Goal: Information Seeking & Learning: Learn about a topic

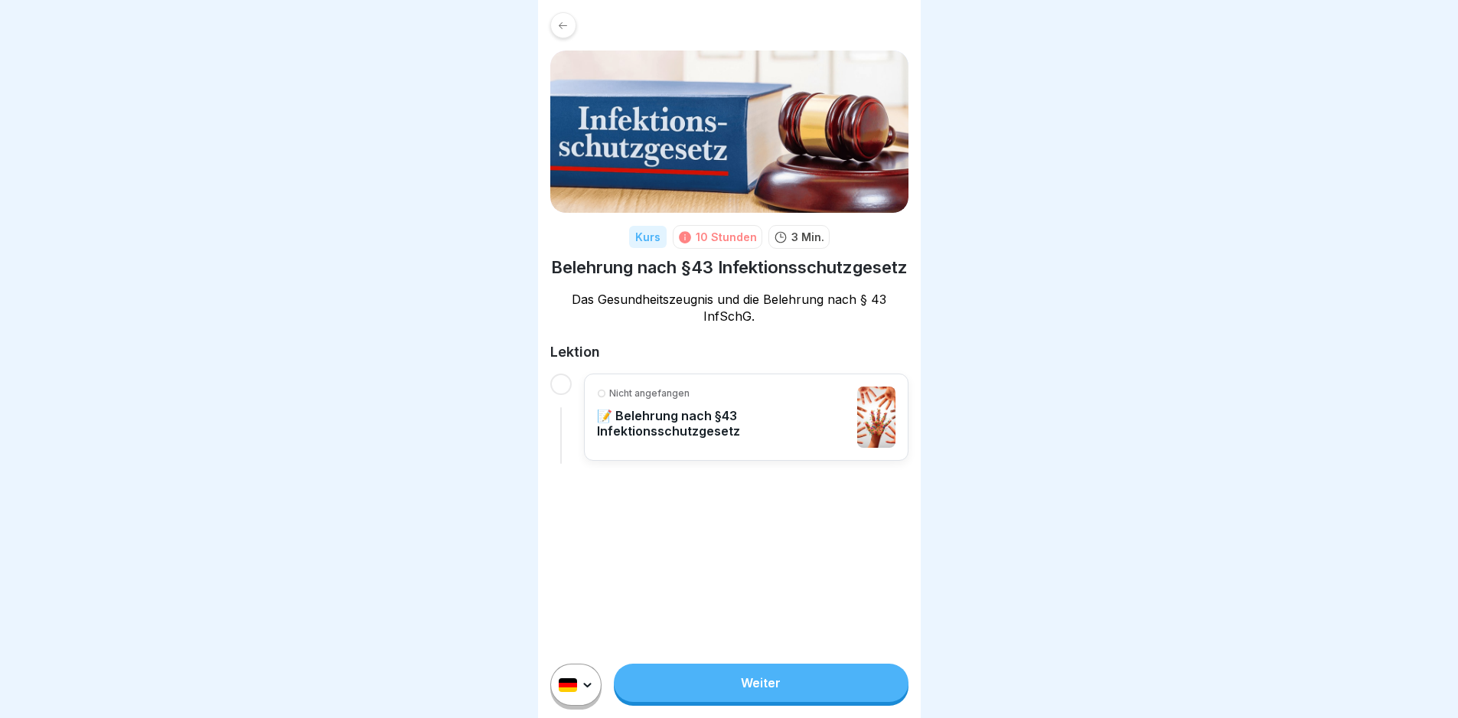
click at [730, 232] on div "10 Stunden" at bounding box center [726, 237] width 61 height 16
click at [551, 377] on div at bounding box center [560, 384] width 21 height 21
drag, startPoint x: 559, startPoint y: 375, endPoint x: 550, endPoint y: 380, distance: 10.3
click at [553, 377] on div at bounding box center [560, 384] width 21 height 21
click at [778, 702] on link "Weiter" at bounding box center [761, 683] width 294 height 38
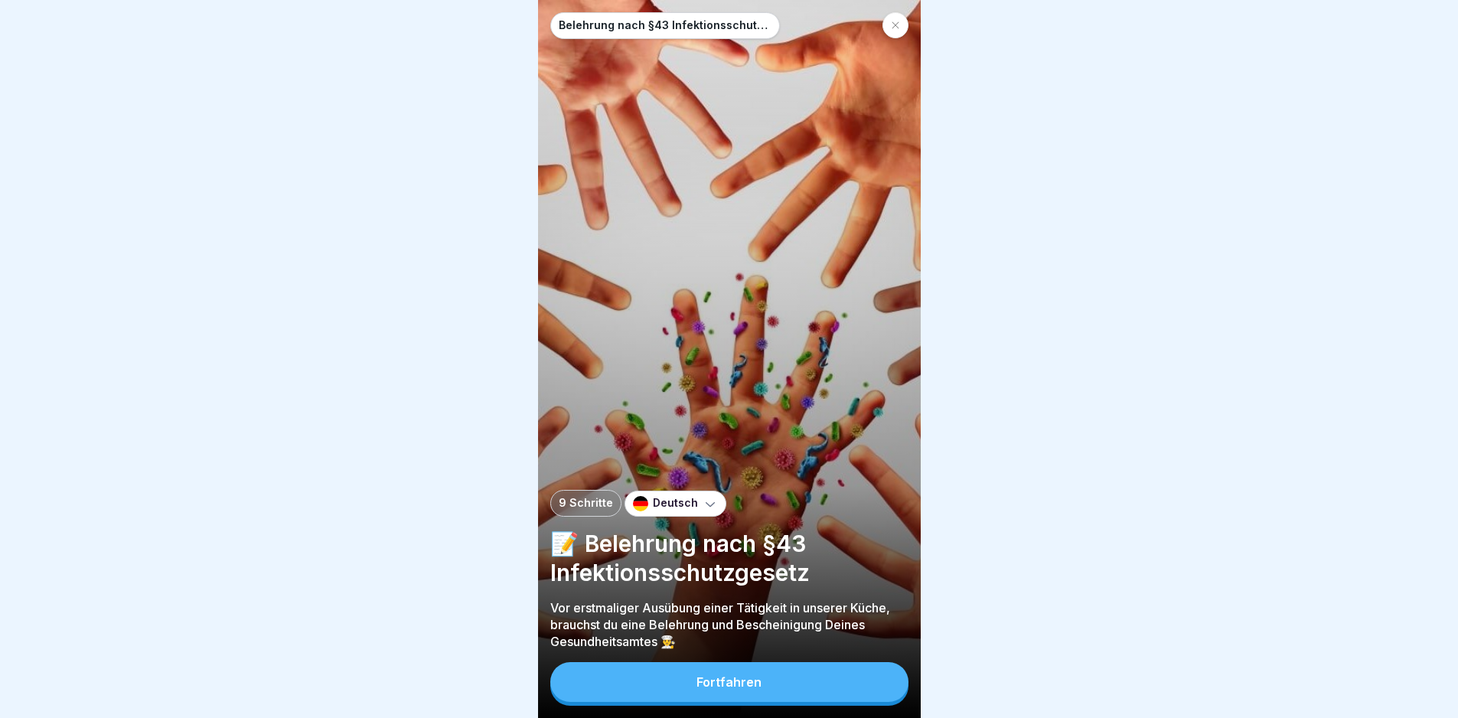
click at [778, 702] on button "Fortfahren" at bounding box center [729, 682] width 358 height 40
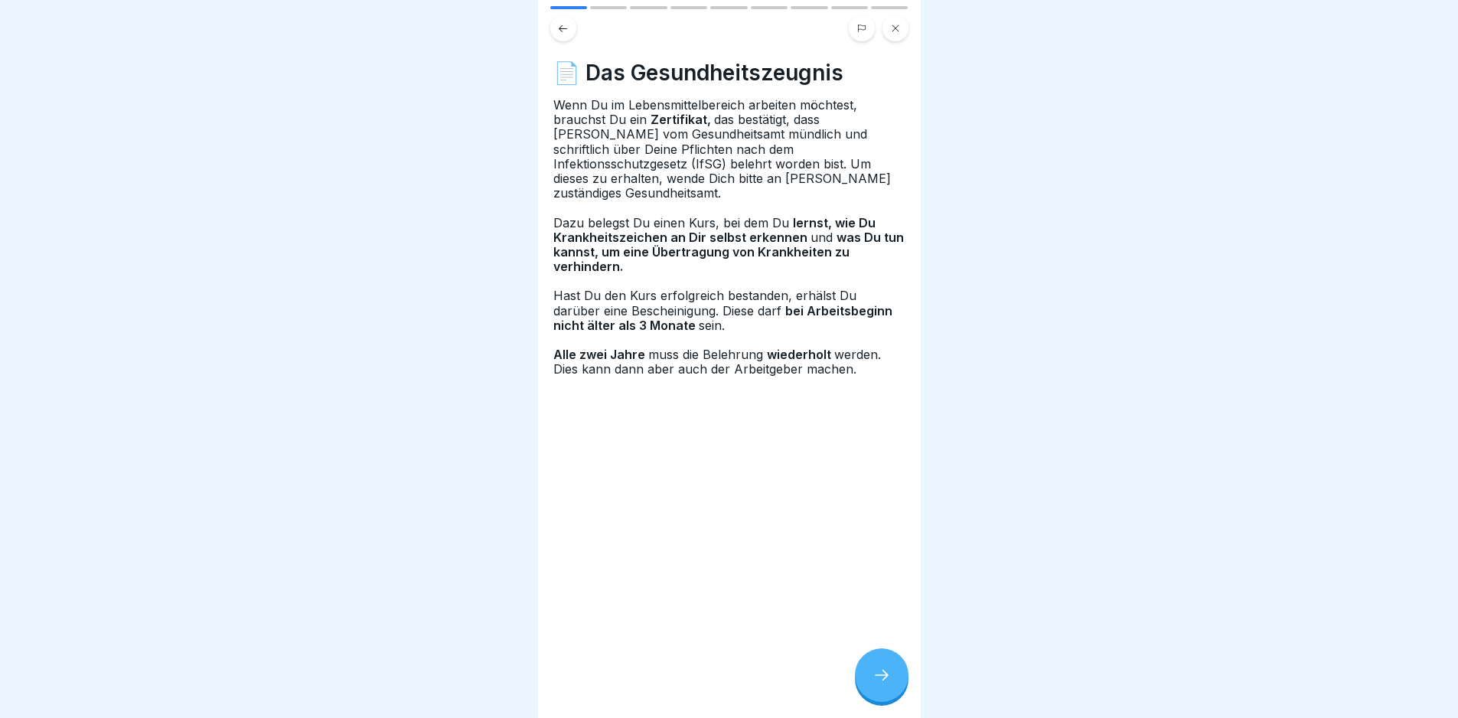
click at [896, 691] on div at bounding box center [882, 675] width 54 height 54
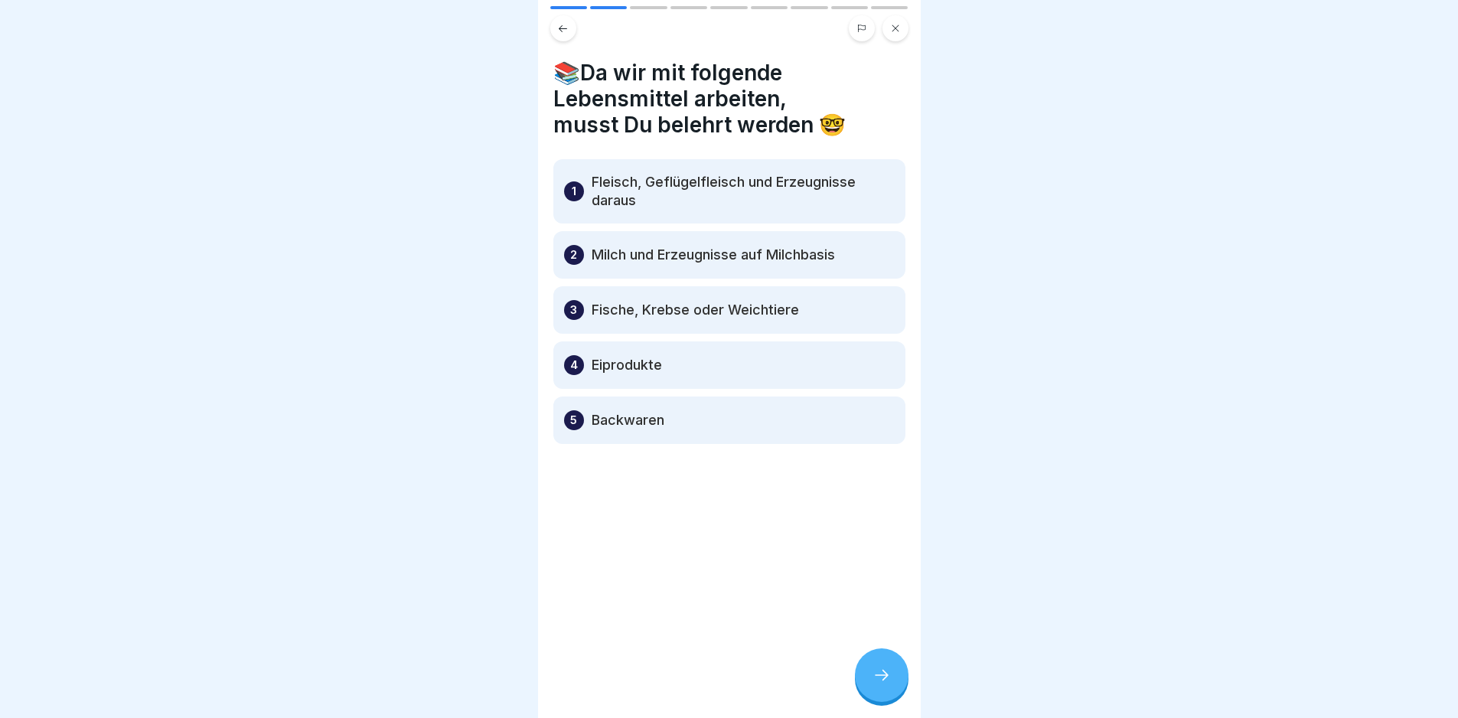
click at [897, 693] on div at bounding box center [882, 675] width 54 height 54
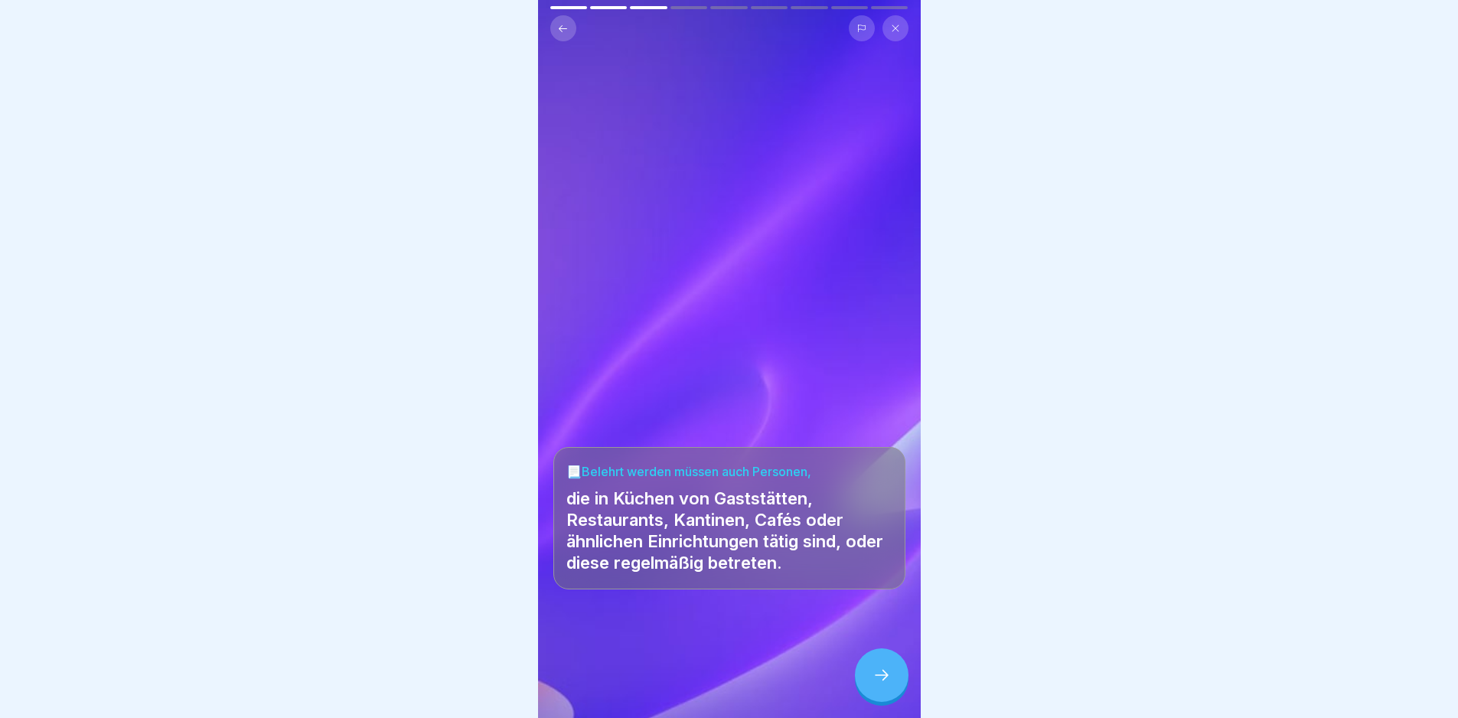
click at [897, 693] on div at bounding box center [882, 675] width 54 height 54
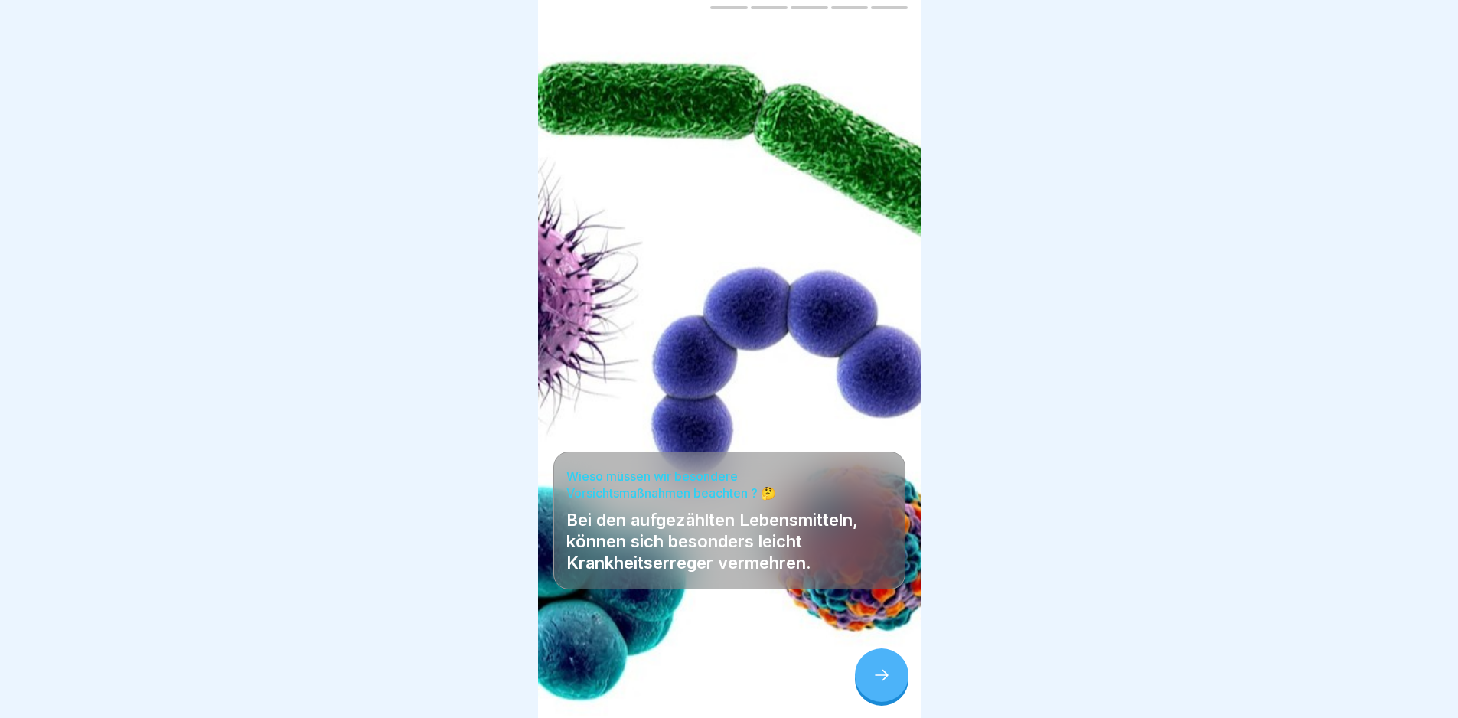
click at [897, 693] on div at bounding box center [882, 675] width 54 height 54
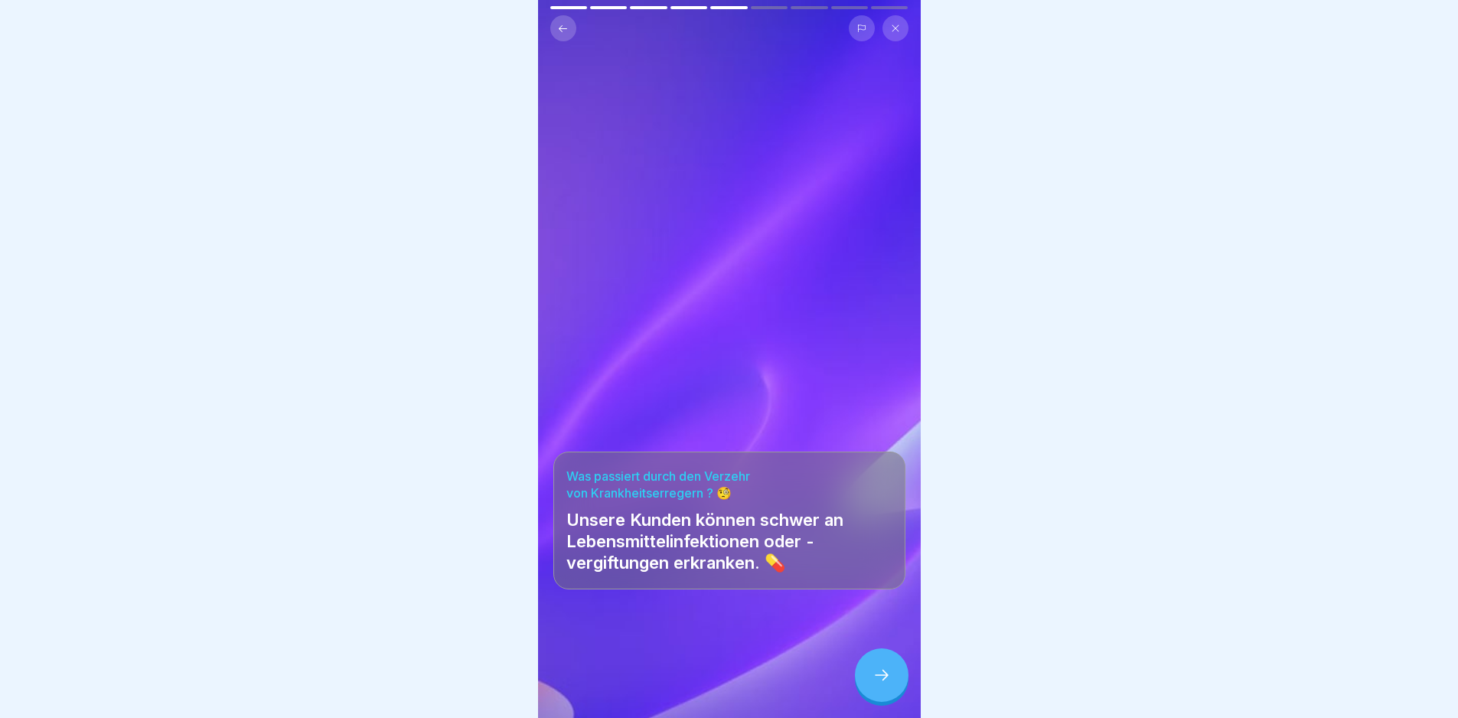
click at [897, 693] on div at bounding box center [882, 675] width 54 height 54
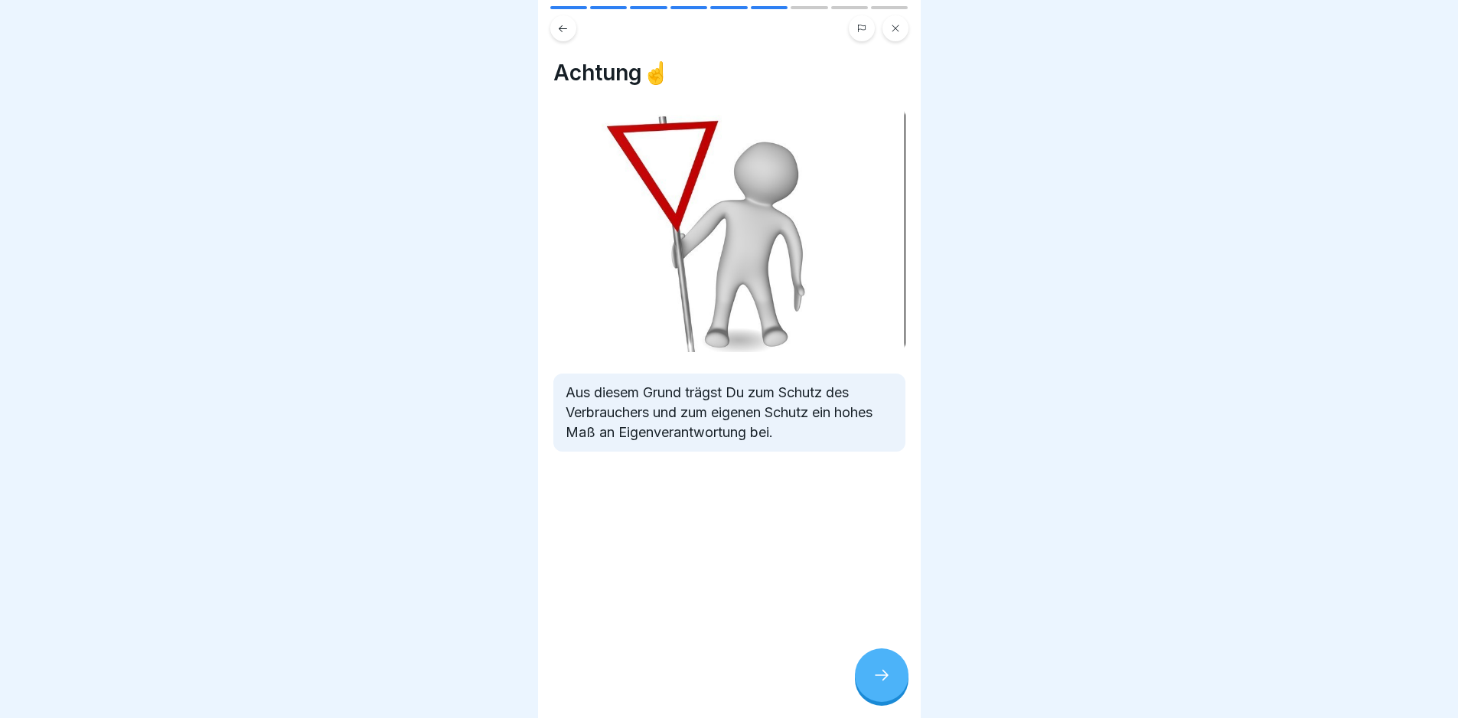
click at [897, 693] on div at bounding box center [882, 675] width 54 height 54
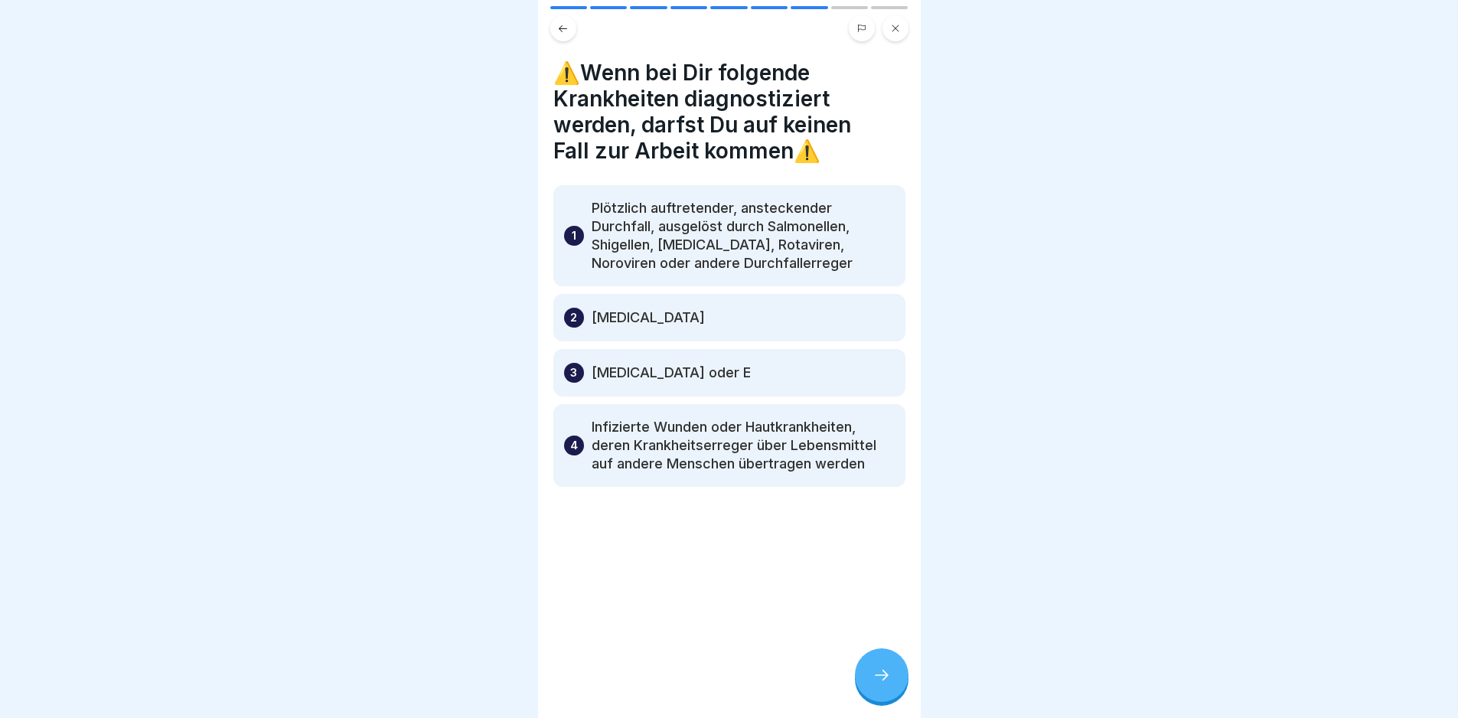
click at [897, 693] on div at bounding box center [882, 675] width 54 height 54
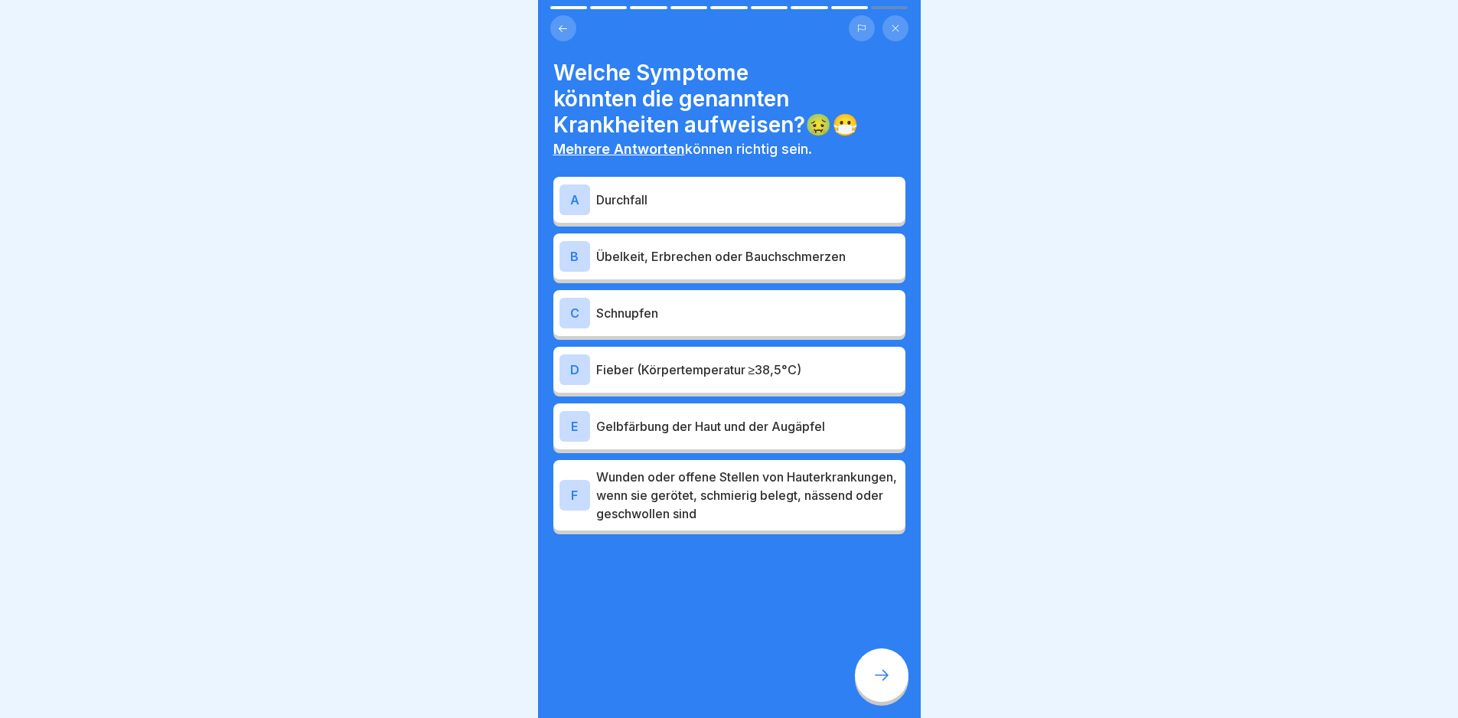
click at [898, 693] on div at bounding box center [882, 675] width 54 height 54
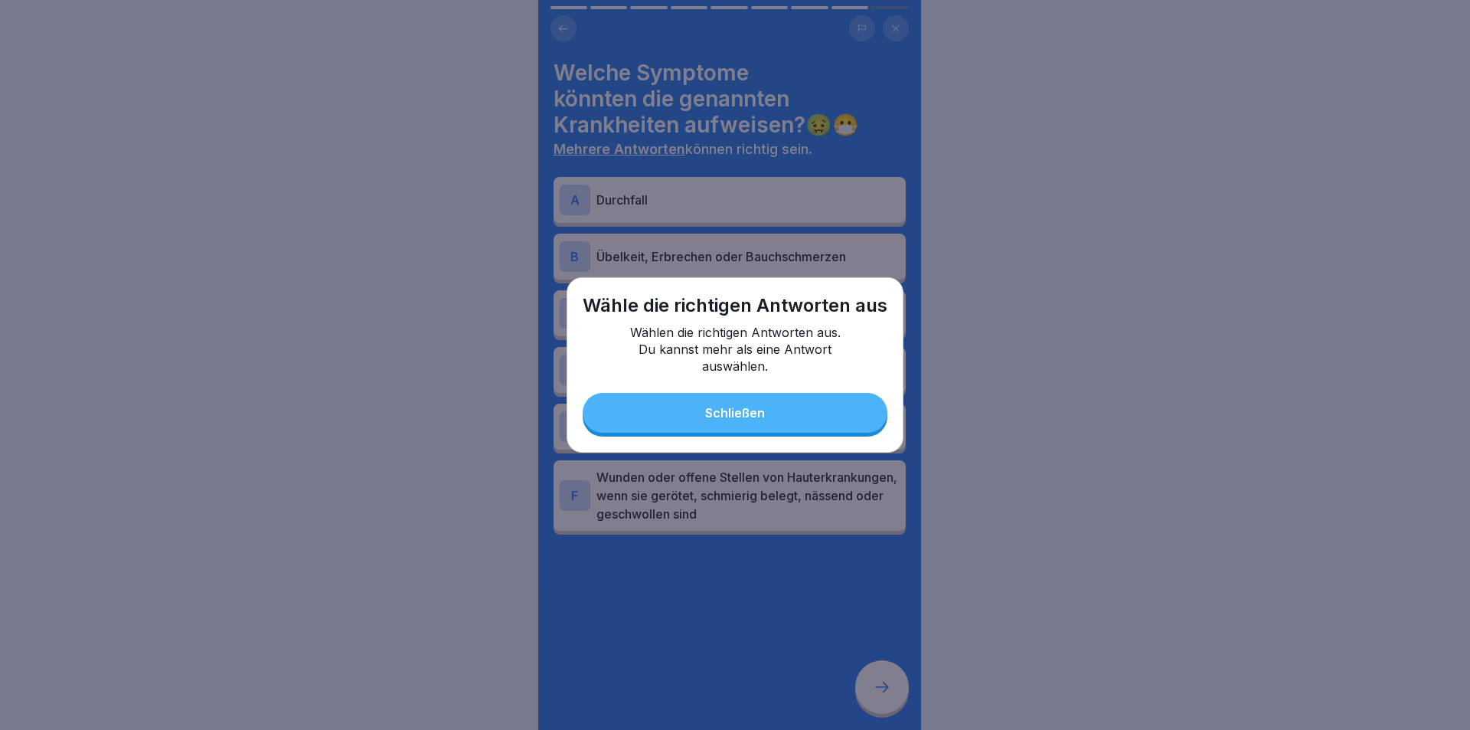
click at [737, 406] on div "Schließen" at bounding box center [735, 413] width 60 height 14
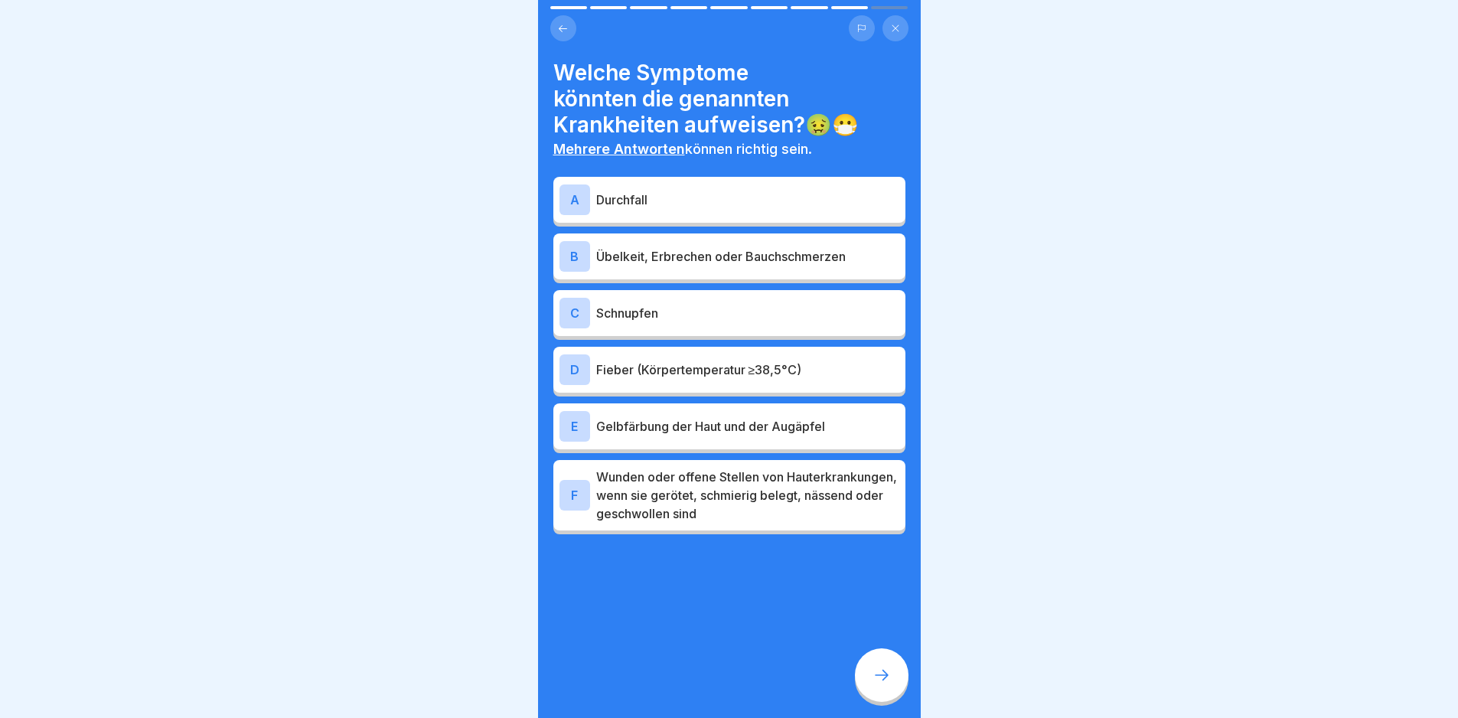
click at [660, 199] on p "Durchfall" at bounding box center [747, 200] width 303 height 18
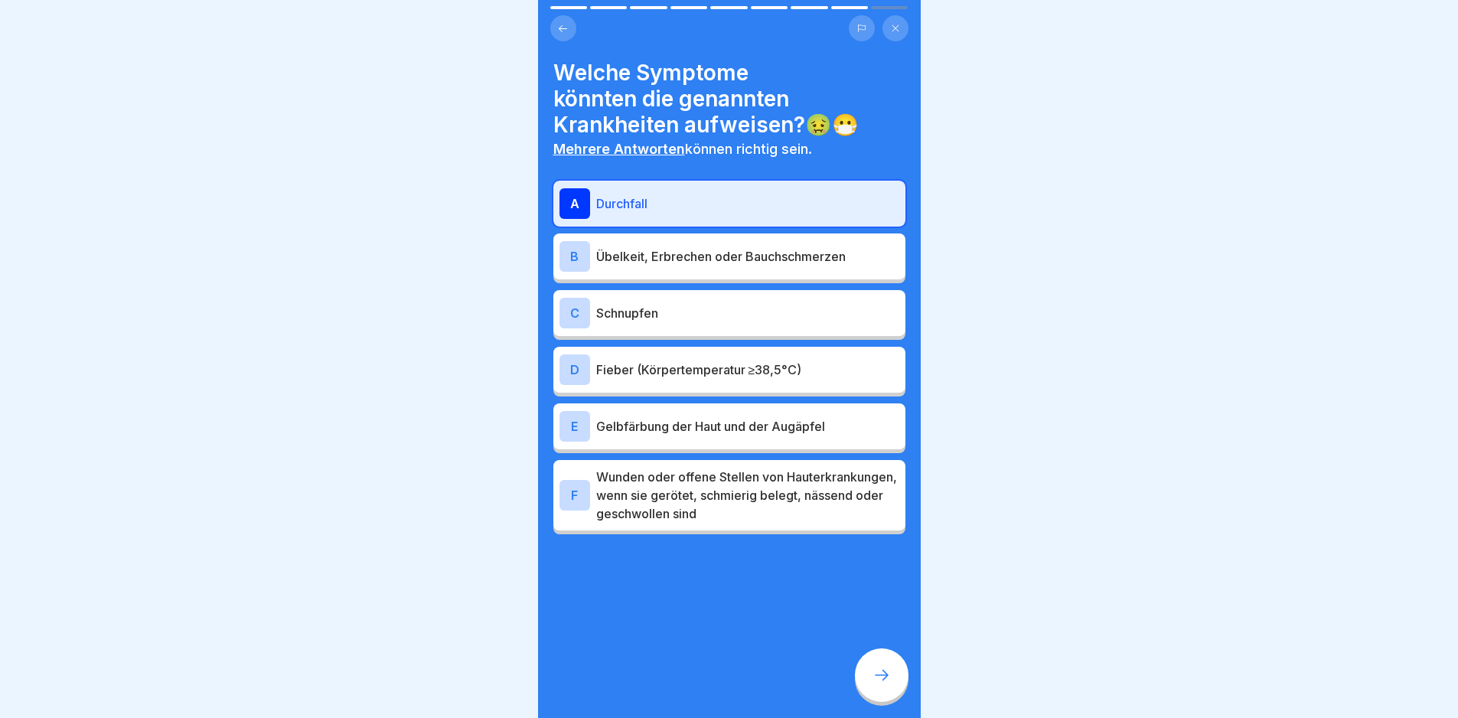
drag, startPoint x: 883, startPoint y: 681, endPoint x: 886, endPoint y: 688, distance: 7.9
click at [886, 684] on icon at bounding box center [882, 675] width 18 height 18
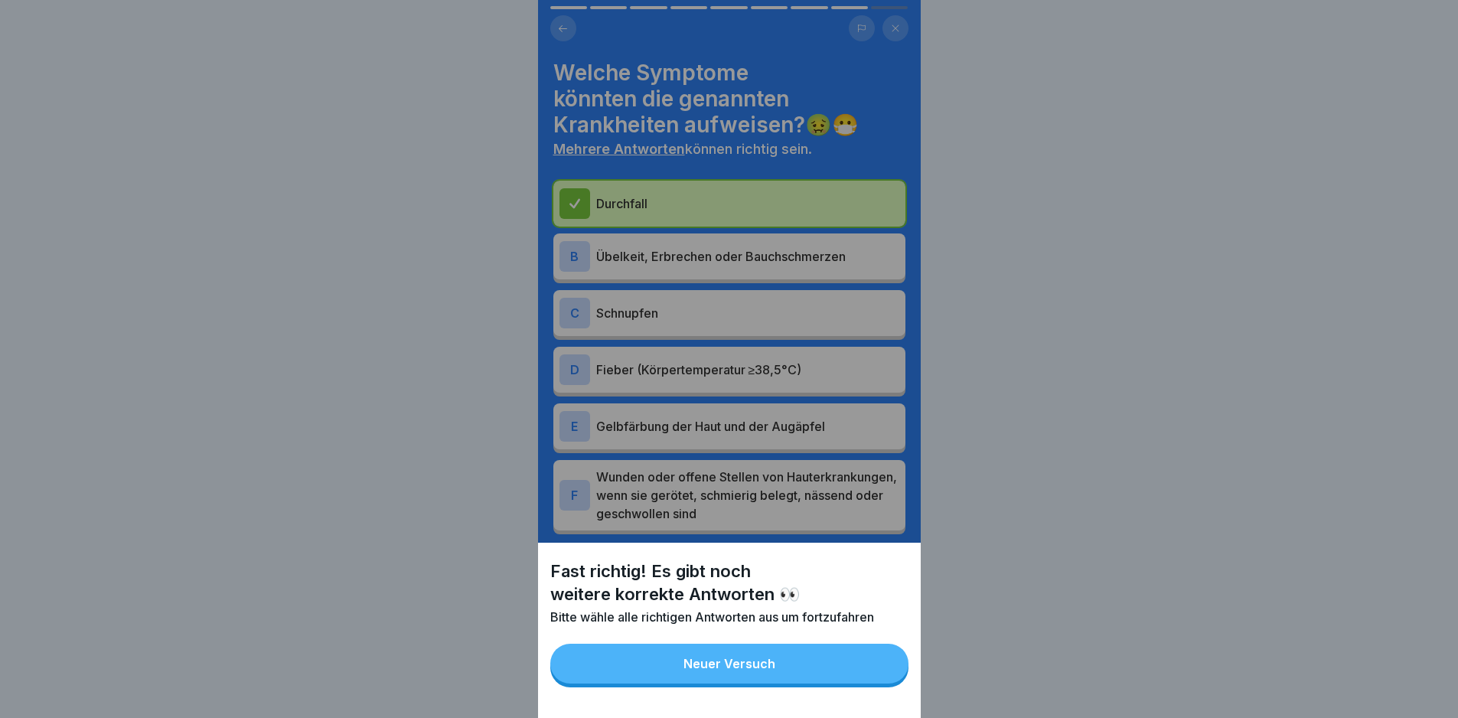
click at [868, 682] on button "Neuer Versuch" at bounding box center [729, 664] width 358 height 40
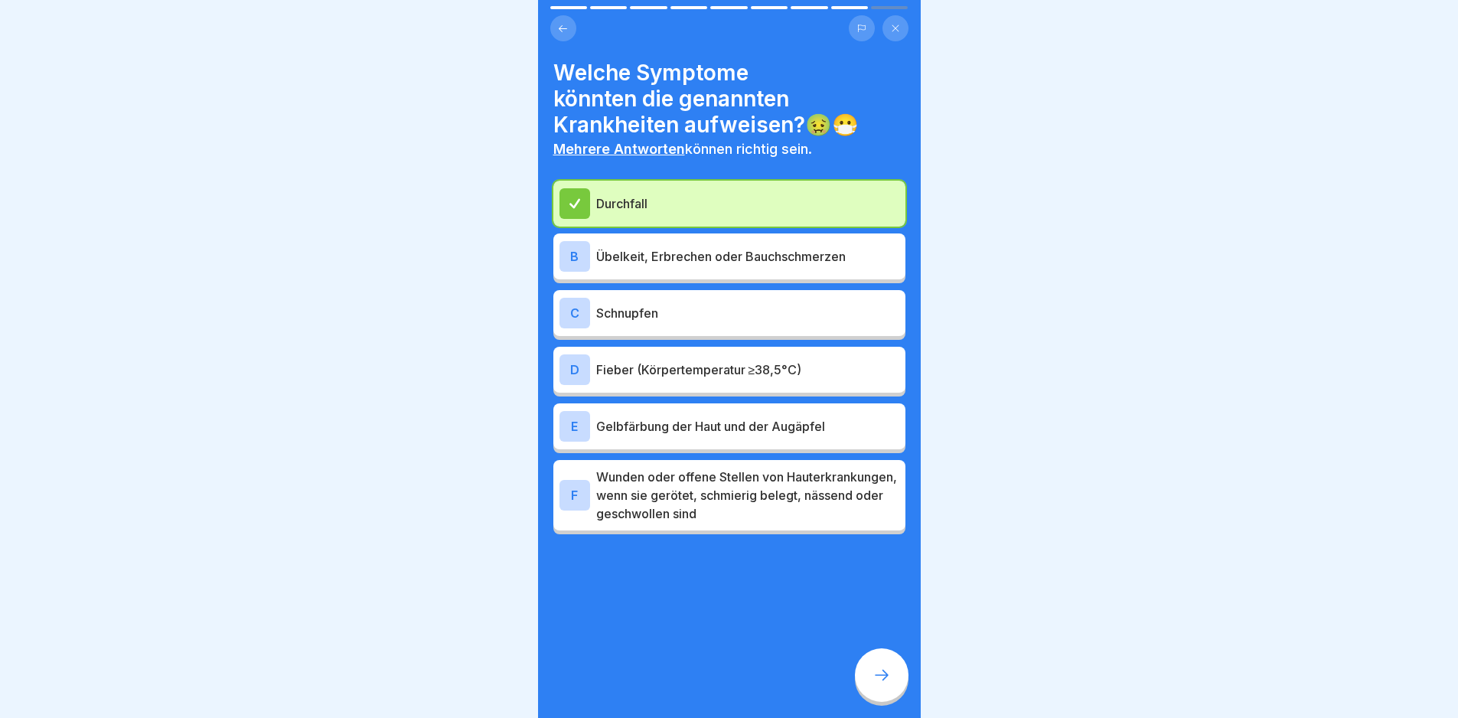
click at [710, 281] on div "Durchfall B Übelkeit, Erbrechen oder Bauchschmerzen C Schnupfen D Fieber (Körpe…" at bounding box center [729, 358] width 352 height 354
click at [729, 249] on p "Übelkeit, Erbrechen oder Bauchschmerzen" at bounding box center [747, 256] width 303 height 18
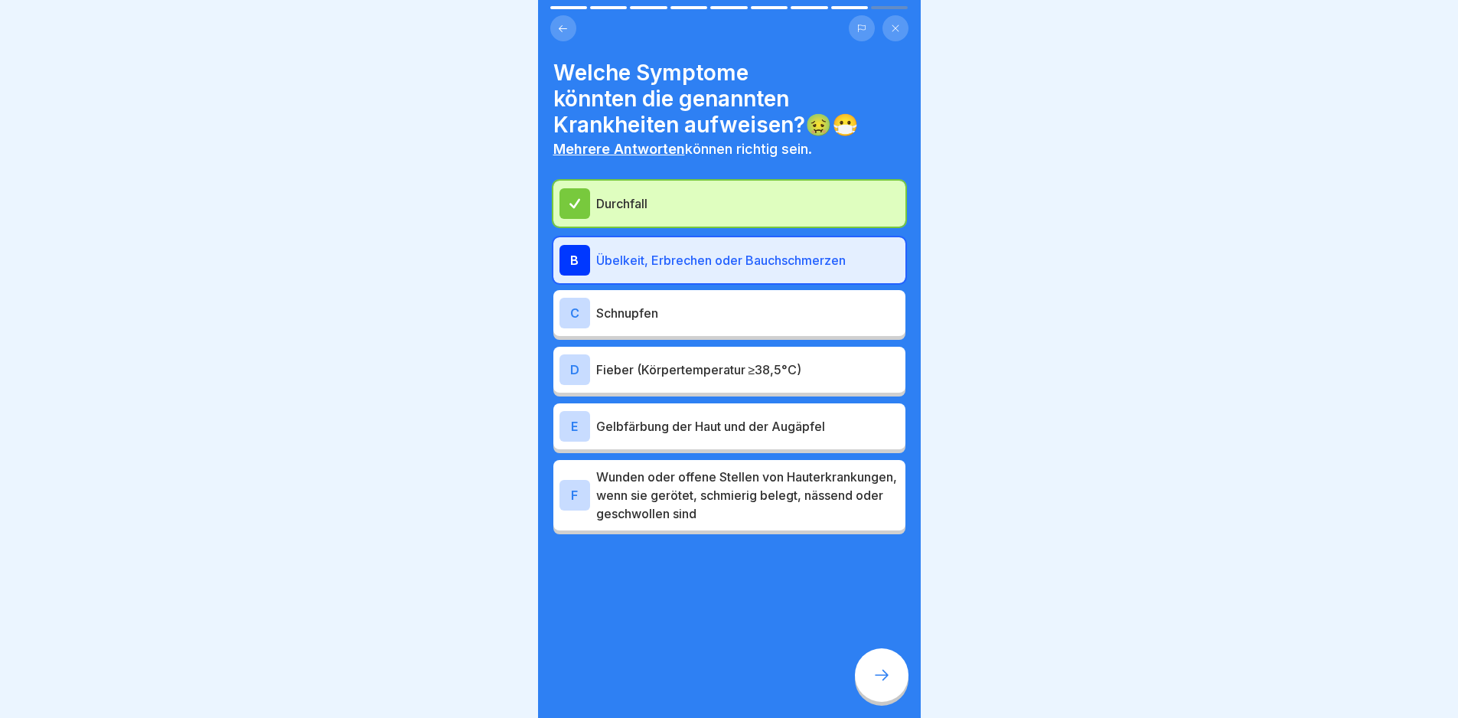
drag, startPoint x: 884, startPoint y: 689, endPoint x: 883, endPoint y: 700, distance: 11.6
click at [883, 700] on div at bounding box center [882, 675] width 54 height 54
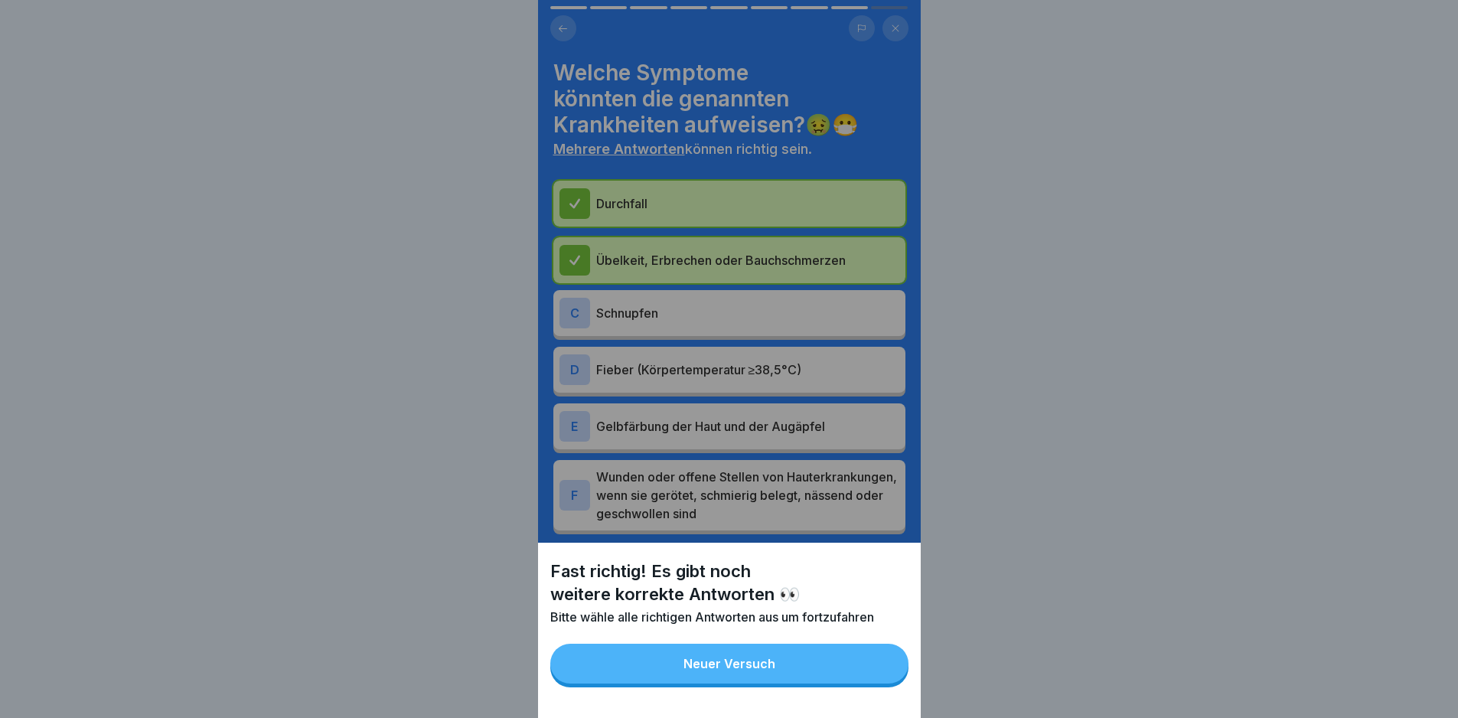
click at [853, 677] on button "Neuer Versuch" at bounding box center [729, 664] width 358 height 40
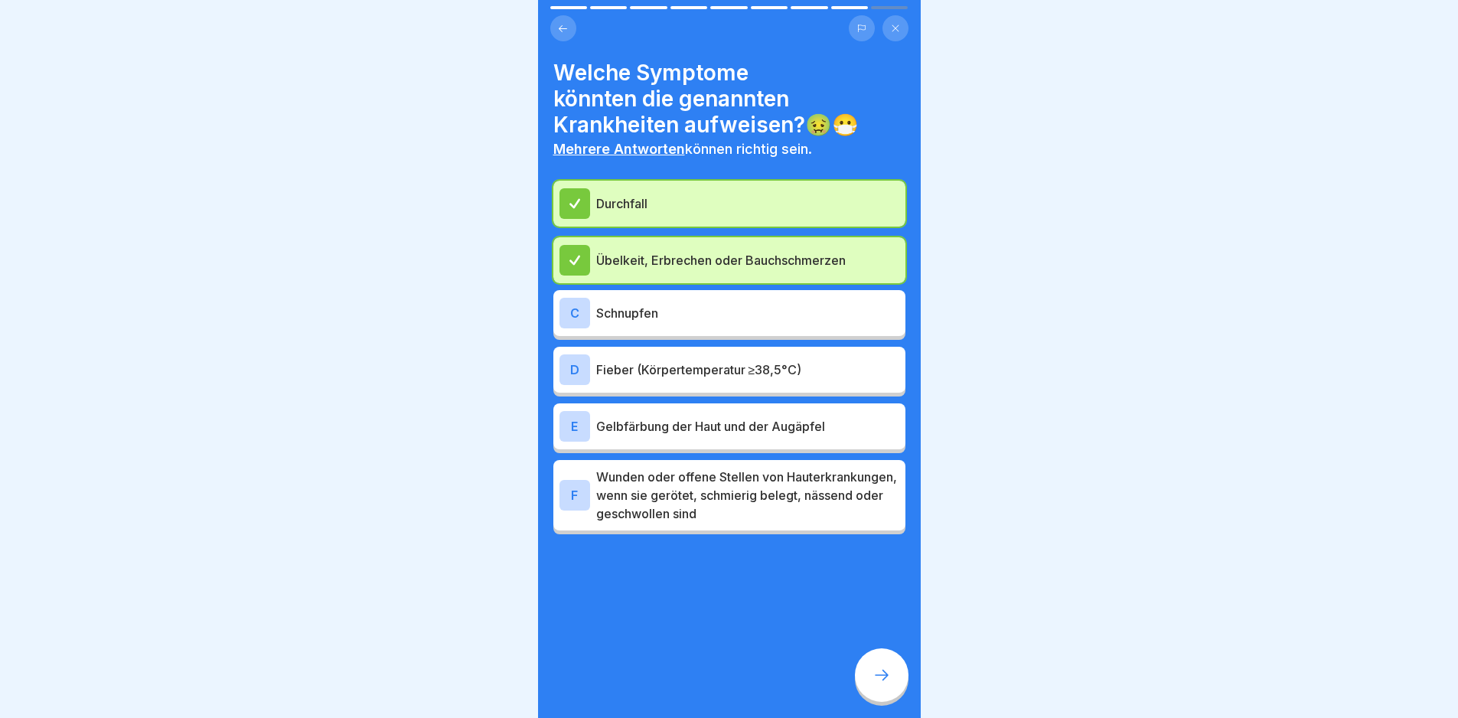
click at [756, 508] on p "Wunden oder offene Stellen von Hauterkrankungen, wenn sie gerötet, schmierig be…" at bounding box center [747, 495] width 303 height 55
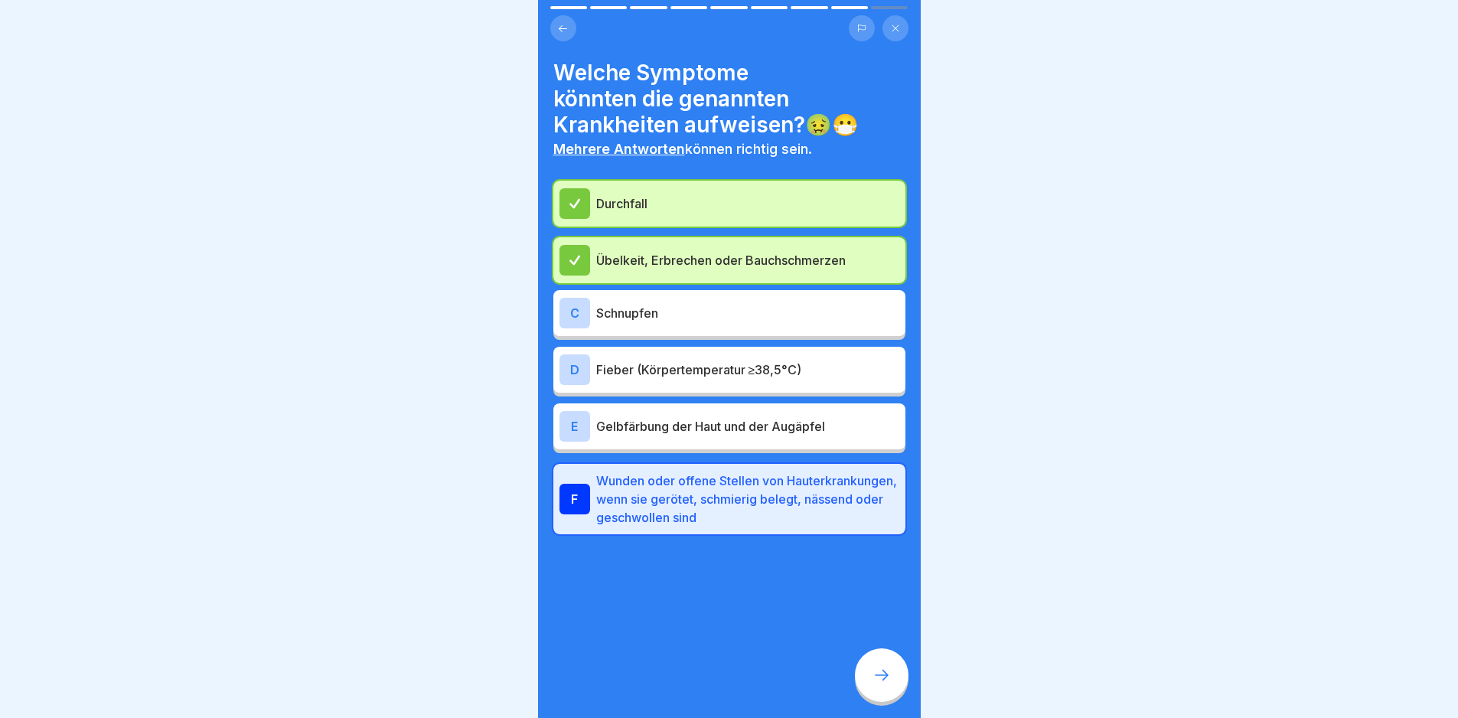
click at [870, 681] on div at bounding box center [882, 675] width 54 height 54
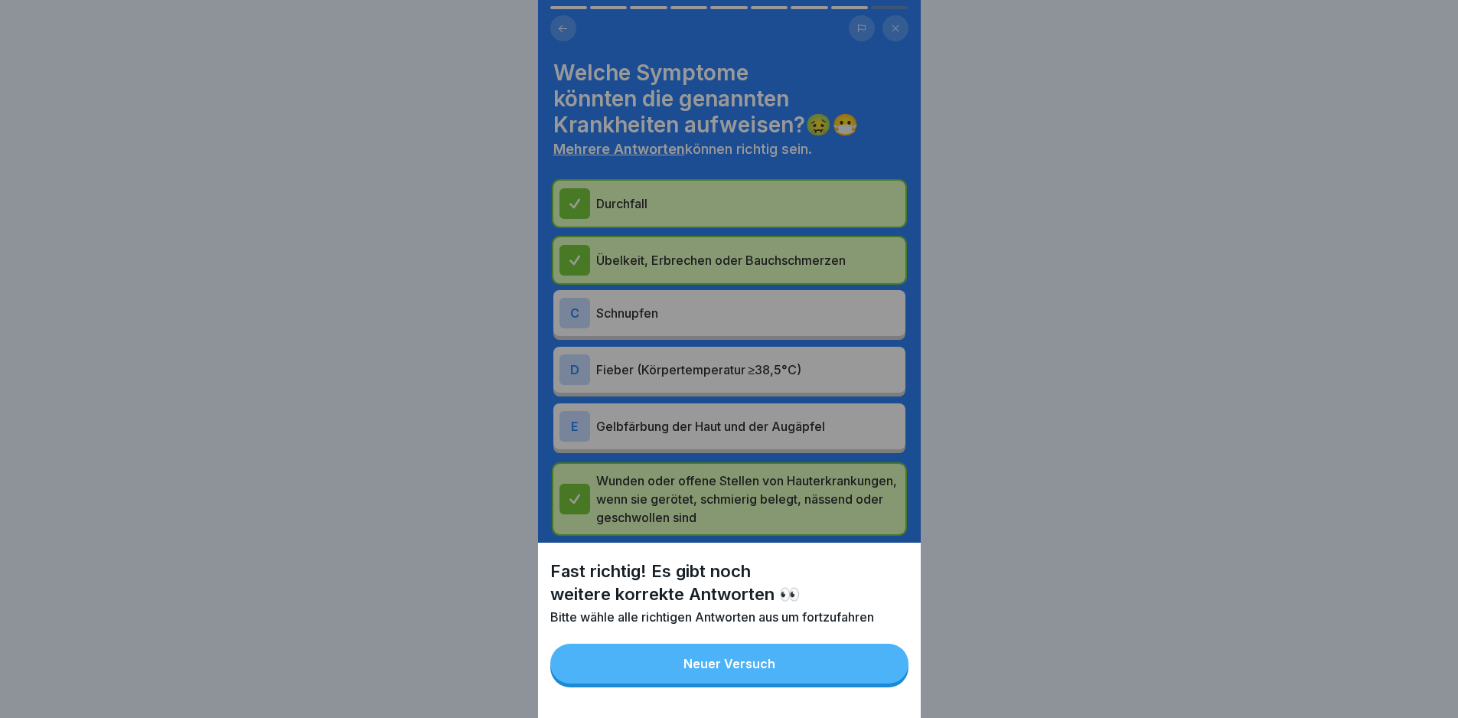
click at [869, 684] on button "Neuer Versuch" at bounding box center [729, 664] width 358 height 40
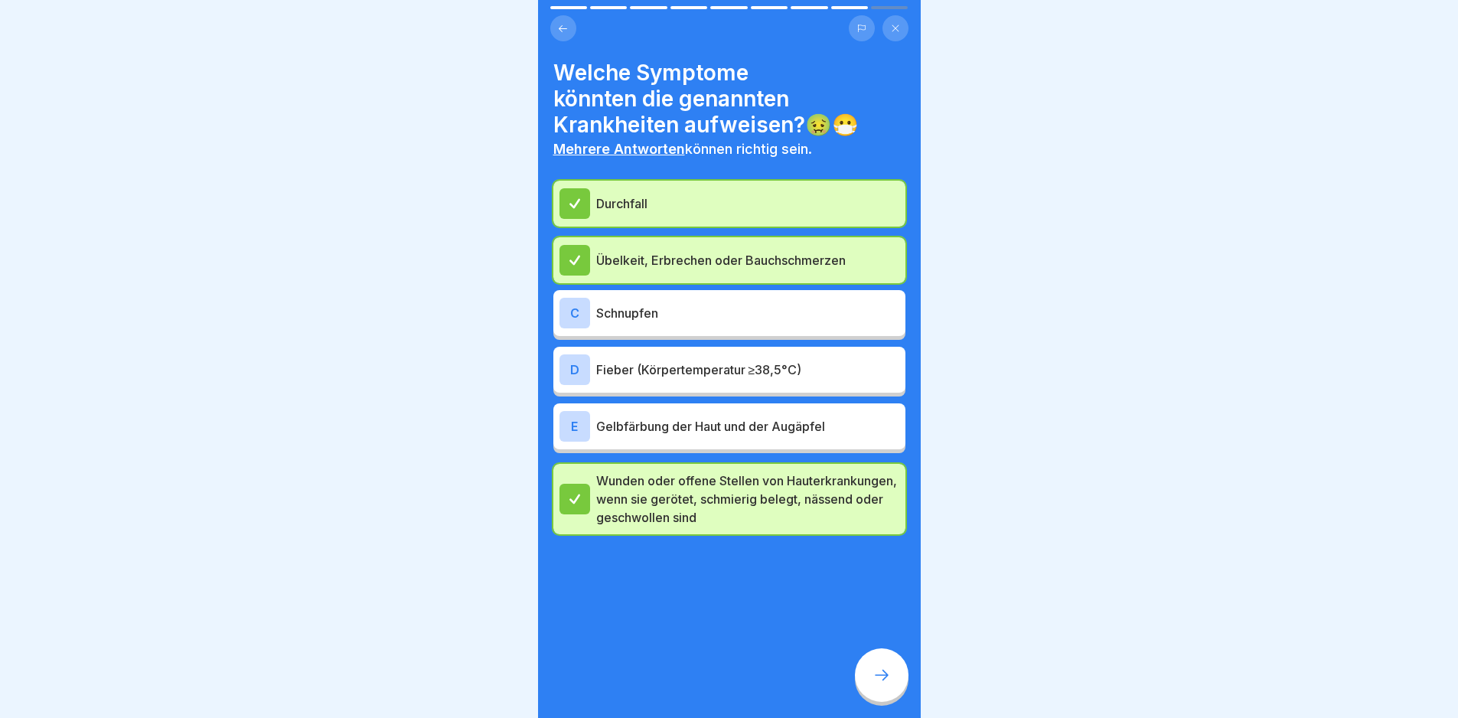
click at [723, 361] on p "Fieber (Körpertemperatur ≥38,5°C)" at bounding box center [747, 370] width 303 height 18
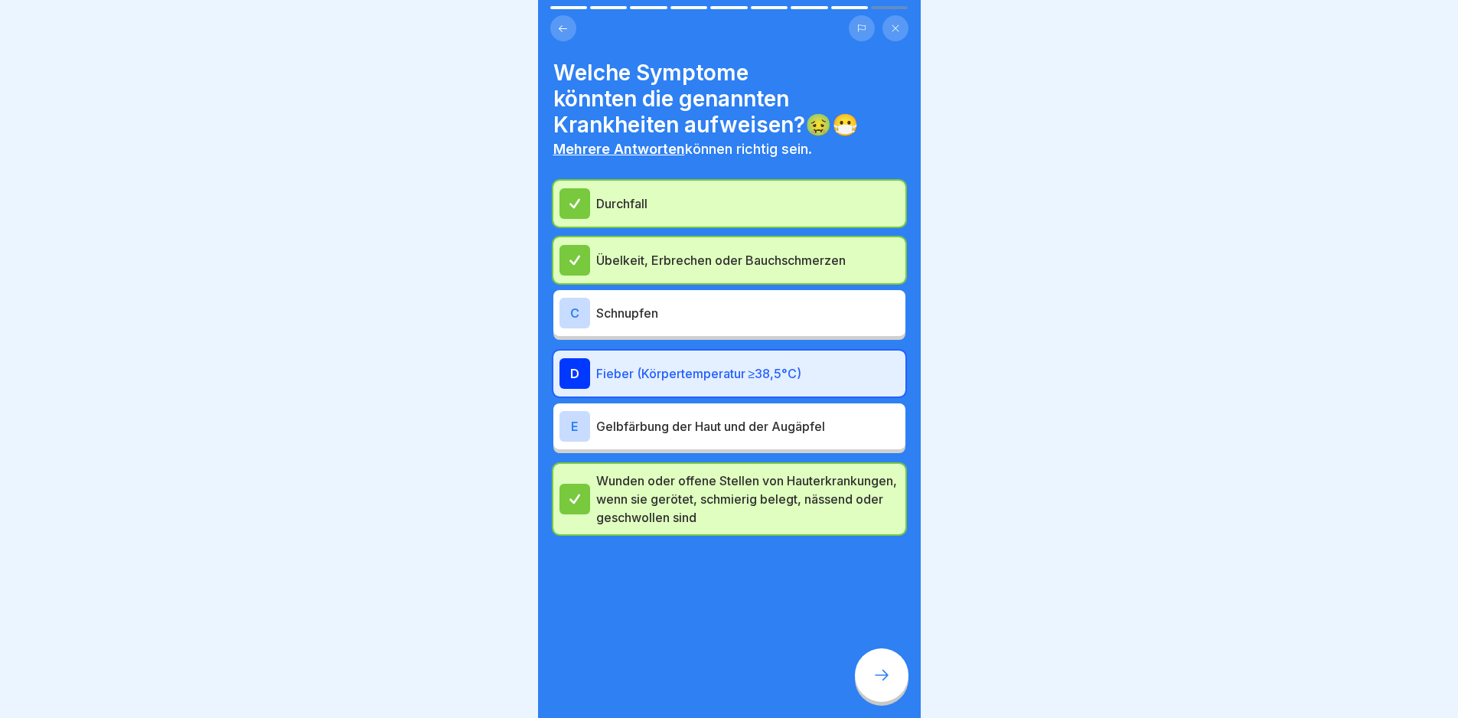
click at [896, 695] on div at bounding box center [882, 675] width 54 height 54
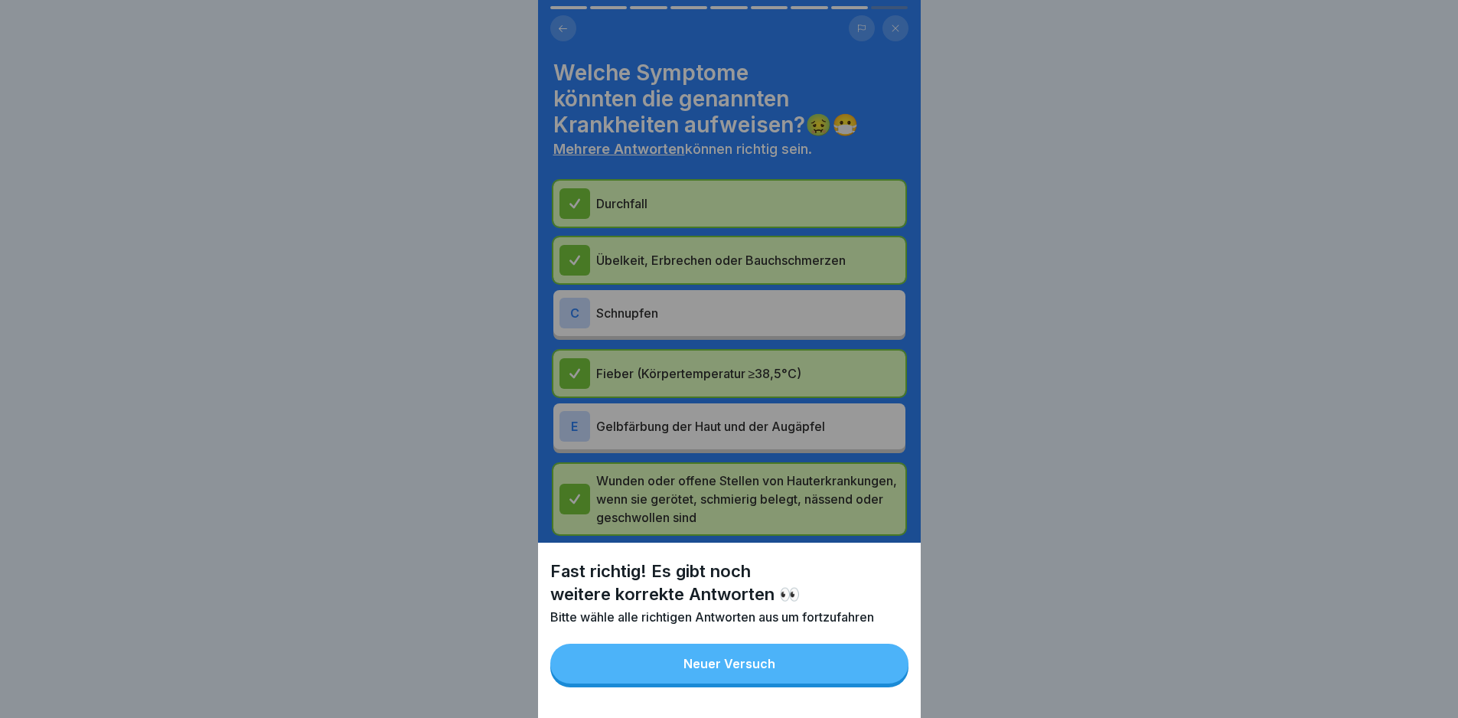
drag, startPoint x: 861, startPoint y: 688, endPoint x: 811, endPoint y: 532, distance: 164.1
click at [860, 684] on button "Neuer Versuch" at bounding box center [729, 664] width 358 height 40
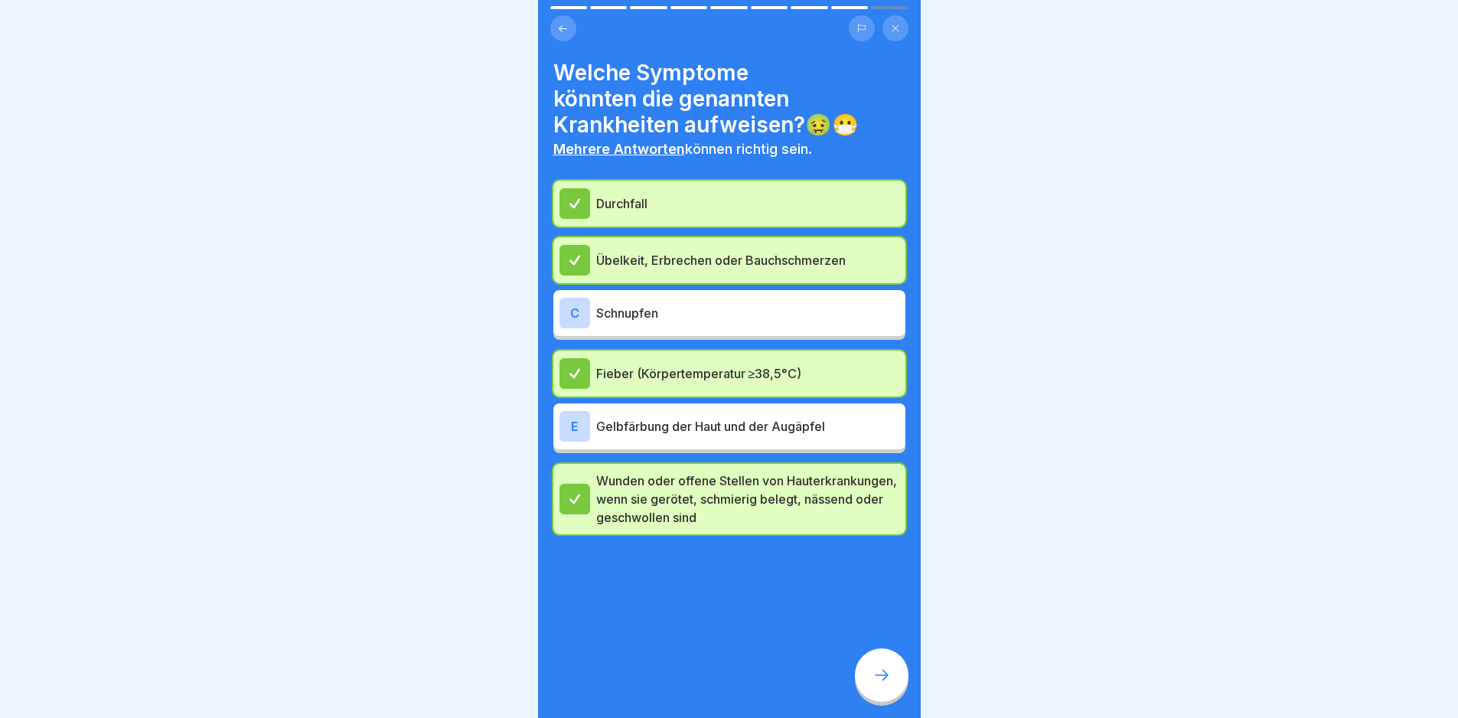
click at [687, 307] on p "Schnupfen" at bounding box center [747, 313] width 303 height 18
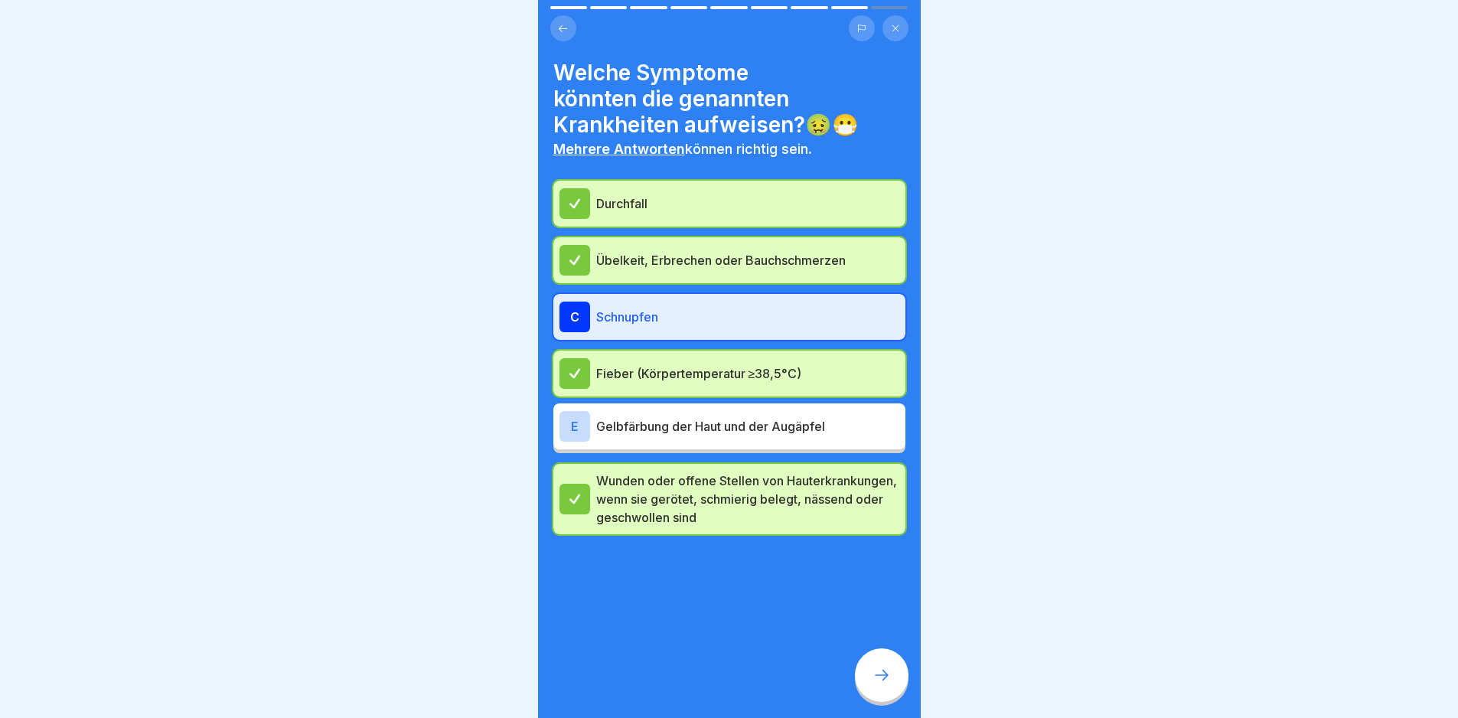
click at [895, 697] on div at bounding box center [882, 675] width 54 height 54
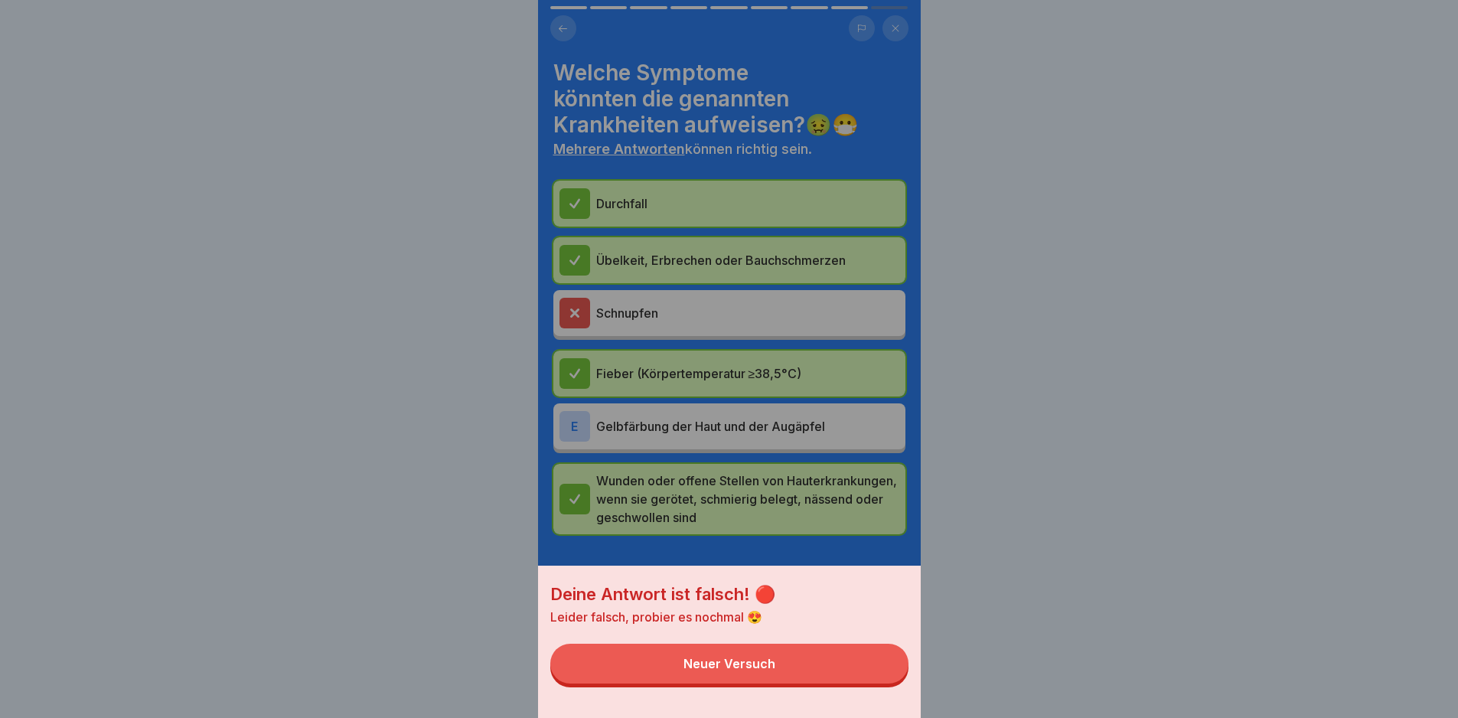
click at [837, 670] on button "Neuer Versuch" at bounding box center [729, 664] width 358 height 40
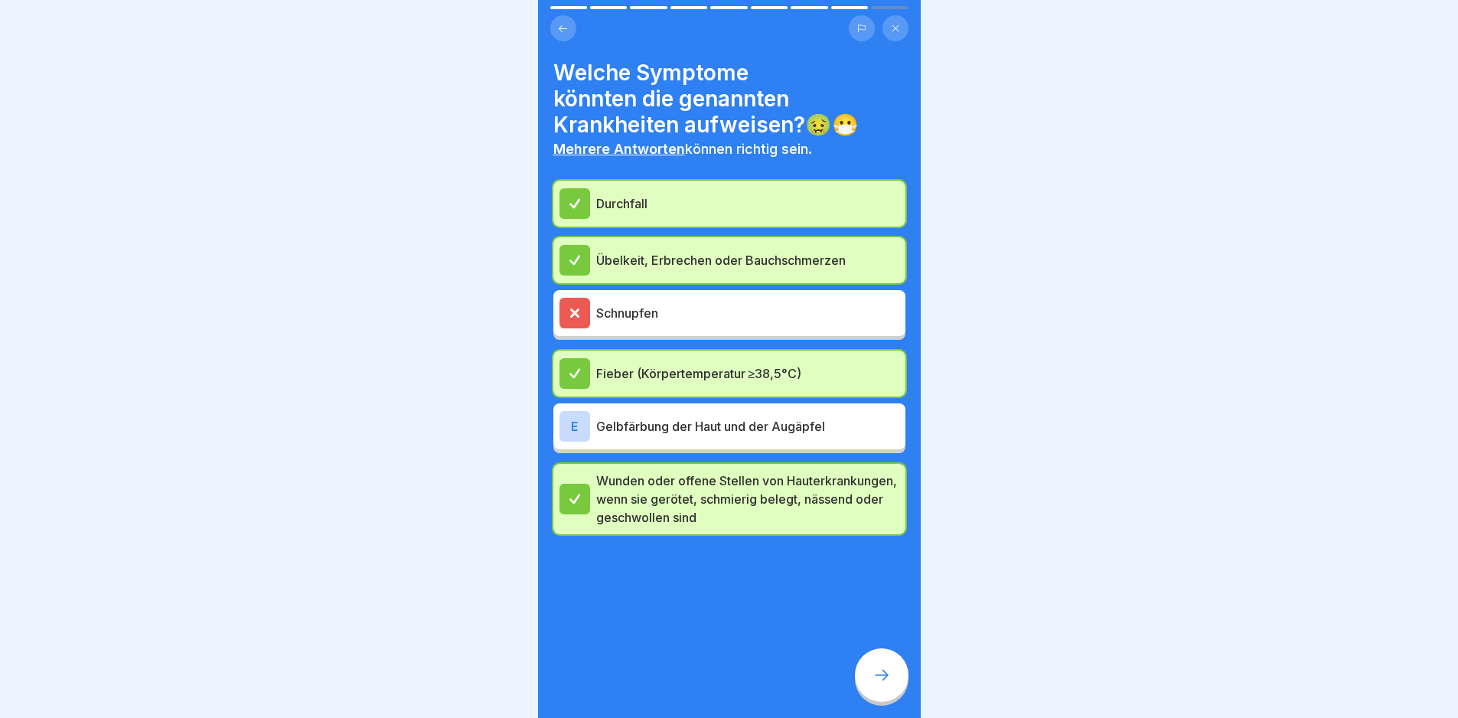
click at [756, 333] on div "Durchfall Übelkeit, Erbrechen oder Bauchschmerzen Schnupfen Fieber (Körpertempe…" at bounding box center [729, 358] width 352 height 354
click at [748, 315] on p "Schnupfen" at bounding box center [747, 313] width 303 height 18
click at [746, 417] on p "Gelbfärbung der Haut und der Augäpfel" at bounding box center [747, 426] width 303 height 18
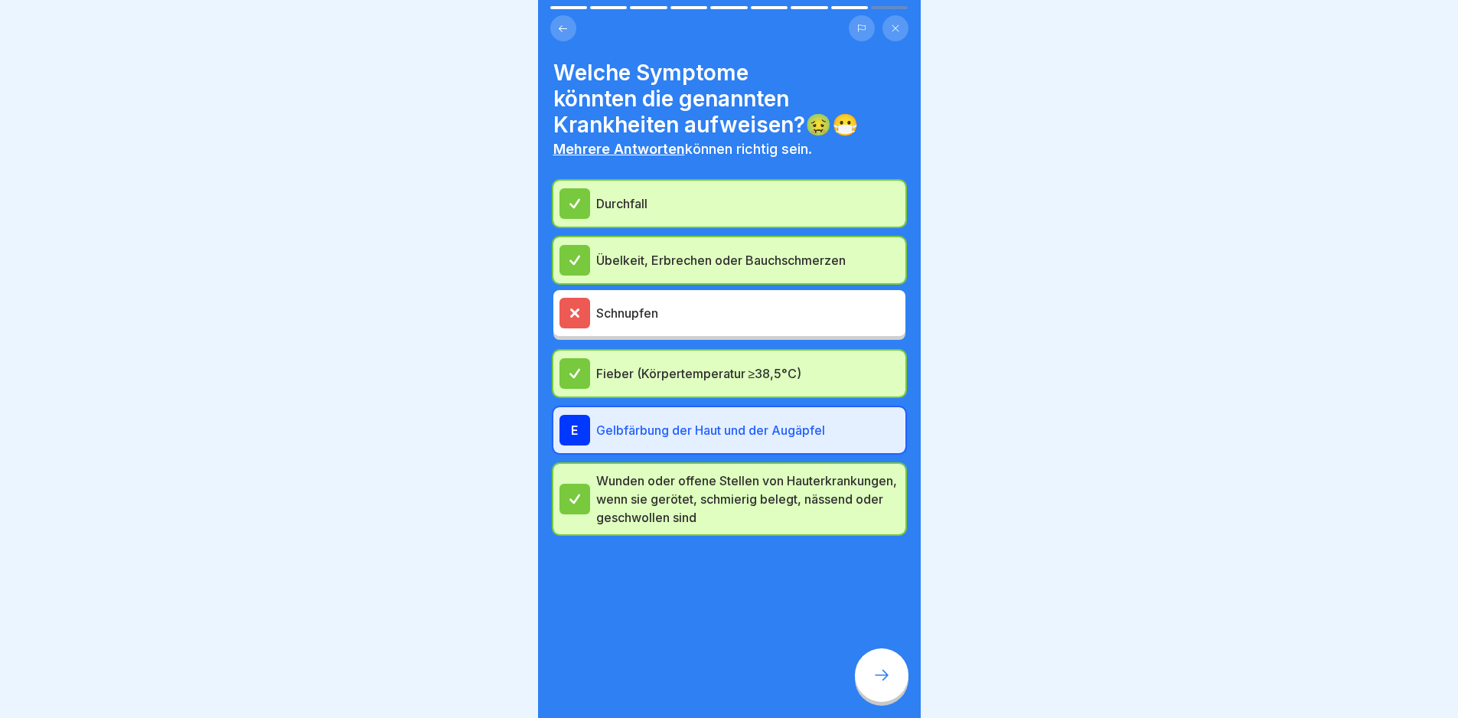
click at [676, 305] on p "Schnupfen" at bounding box center [747, 313] width 303 height 18
click at [886, 681] on icon at bounding box center [882, 675] width 14 height 11
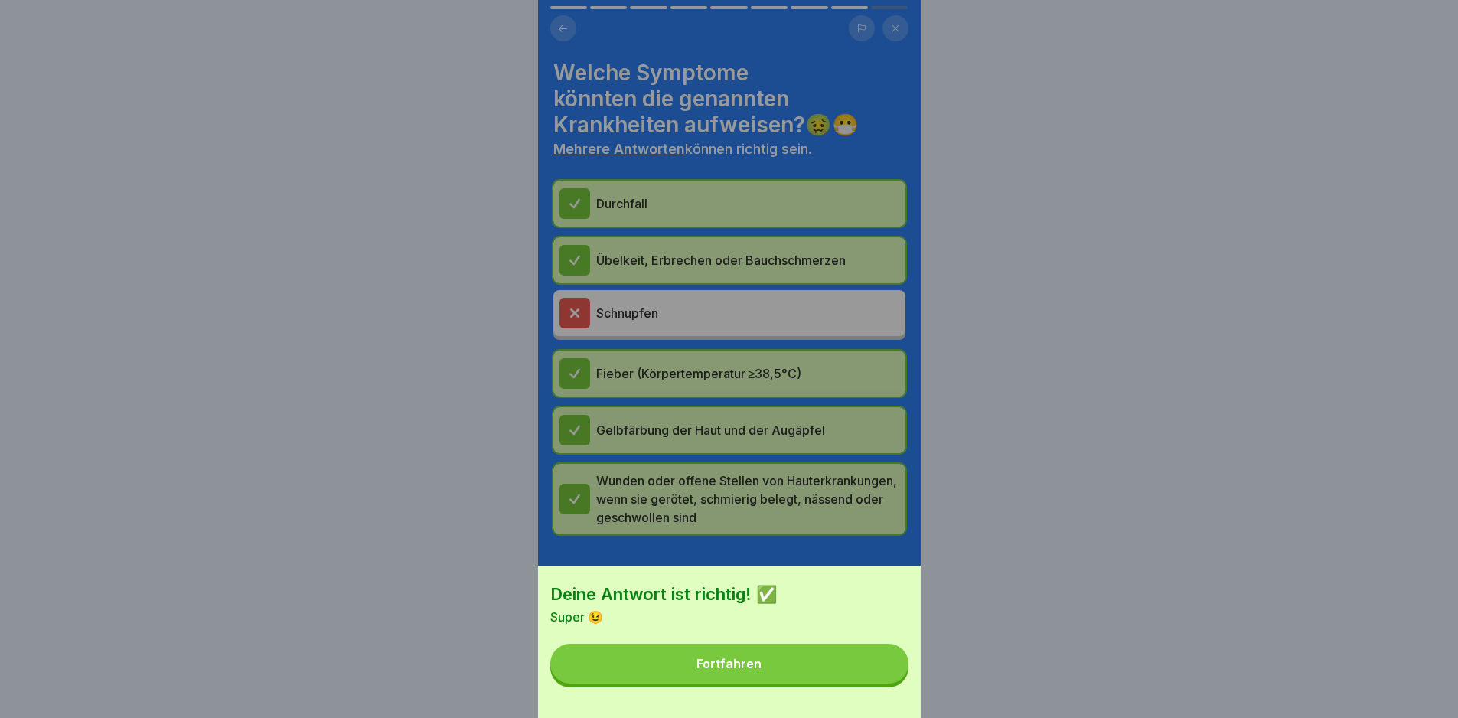
click at [886, 684] on button "Fortfahren" at bounding box center [729, 664] width 358 height 40
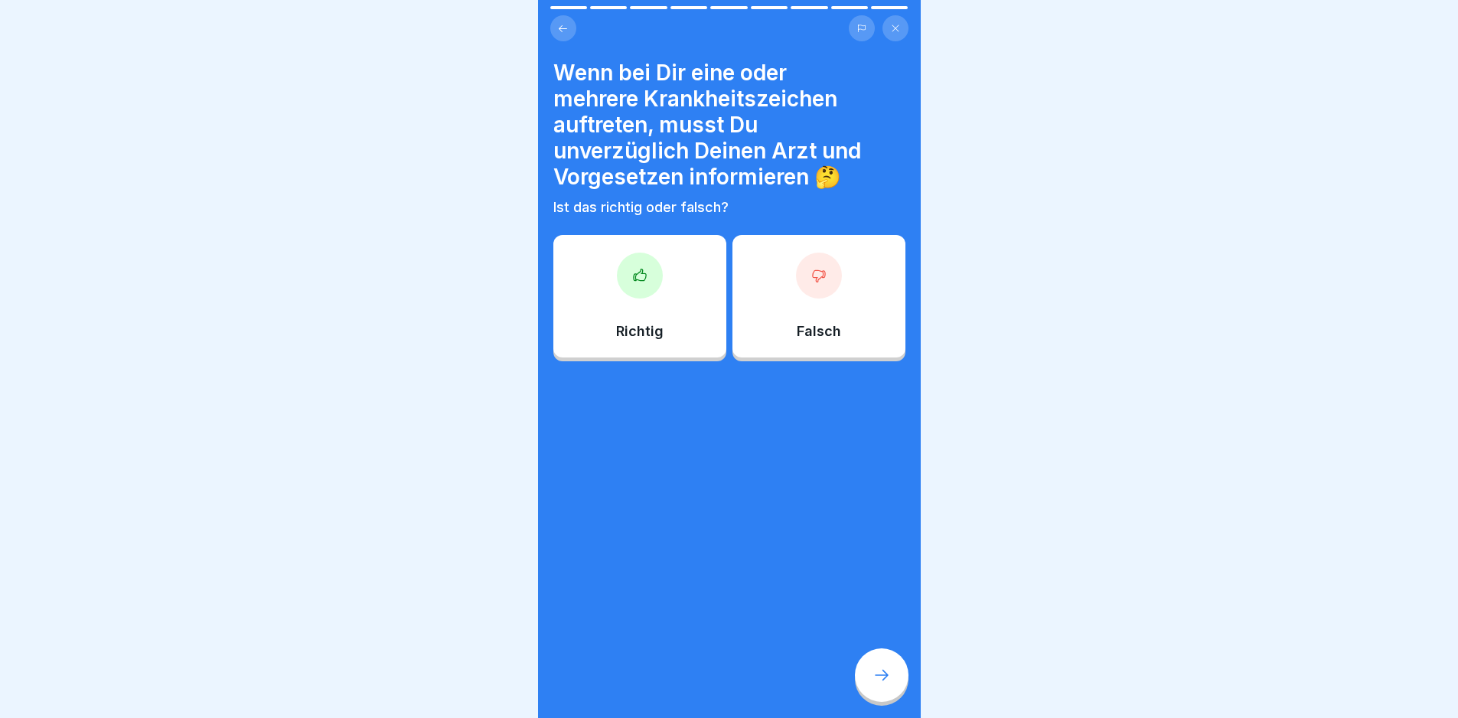
click at [693, 321] on div "Richtig" at bounding box center [639, 296] width 173 height 122
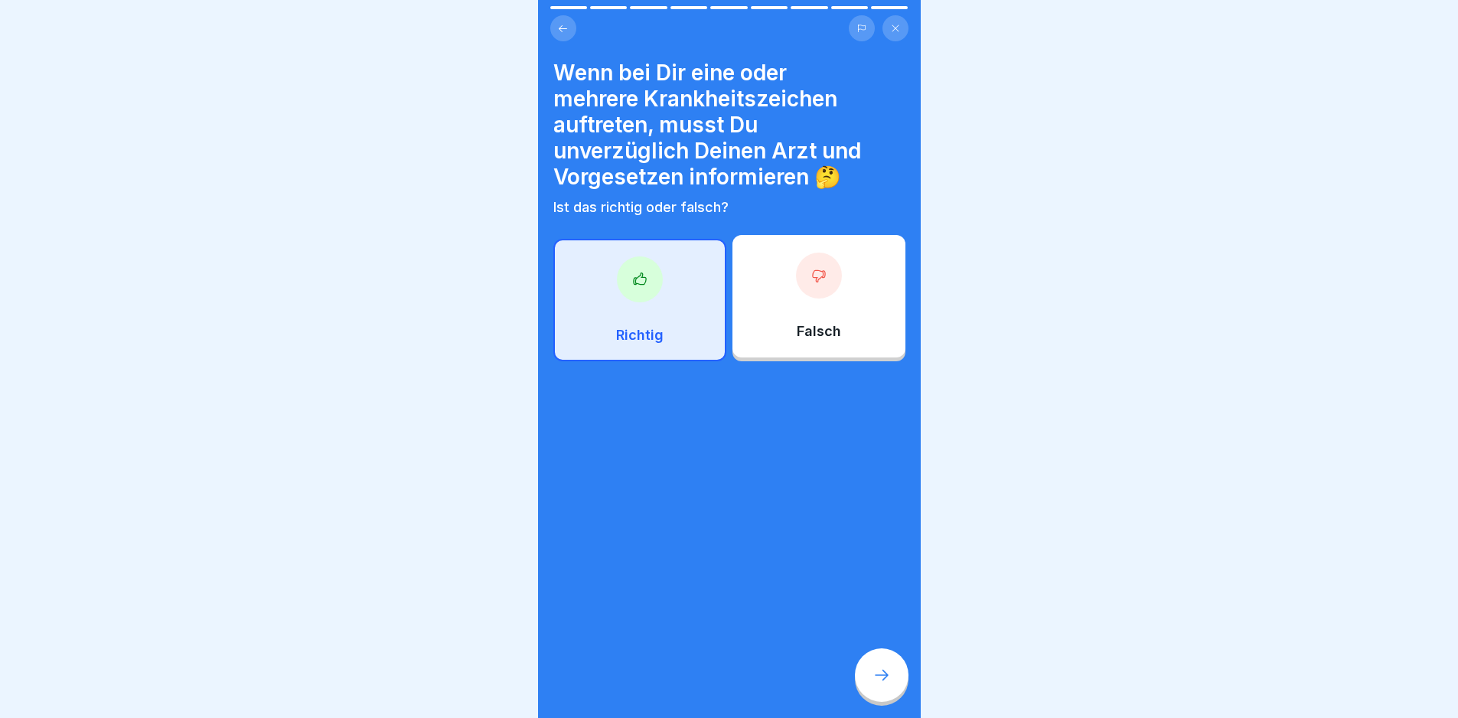
click at [891, 678] on div at bounding box center [882, 675] width 54 height 54
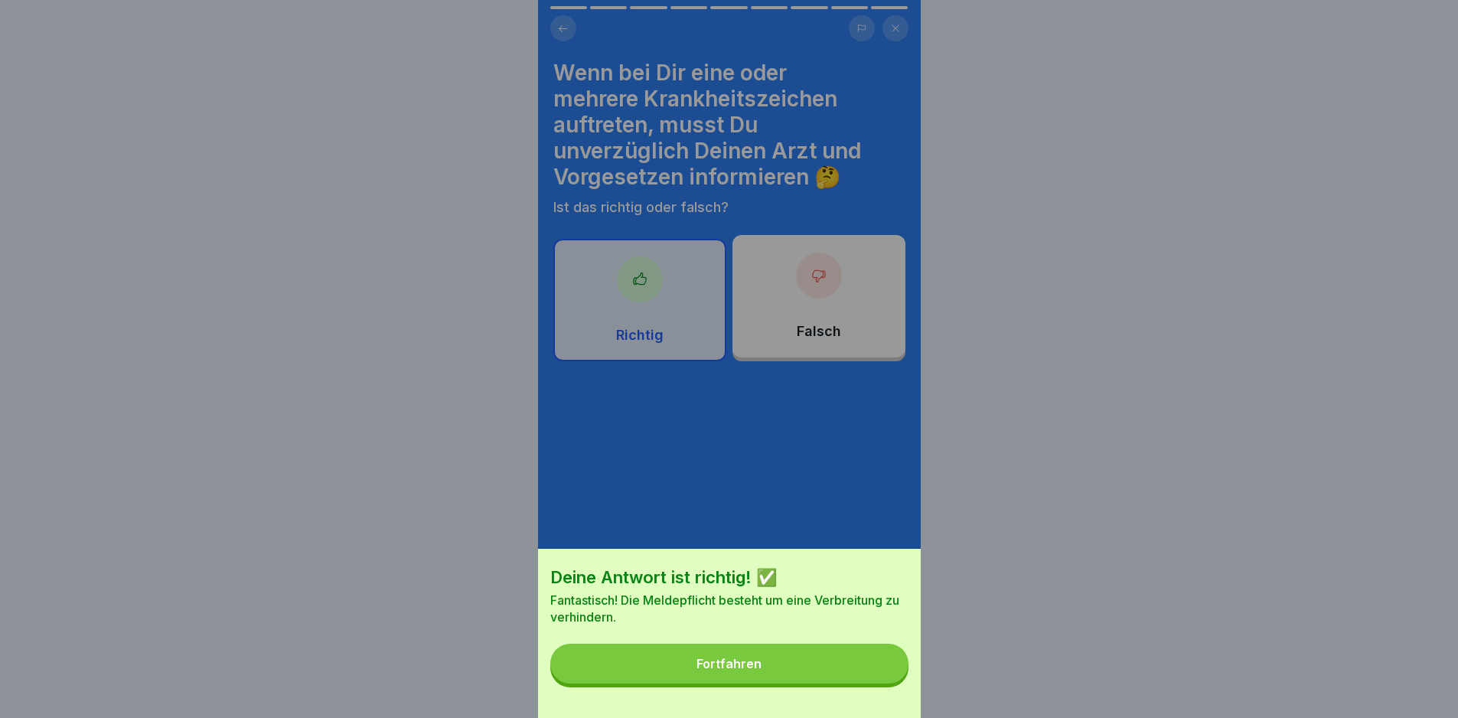
click at [891, 678] on button "Fortfahren" at bounding box center [729, 664] width 358 height 40
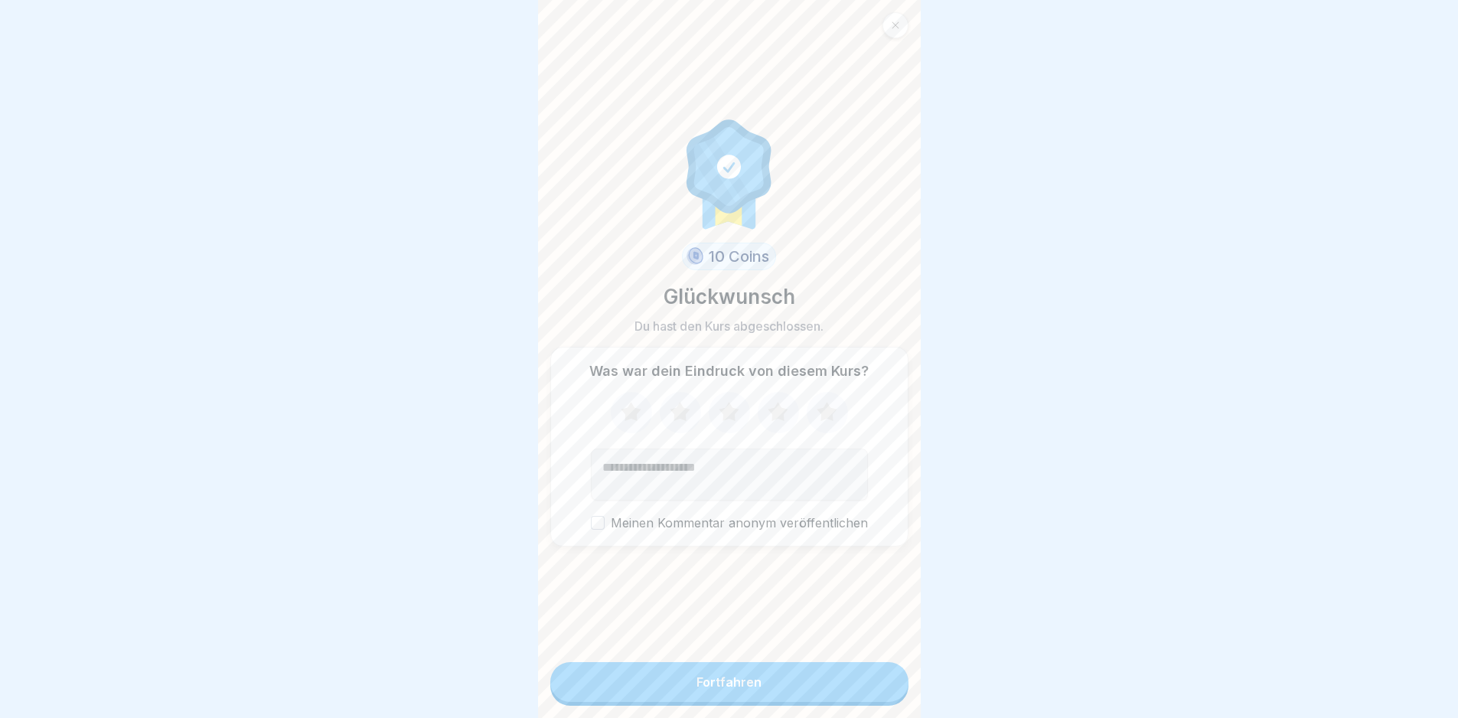
click at [843, 687] on button "Fortfahren" at bounding box center [729, 682] width 358 height 40
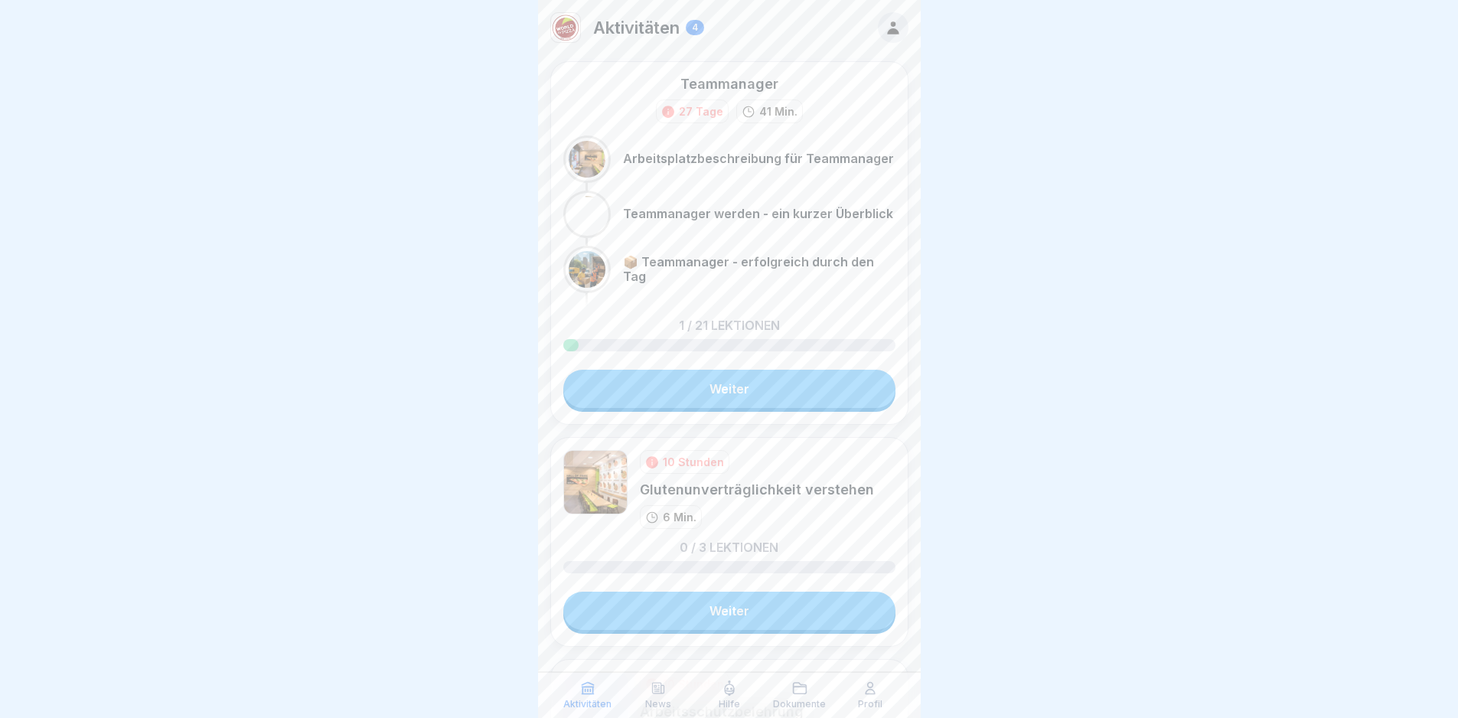
click at [836, 695] on div "Aktivitäten News Hilfe Dokumente Profil" at bounding box center [729, 695] width 383 height 46
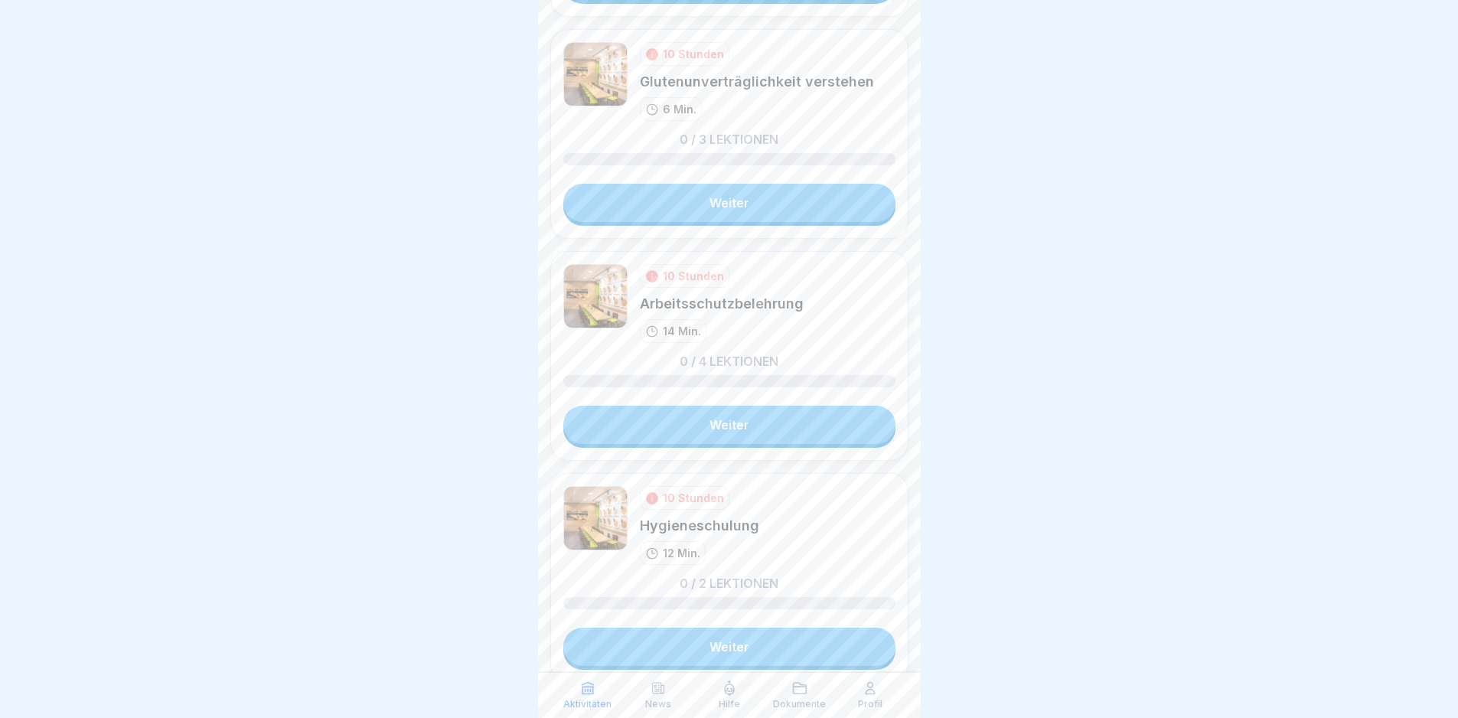
scroll to position [421, 0]
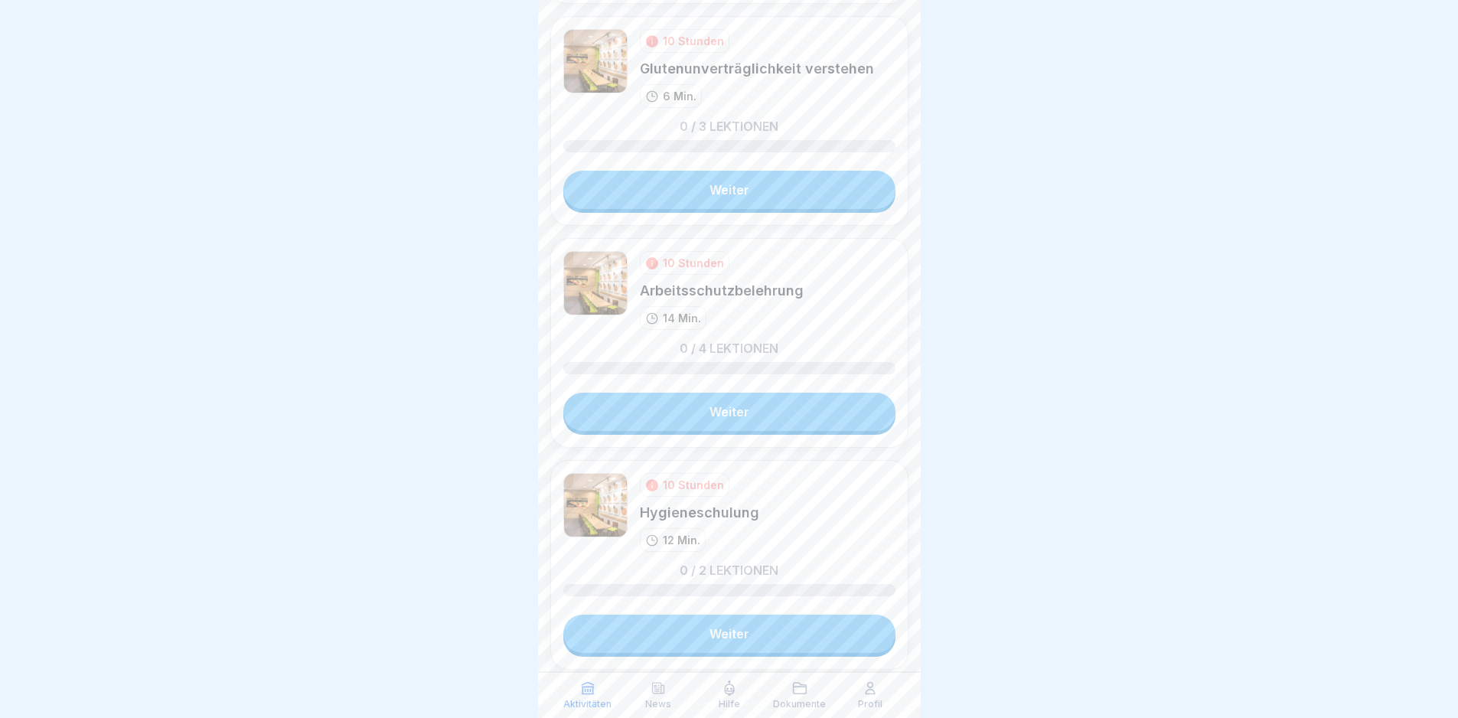
click at [775, 615] on link "Weiter" at bounding box center [729, 634] width 332 height 38
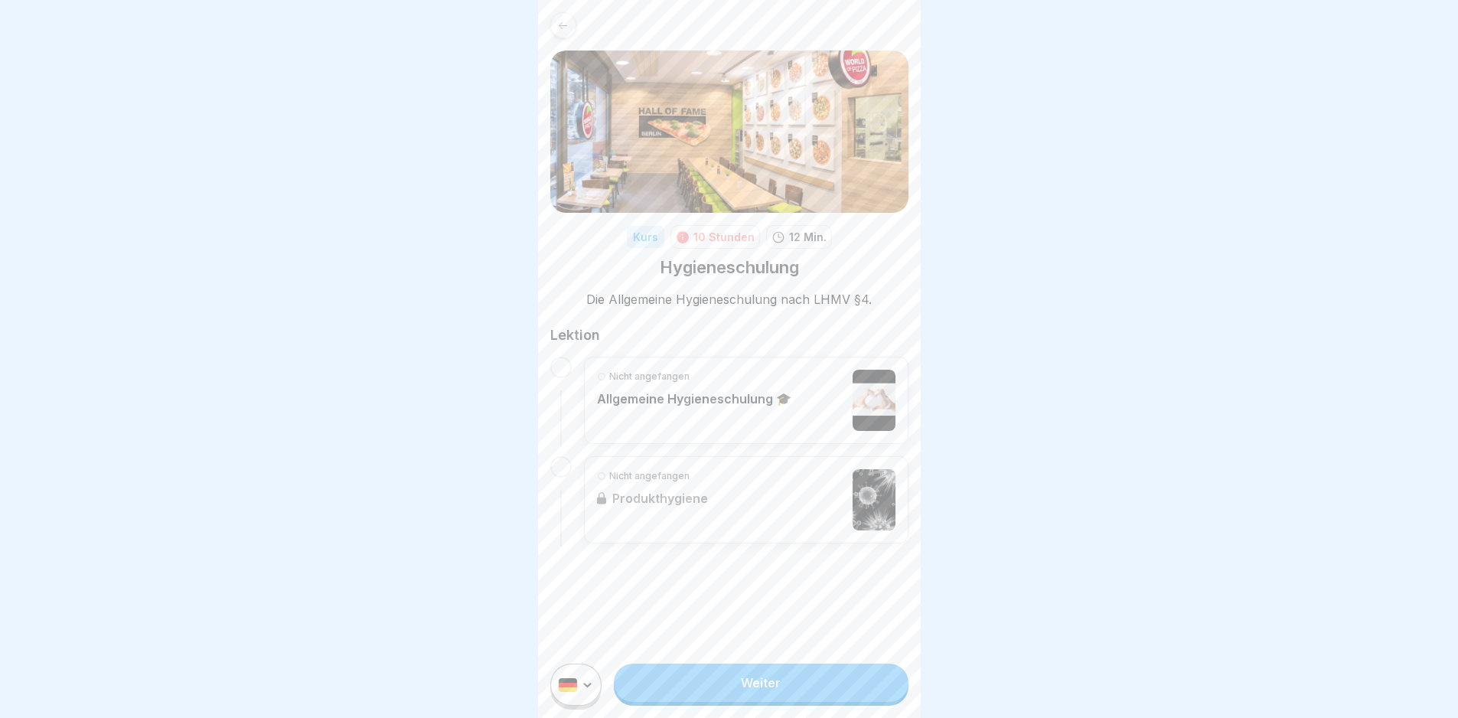
click at [797, 686] on link "Weiter" at bounding box center [761, 683] width 294 height 38
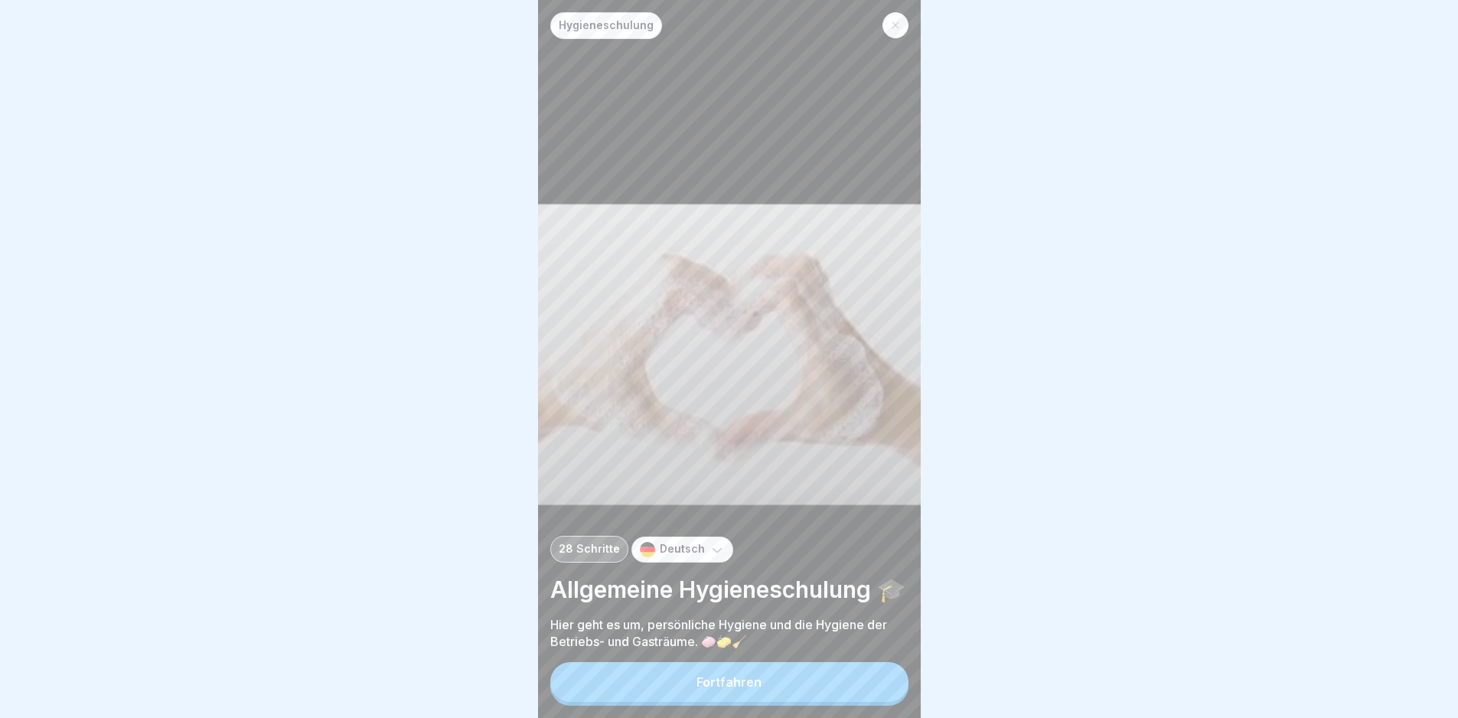
click at [799, 687] on button "Fortfahren" at bounding box center [729, 682] width 358 height 40
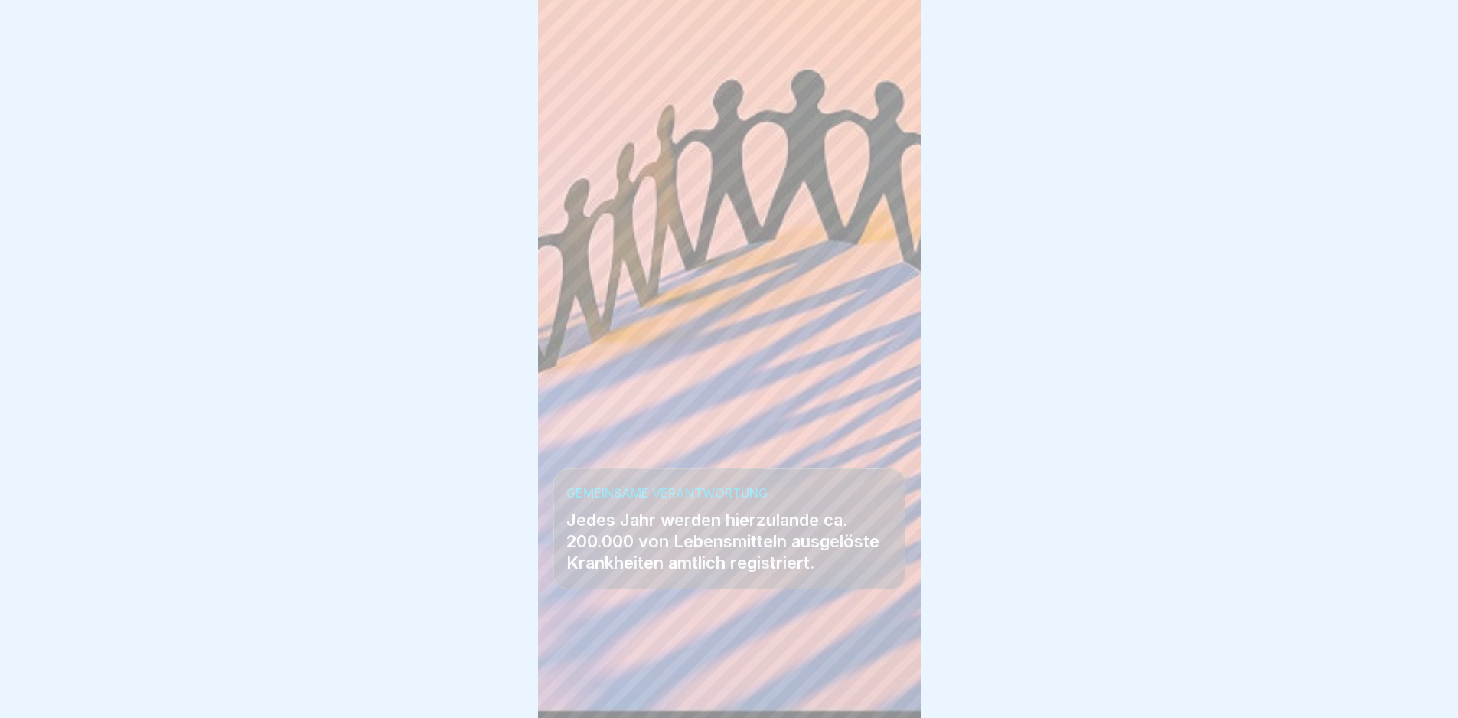
click at [800, 687] on div at bounding box center [729, 672] width 352 height 92
click at [901, 697] on div at bounding box center [882, 675] width 54 height 54
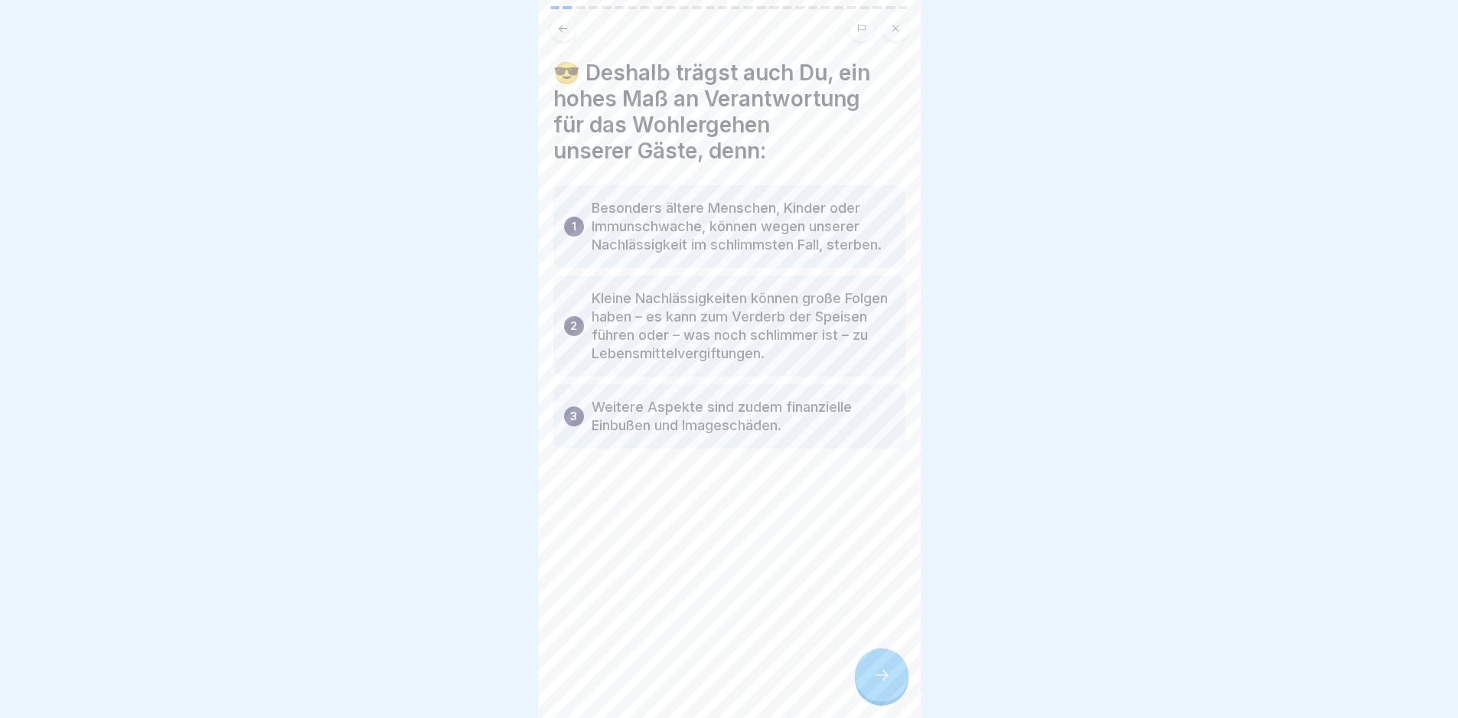
click at [901, 697] on div at bounding box center [882, 675] width 54 height 54
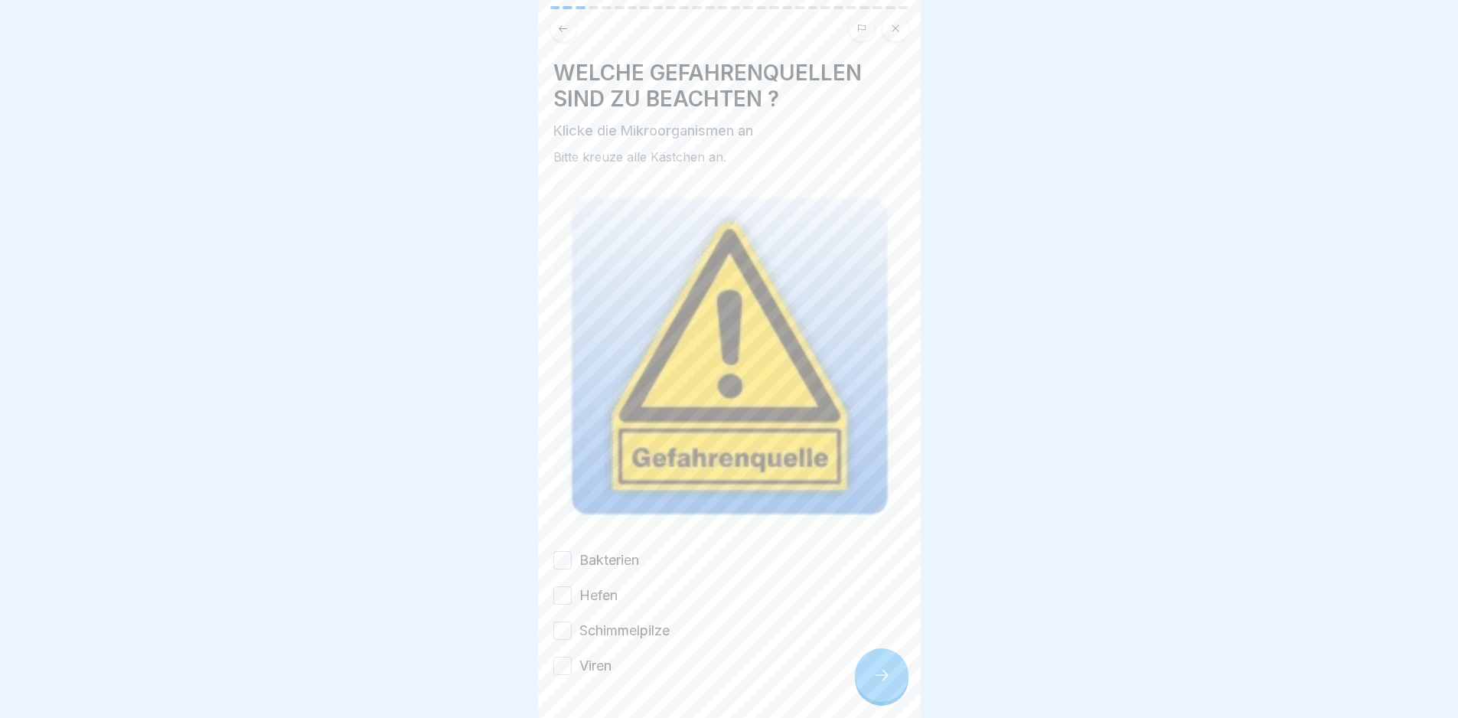
click at [901, 697] on div at bounding box center [882, 675] width 54 height 54
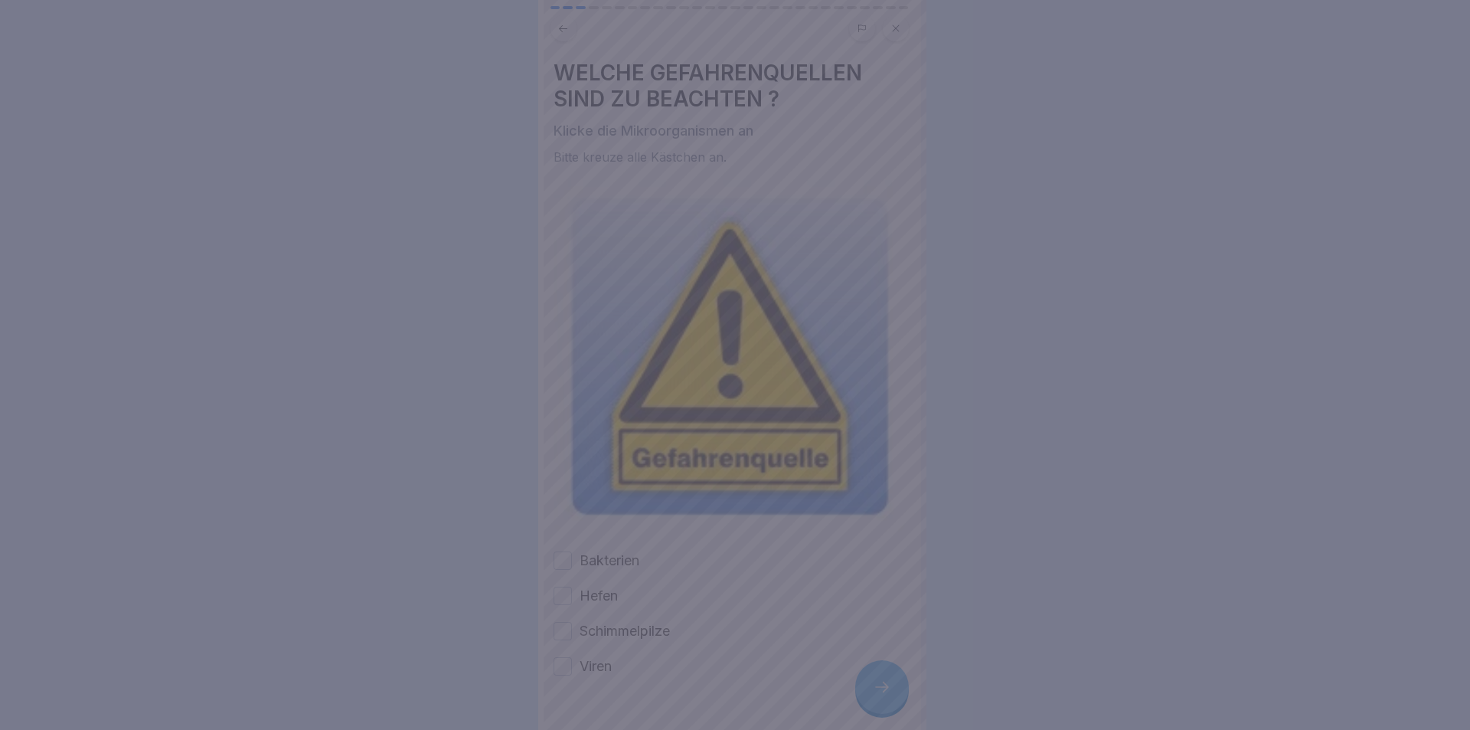
click at [874, 694] on div at bounding box center [735, 365] width 1470 height 730
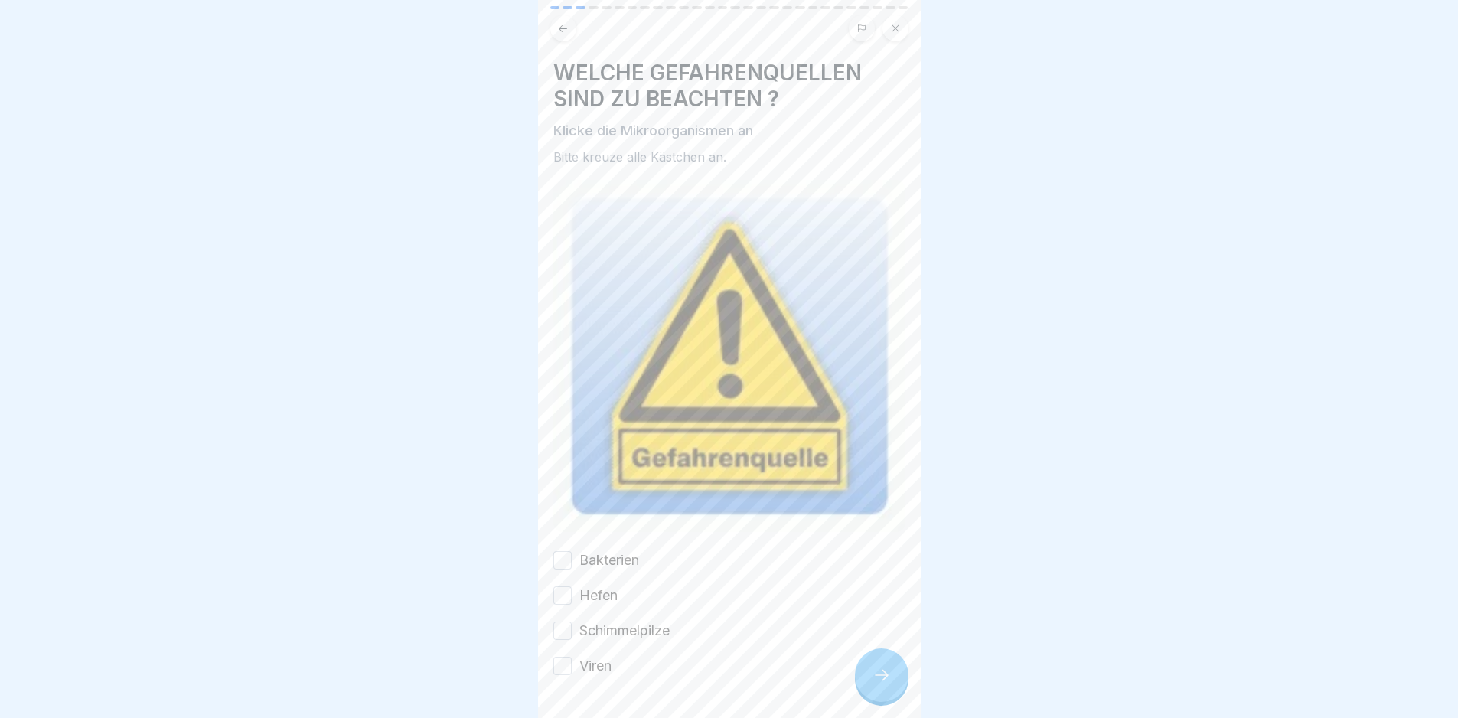
click at [583, 552] on label "Bakterien" at bounding box center [610, 560] width 60 height 20
click at [572, 552] on button "Bakterien" at bounding box center [562, 560] width 18 height 18
click at [586, 568] on div "Bakterien Hefen Schimmelpilze Viren" at bounding box center [729, 613] width 352 height 126
click at [570, 622] on button "Schimmelpilze" at bounding box center [562, 631] width 18 height 18
click at [891, 684] on icon at bounding box center [882, 675] width 18 height 18
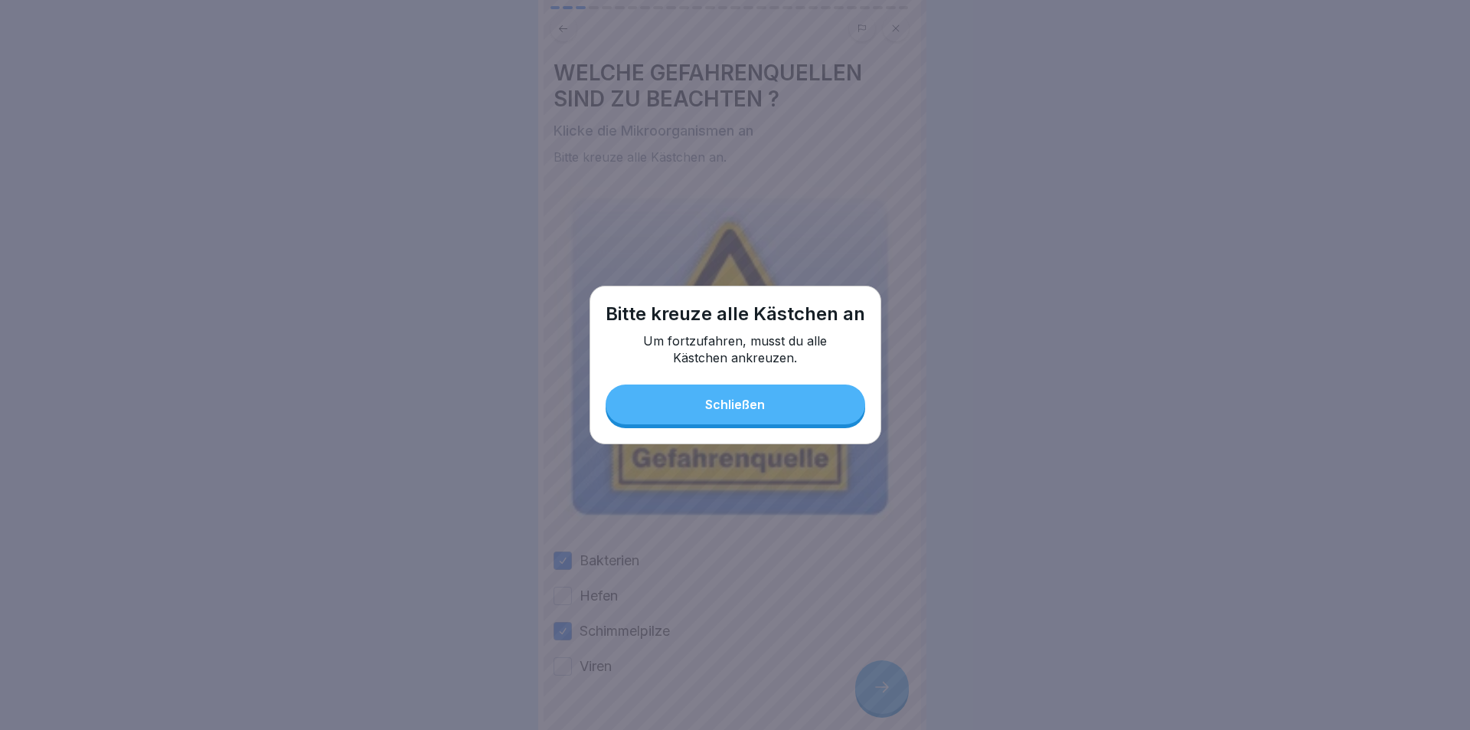
click at [794, 419] on button "Schließen" at bounding box center [736, 404] width 260 height 40
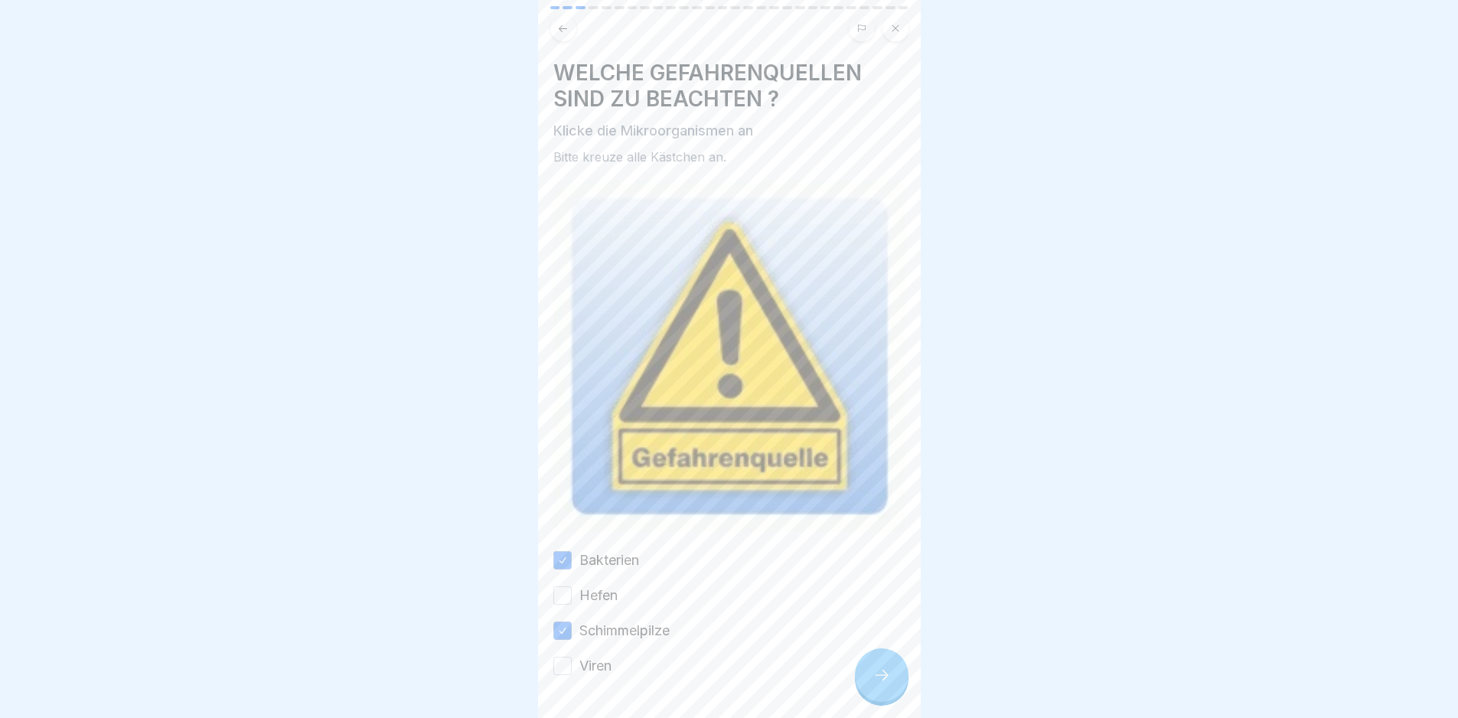
click at [588, 586] on label "Hefen" at bounding box center [599, 596] width 38 height 20
click at [572, 586] on button "Hefen" at bounding box center [562, 595] width 18 height 18
click at [571, 657] on button "Viren" at bounding box center [562, 666] width 18 height 18
click at [900, 700] on div at bounding box center [882, 675] width 54 height 54
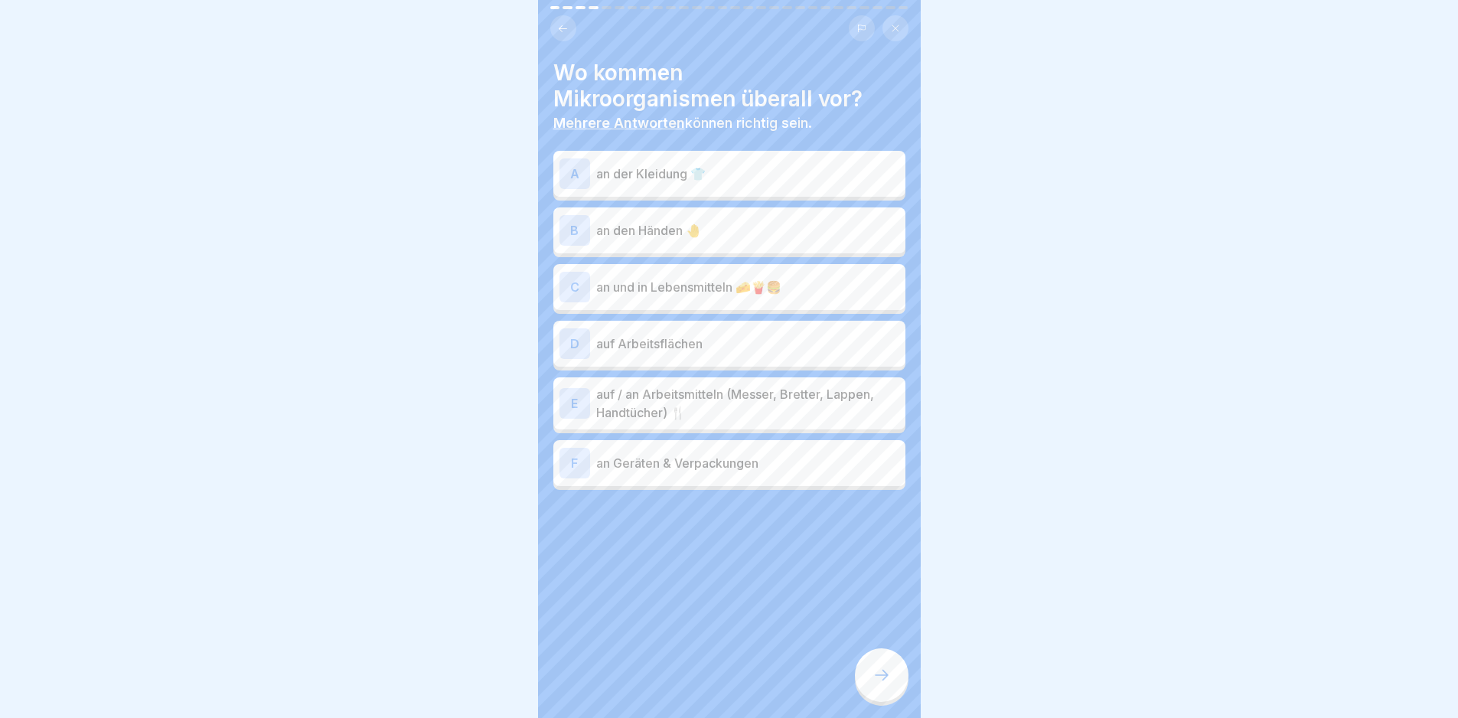
click at [703, 177] on p "an der Kleidung 👕" at bounding box center [747, 174] width 303 height 18
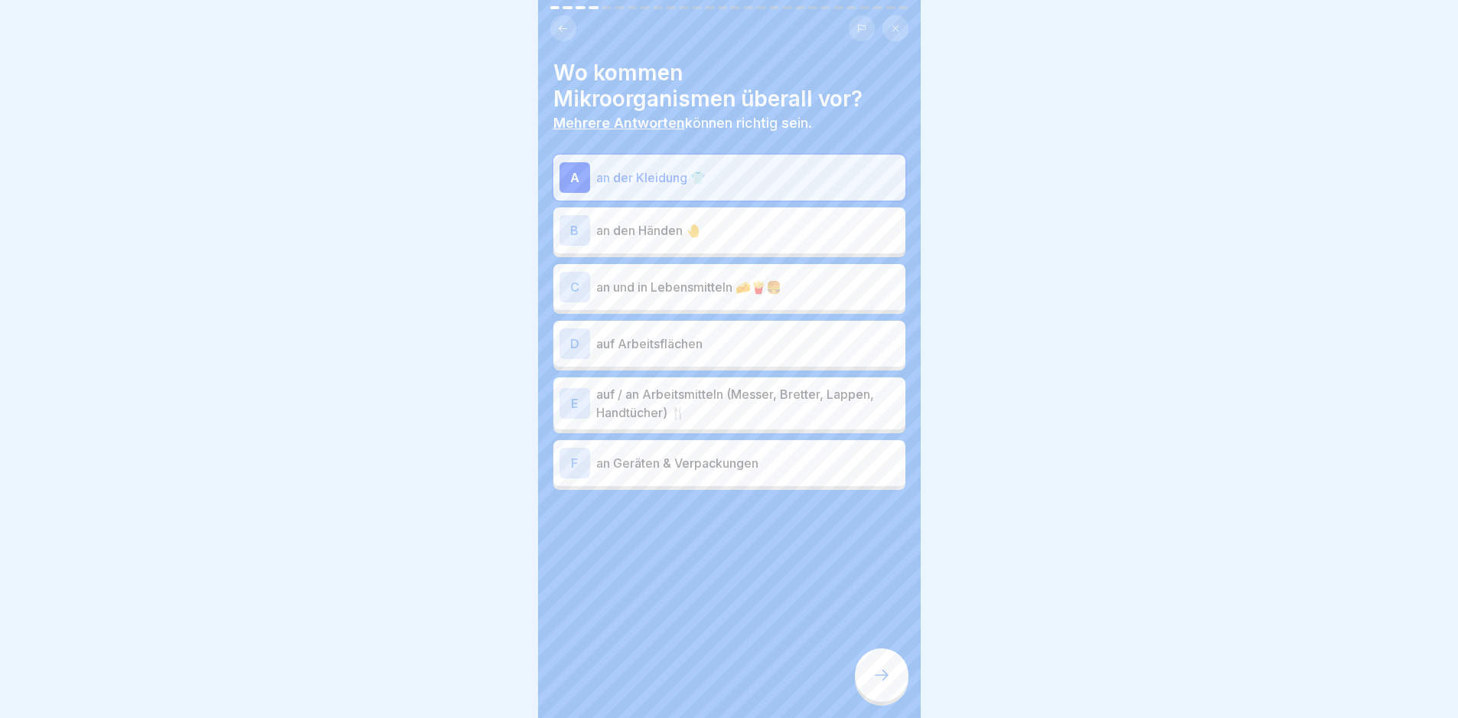
click at [684, 221] on p "an den Händen 🤚" at bounding box center [747, 230] width 303 height 18
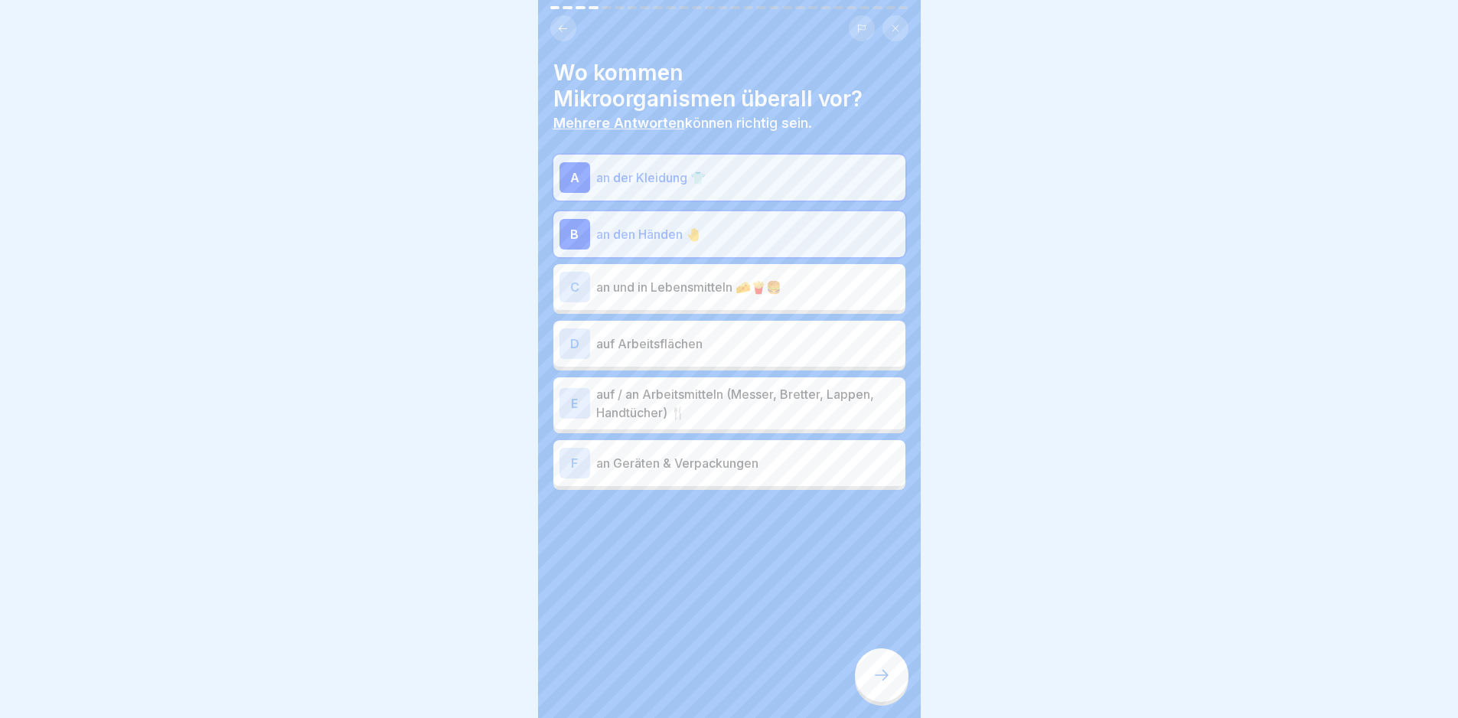
click at [655, 335] on p "auf Arbeitsflächen" at bounding box center [747, 344] width 303 height 18
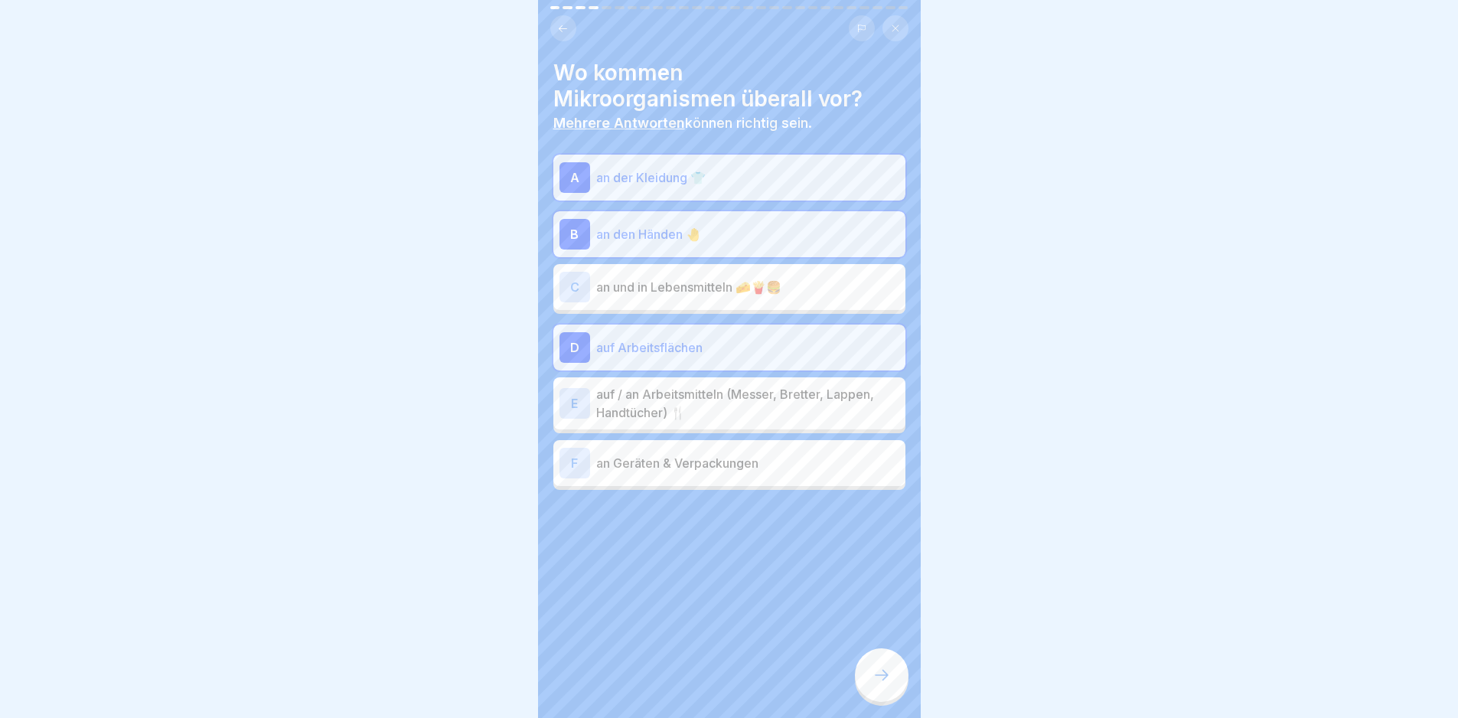
click at [677, 390] on p "auf / an Arbeitsmitteln (Messer, Bretter, Lappen, Handtücher) 🍴" at bounding box center [747, 403] width 303 height 37
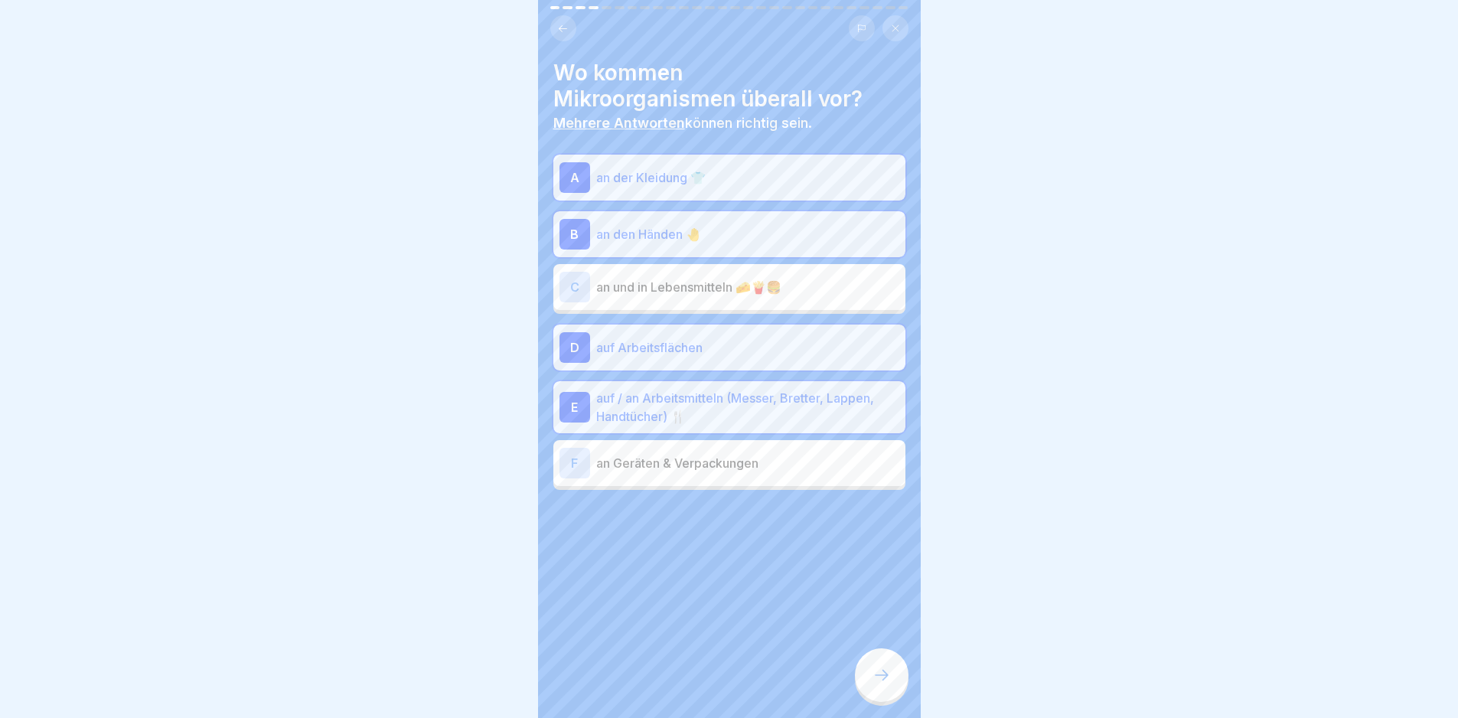
click at [685, 448] on div "F an Geräten & Verpackungen" at bounding box center [730, 463] width 340 height 31
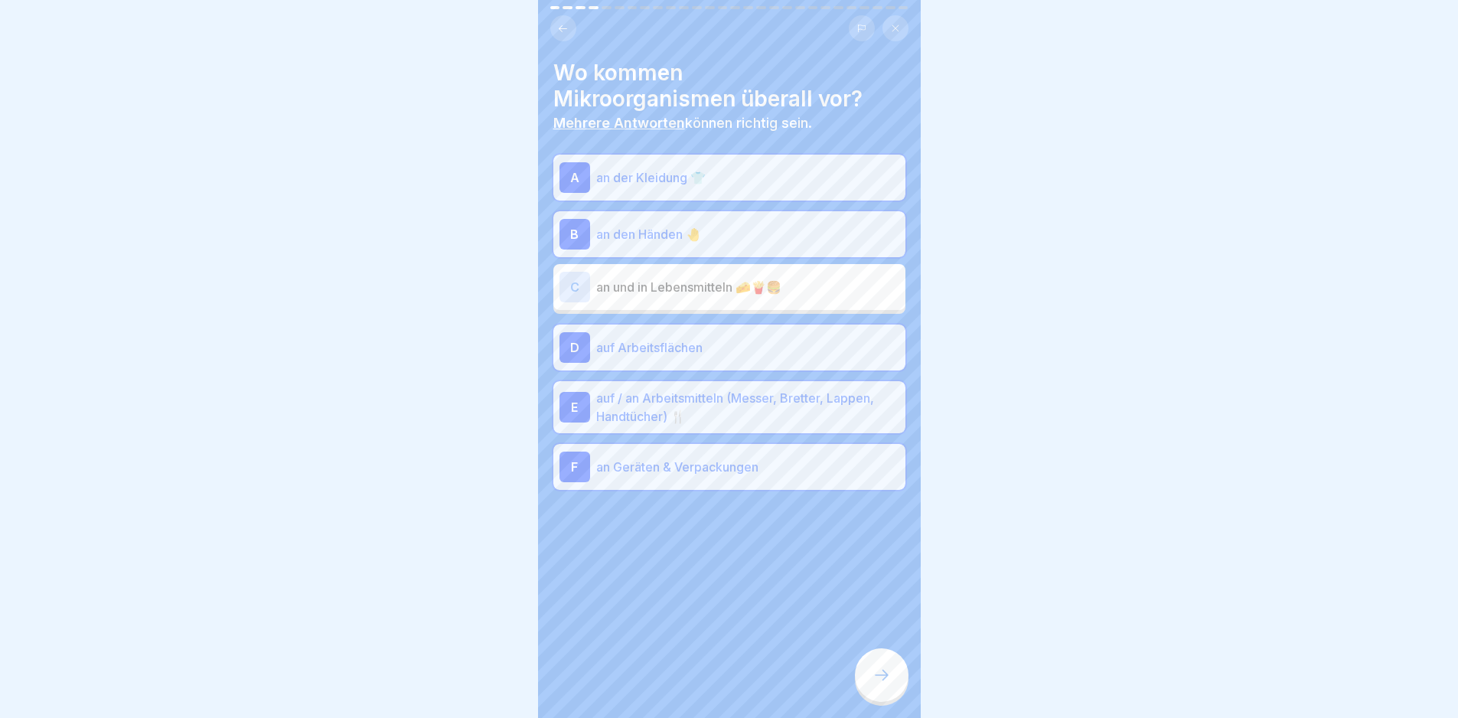
click at [885, 684] on icon at bounding box center [882, 675] width 18 height 18
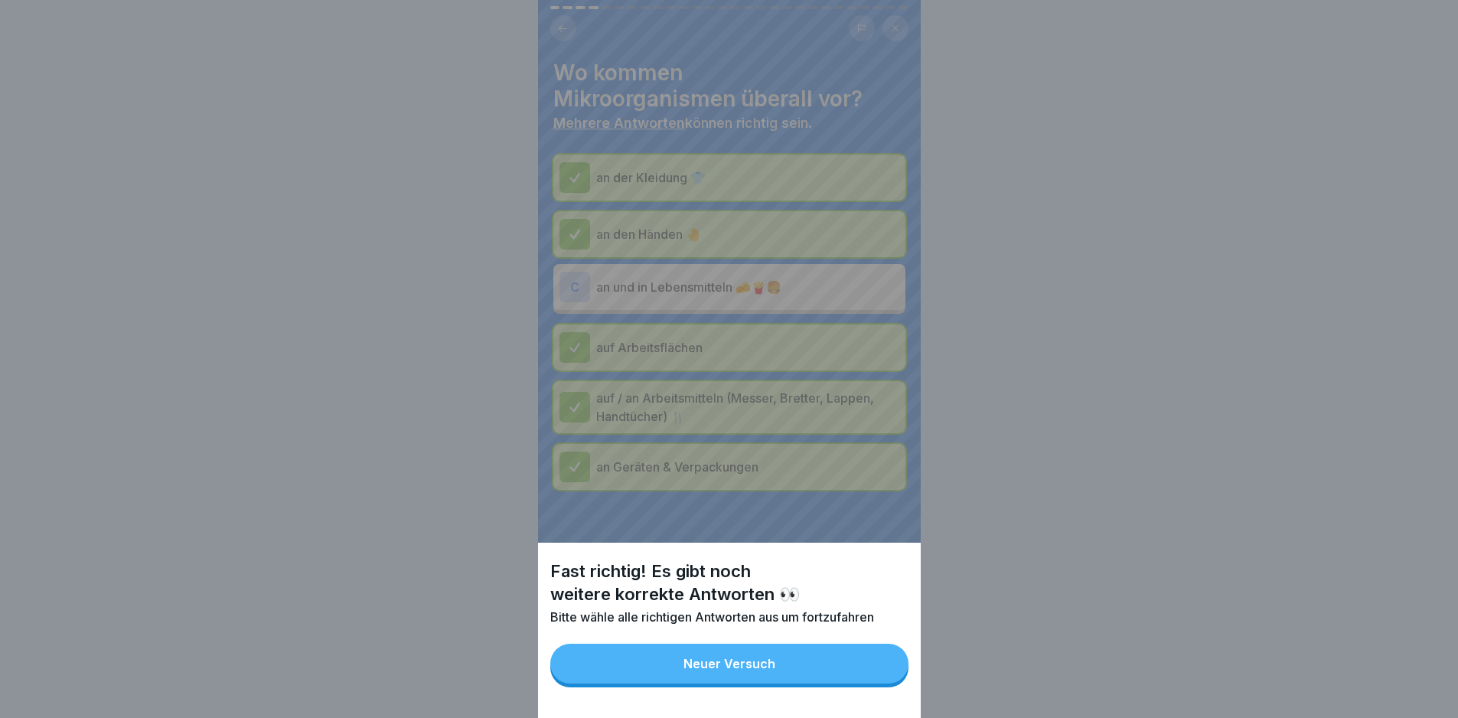
click at [885, 681] on button "Neuer Versuch" at bounding box center [729, 664] width 358 height 40
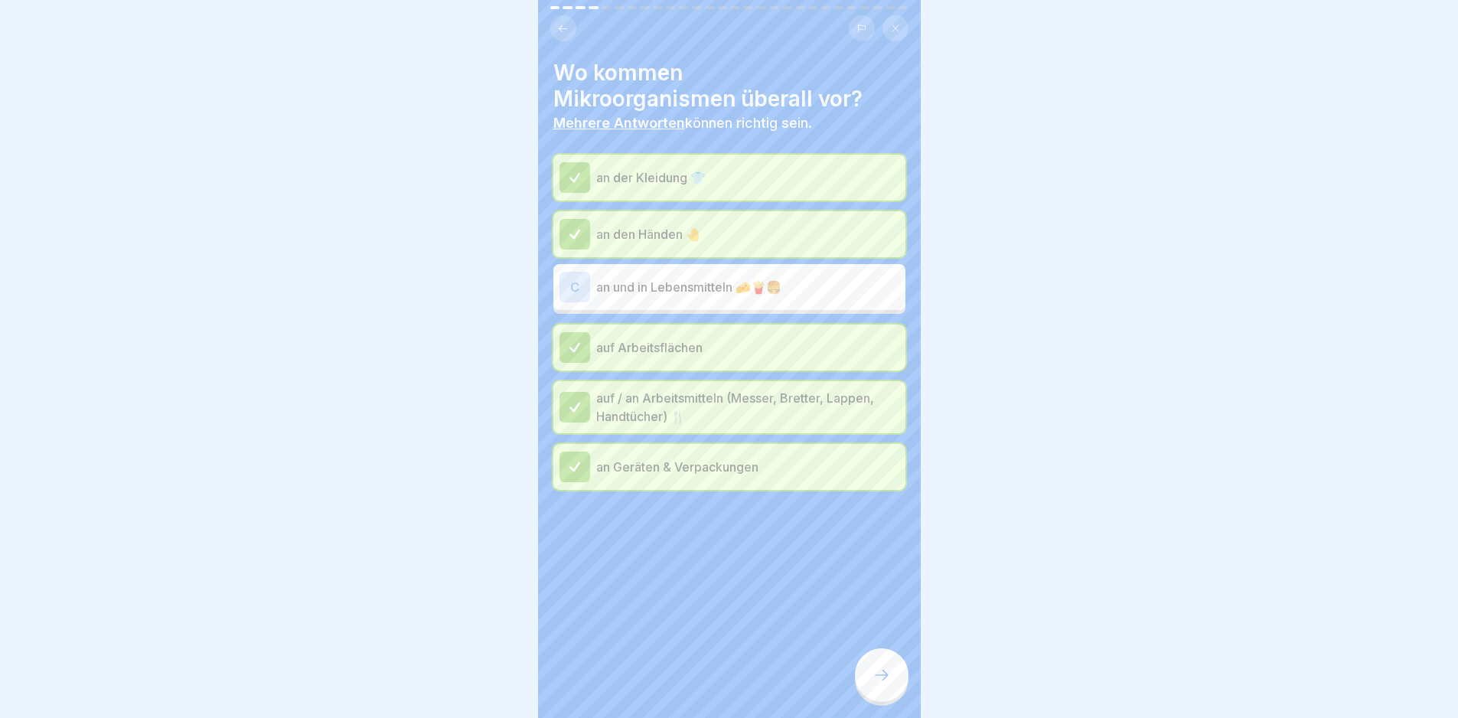
click at [888, 671] on div at bounding box center [882, 675] width 54 height 54
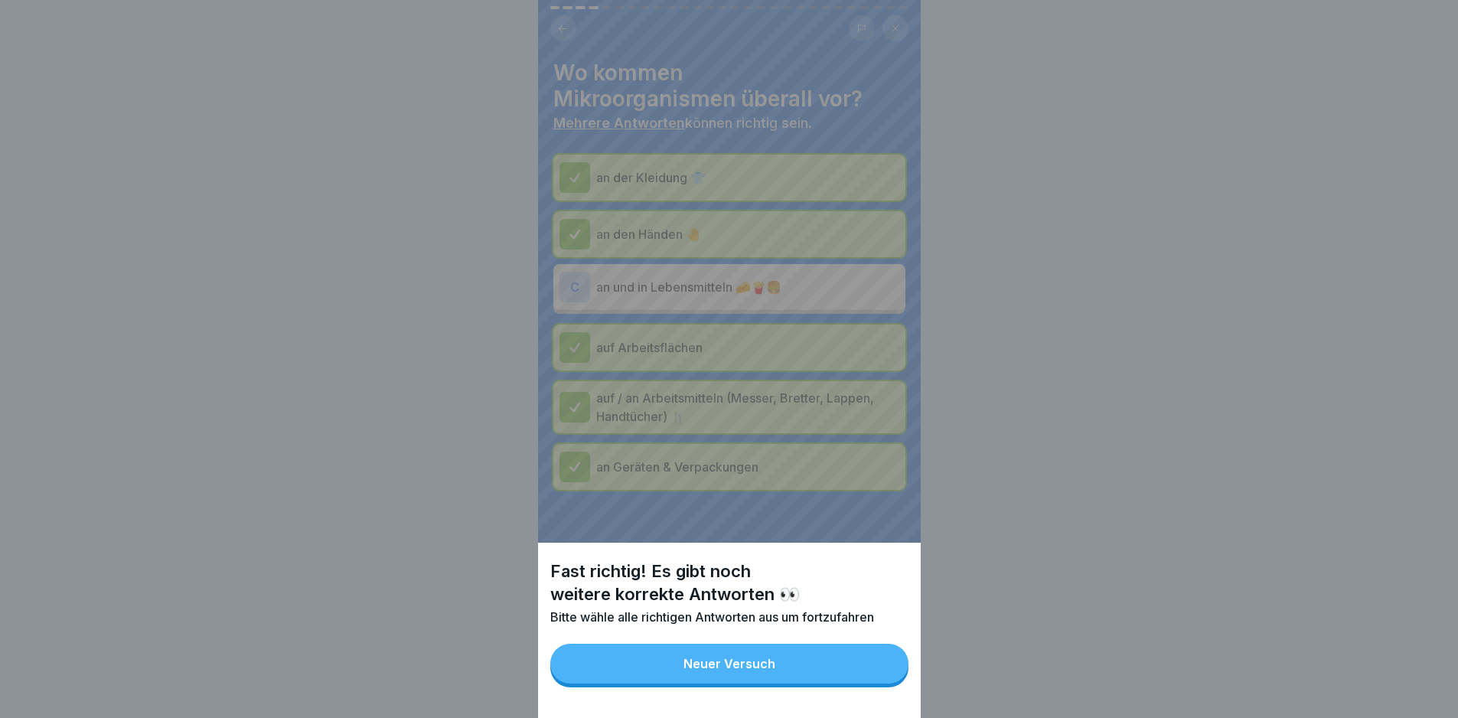
click at [745, 301] on div "Fast richtig! Es gibt noch weitere korrekte Antworten 👀 Bitte wähle alle richti…" at bounding box center [729, 359] width 383 height 718
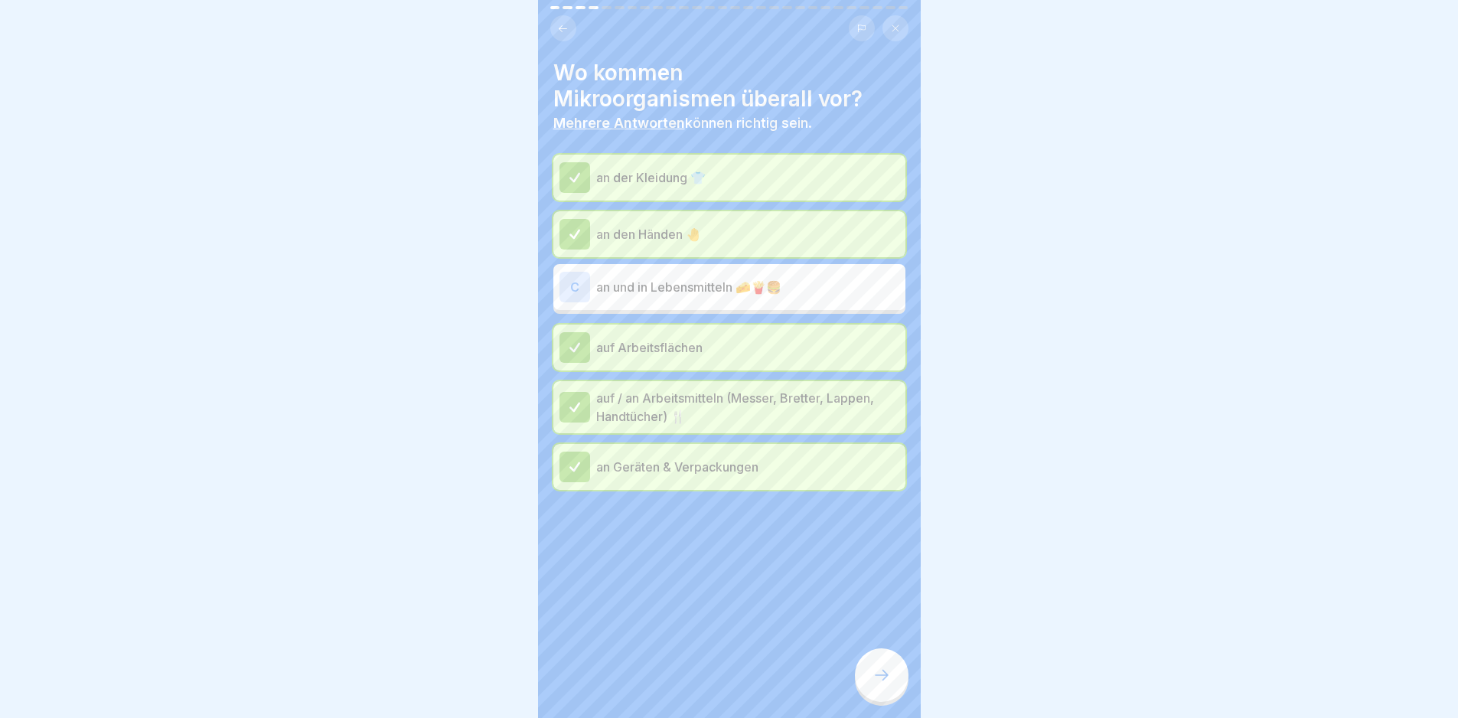
click at [697, 278] on p "an und in Lebensmitteln 🧀🍟🍔" at bounding box center [747, 287] width 303 height 18
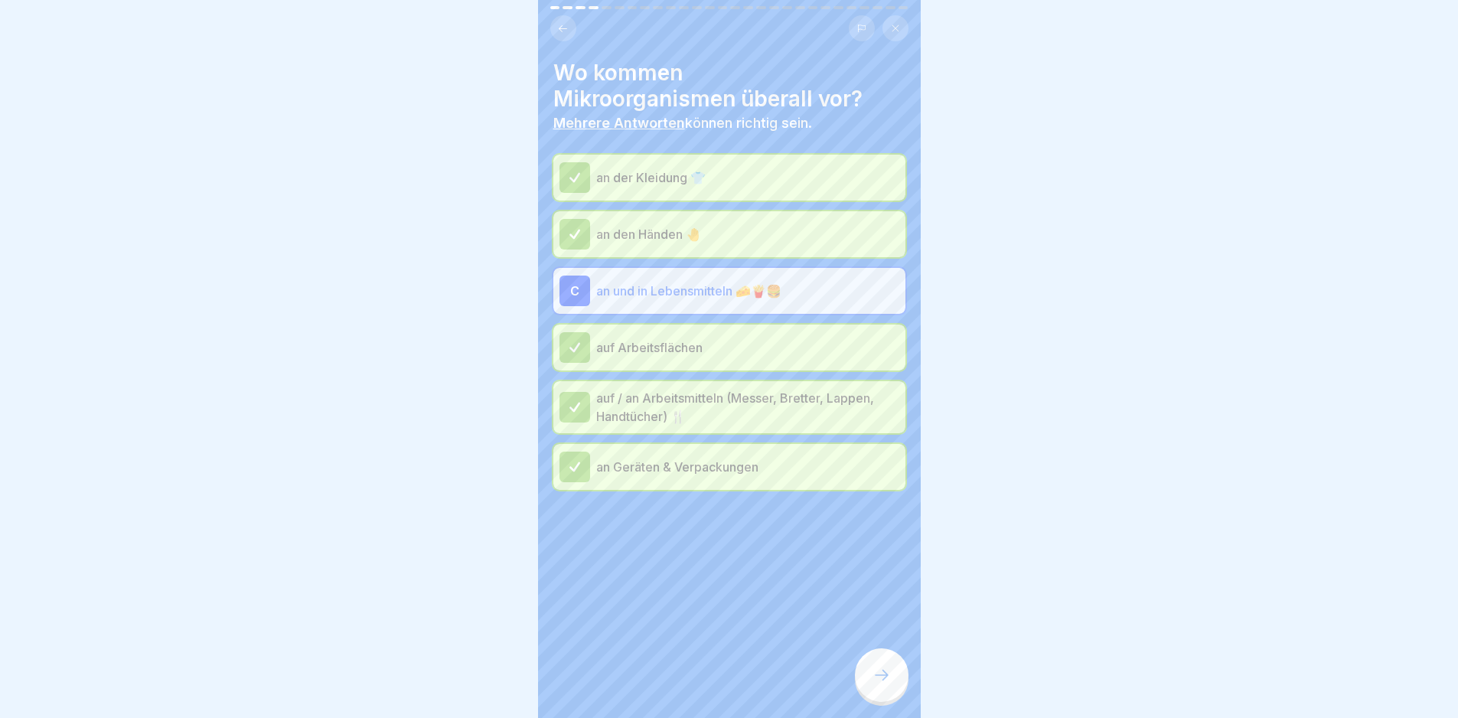
click at [881, 681] on div at bounding box center [882, 675] width 54 height 54
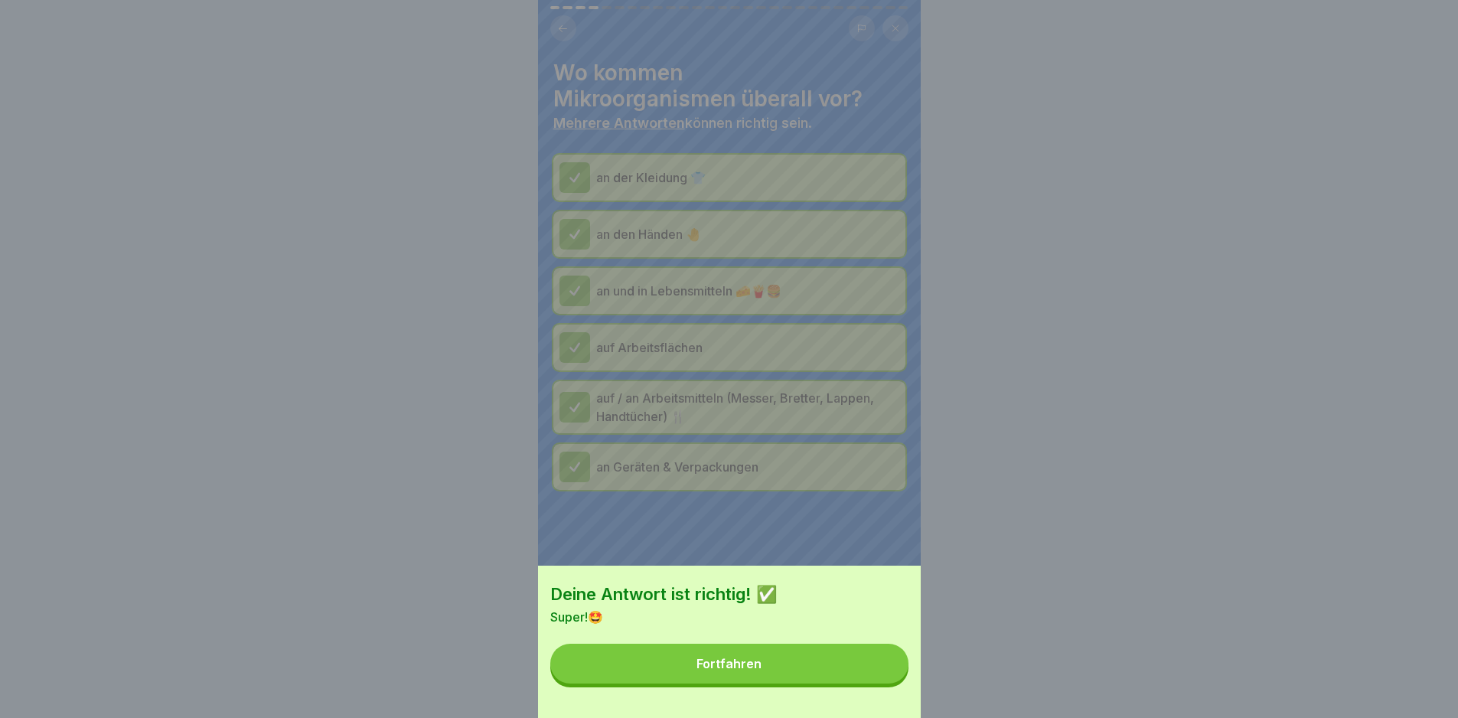
click at [883, 674] on button "Fortfahren" at bounding box center [729, 664] width 358 height 40
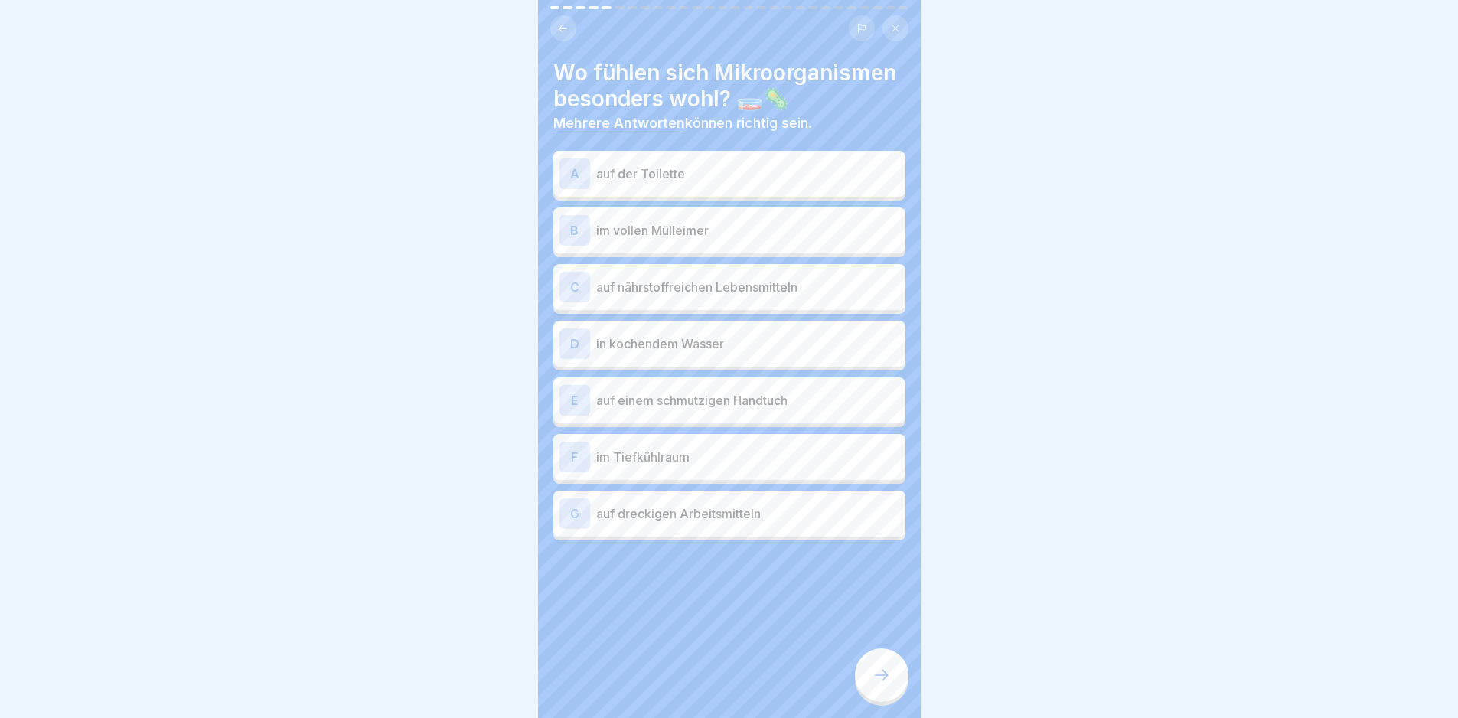
click at [886, 674] on div at bounding box center [882, 675] width 54 height 54
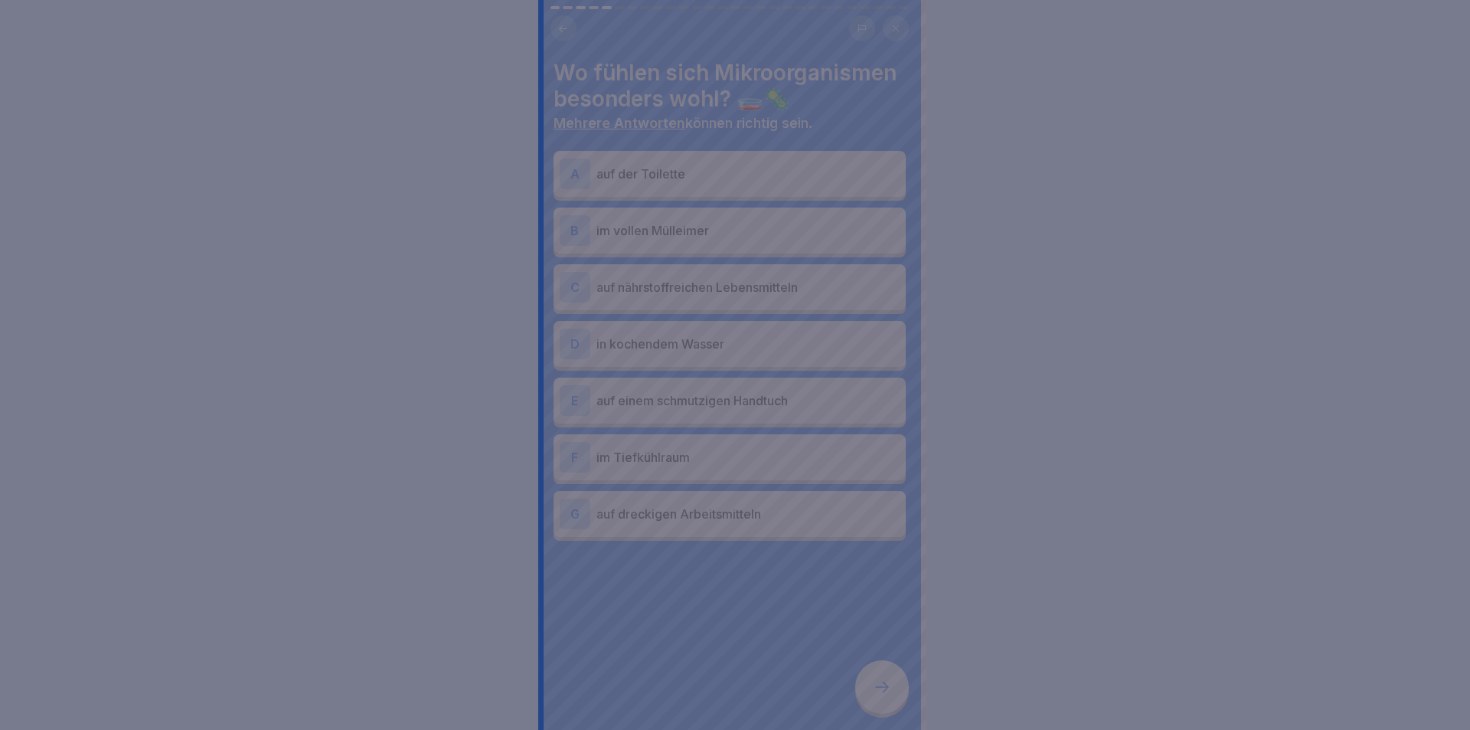
click at [886, 674] on div at bounding box center [735, 365] width 1470 height 730
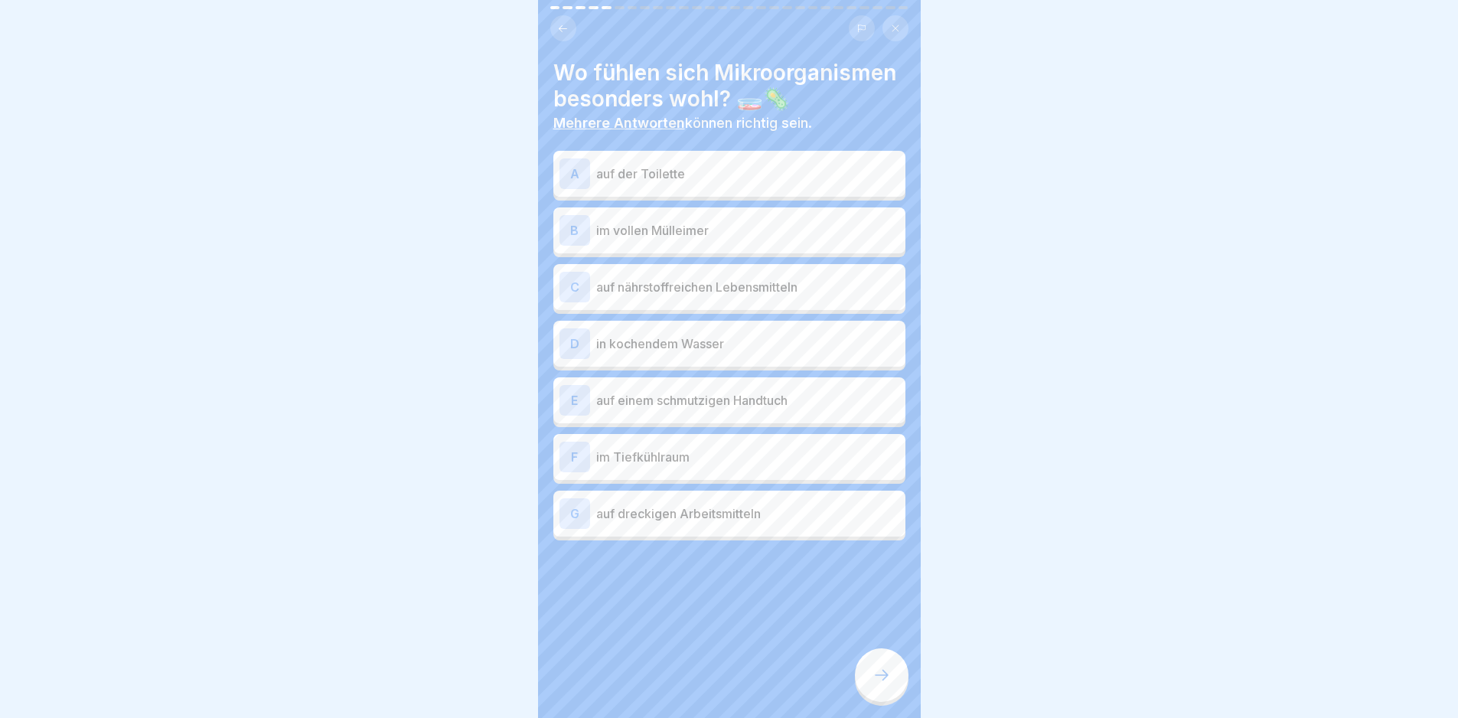
click at [756, 169] on p "auf der Toilette" at bounding box center [747, 174] width 303 height 18
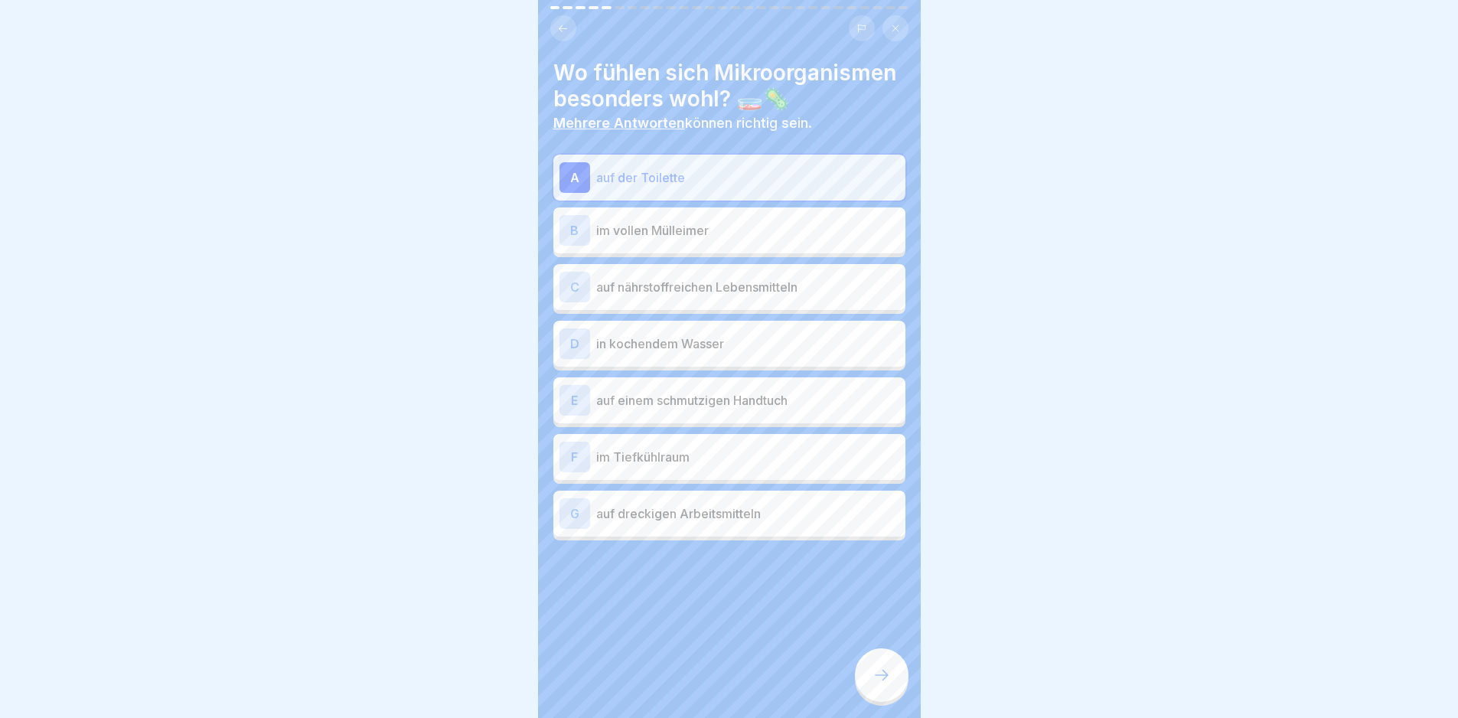
click at [741, 208] on div "B im vollen Mülleimer" at bounding box center [729, 230] width 352 height 46
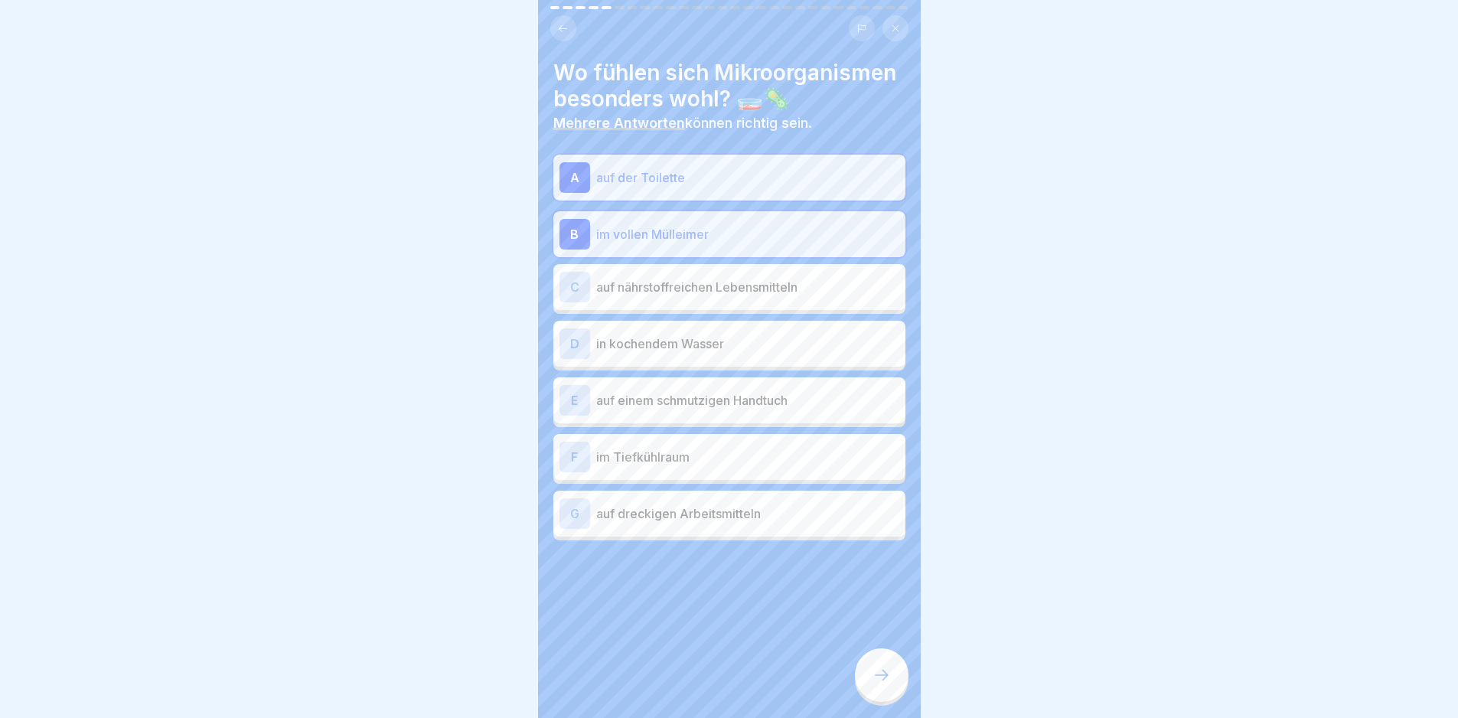
click at [755, 391] on p "auf einem schmutzigen Handtuch" at bounding box center [747, 400] width 303 height 18
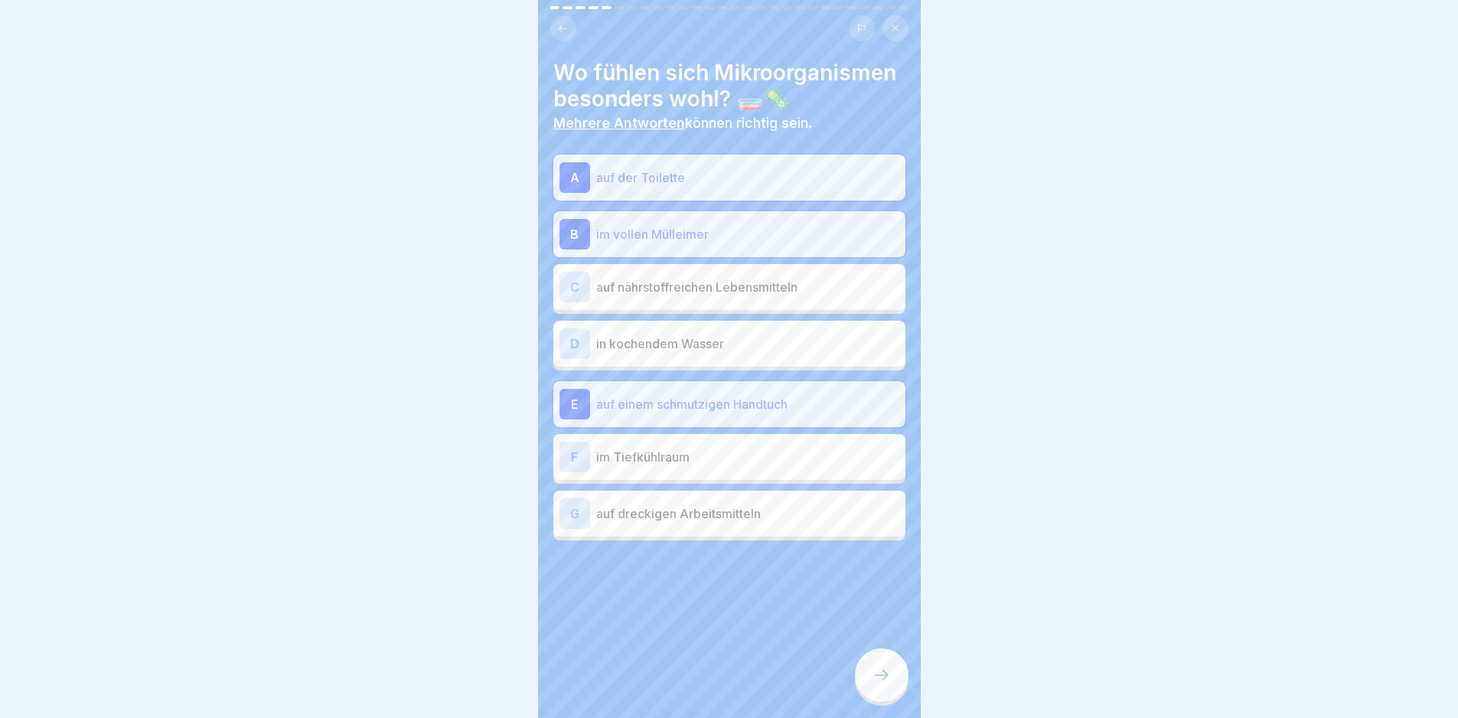
click at [751, 498] on div "G auf dreckigen Arbeitsmitteln" at bounding box center [730, 513] width 340 height 31
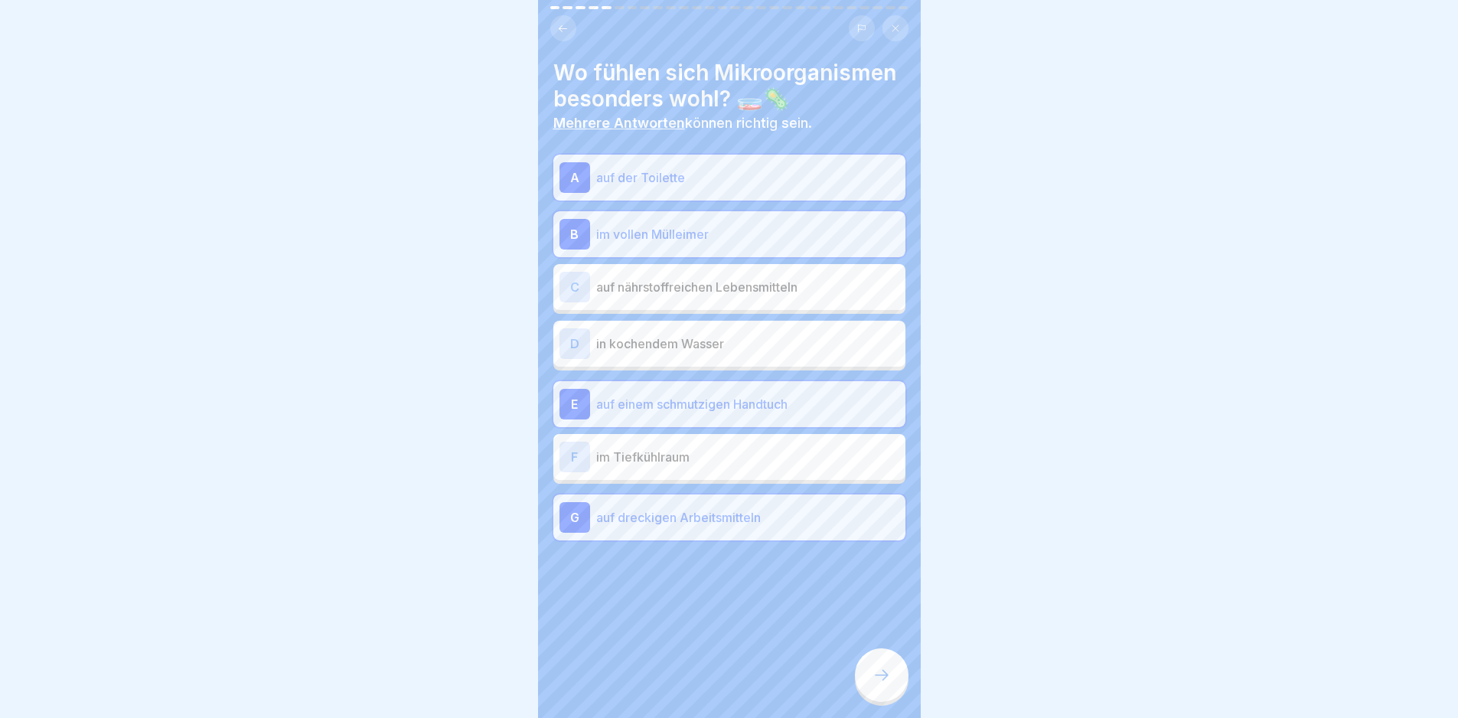
click at [888, 684] on icon at bounding box center [882, 675] width 18 height 18
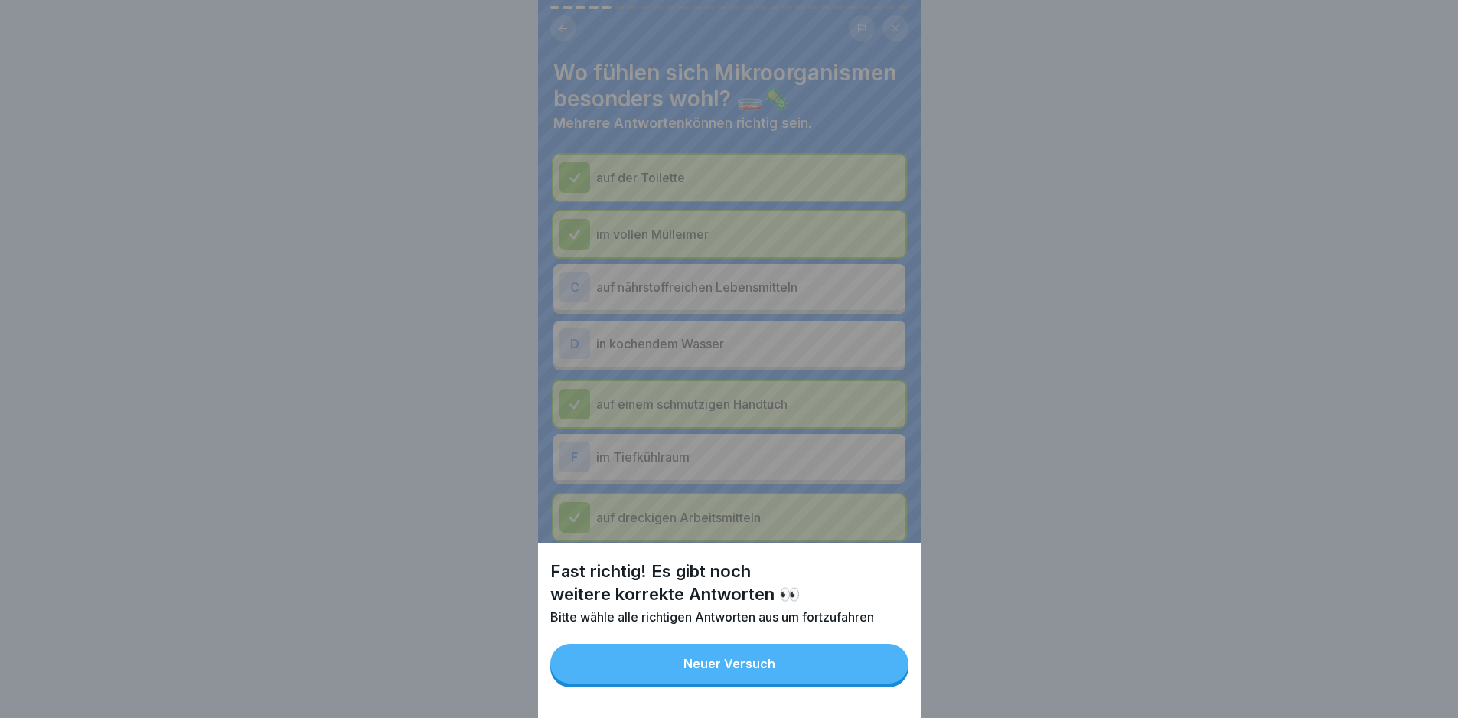
click at [889, 684] on button "Neuer Versuch" at bounding box center [729, 664] width 358 height 40
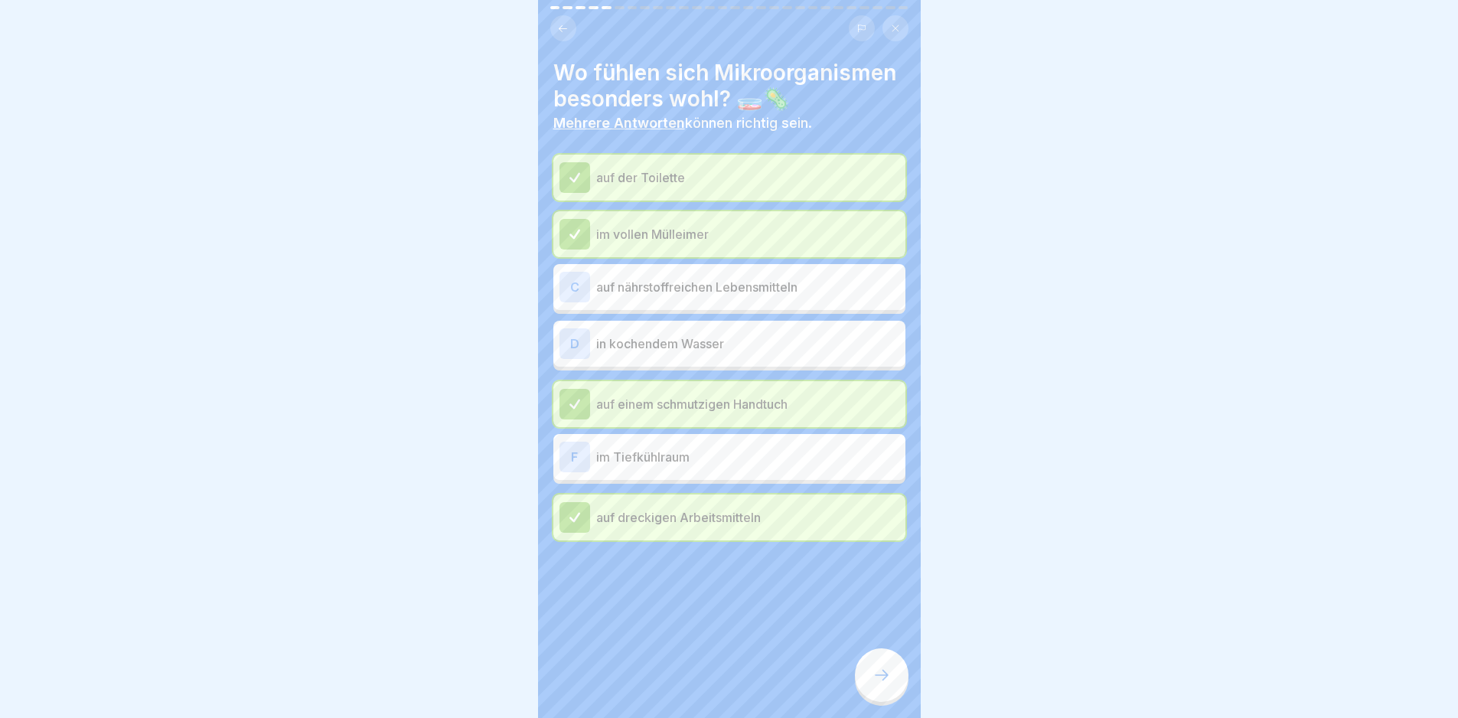
click at [777, 286] on p "auf nährstoffreichen Lebensmitteln" at bounding box center [747, 287] width 303 height 18
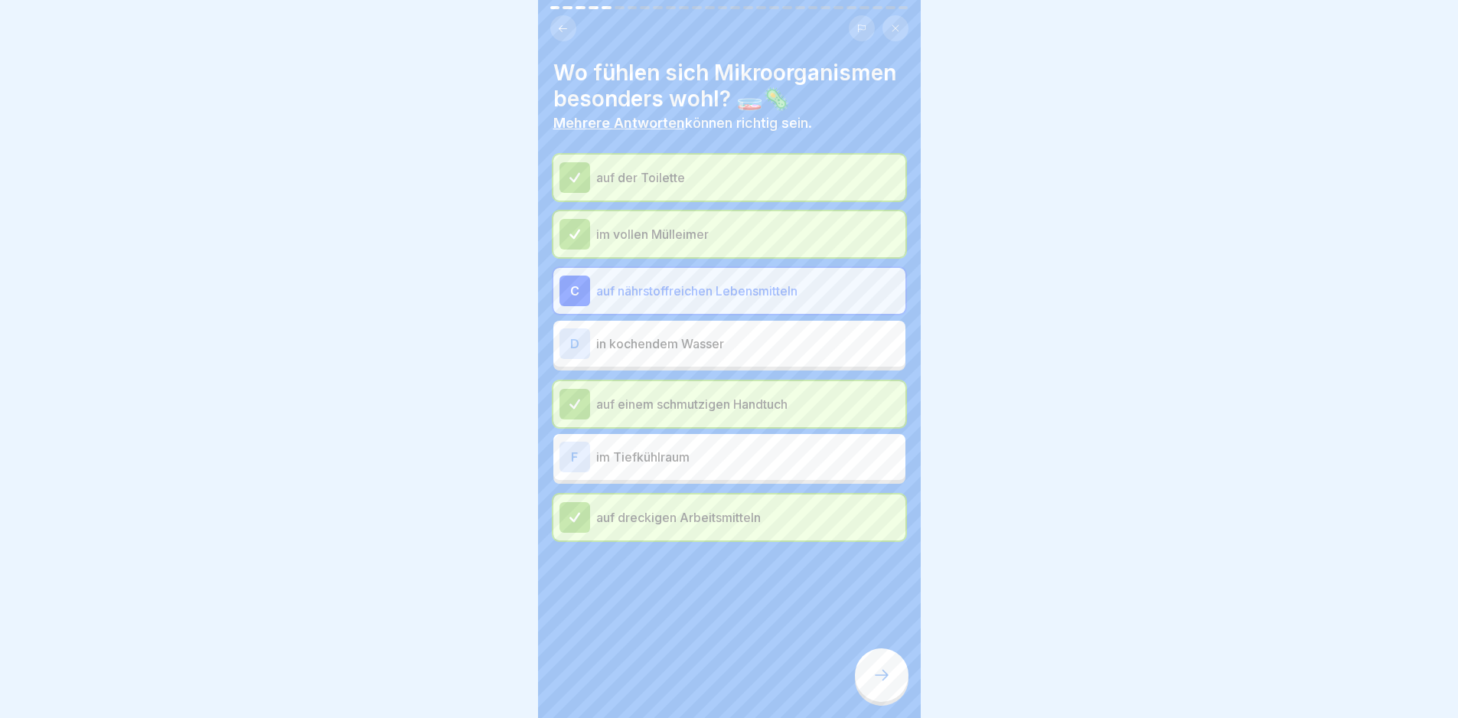
click at [883, 684] on icon at bounding box center [882, 675] width 18 height 18
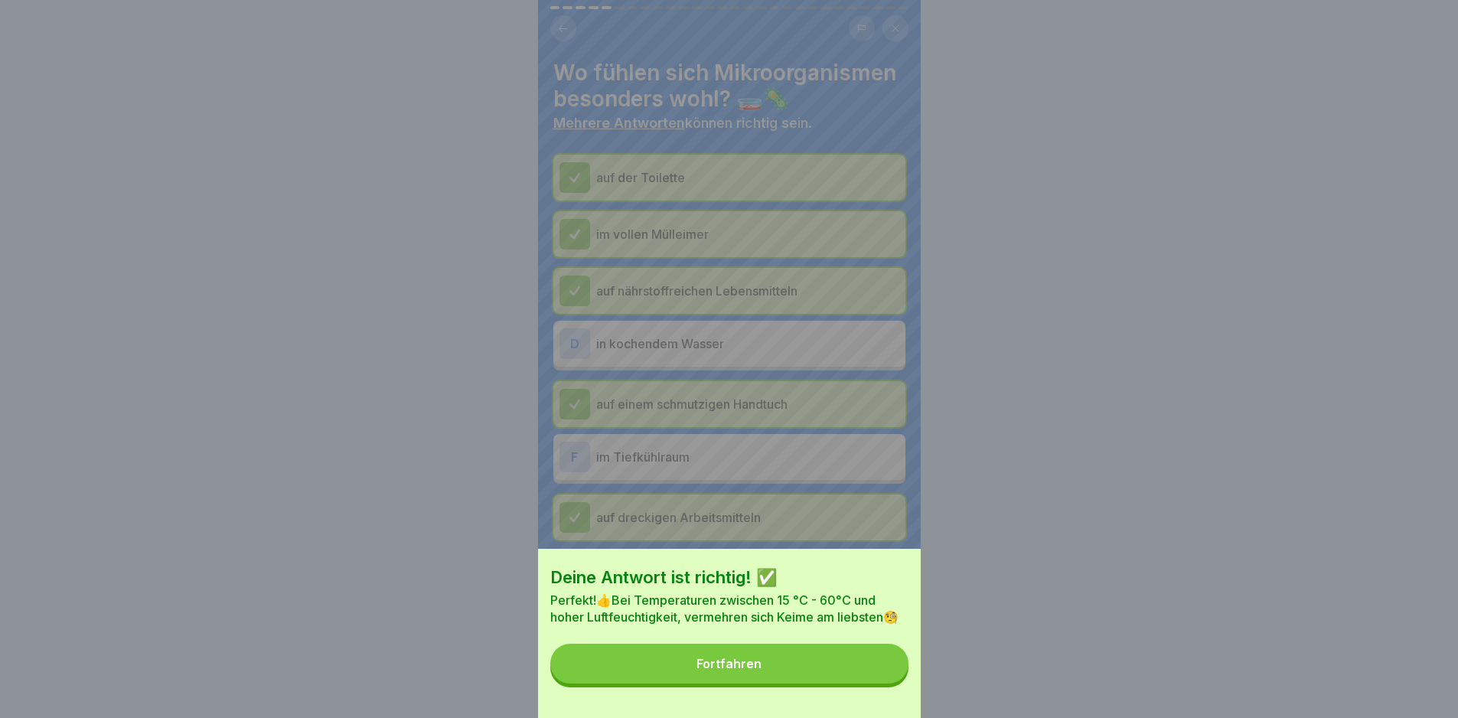
click at [885, 697] on div "Deine Antwort ist richtig! ✅ Perfekt!👍Bei Temperaturen zwischen 15 °C - 60°C un…" at bounding box center [729, 633] width 383 height 169
click at [886, 670] on button "Fortfahren" at bounding box center [729, 664] width 358 height 40
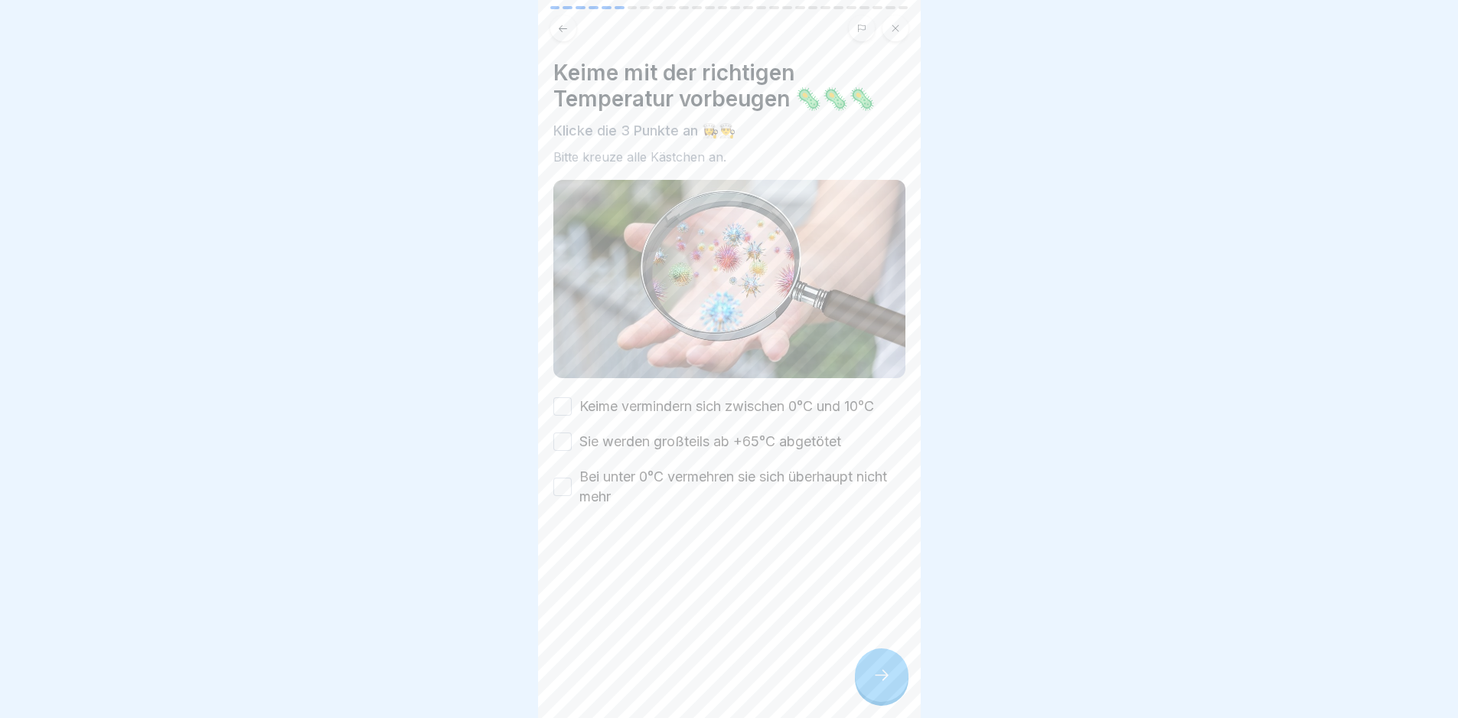
click at [569, 400] on button "Keime vermindern sich zwischen 0°C und 10°C" at bounding box center [562, 406] width 18 height 18
drag, startPoint x: 572, startPoint y: 436, endPoint x: 571, endPoint y: 456, distance: 19.9
click at [572, 439] on div "Sie werden großteils ab +65°C abgetötet" at bounding box center [697, 442] width 288 height 20
drag, startPoint x: 565, startPoint y: 475, endPoint x: 564, endPoint y: 456, distance: 19.2
click at [564, 478] on button "Bei unter 0°C vermehren sie sich überhaupt nicht mehr" at bounding box center [562, 487] width 18 height 18
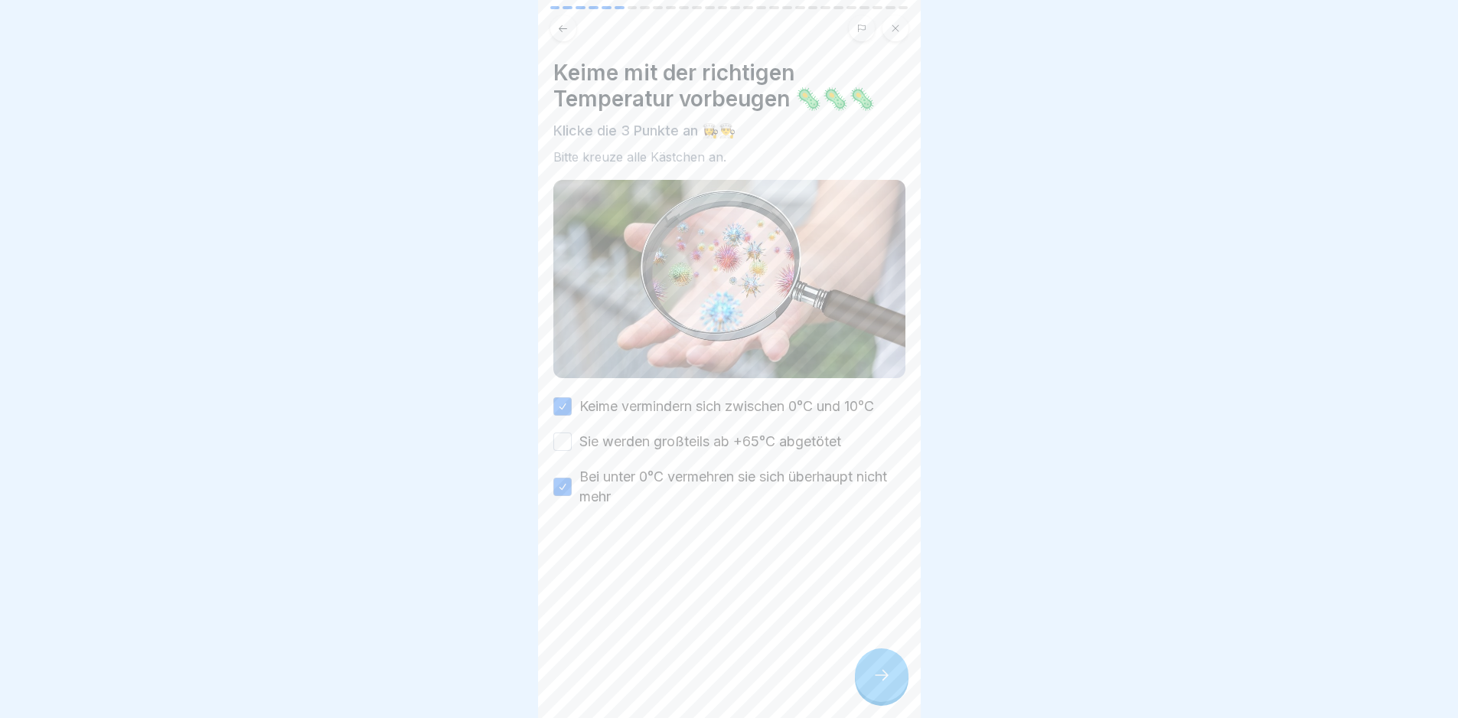
drag, startPoint x: 568, startPoint y: 441, endPoint x: 624, endPoint y: 517, distance: 94.2
click at [569, 441] on button "Sie werden großteils ab +65°C abgetötet" at bounding box center [562, 442] width 18 height 18
click at [896, 676] on div at bounding box center [882, 675] width 54 height 54
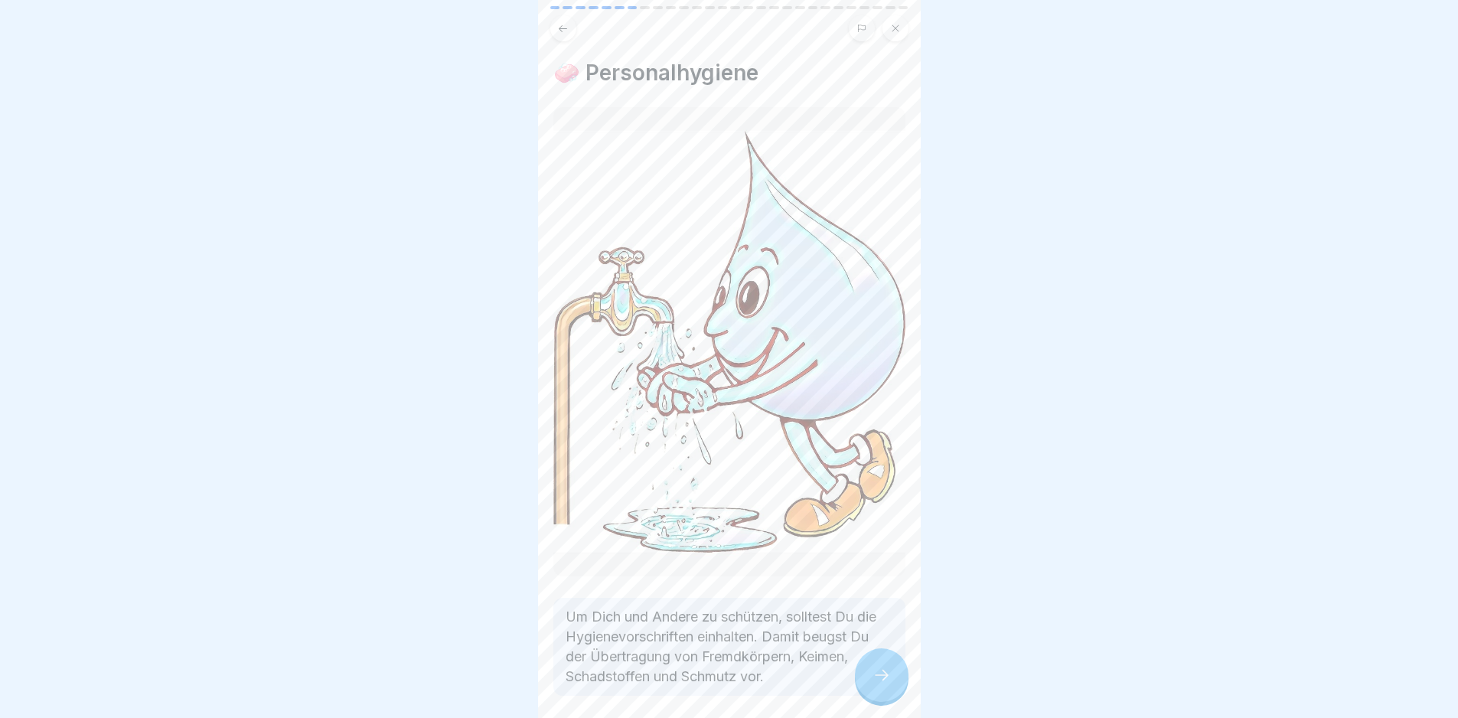
click at [867, 672] on div at bounding box center [882, 675] width 54 height 54
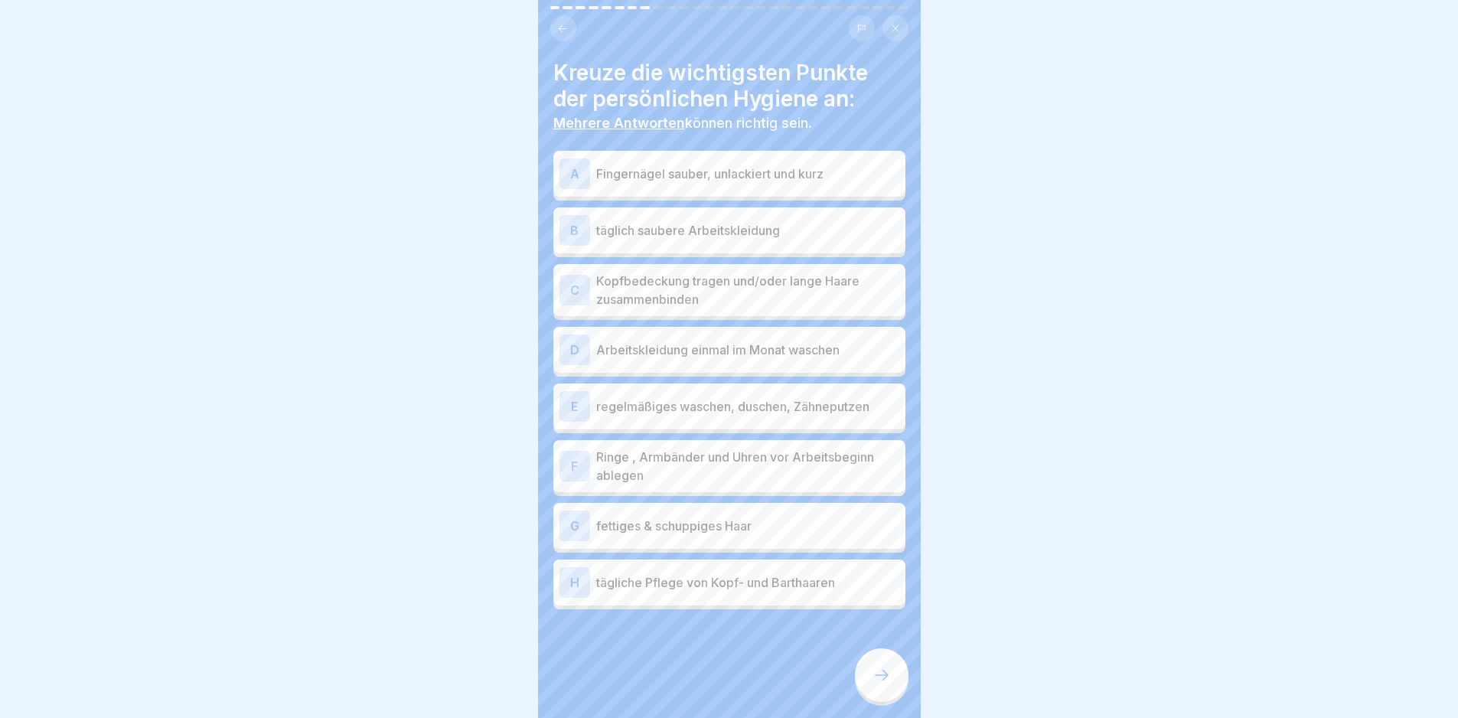
click at [810, 165] on p "Fingernägel sauber, unlackiert und kurz" at bounding box center [747, 174] width 303 height 18
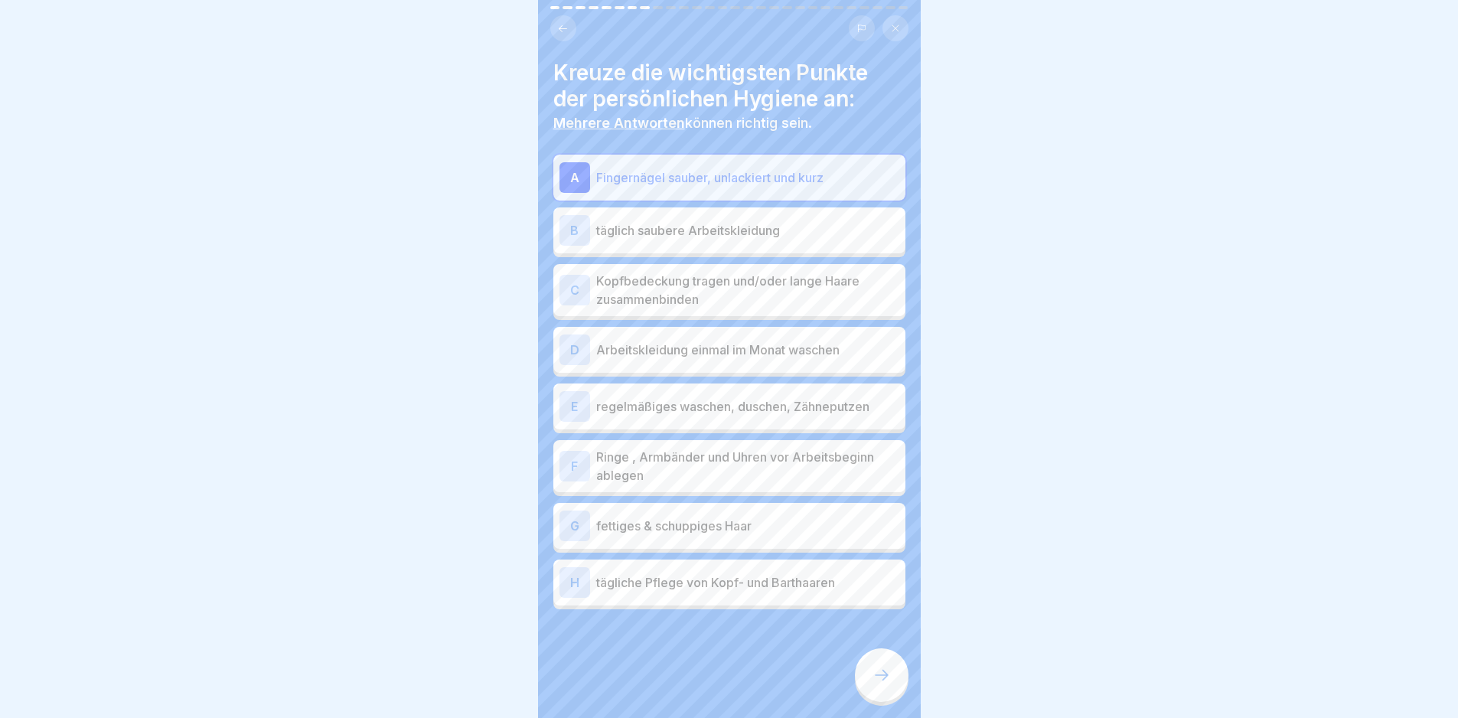
click at [806, 216] on div "B täglich saubere Arbeitskleidung" at bounding box center [730, 230] width 340 height 31
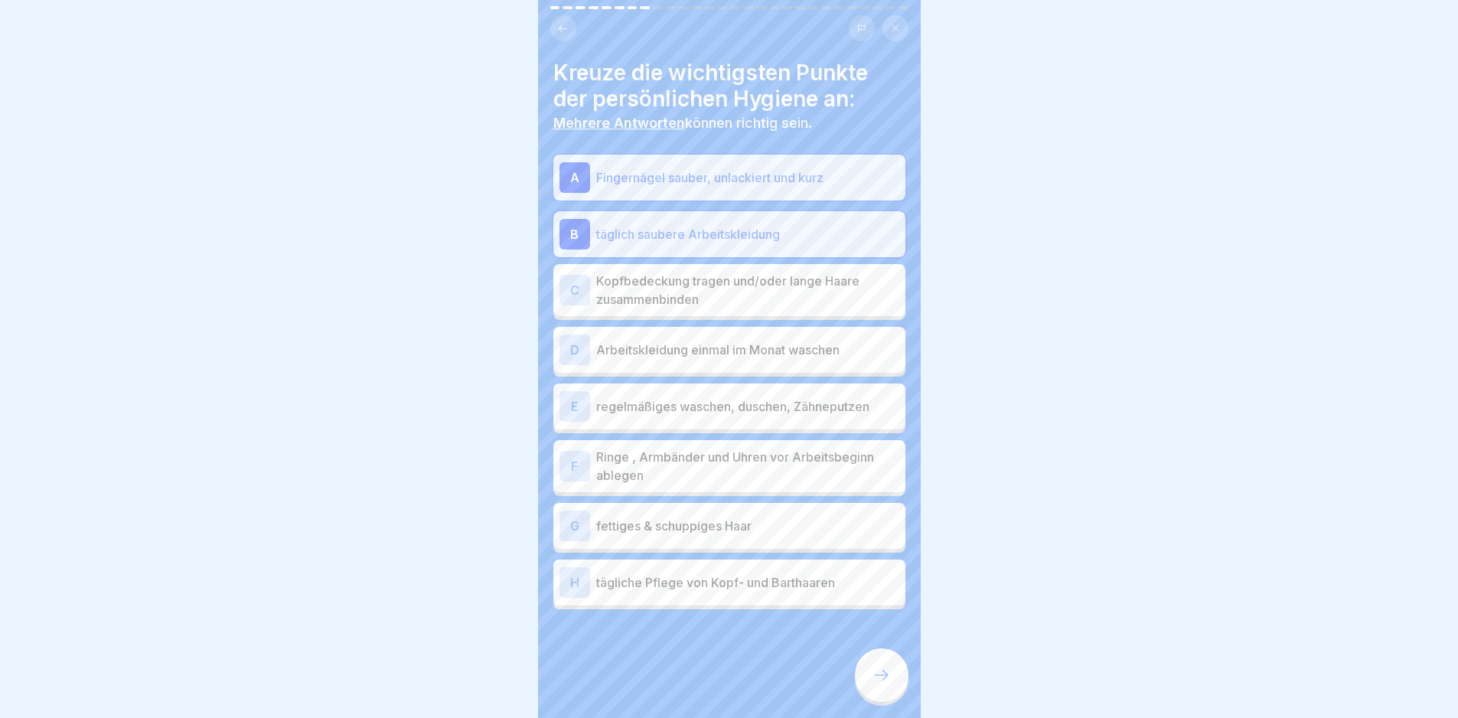
click at [802, 286] on p "Kopfbedeckung tragen und/oder lange Haare zusammenbinden" at bounding box center [747, 290] width 303 height 37
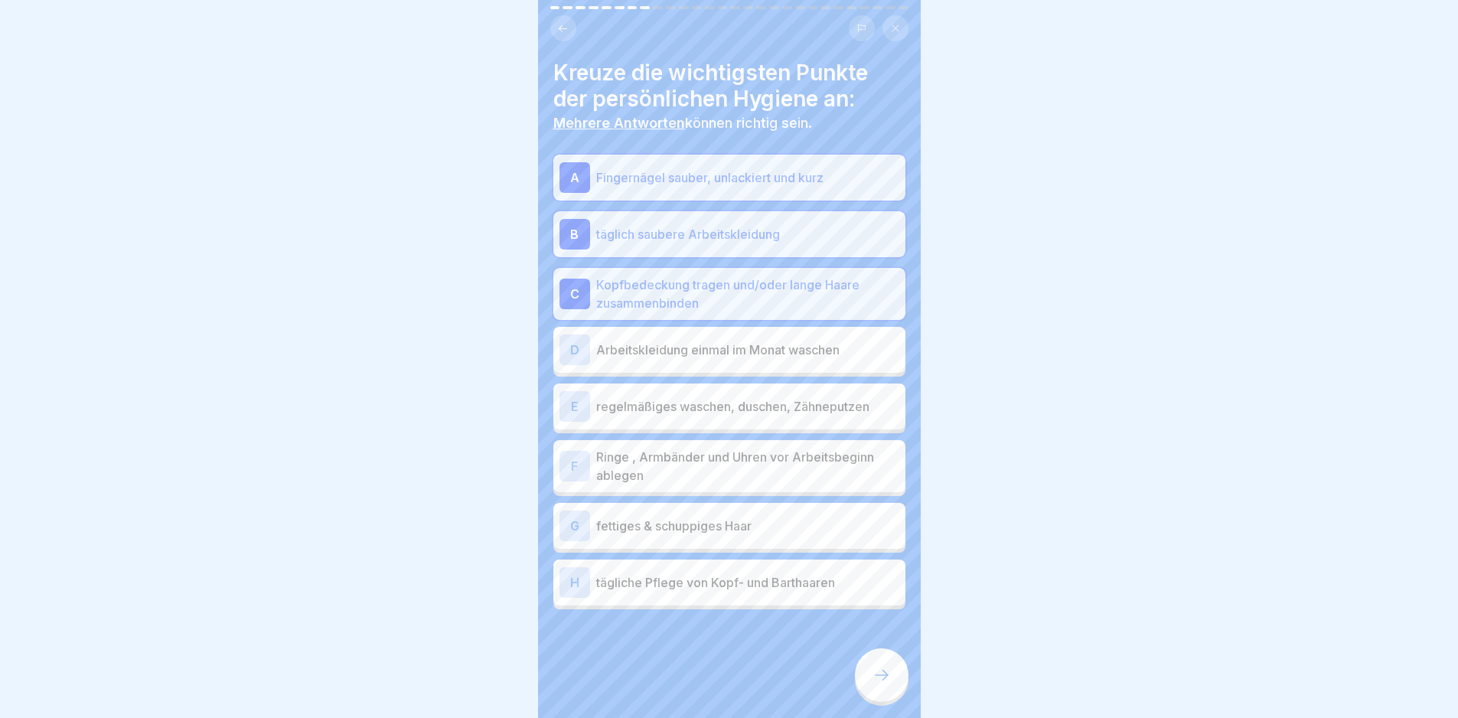
click at [787, 403] on p "regelmäßiges waschen, duschen, Zähneputzen" at bounding box center [747, 406] width 303 height 18
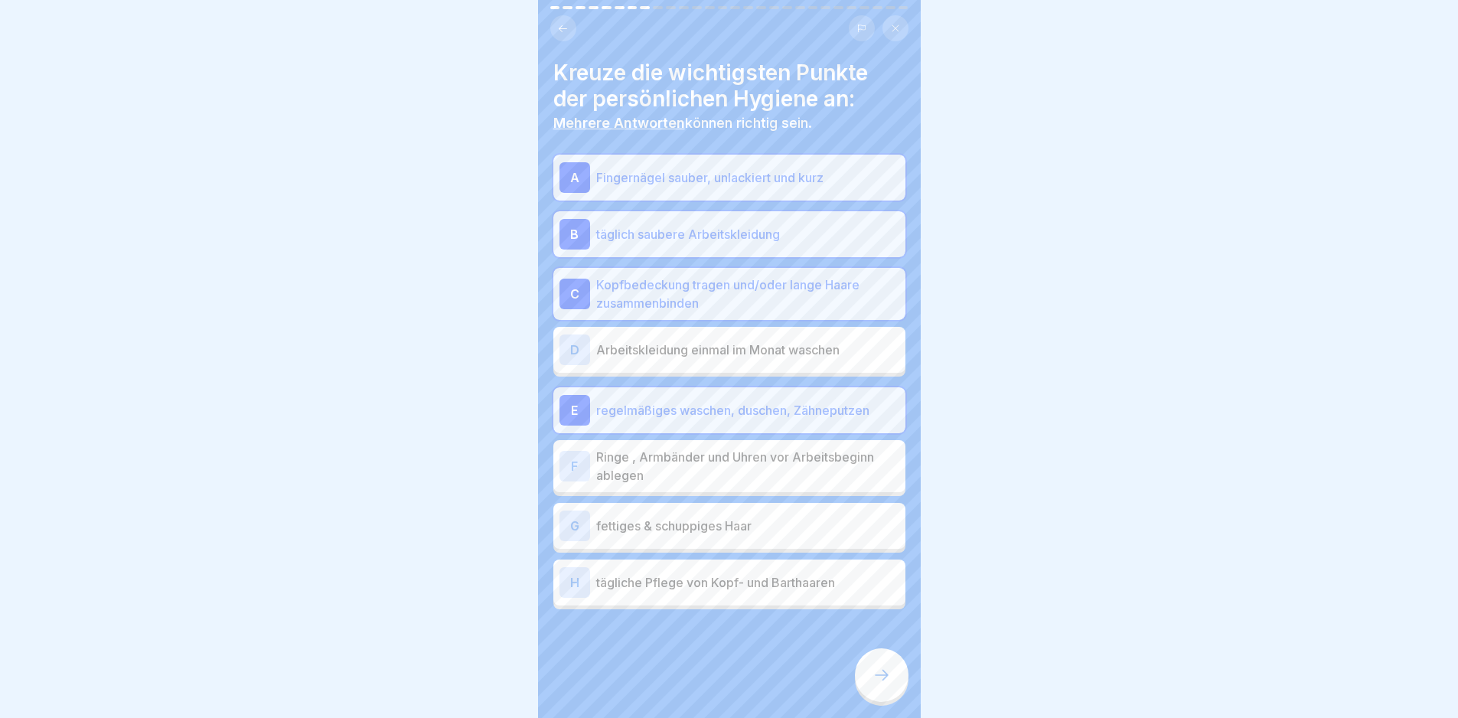
click at [775, 462] on p "Ringe , Armbänder und Uhren vor Arbeitsbeginn ablegen" at bounding box center [747, 466] width 303 height 37
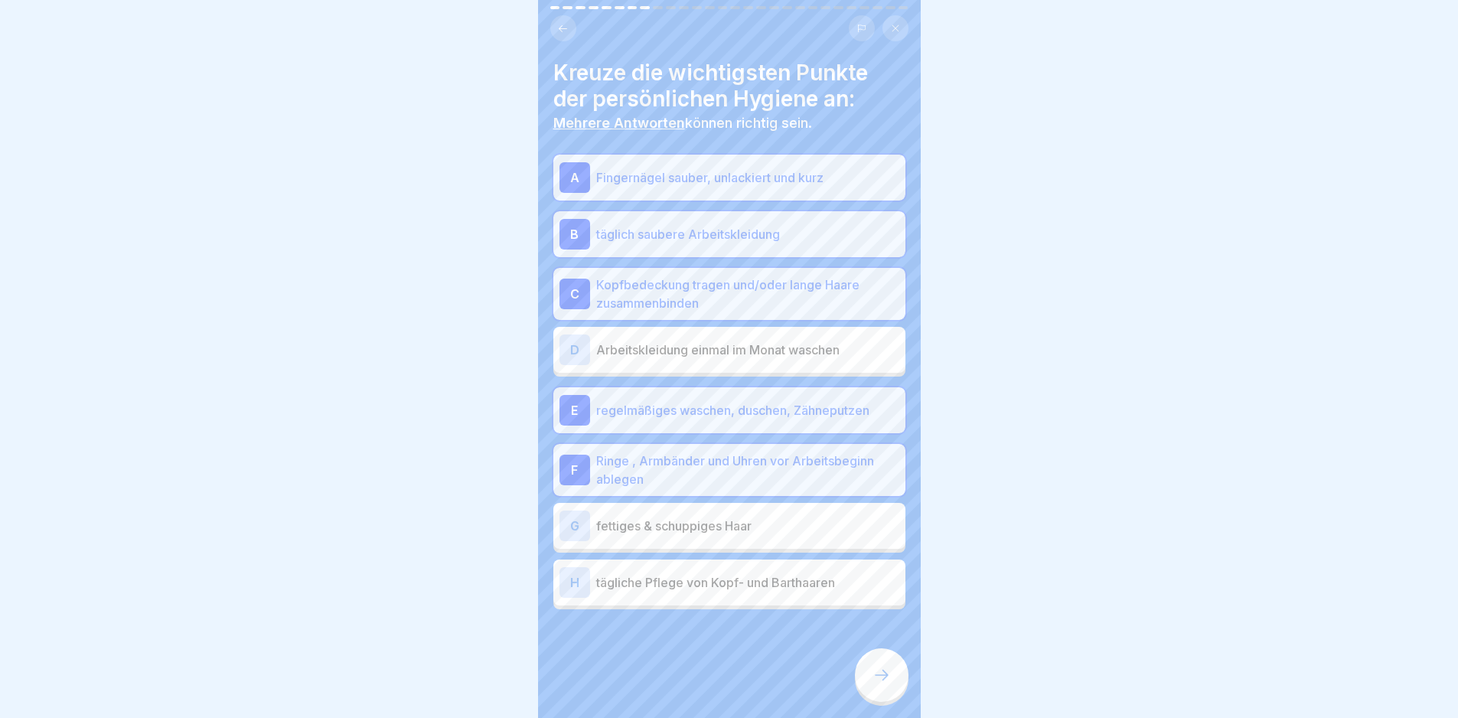
click at [771, 517] on p "fettiges & schuppiges Haar" at bounding box center [747, 526] width 303 height 18
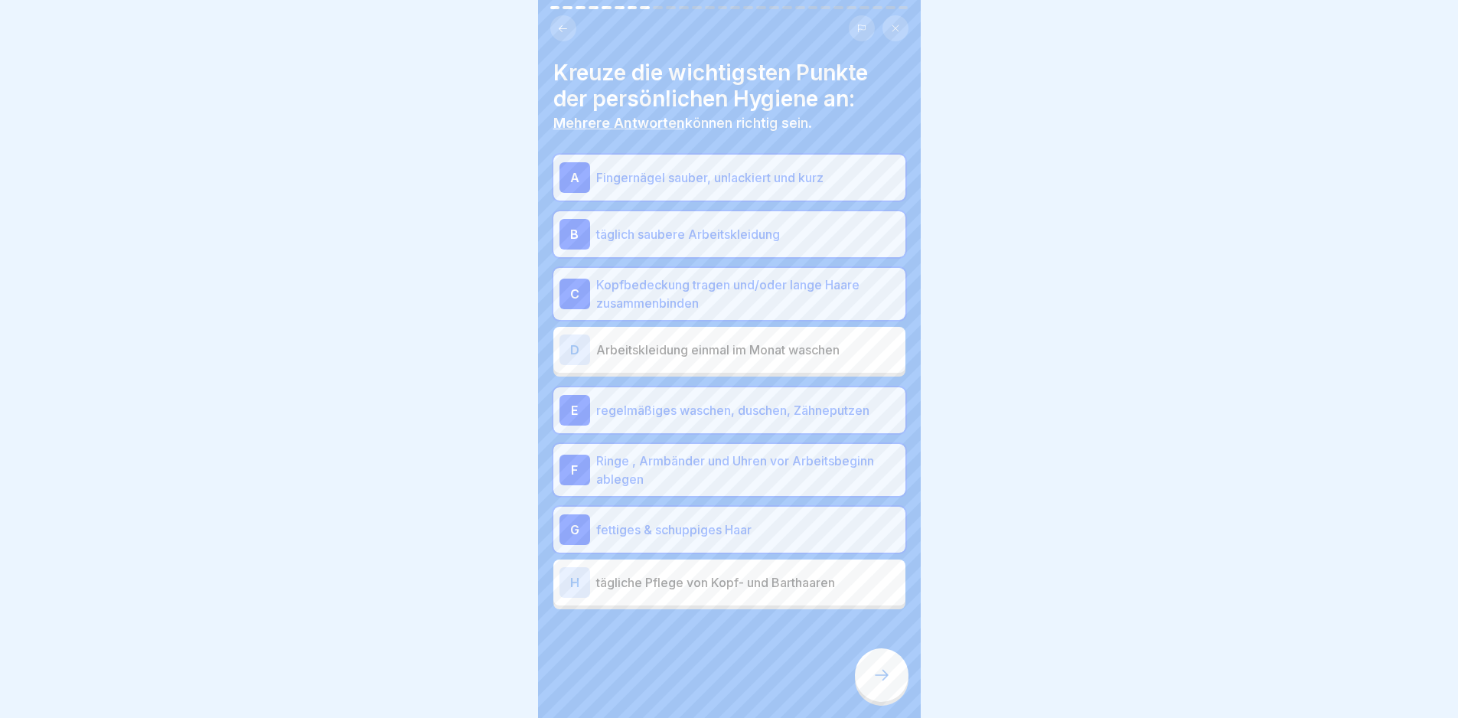
click at [776, 573] on p "tägliche Pflege von Kopf- und Barthaaren" at bounding box center [747, 582] width 303 height 18
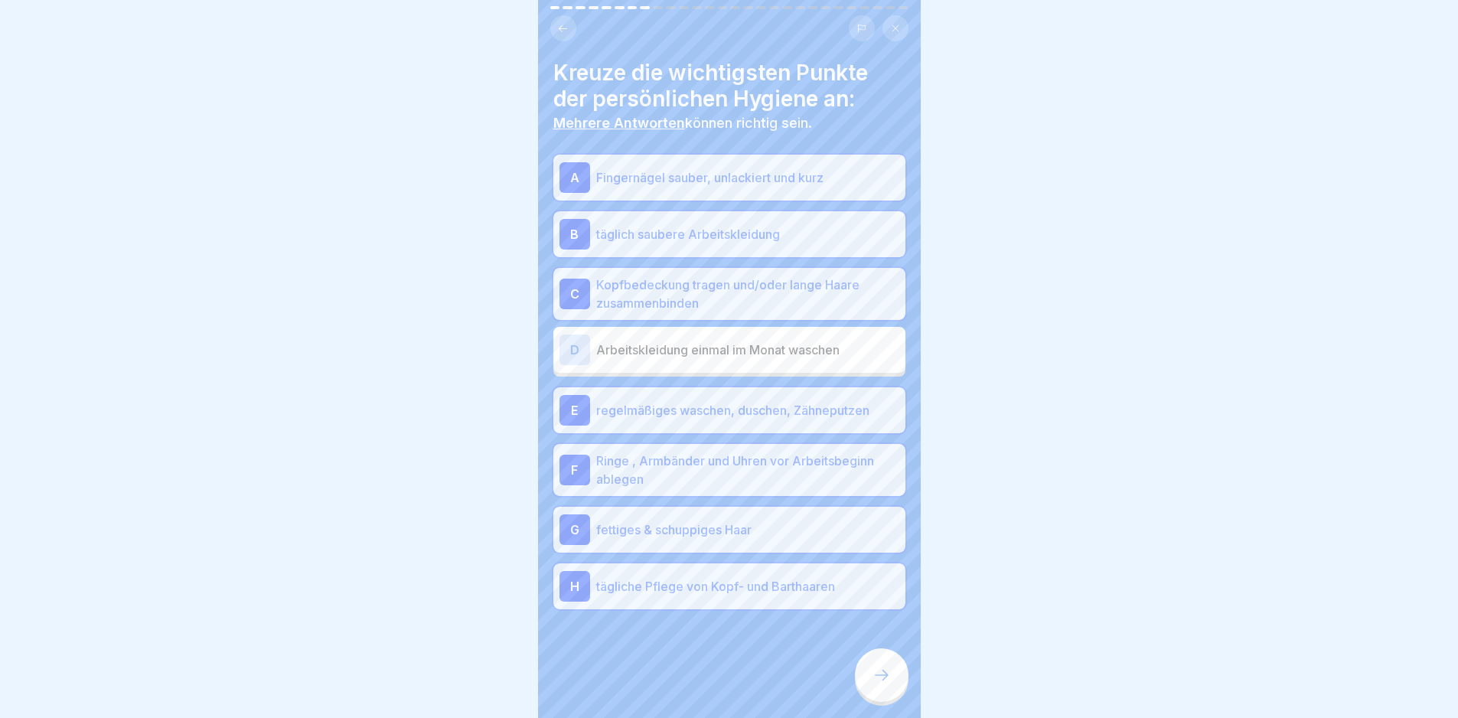
click at [887, 684] on icon at bounding box center [882, 675] width 18 height 18
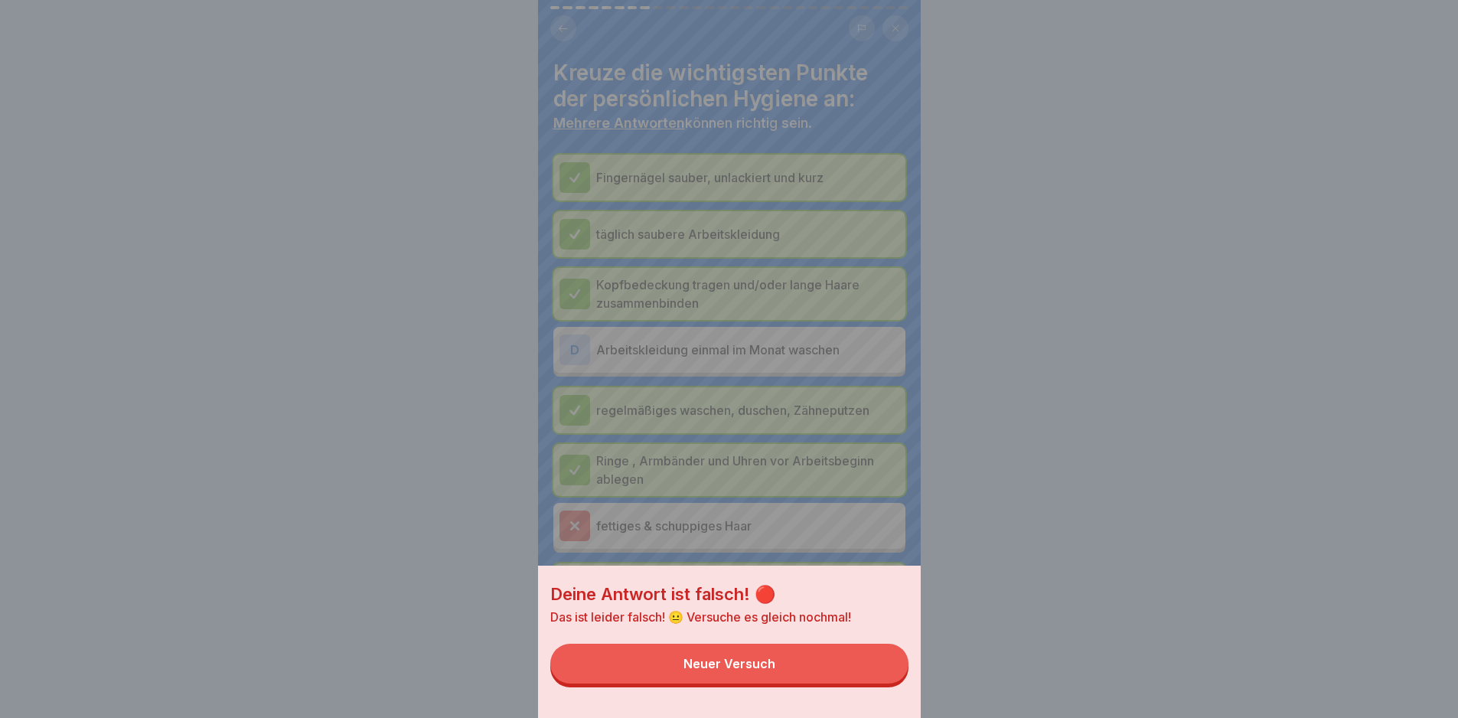
click at [816, 679] on button "Neuer Versuch" at bounding box center [729, 664] width 358 height 40
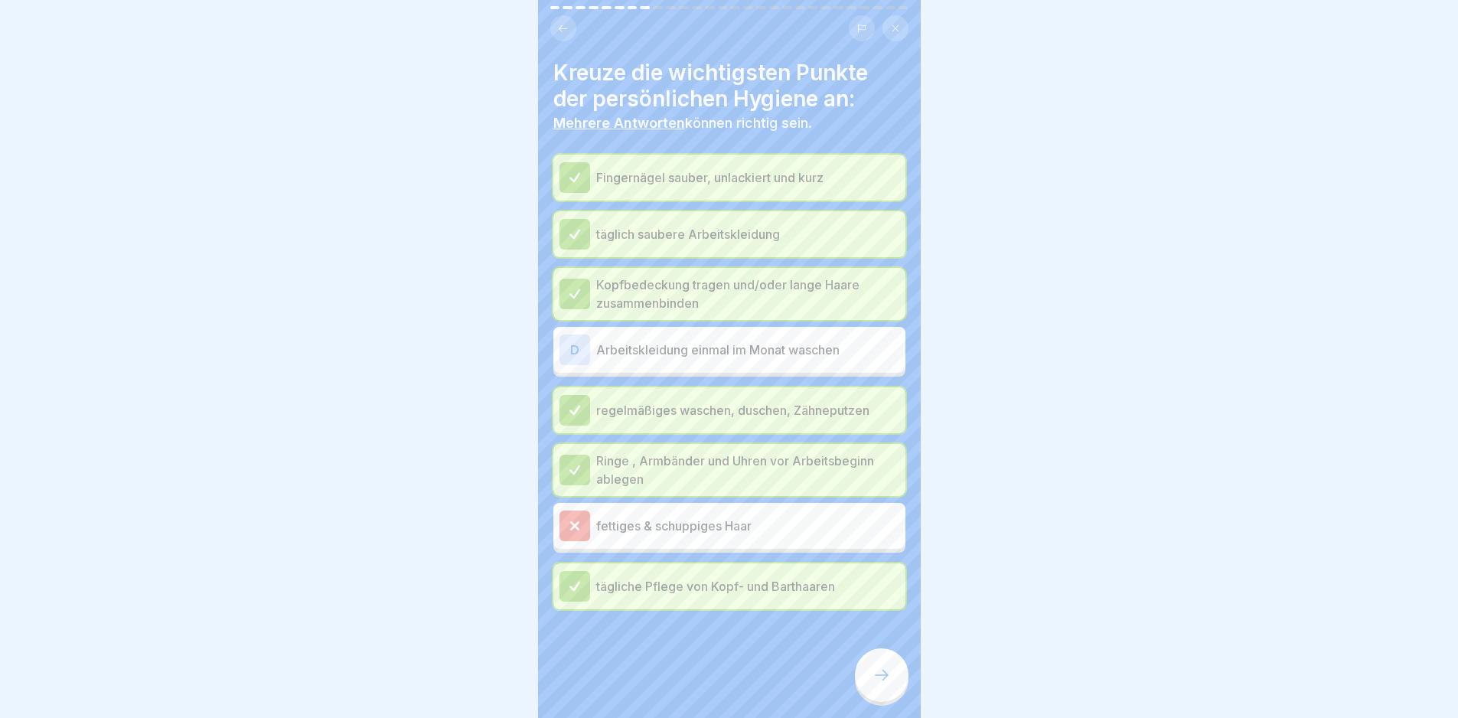
click at [729, 351] on p "Arbeitskleidung einmal im Monat waschen" at bounding box center [747, 350] width 303 height 18
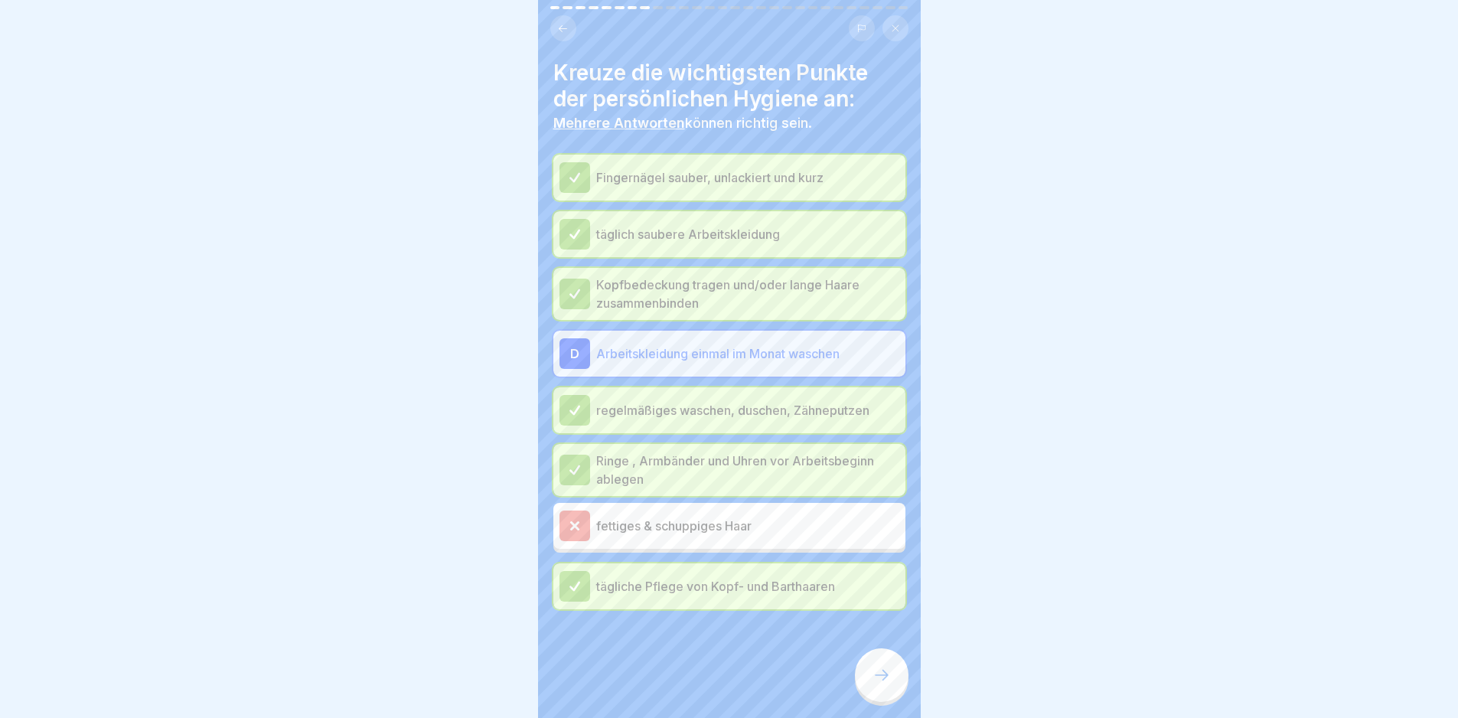
click at [879, 702] on div at bounding box center [882, 675] width 54 height 54
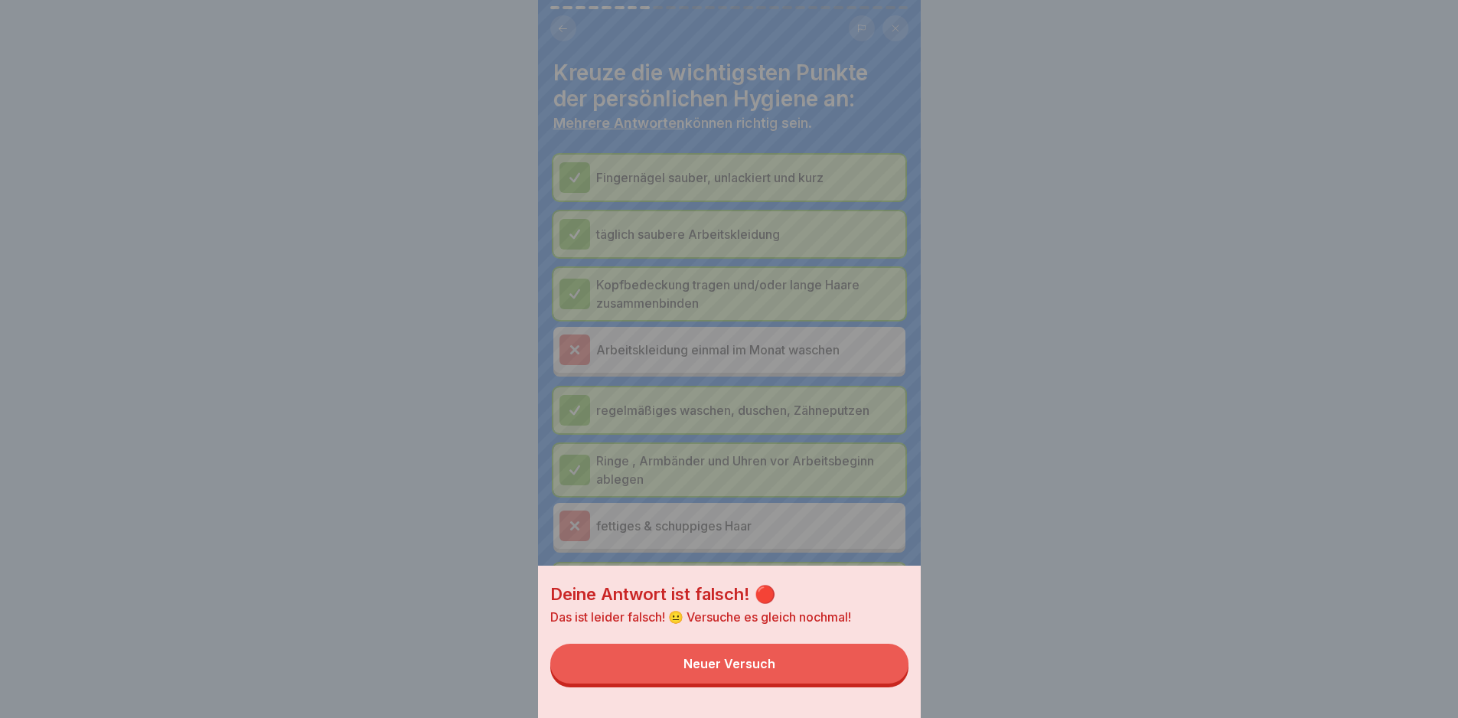
click at [875, 671] on button "Neuer Versuch" at bounding box center [729, 664] width 358 height 40
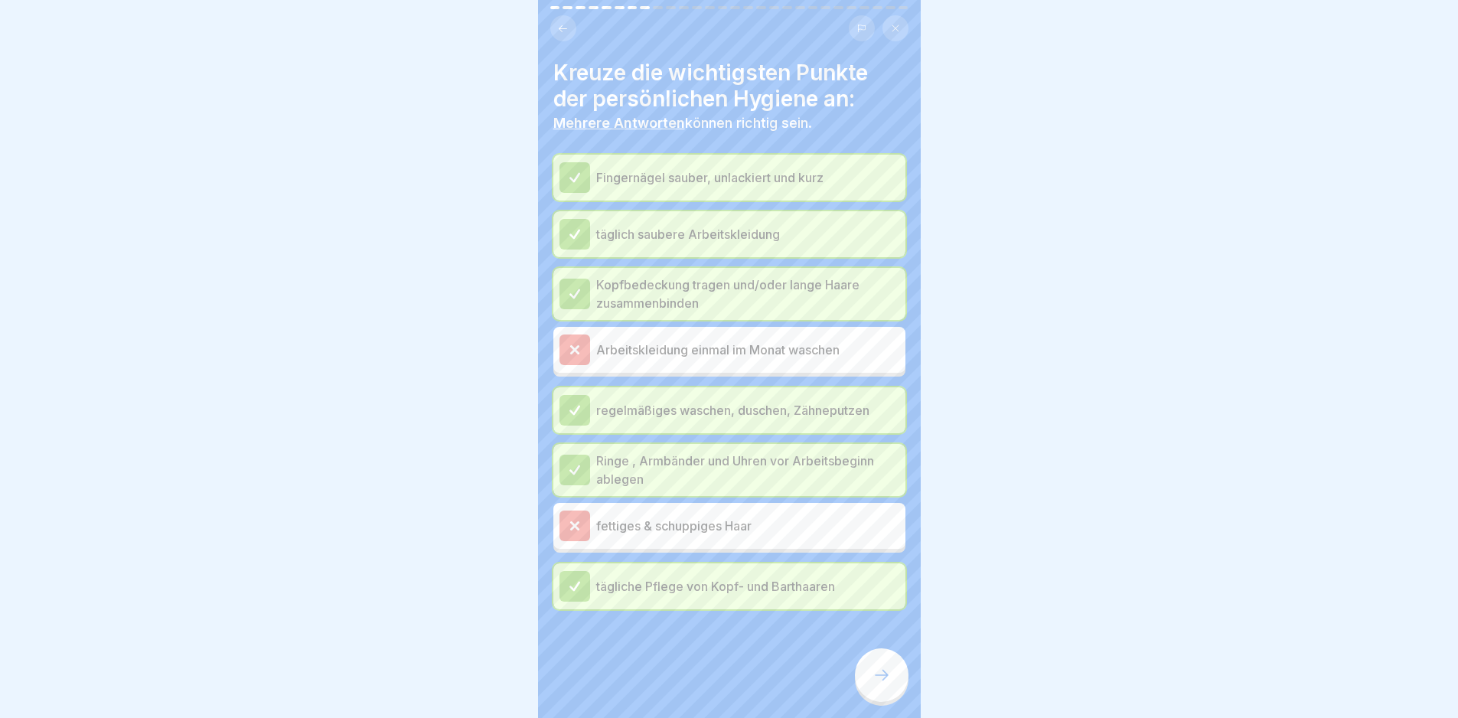
click at [712, 531] on div "Fingernägel sauber, unlackiert und kurz täglich saubere Arbeitskleidung Kopfbed…" at bounding box center [729, 382] width 352 height 455
click at [702, 511] on div "fettiges & schuppiges Haar" at bounding box center [730, 526] width 340 height 31
click at [592, 335] on div "Arbeitskleidung einmal im Monat waschen" at bounding box center [730, 350] width 340 height 31
click at [886, 683] on icon at bounding box center [882, 675] width 18 height 18
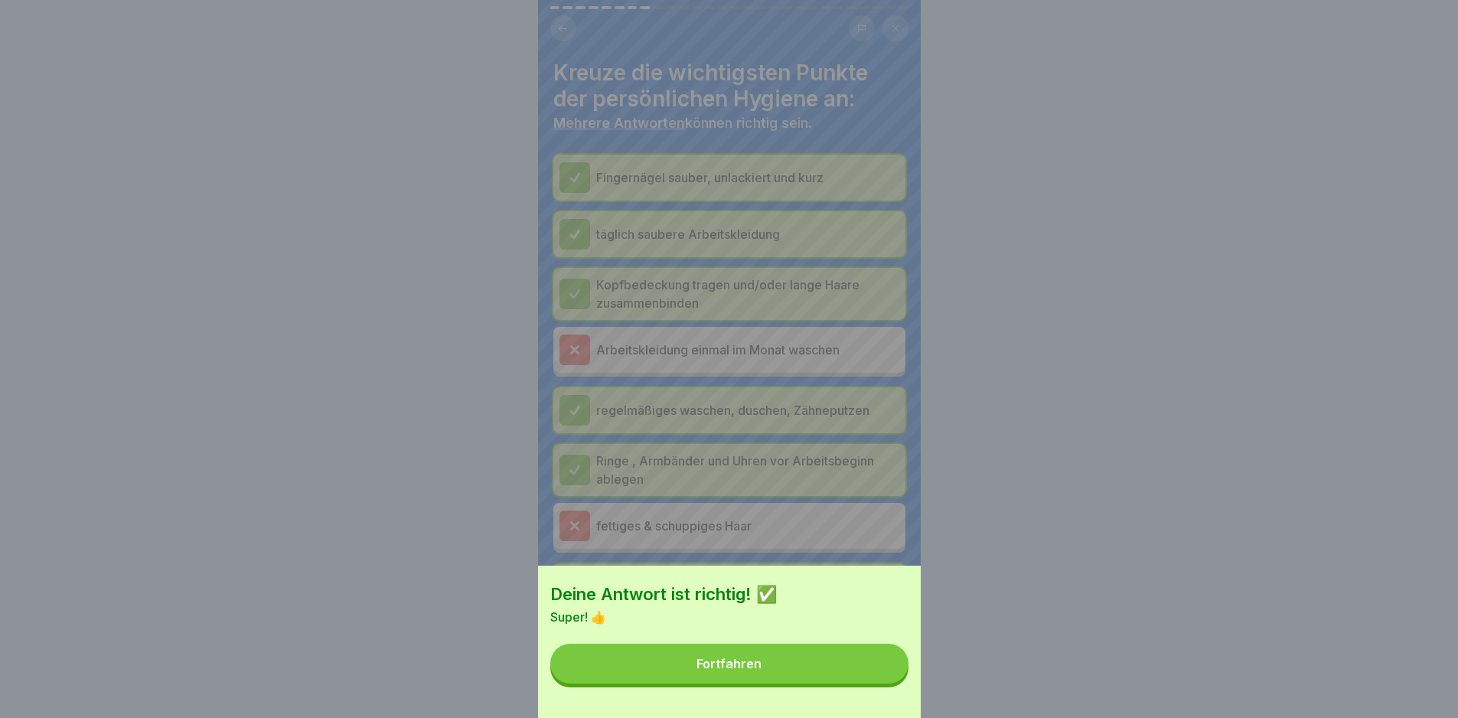
click at [888, 682] on button "Fortfahren" at bounding box center [729, 664] width 358 height 40
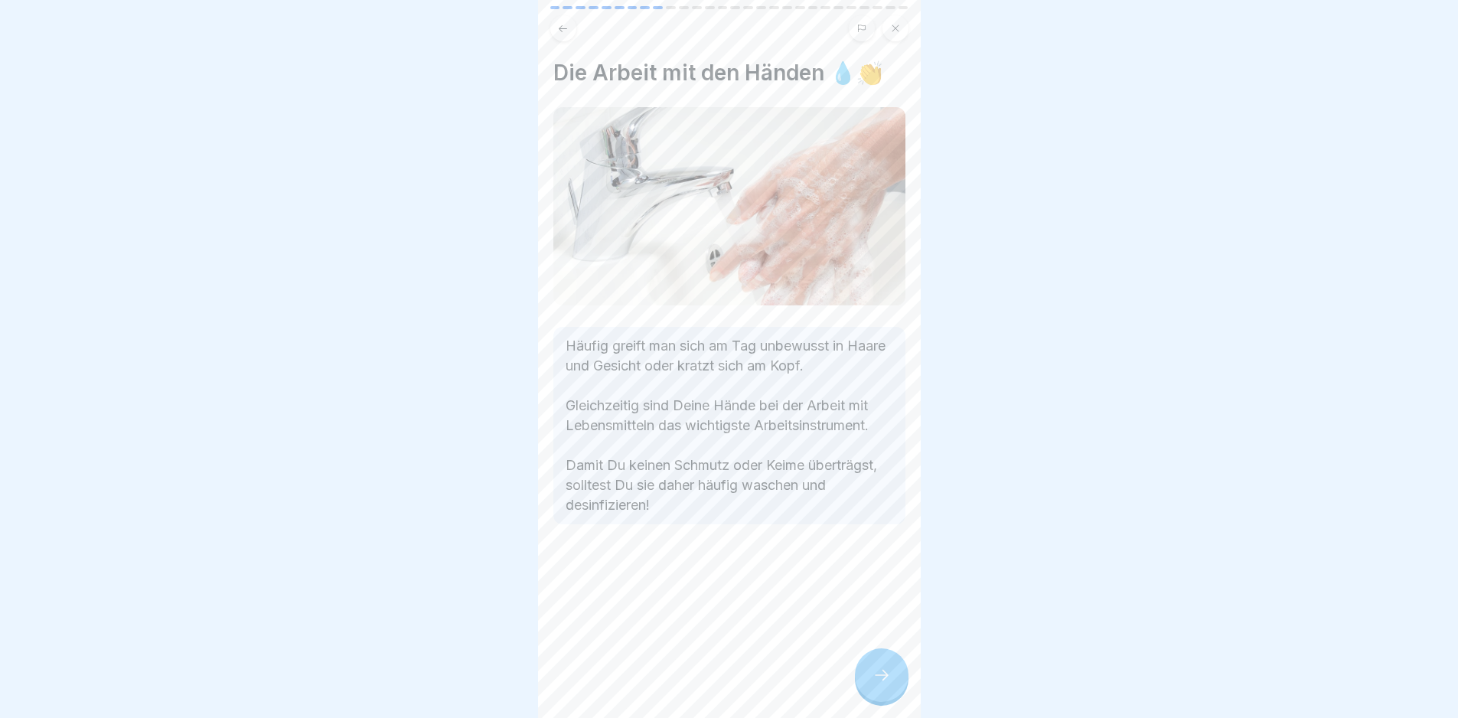
click at [889, 669] on div at bounding box center [882, 675] width 54 height 54
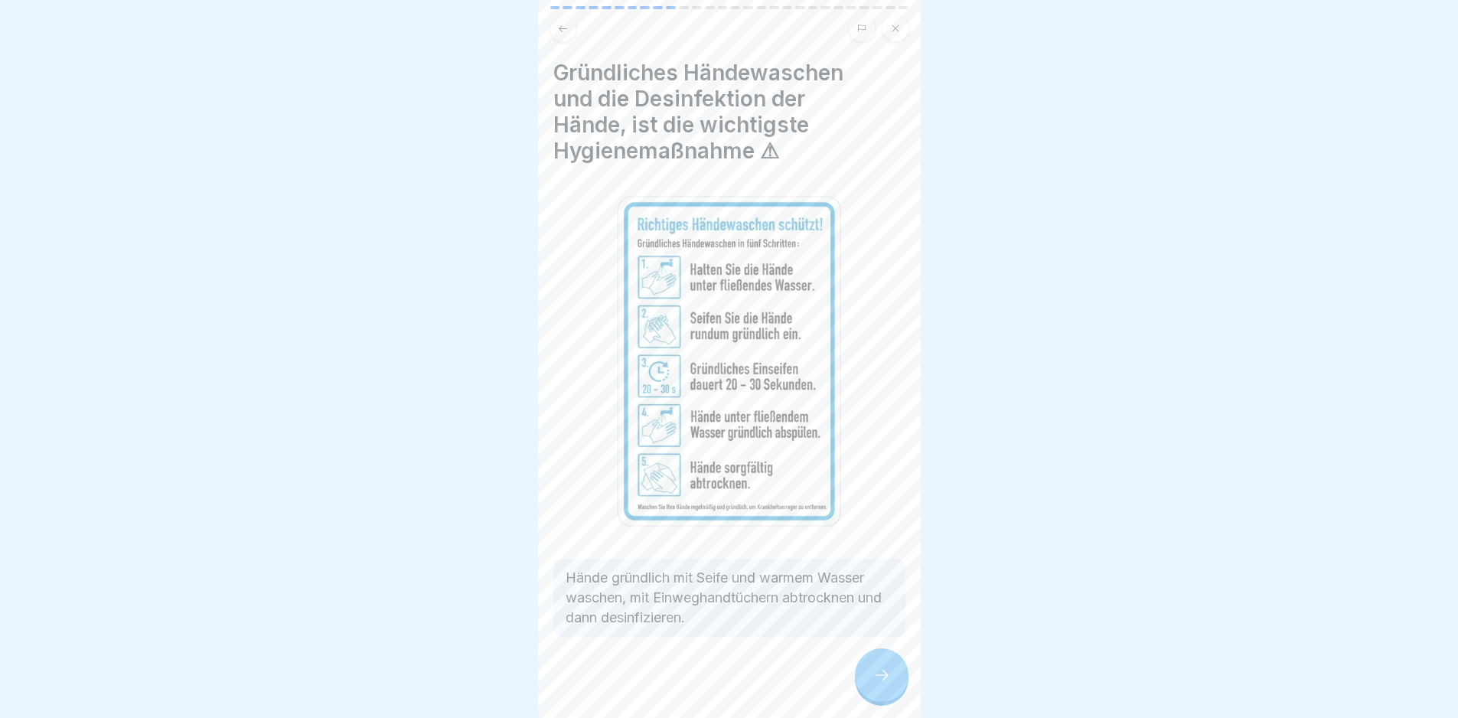
click at [889, 669] on div at bounding box center [882, 675] width 54 height 54
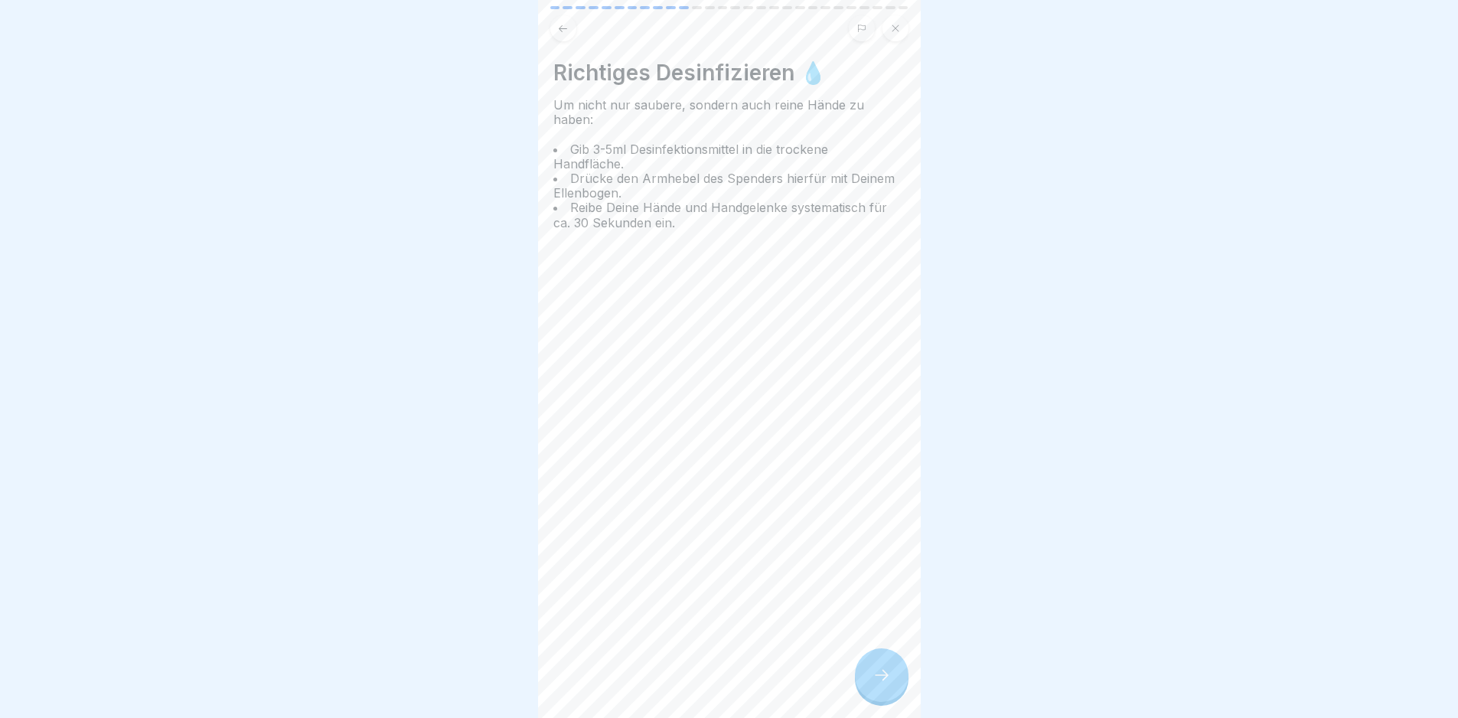
click at [889, 669] on div at bounding box center [882, 675] width 54 height 54
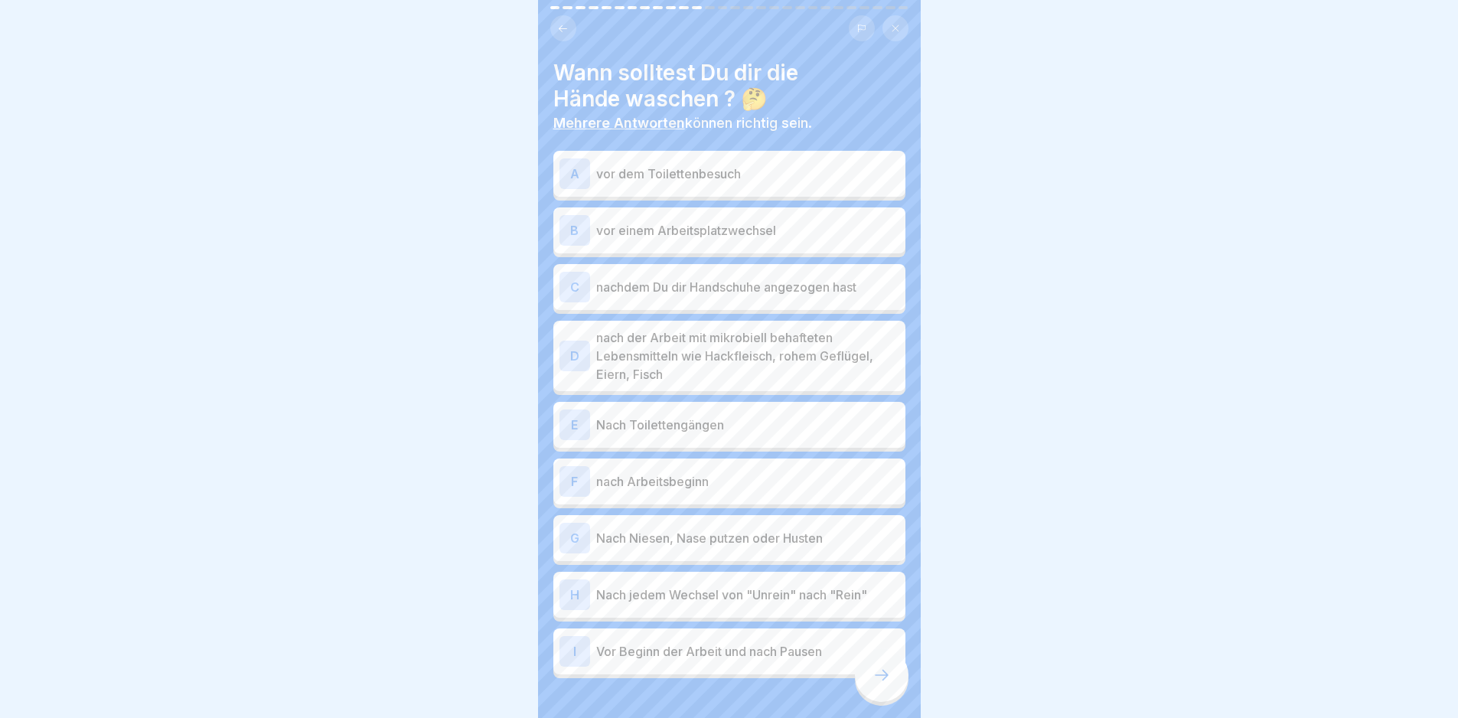
click at [755, 221] on p "vor einem Arbeitsplatzwechsel" at bounding box center [747, 230] width 303 height 18
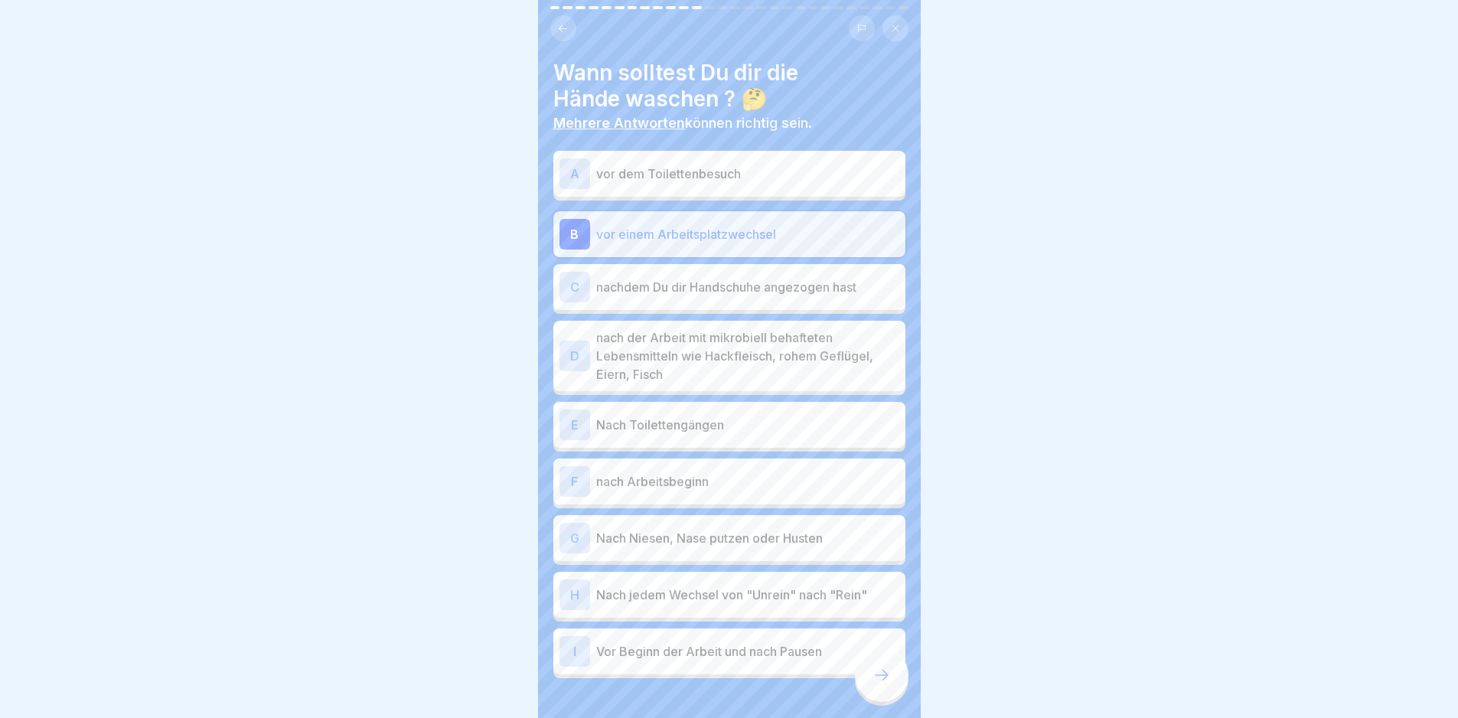
click at [785, 363] on p "nach der Arbeit mit mikrobiell behafteten Lebensmitteln wie Hackfleisch, rohem …" at bounding box center [747, 355] width 303 height 55
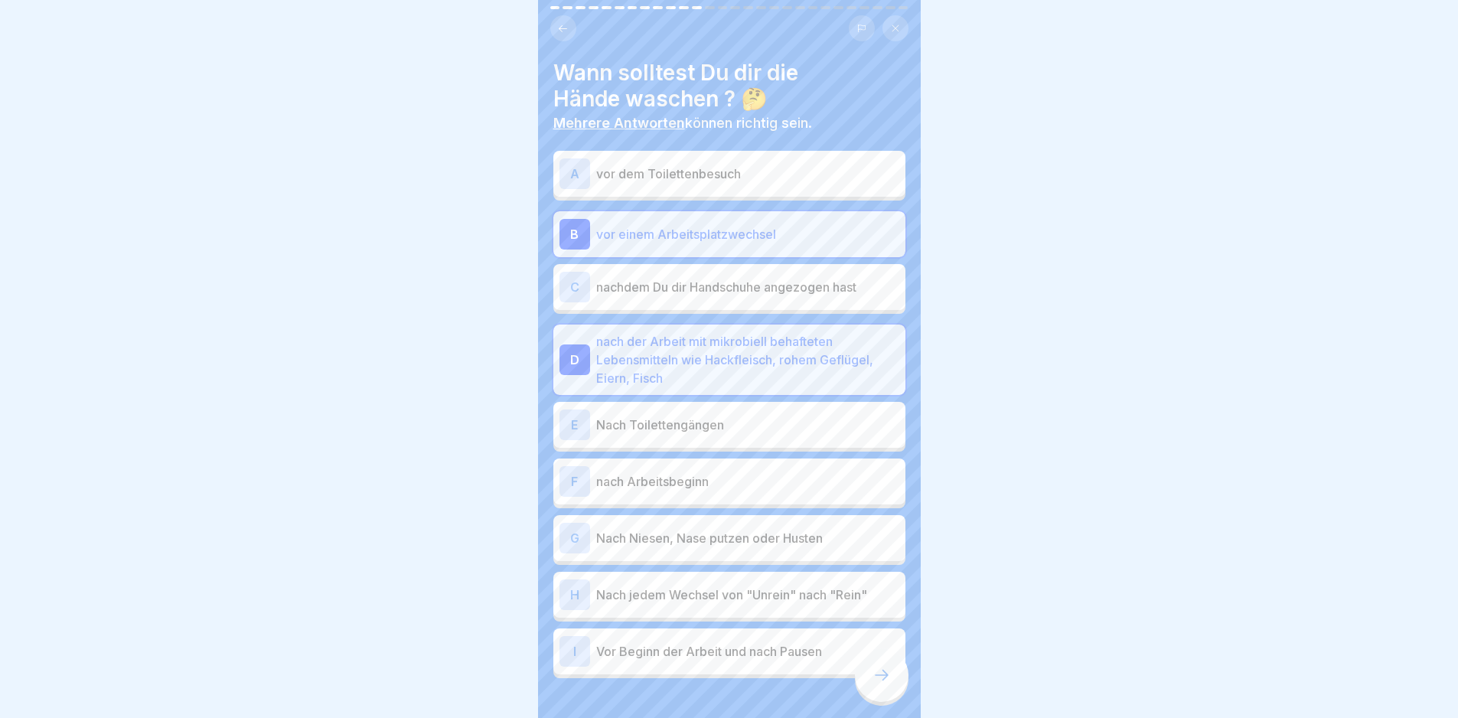
click at [779, 410] on div "E Nach Toilettengängen" at bounding box center [730, 425] width 340 height 31
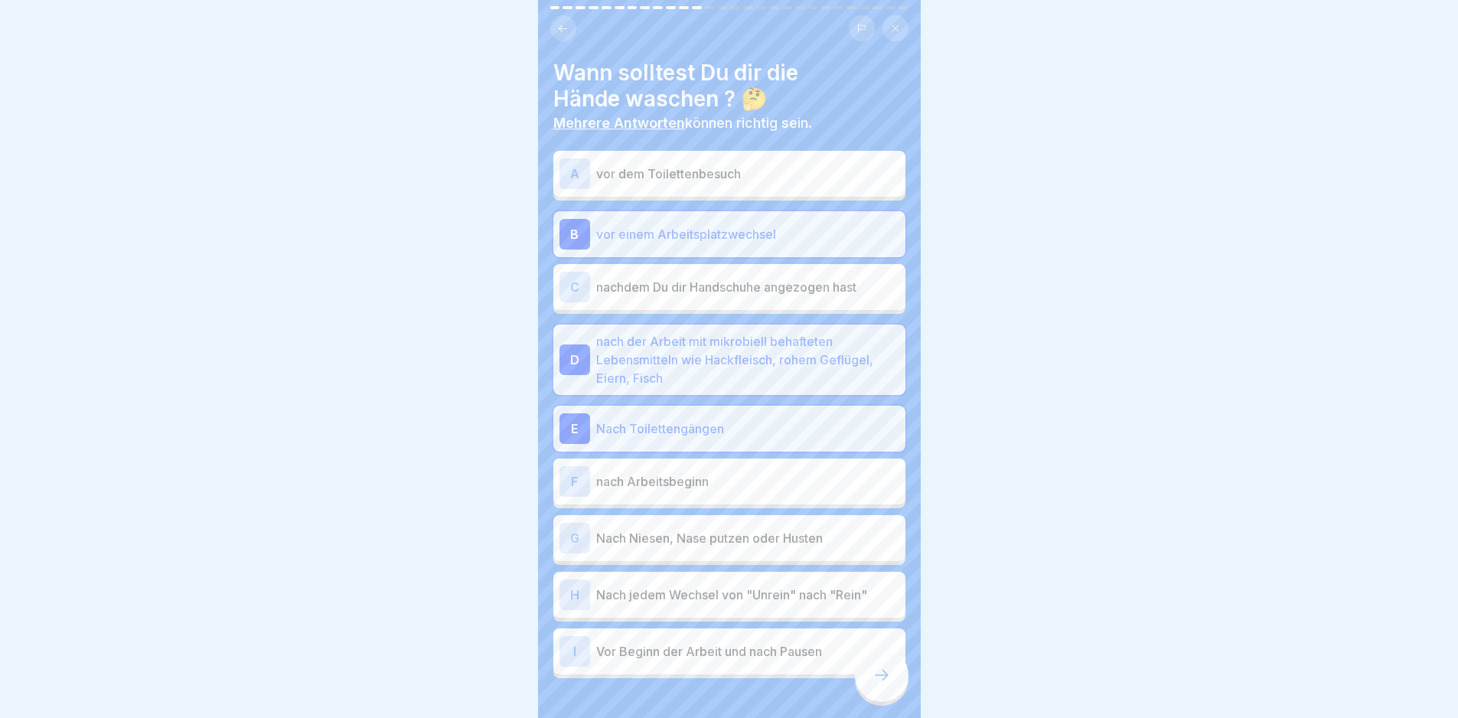
click at [747, 531] on p "Nach Niesen, Nase putzen oder Husten" at bounding box center [747, 538] width 303 height 18
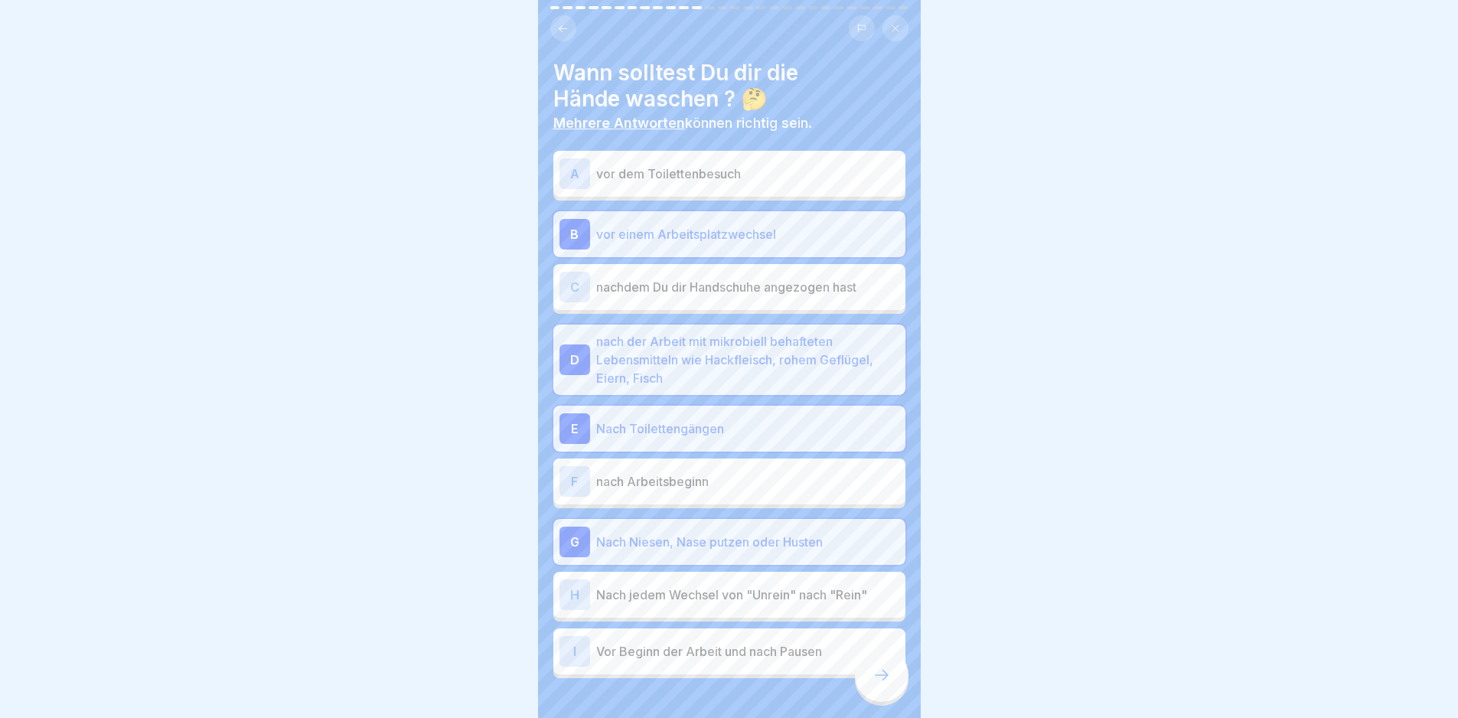
click at [748, 580] on div "H Nach jedem Wechsel von "Unrein" nach "Rein"" at bounding box center [730, 595] width 340 height 31
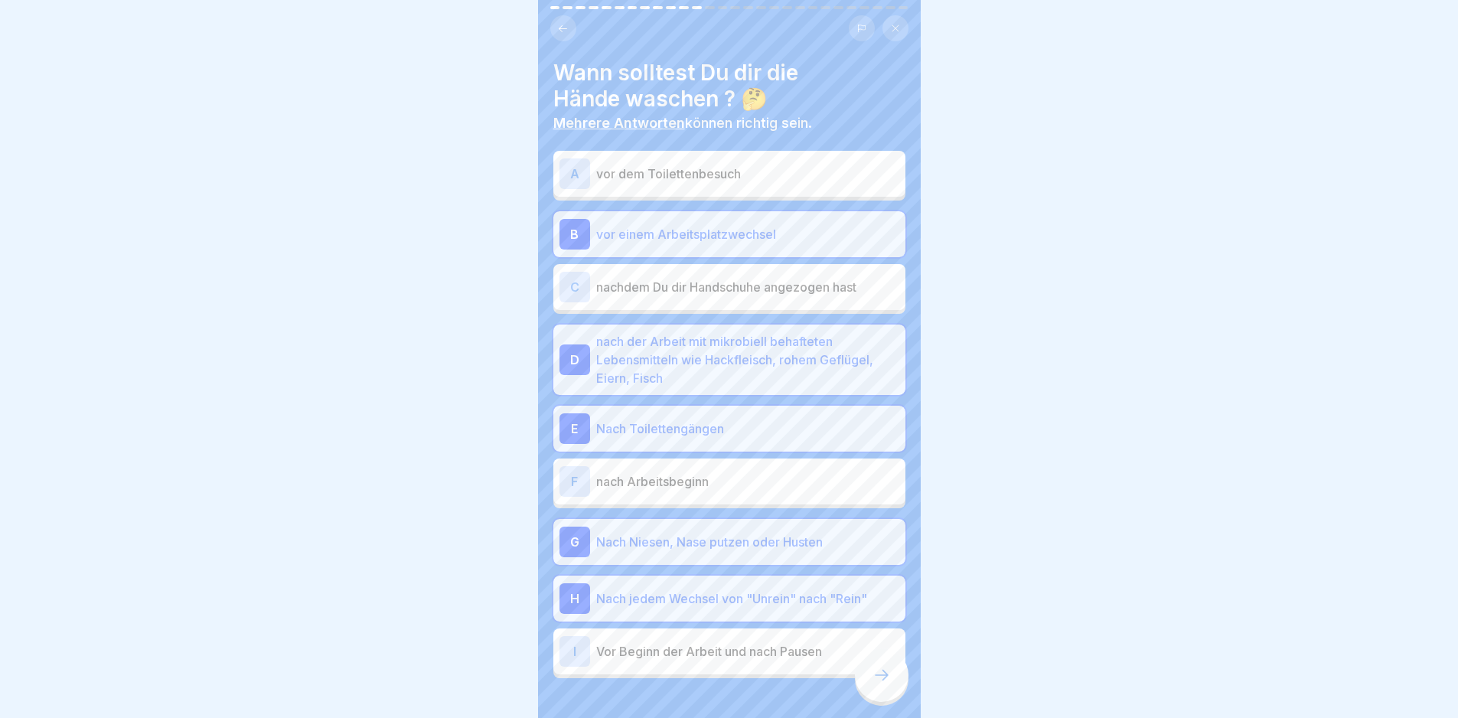
click at [754, 644] on p "Vor Beginn der Arbeit und nach Pausen" at bounding box center [747, 651] width 303 height 18
click at [887, 684] on icon at bounding box center [882, 675] width 18 height 18
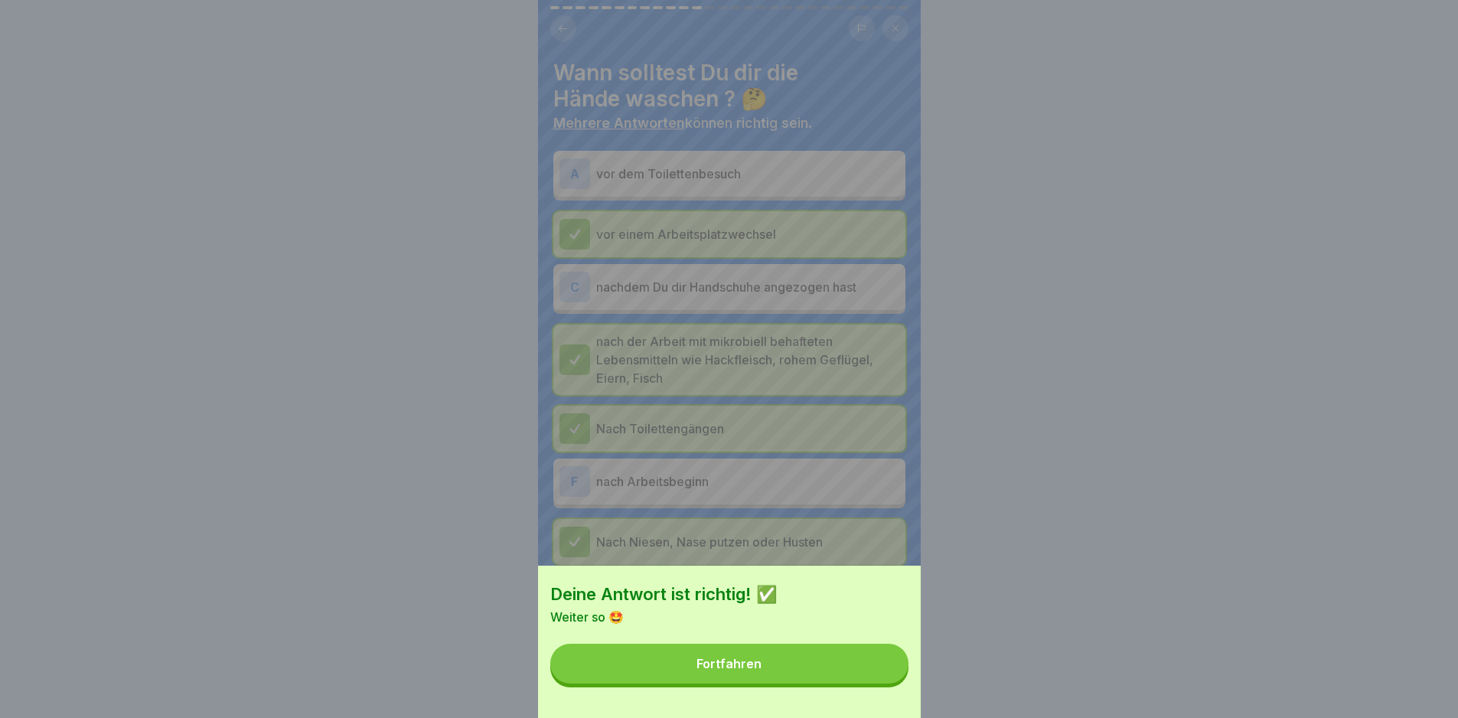
click at [888, 684] on button "Fortfahren" at bounding box center [729, 664] width 358 height 40
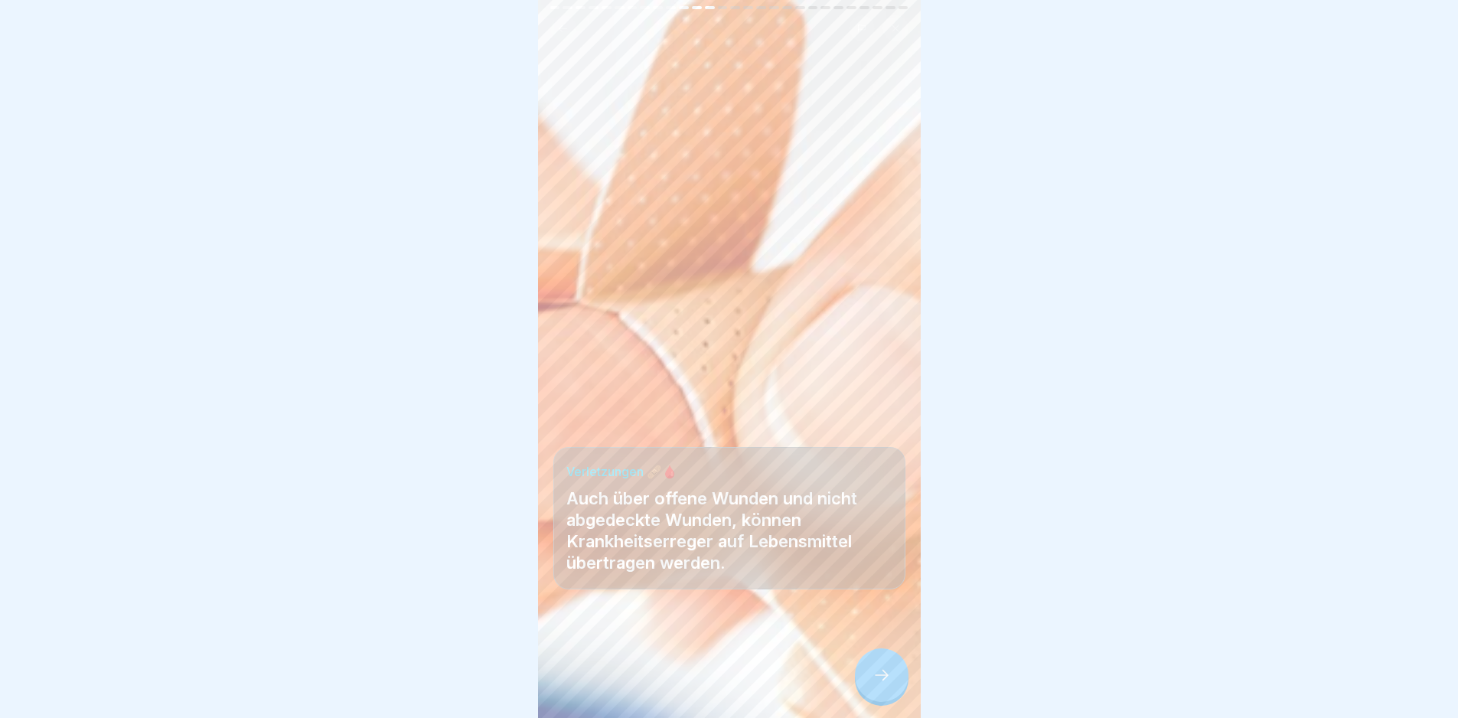
click at [886, 664] on div at bounding box center [882, 675] width 54 height 54
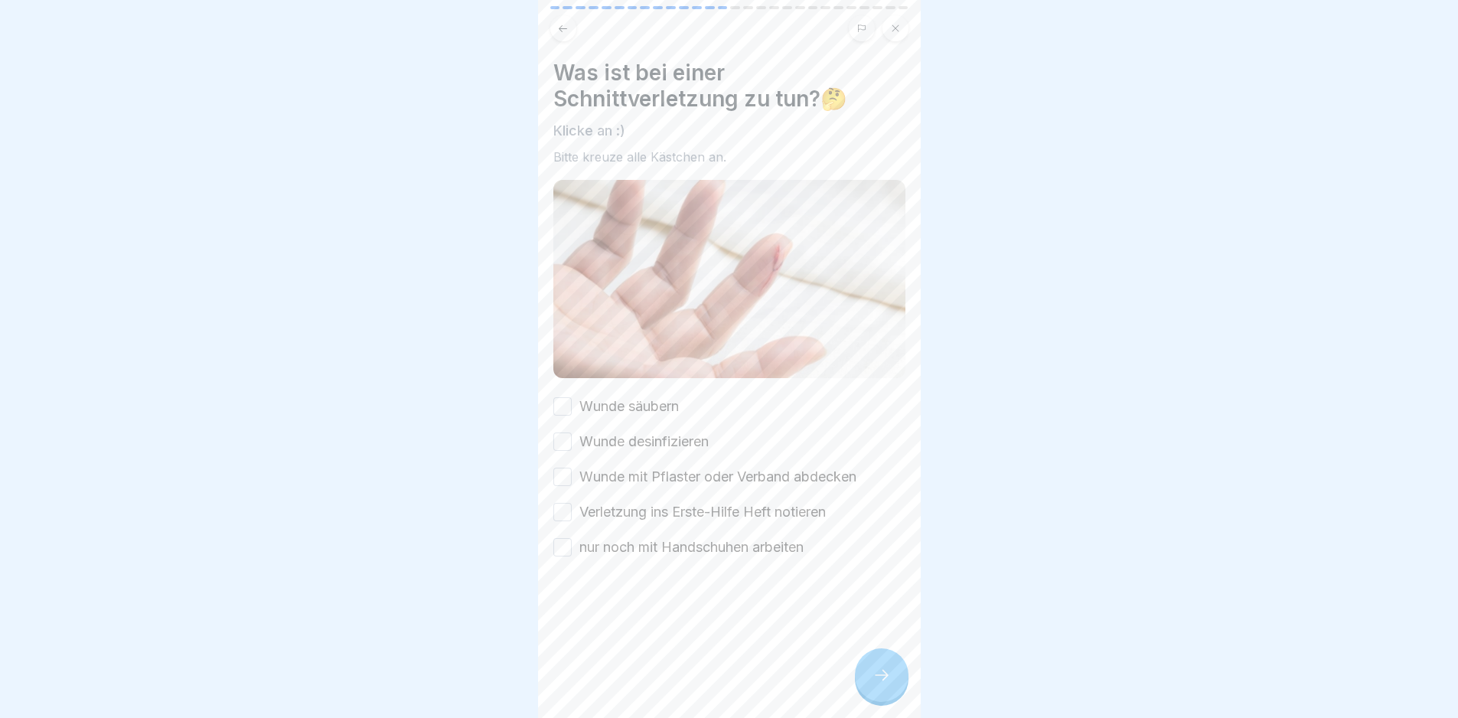
click at [553, 397] on button "Wunde säubern" at bounding box center [562, 406] width 18 height 18
click at [566, 418] on div "Wunde säubern Wunde desinfizieren Wunde mit Pflaster oder Verband abdecken Verl…" at bounding box center [729, 477] width 352 height 161
click at [564, 441] on button "Wunde desinfizieren" at bounding box center [562, 442] width 18 height 18
click at [569, 484] on div "Wunde säubern Wunde desinfizieren Wunde mit Pflaster oder Verband abdecken Verl…" at bounding box center [729, 477] width 352 height 161
drag, startPoint x: 567, startPoint y: 468, endPoint x: 565, endPoint y: 498, distance: 30.7
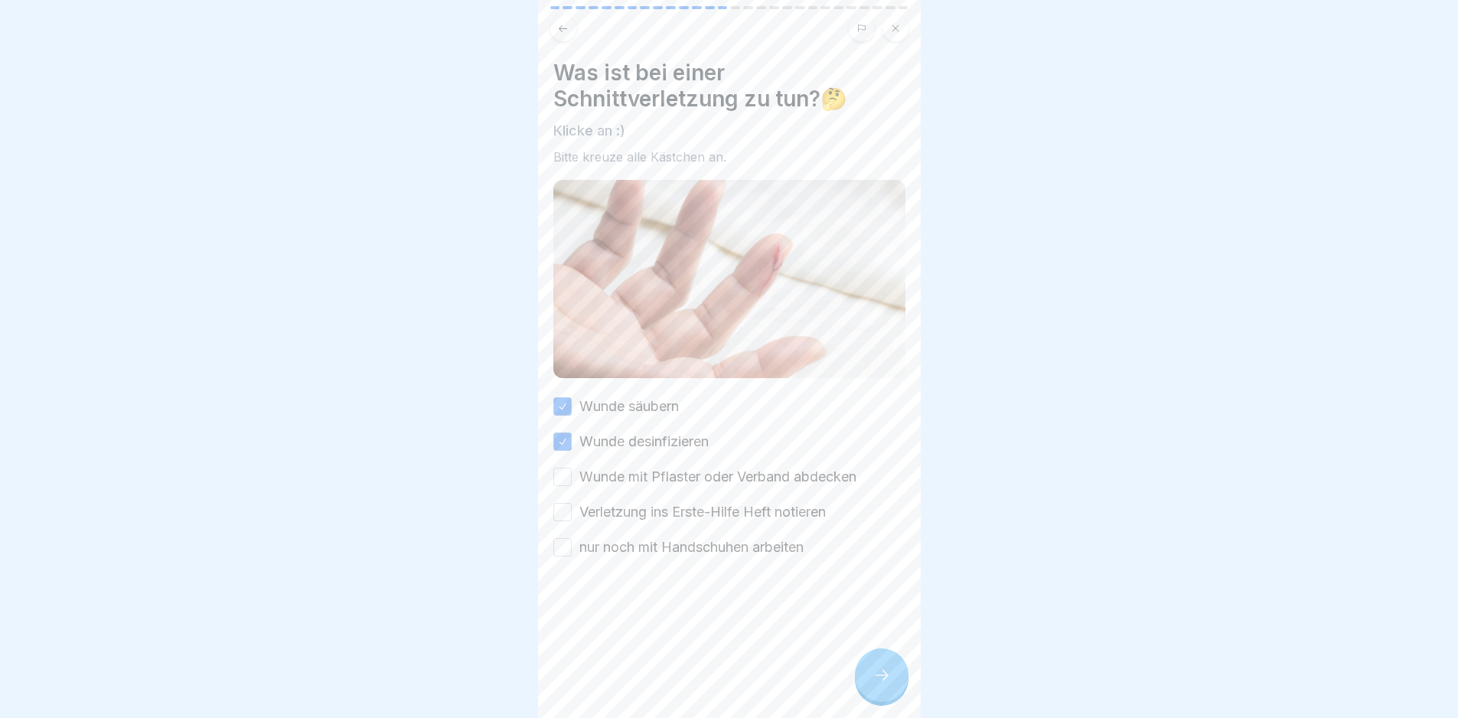
click at [568, 469] on button "Wunde mit Pflaster oder Verband abdecken" at bounding box center [562, 477] width 18 height 18
drag, startPoint x: 564, startPoint y: 505, endPoint x: 561, endPoint y: 521, distance: 16.4
click at [563, 505] on button "Verletzung ins Erste-Hilfe Heft notieren" at bounding box center [562, 512] width 18 height 18
click at [559, 541] on button "nur noch mit Handschuhen arbeiten" at bounding box center [562, 547] width 18 height 18
click at [906, 702] on div at bounding box center [882, 675] width 54 height 54
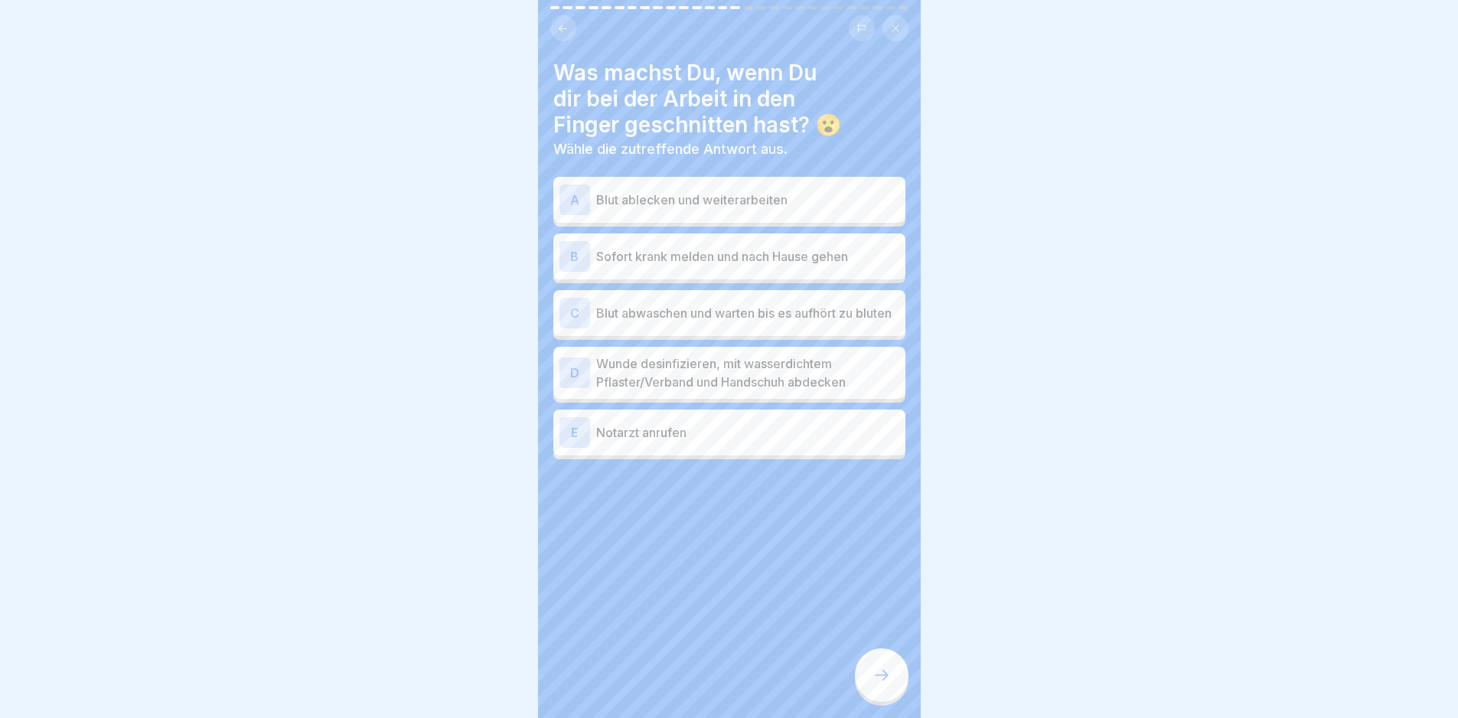
click at [741, 304] on p "Blut abwaschen und warten bis es aufhört zu bluten" at bounding box center [747, 313] width 303 height 18
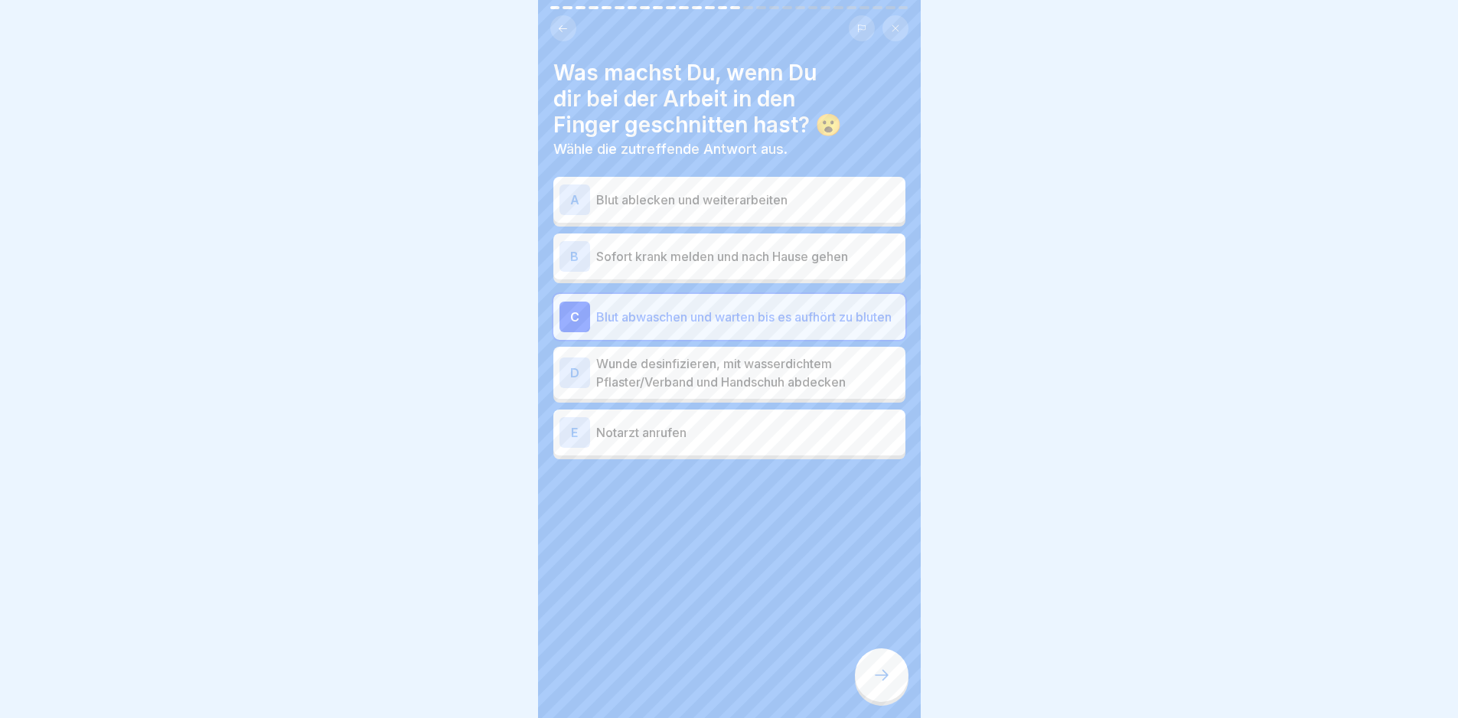
click at [737, 382] on p "Wunde desinfizieren, mit wasserdichtem Pflaster/Verband und Handschuh abdecken" at bounding box center [747, 372] width 303 height 37
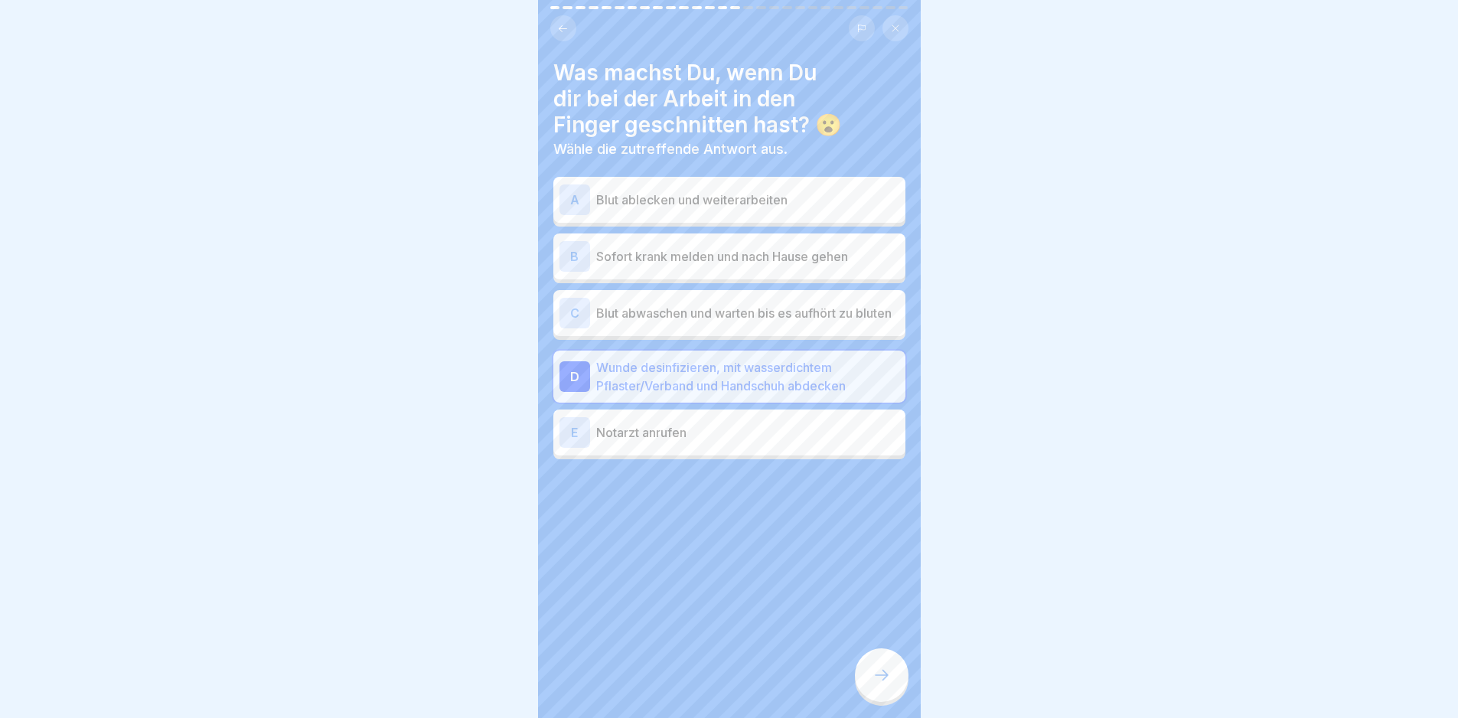
click at [891, 684] on icon at bounding box center [882, 675] width 18 height 18
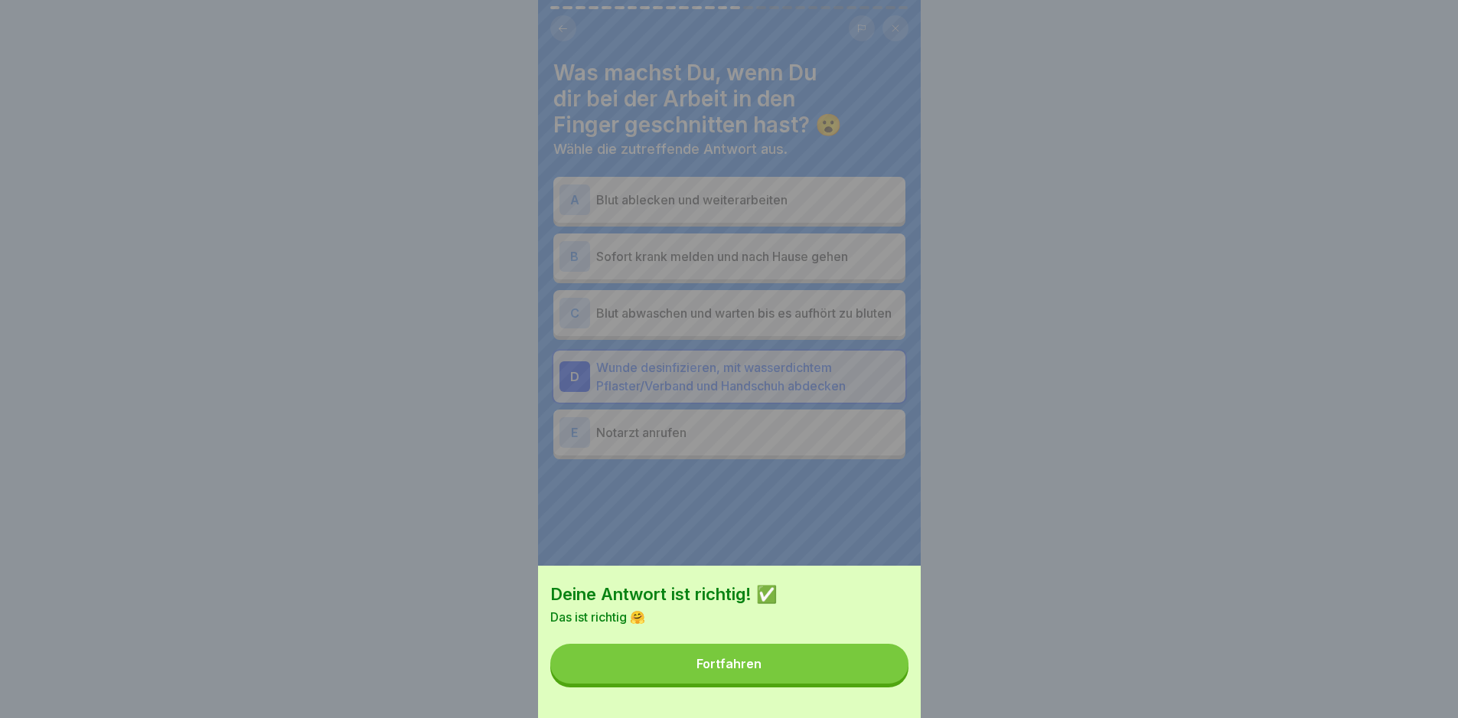
click at [892, 684] on button "Fortfahren" at bounding box center [729, 664] width 358 height 40
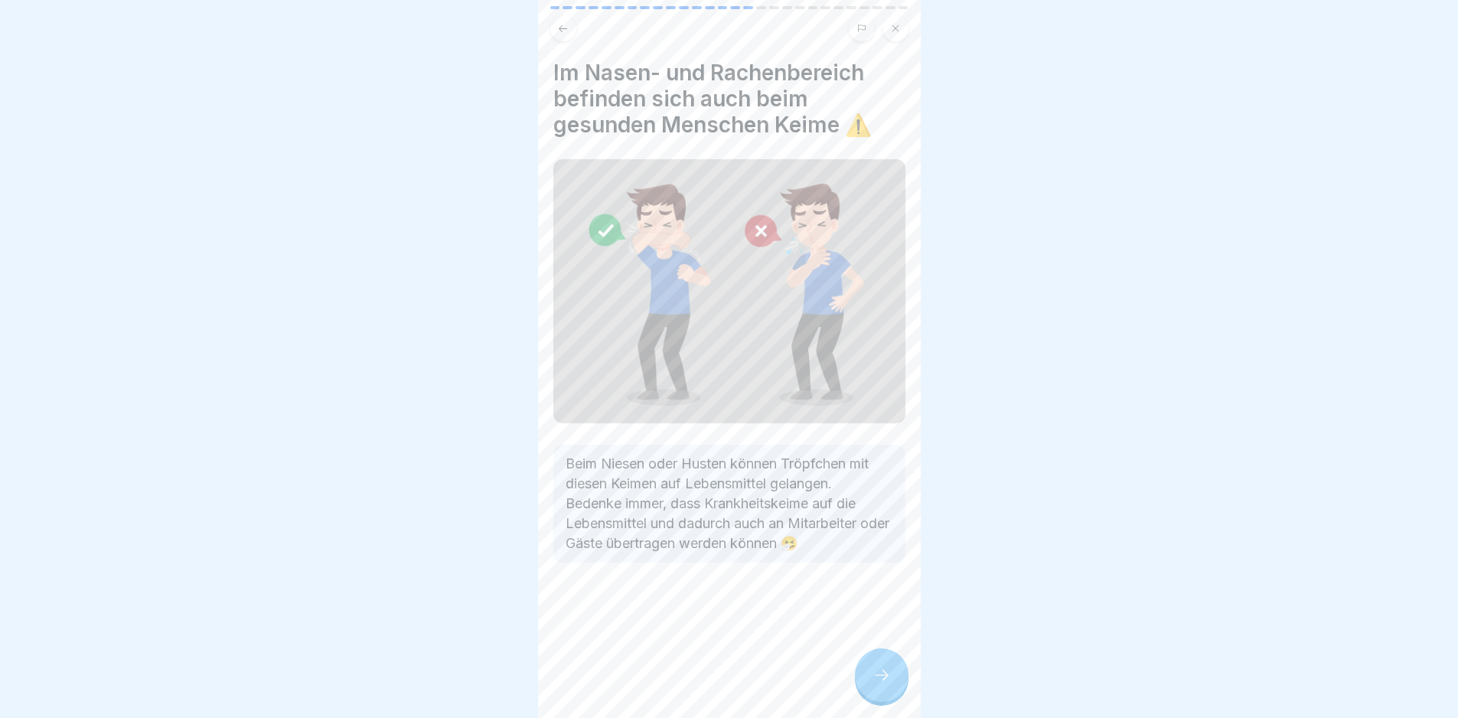
click at [900, 669] on div at bounding box center [882, 675] width 54 height 54
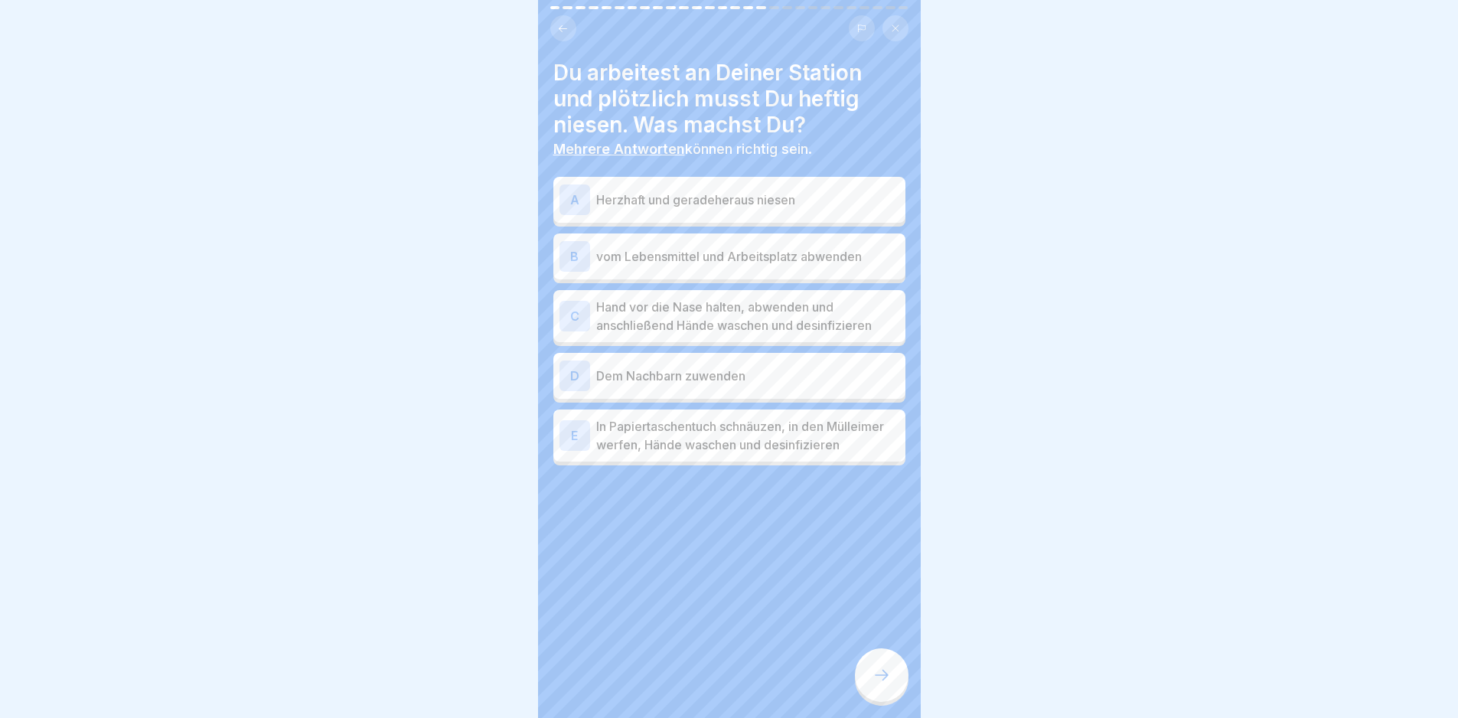
click at [797, 247] on p "vom Lebensmittel und Arbeitsplatz abwenden" at bounding box center [747, 256] width 303 height 18
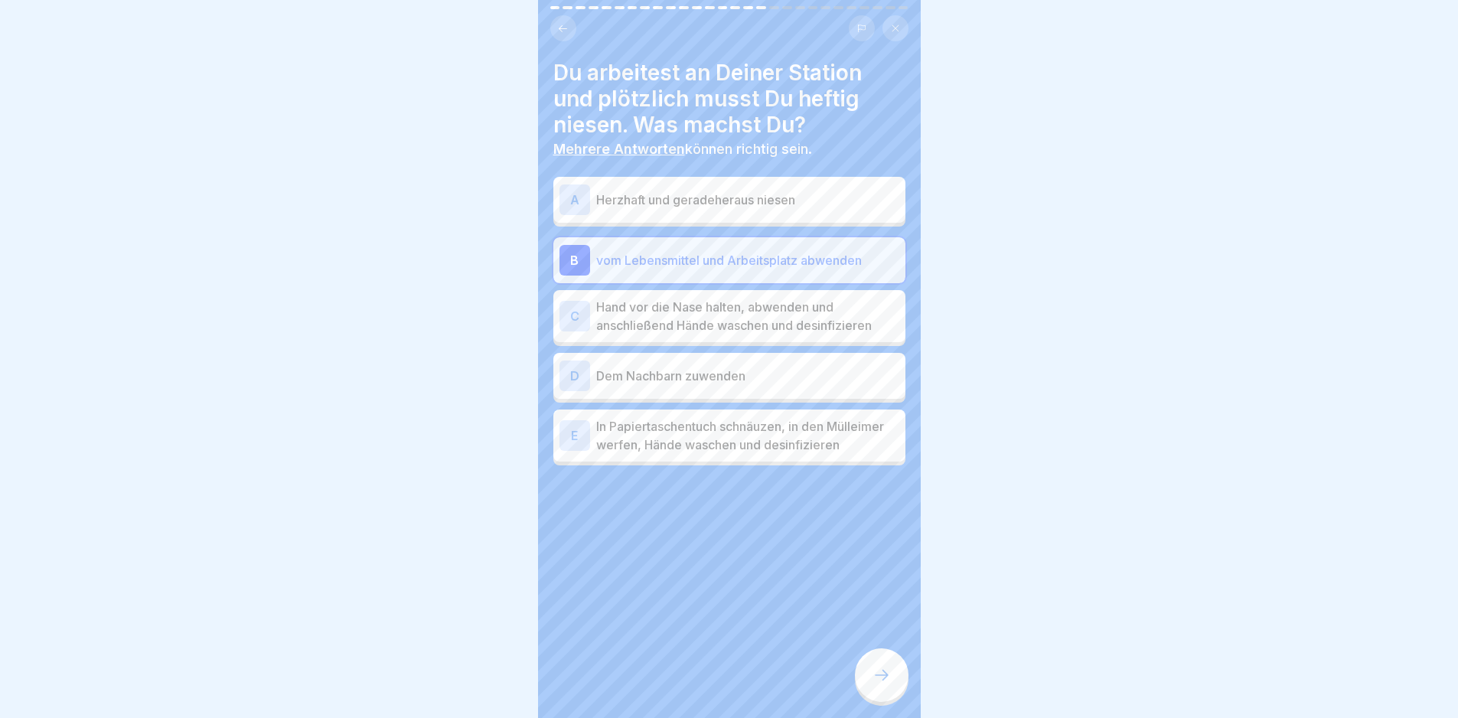
click at [788, 317] on p "Hand vor die Nase halten, abwenden und anschließend Hände waschen und desinfizi…" at bounding box center [747, 316] width 303 height 37
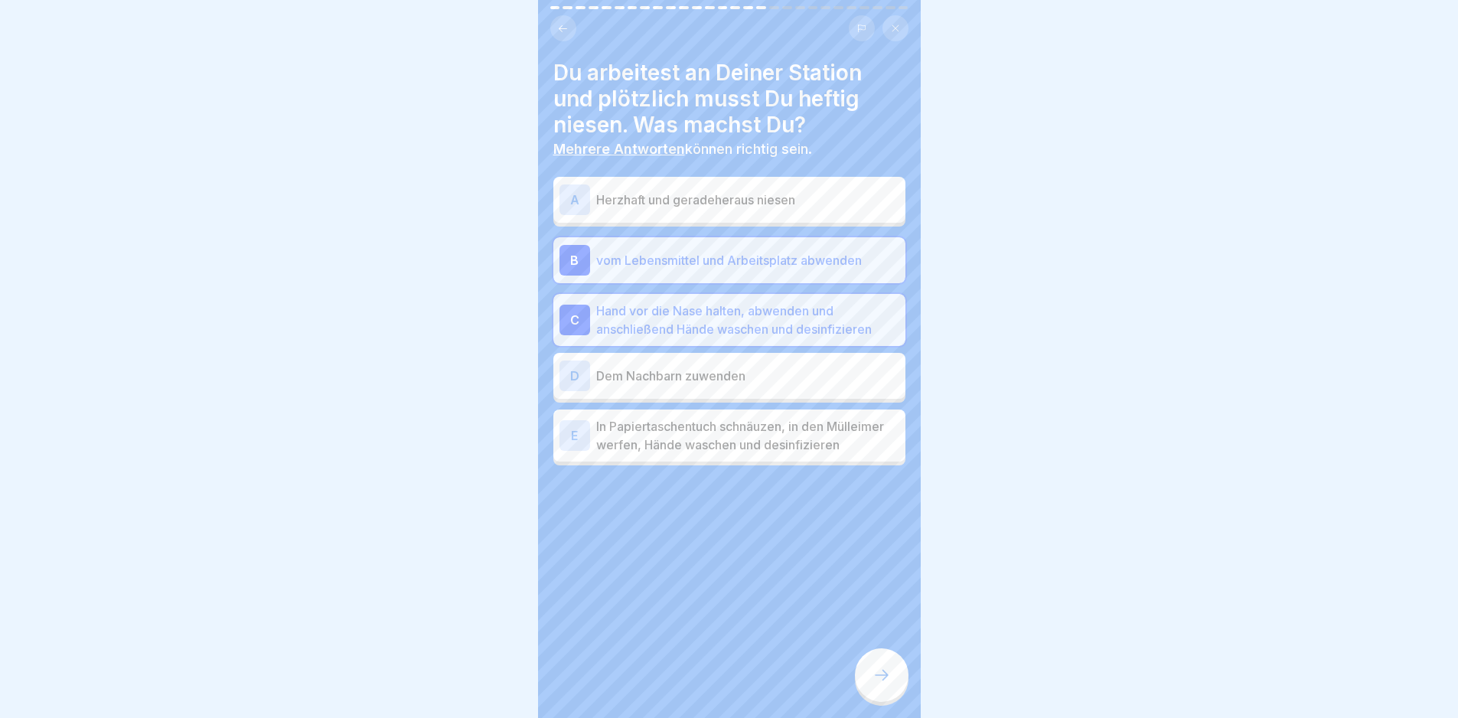
click at [705, 444] on p "In Papiertaschentuch schnäuzen, in den Mülleimer werfen, Hände waschen und desi…" at bounding box center [747, 435] width 303 height 37
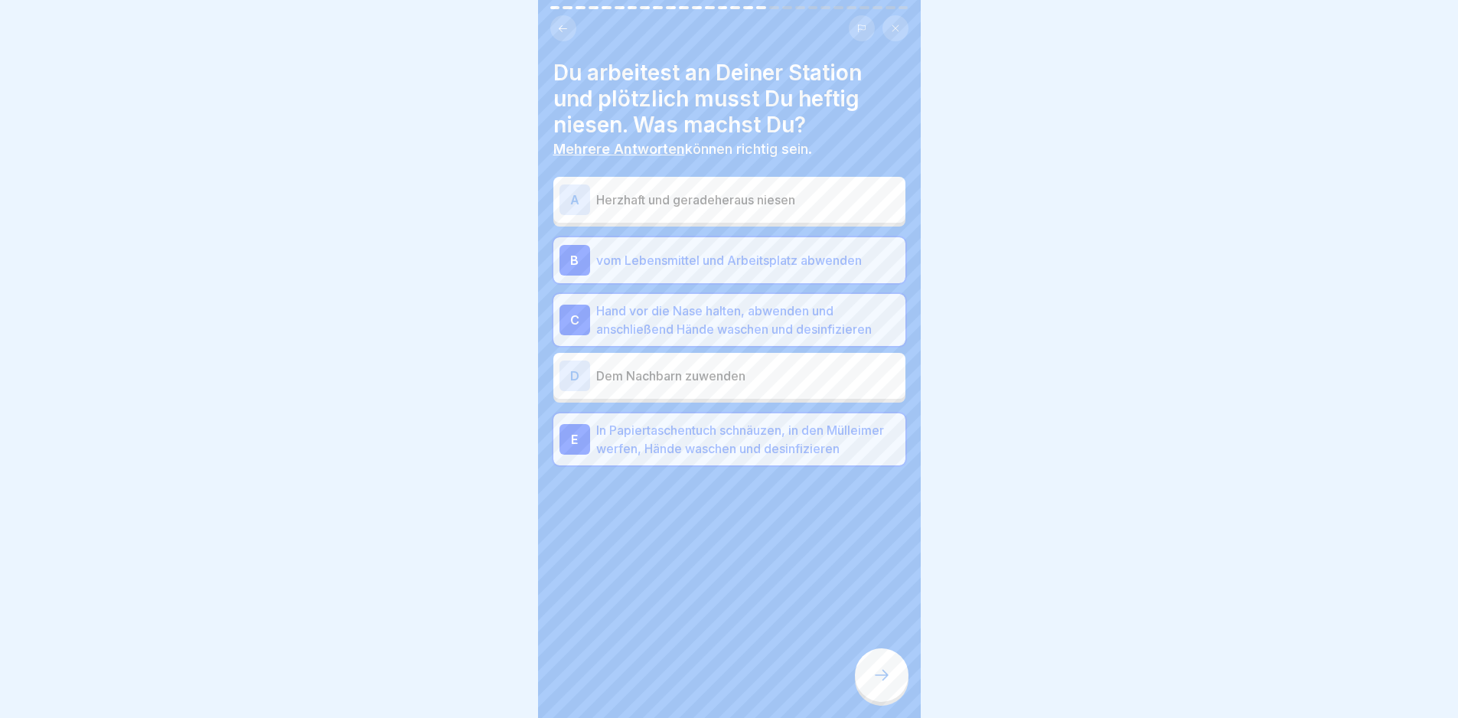
click at [888, 700] on div at bounding box center [882, 675] width 54 height 54
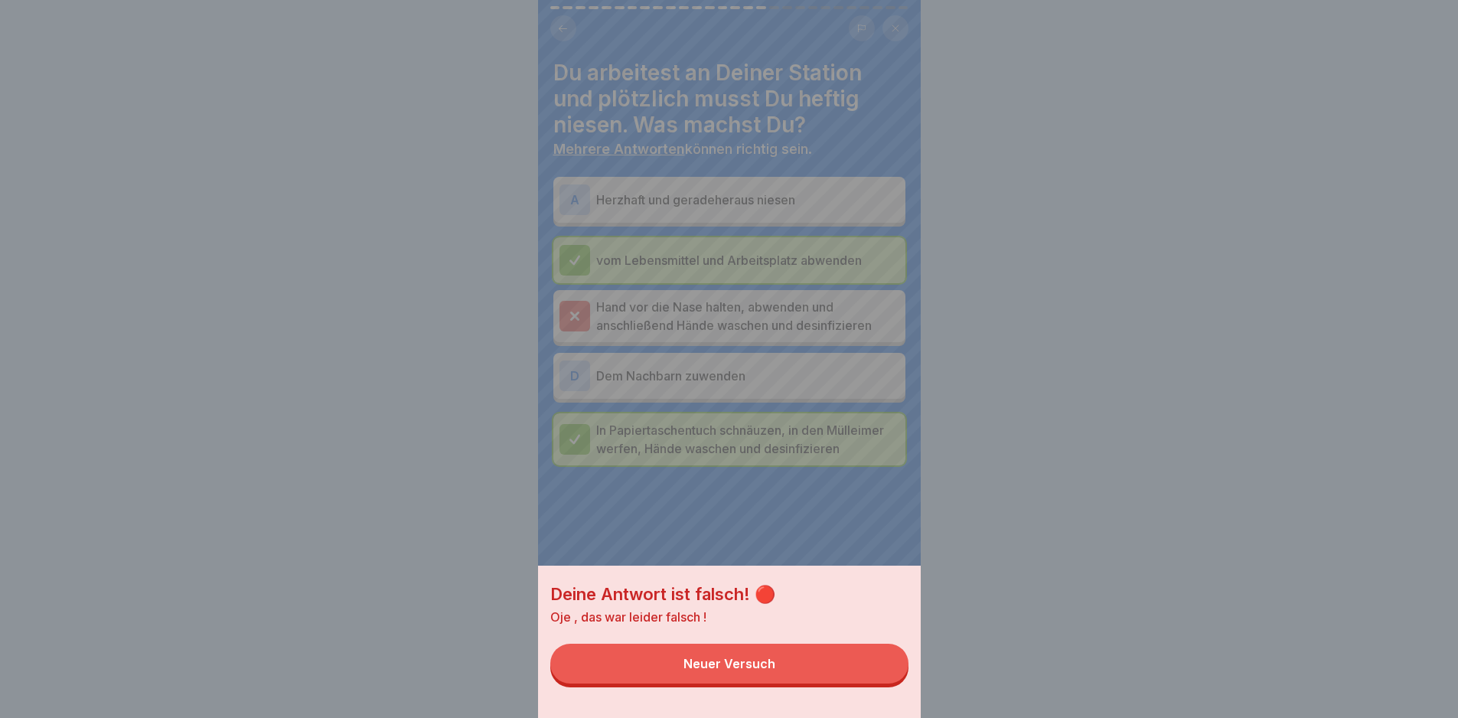
click at [873, 684] on button "Neuer Versuch" at bounding box center [729, 664] width 358 height 40
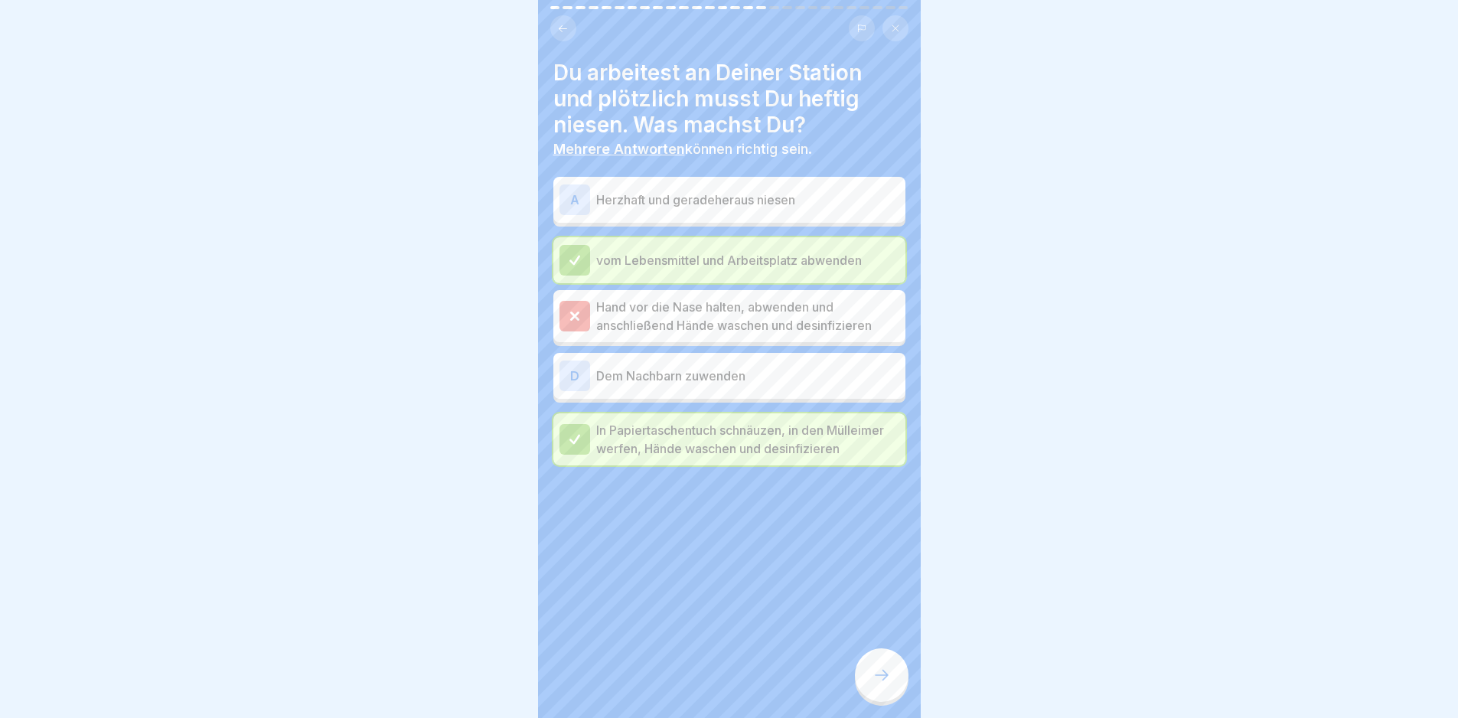
click at [873, 684] on icon at bounding box center [882, 675] width 18 height 18
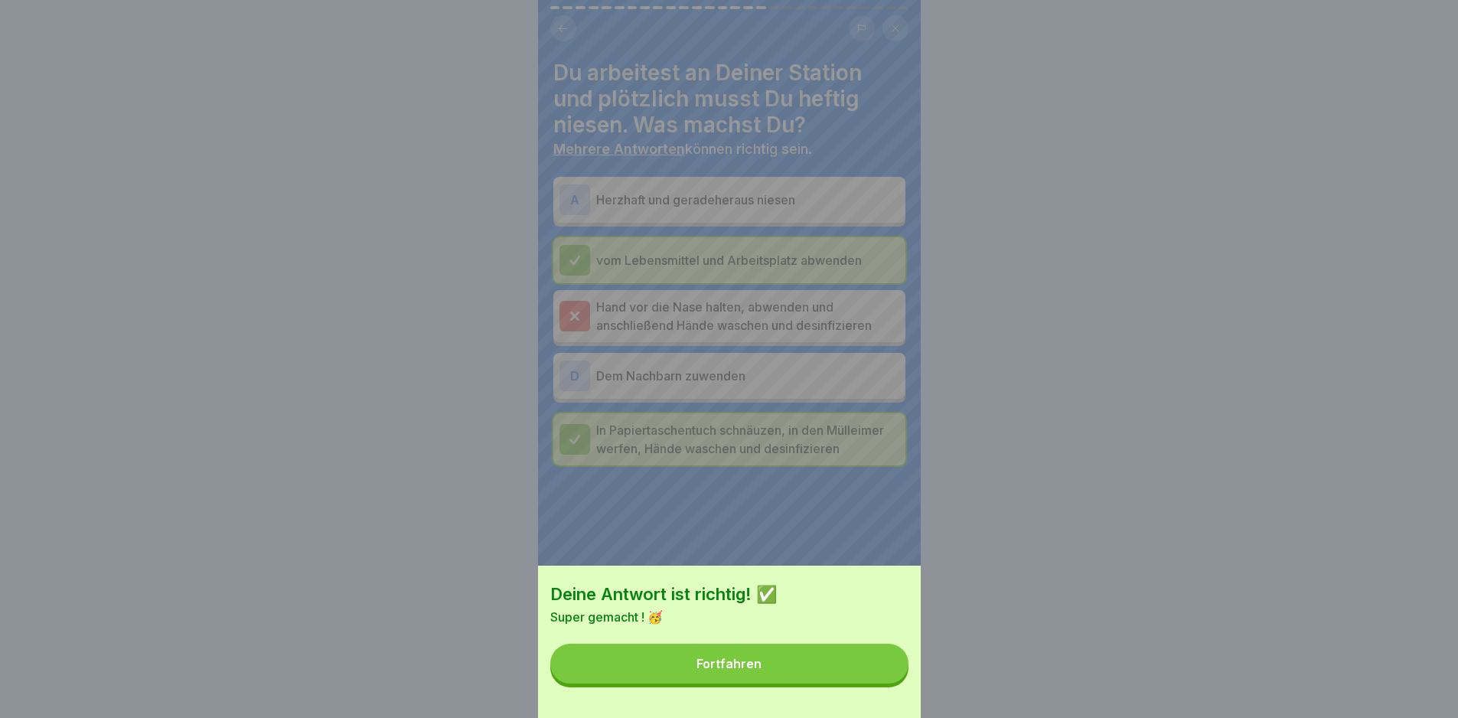
click at [873, 684] on button "Fortfahren" at bounding box center [729, 664] width 358 height 40
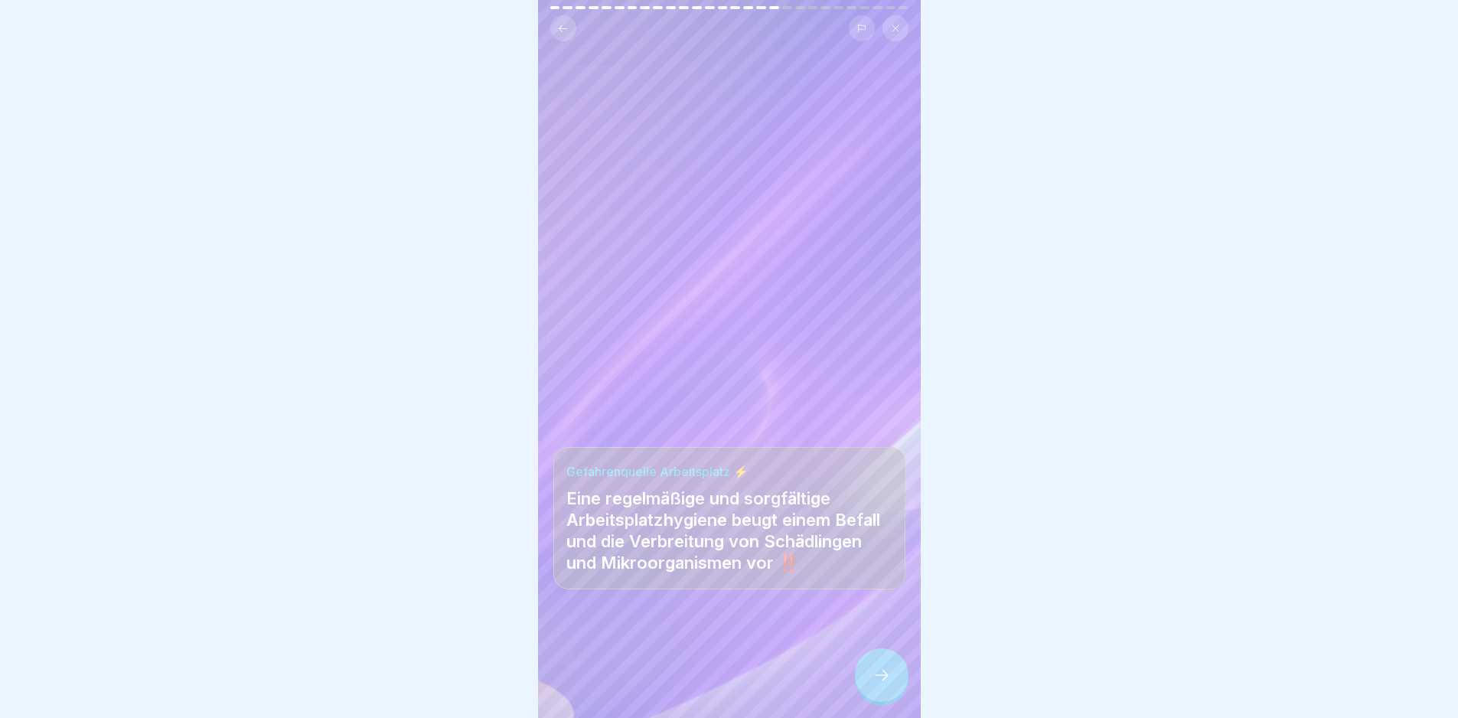
click at [873, 684] on icon at bounding box center [882, 675] width 18 height 18
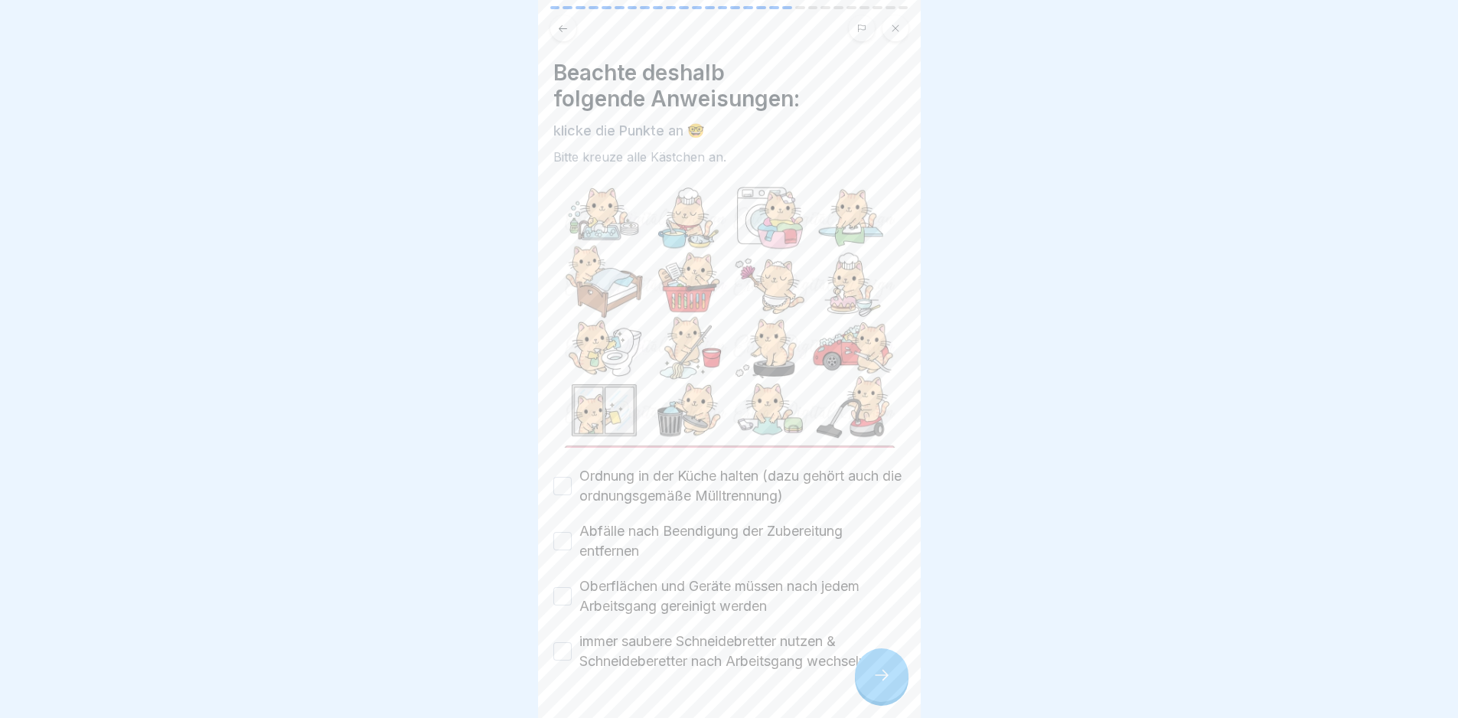
click at [873, 684] on icon at bounding box center [882, 675] width 18 height 18
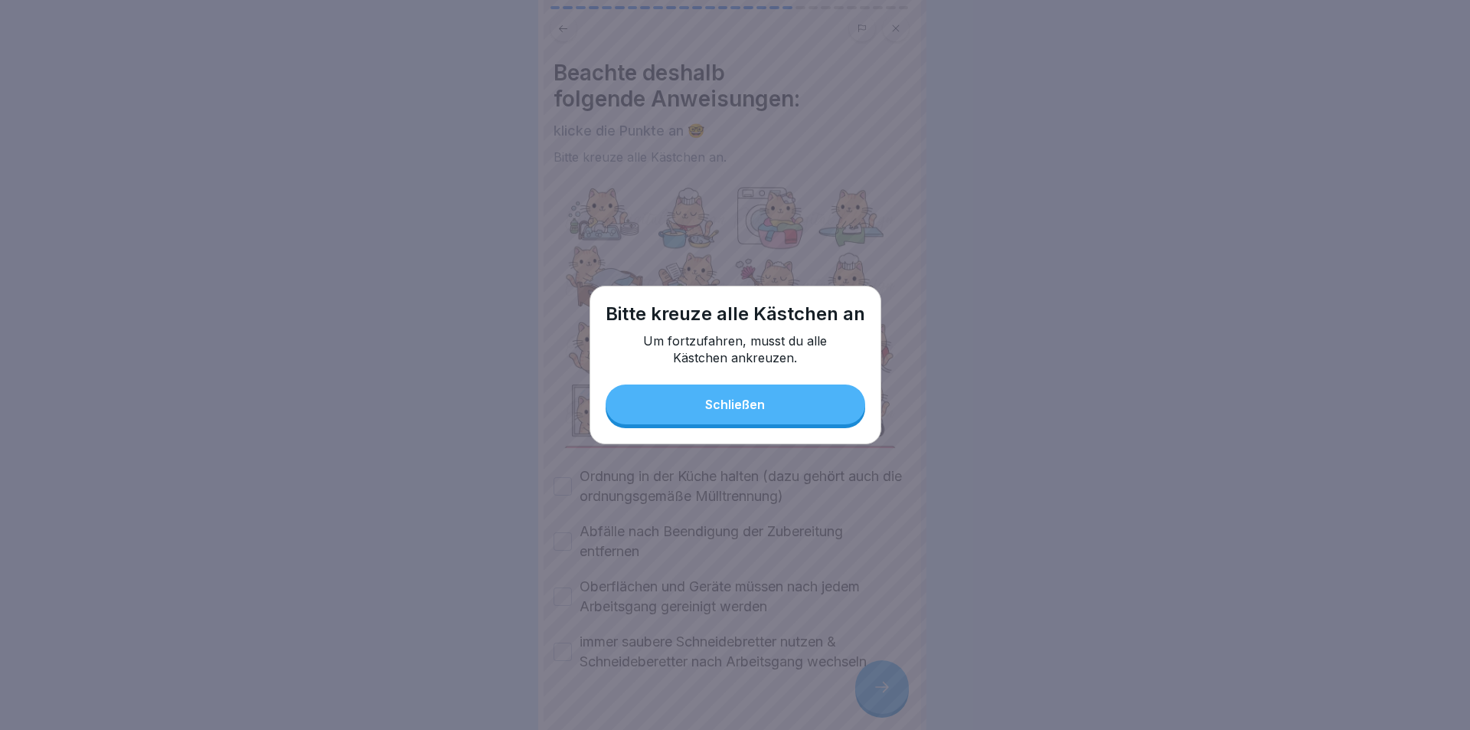
click at [685, 424] on div "Bitte [DEMOGRAPHIC_DATA] alle Kästchen an Um fortzufahren, musst du alle Kästch…" at bounding box center [735, 365] width 292 height 158
drag, startPoint x: 700, startPoint y: 402, endPoint x: 642, endPoint y: 423, distance: 62.5
click at [696, 403] on button "Schließen" at bounding box center [736, 404] width 260 height 40
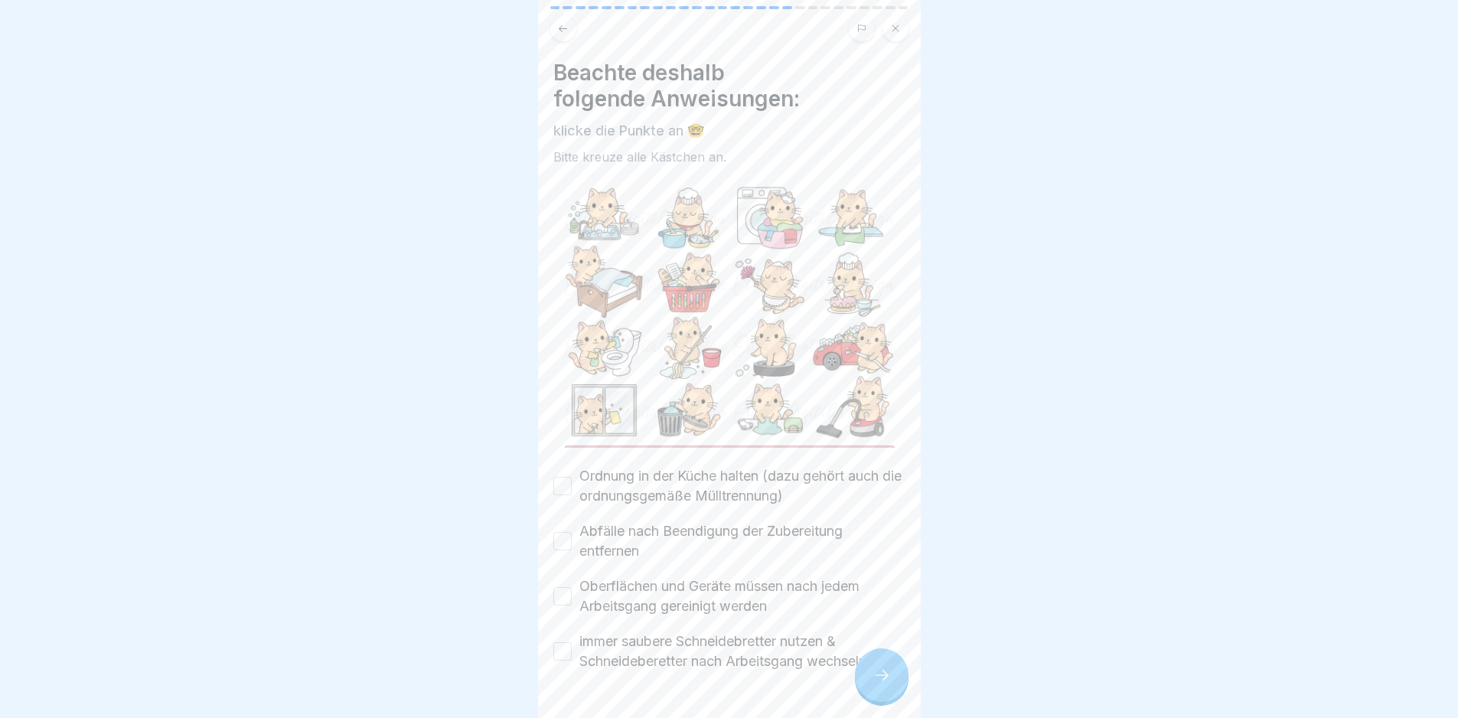
drag, startPoint x: 578, startPoint y: 469, endPoint x: 561, endPoint y: 495, distance: 31.0
click at [573, 475] on div "Ordnung in der Küche halten (dazu gehört auch die ordnungsgemäße Mülltrennung)" at bounding box center [729, 486] width 352 height 40
click at [567, 488] on div "Ordnung in der Küche halten (dazu gehört auch die ordnungsgemäße Mülltrennung)" at bounding box center [729, 486] width 352 height 40
drag, startPoint x: 568, startPoint y: 551, endPoint x: 567, endPoint y: 537, distance: 13.8
click at [567, 553] on div "Ordnung in der Küche halten (dazu gehört auch die ordnungsgemäße Mülltrennung) …" at bounding box center [729, 568] width 352 height 205
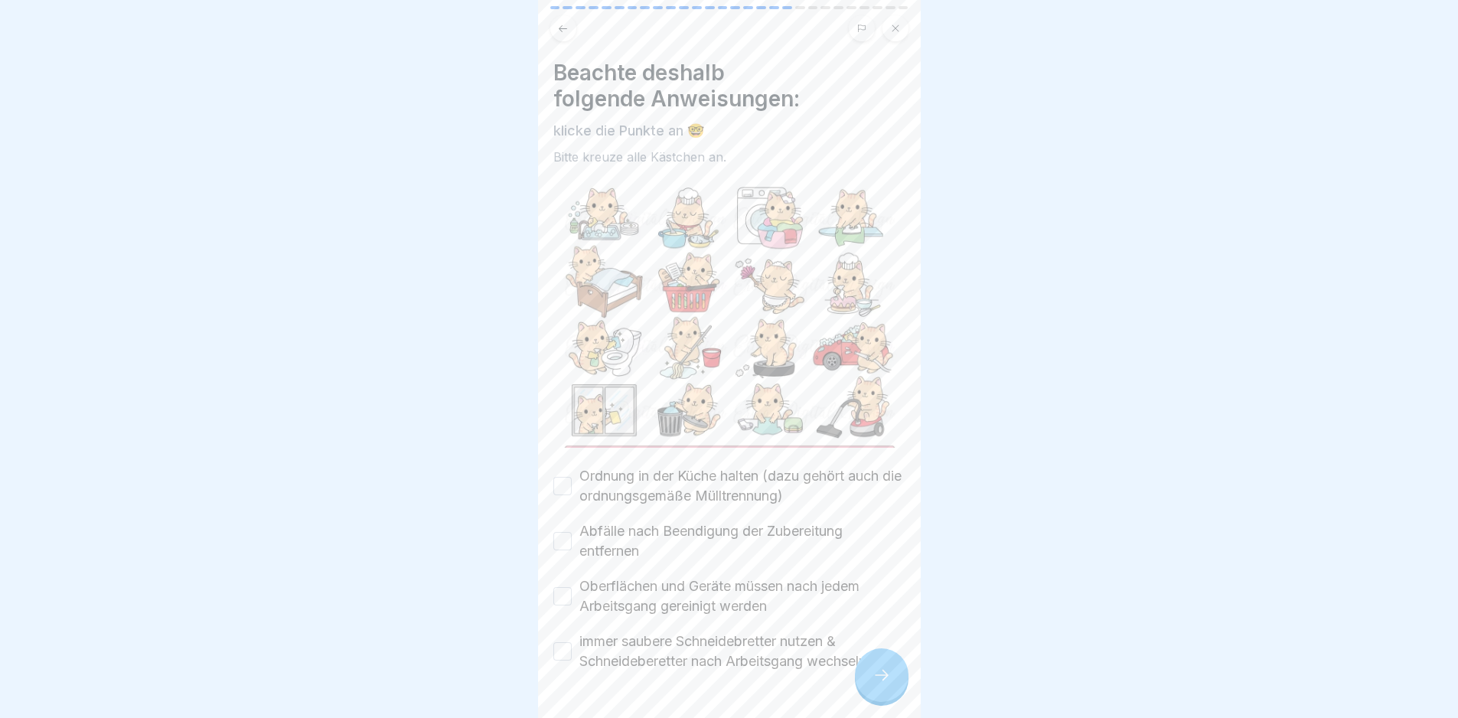
click at [563, 459] on div "Beachte deshalb folgende Anweisungen: klicke die Punkte an 🤓 Bitte kreuze alle …" at bounding box center [729, 366] width 352 height 612
drag, startPoint x: 561, startPoint y: 470, endPoint x: 560, endPoint y: 499, distance: 29.1
click at [560, 477] on button "Ordnung in der Küche halten (dazu gehört auch die ordnungsgemäße Mülltrennung)" at bounding box center [562, 486] width 18 height 18
drag, startPoint x: 563, startPoint y: 533, endPoint x: 570, endPoint y: 587, distance: 54.7
click at [563, 538] on button "Abfälle nach Beendigung der Zubereitung entfernen" at bounding box center [562, 541] width 18 height 18
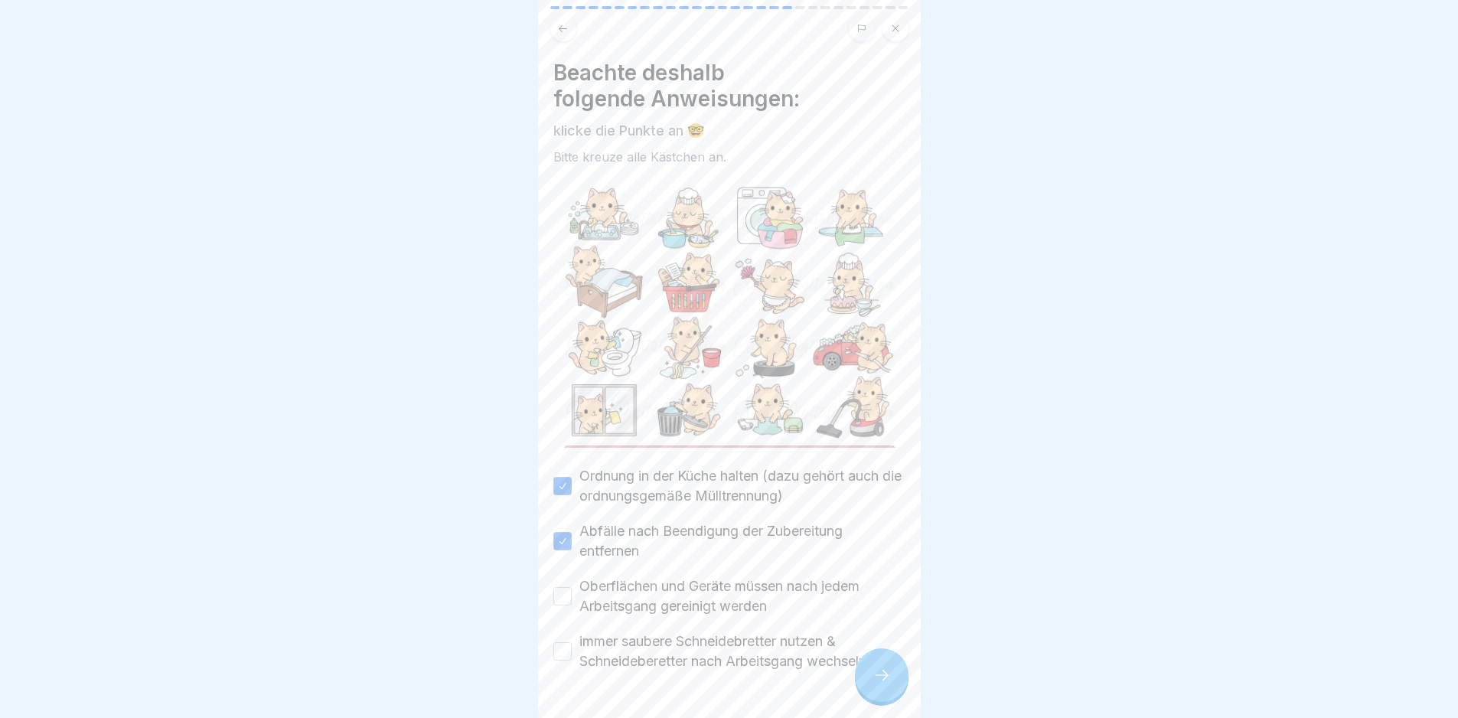
click at [569, 601] on div "Oberflächen und Geräte müssen nach jedem Arbeitsgang gereinigt werden" at bounding box center [729, 596] width 352 height 40
drag, startPoint x: 563, startPoint y: 593, endPoint x: 562, endPoint y: 631, distance: 38.3
click at [560, 595] on button "Oberflächen und Geräte müssen nach jedem Arbeitsgang gereinigt werden" at bounding box center [562, 596] width 18 height 18
click at [565, 648] on button "immer saubere Schneidebretter nutzen & Schneideberetter nach Arbeitsgang wechse…" at bounding box center [562, 651] width 18 height 18
drag, startPoint x: 930, startPoint y: 696, endPoint x: 917, endPoint y: 695, distance: 13.0
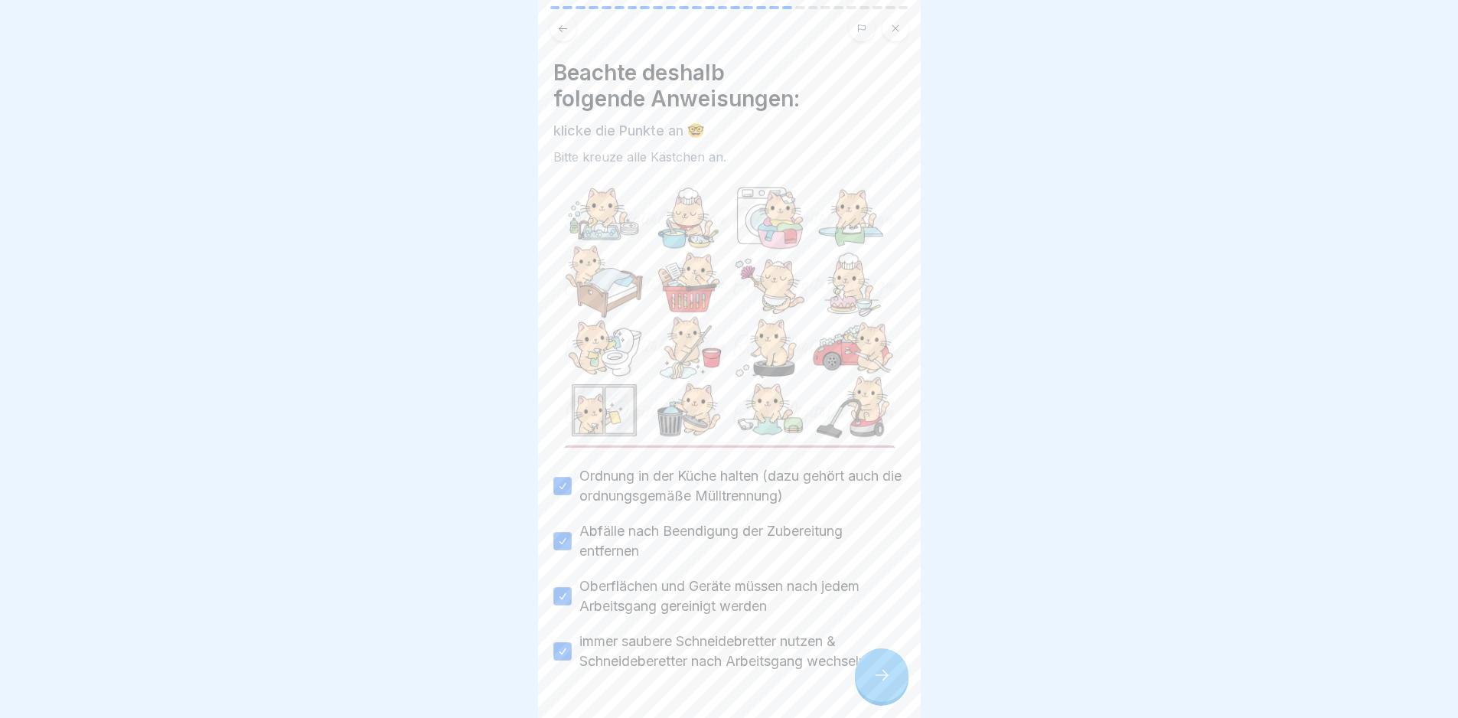
click at [927, 696] on div at bounding box center [729, 359] width 1458 height 718
click at [898, 698] on div at bounding box center [882, 675] width 54 height 54
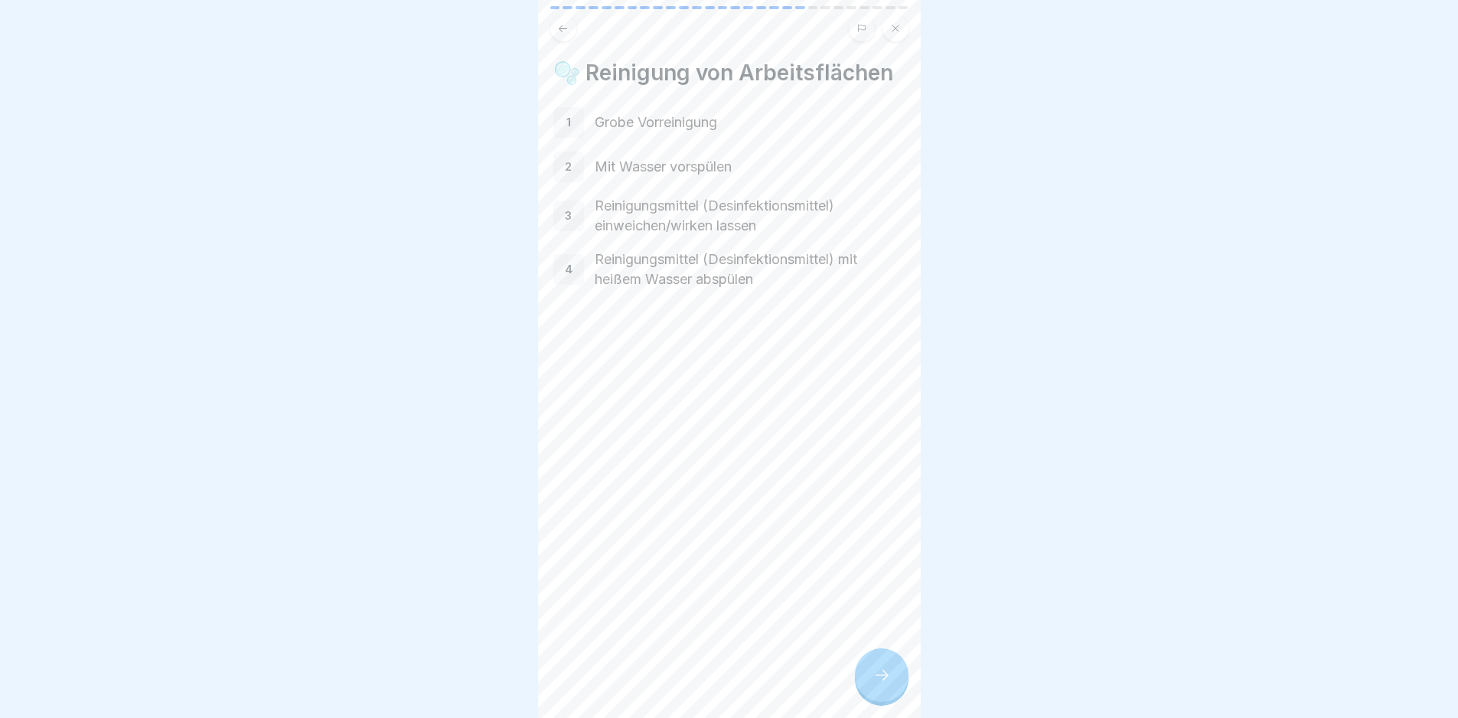
click at [892, 700] on div at bounding box center [882, 675] width 54 height 54
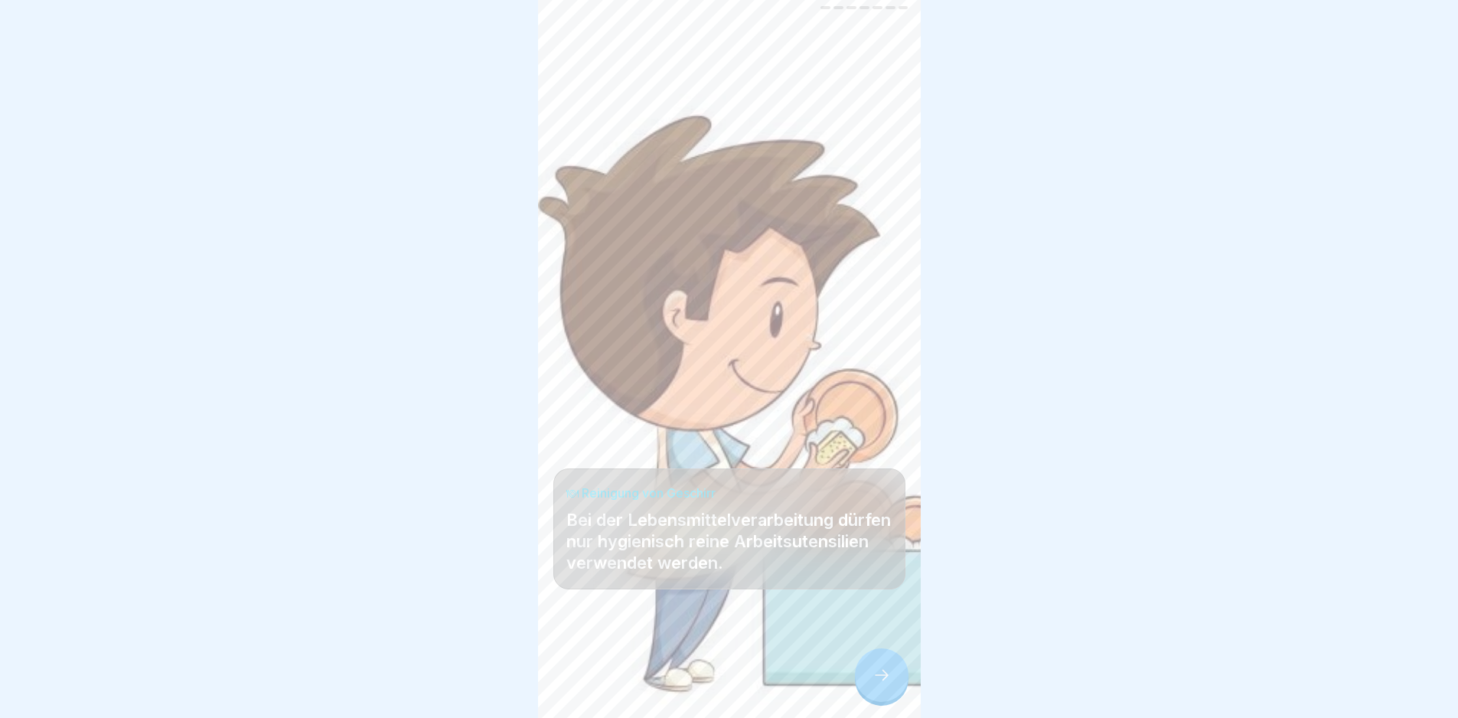
click at [891, 700] on div at bounding box center [882, 675] width 54 height 54
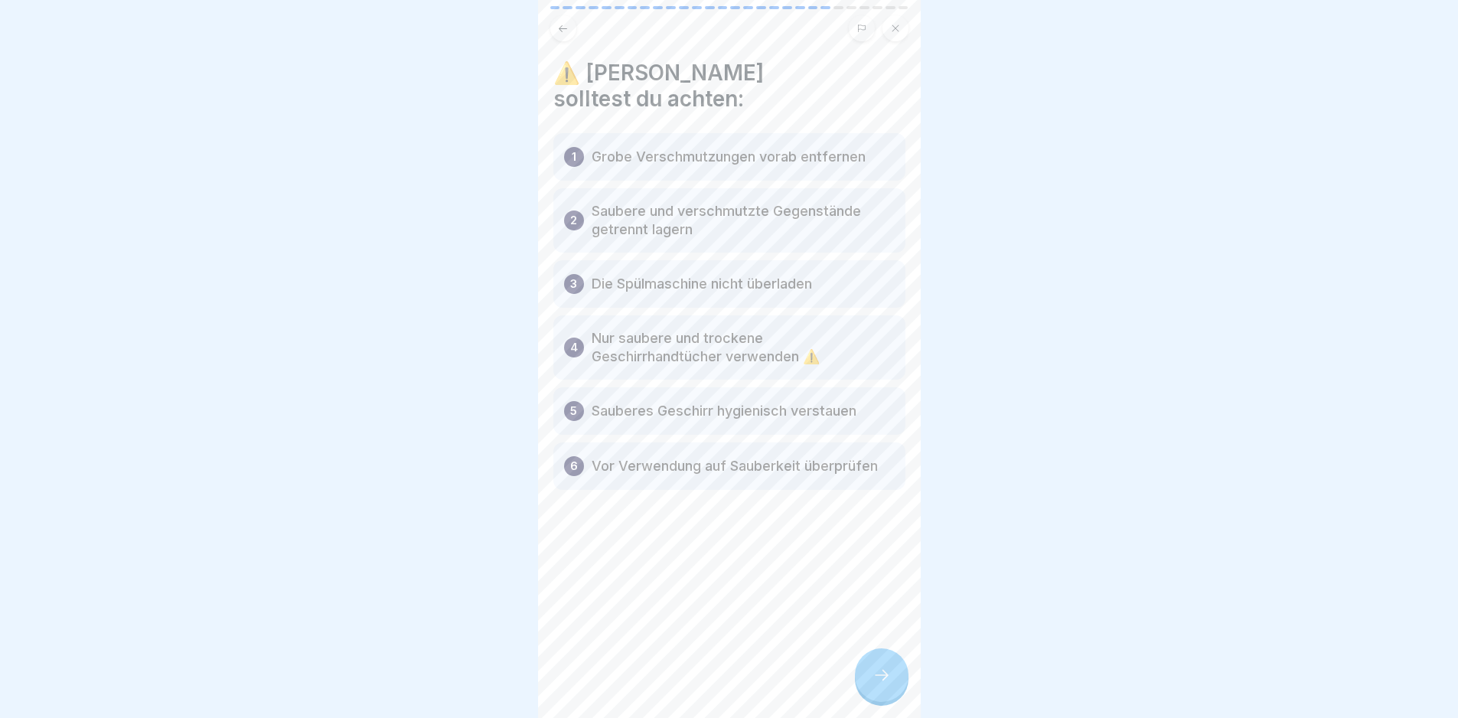
click at [894, 700] on div at bounding box center [882, 675] width 54 height 54
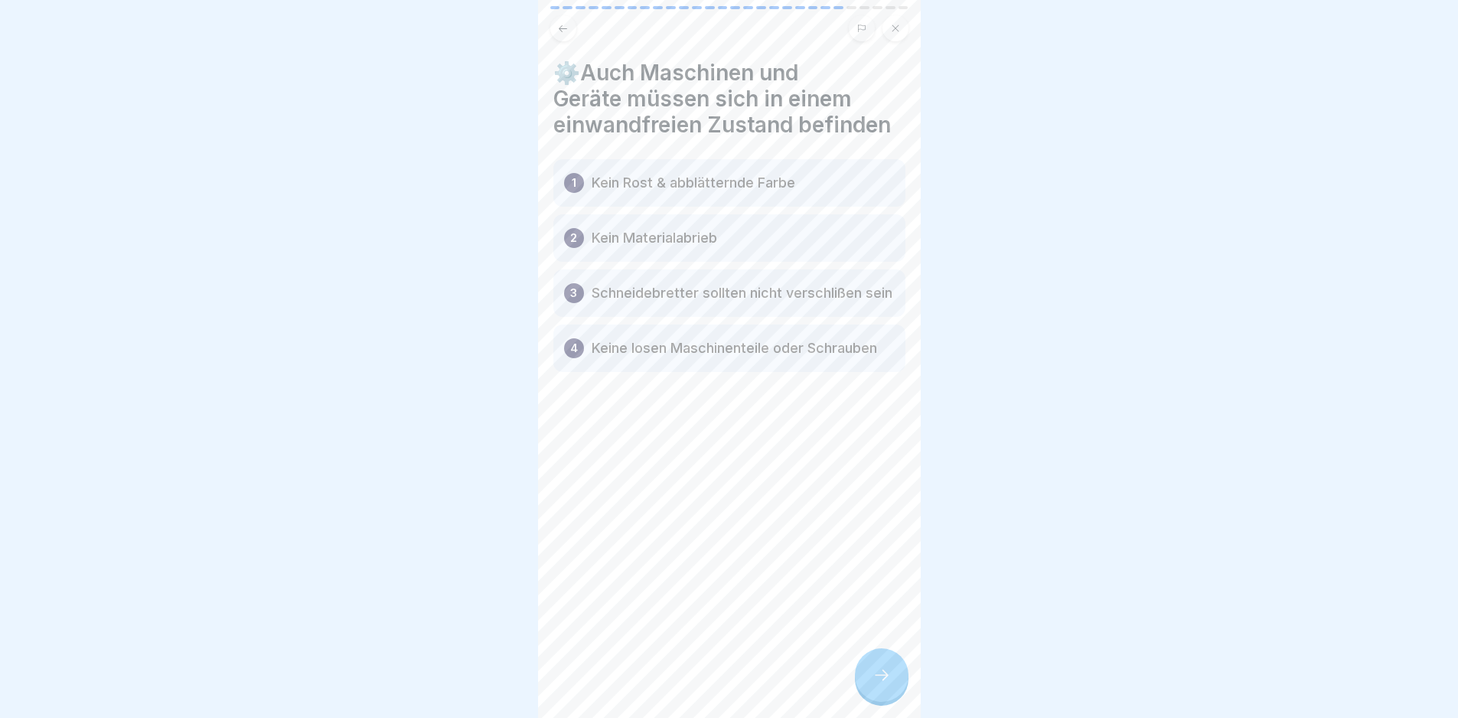
click at [895, 700] on div at bounding box center [882, 675] width 54 height 54
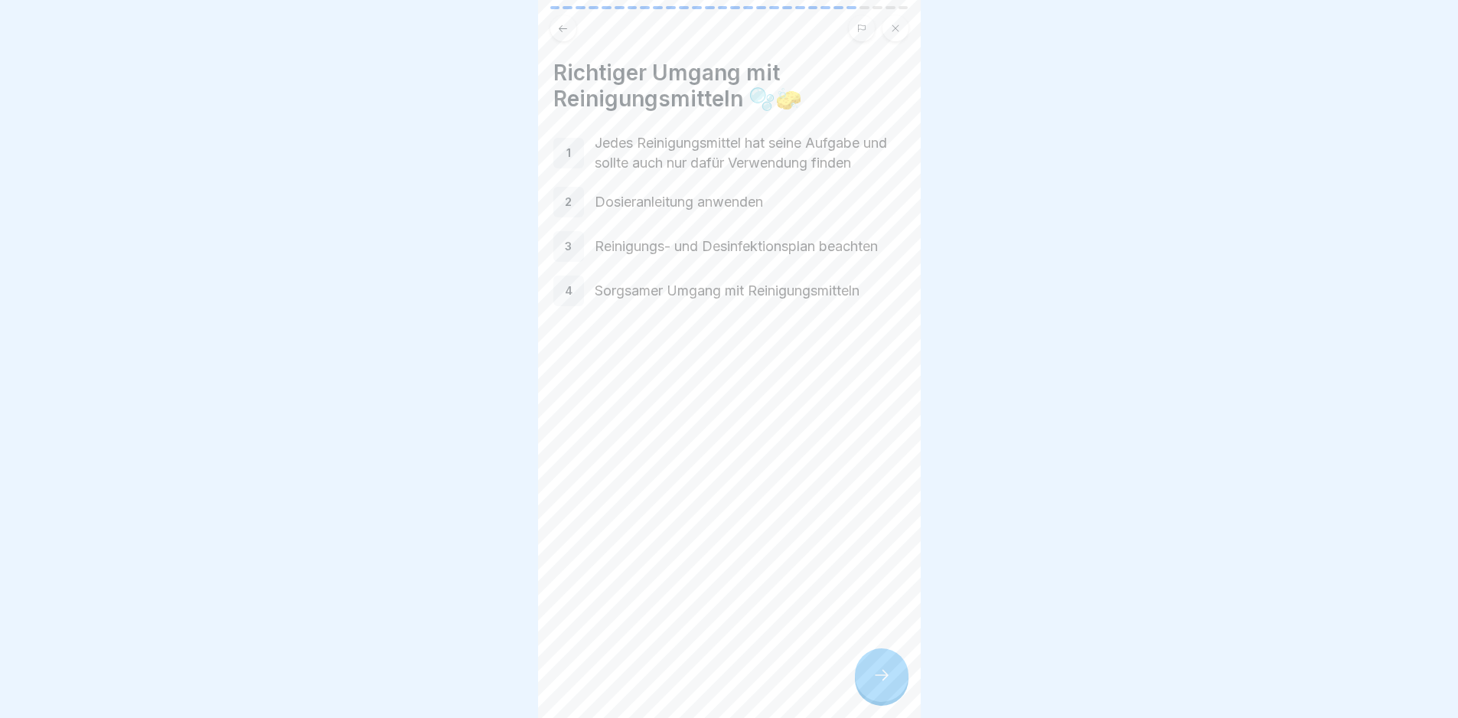
click at [895, 700] on div at bounding box center [882, 675] width 54 height 54
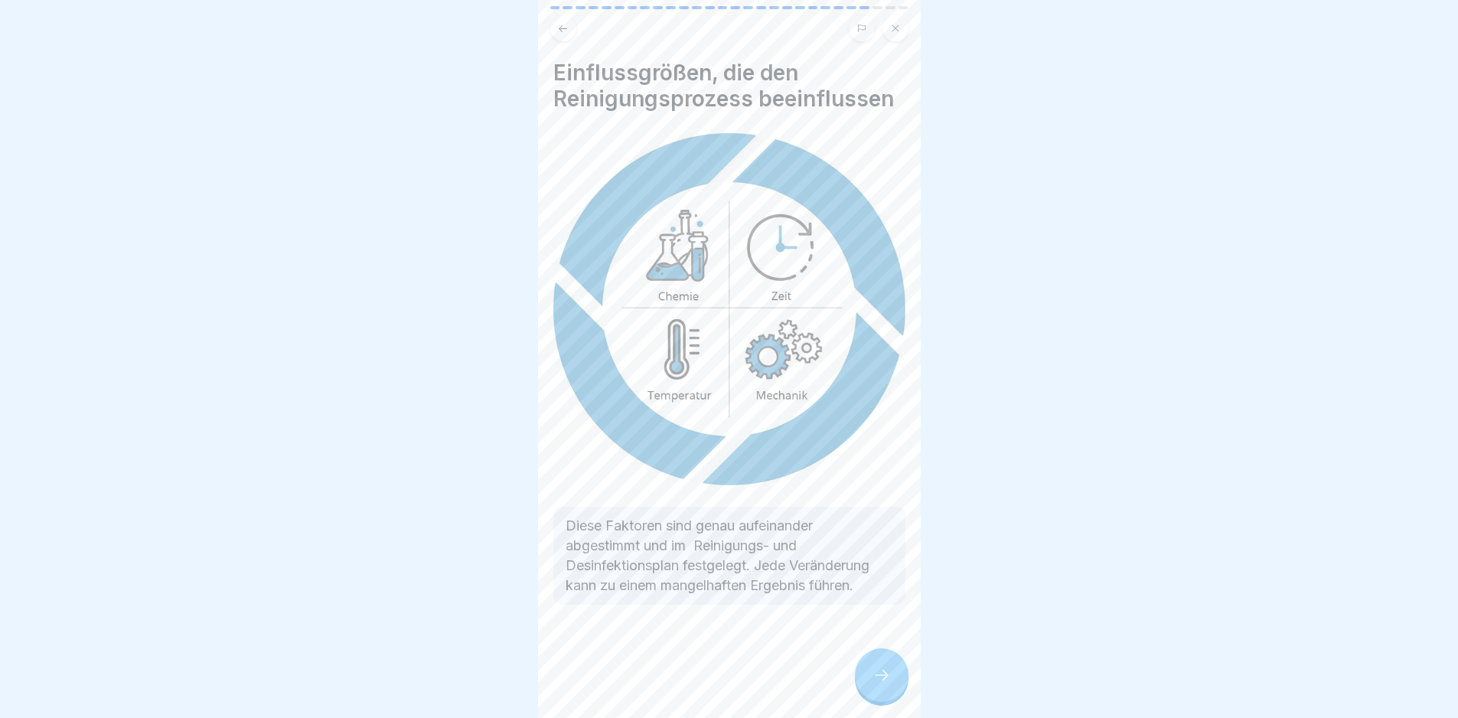
click at [895, 700] on div at bounding box center [882, 675] width 54 height 54
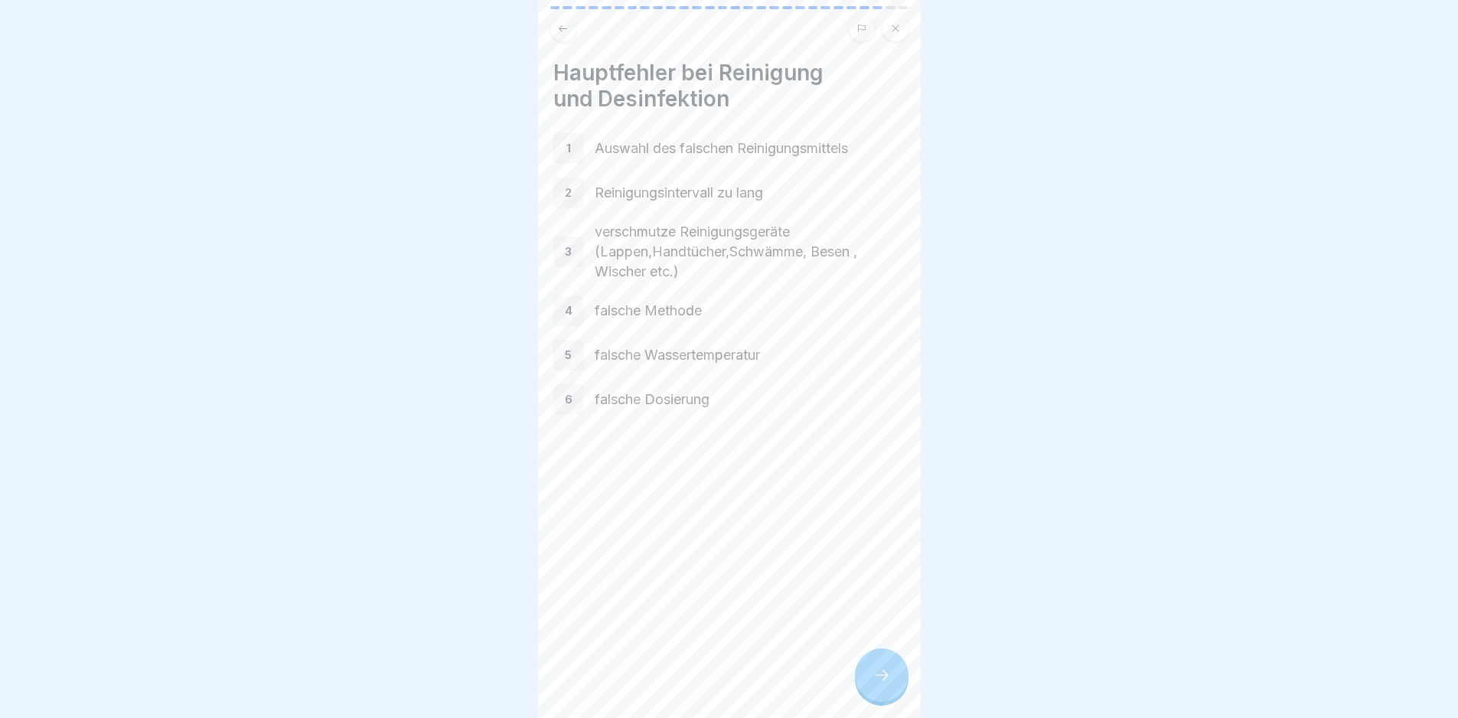
click at [895, 700] on div at bounding box center [882, 675] width 54 height 54
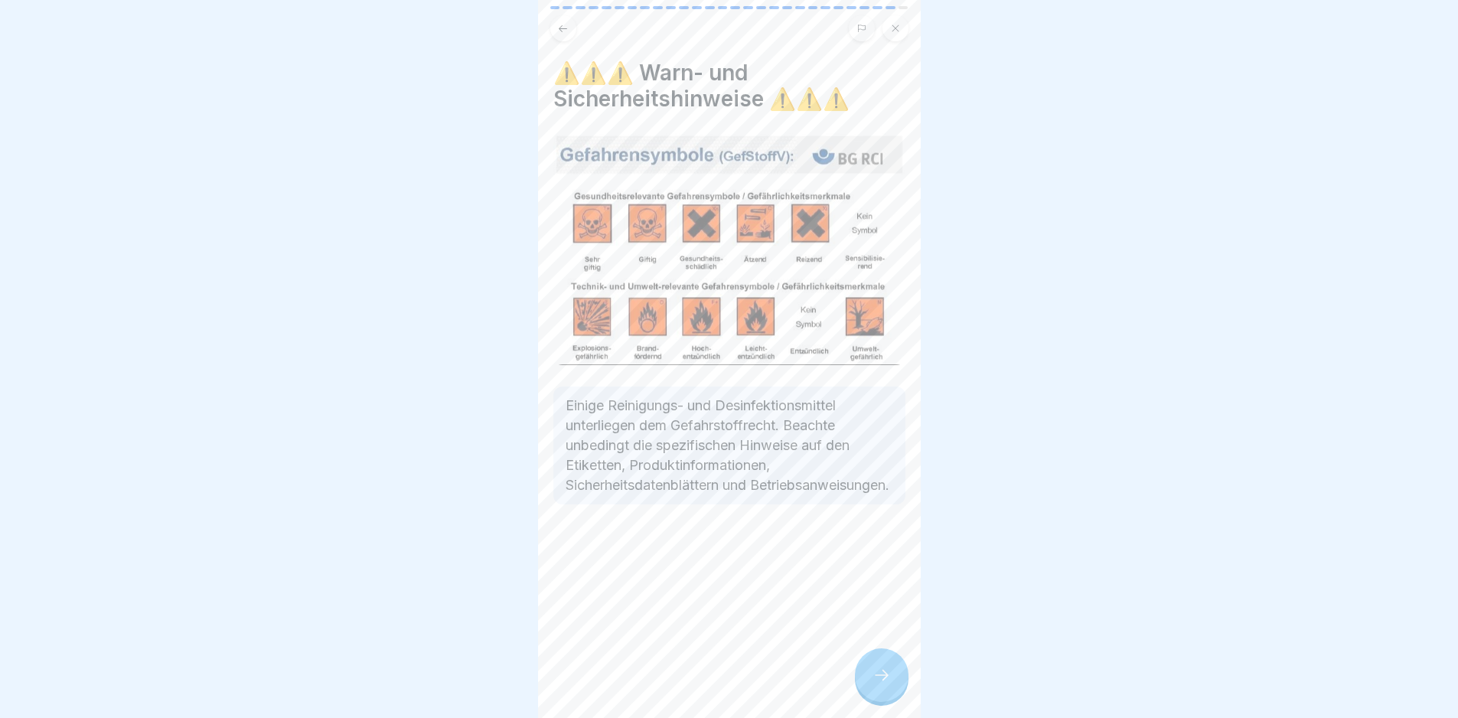
click at [895, 700] on div at bounding box center [882, 675] width 54 height 54
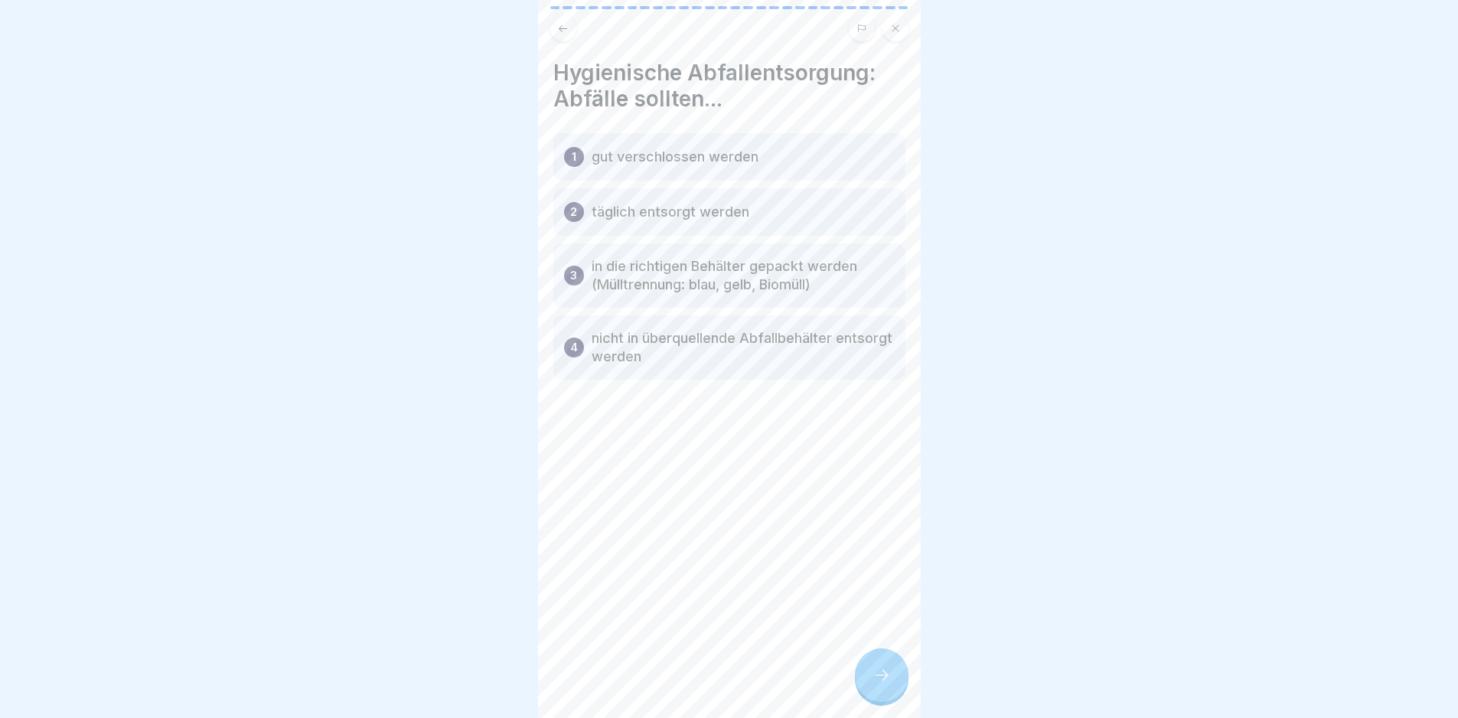
click at [895, 700] on div at bounding box center [882, 675] width 54 height 54
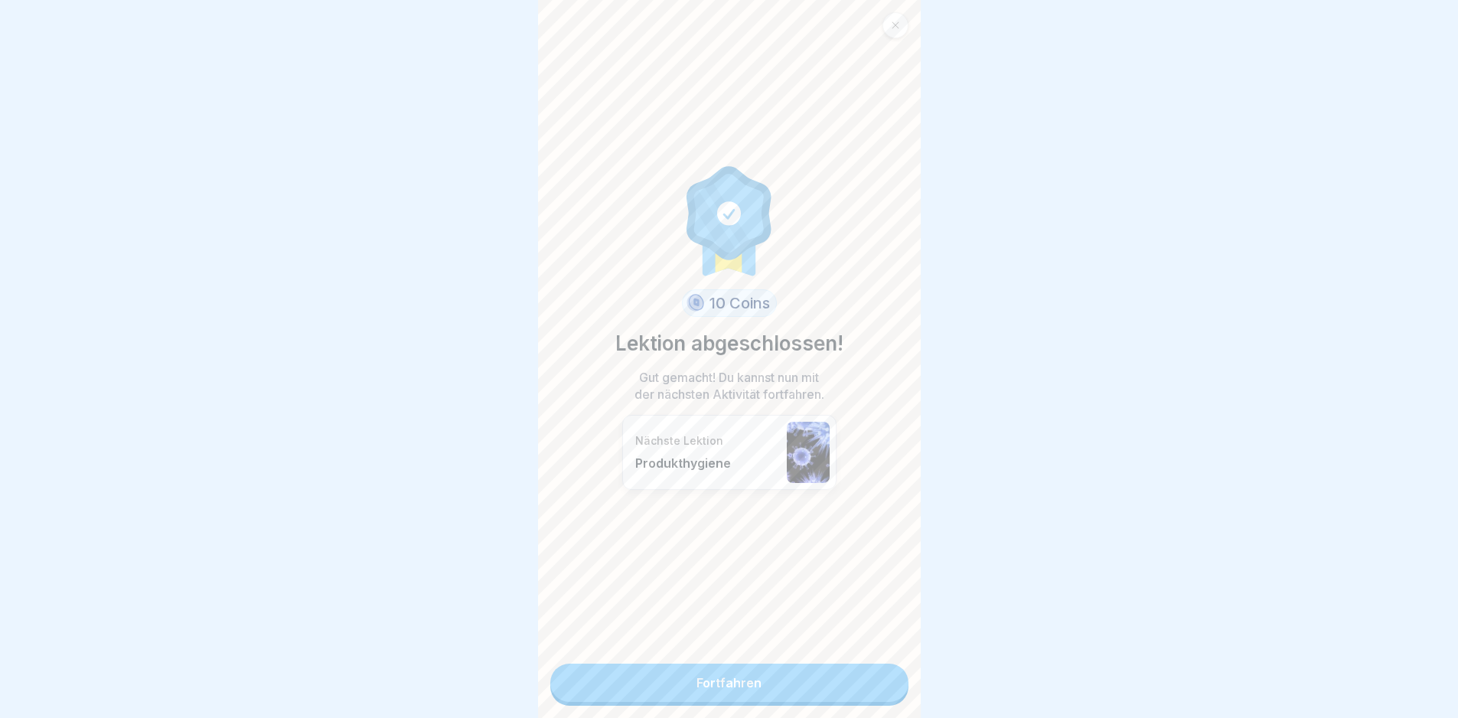
click at [895, 700] on div "10 Coins Lektion abgeschlossen! Gut gemacht! Du kannst nun mit der nächsten Akt…" at bounding box center [729, 359] width 383 height 718
click at [793, 677] on link "Fortfahren" at bounding box center [729, 683] width 358 height 38
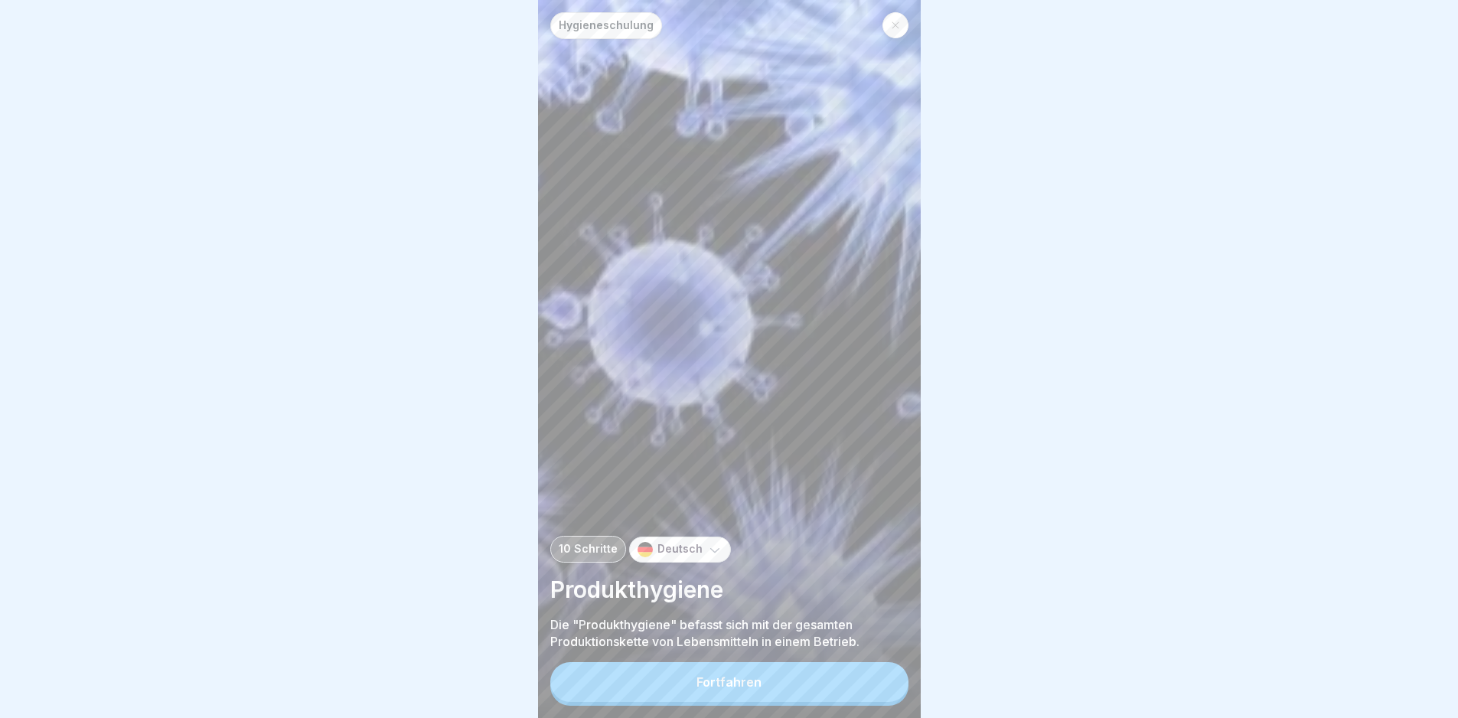
click at [736, 702] on button "Fortfahren" at bounding box center [729, 682] width 358 height 40
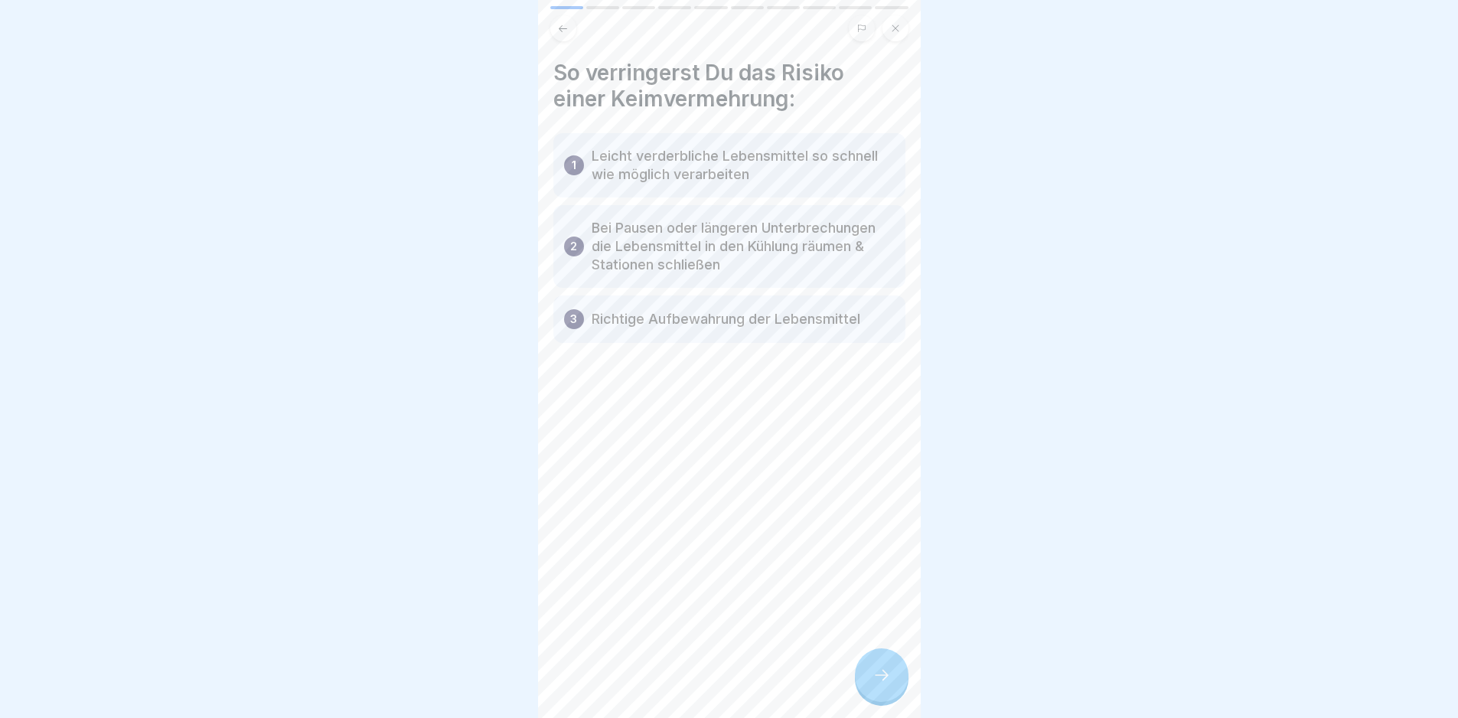
click at [865, 677] on div at bounding box center [882, 675] width 54 height 54
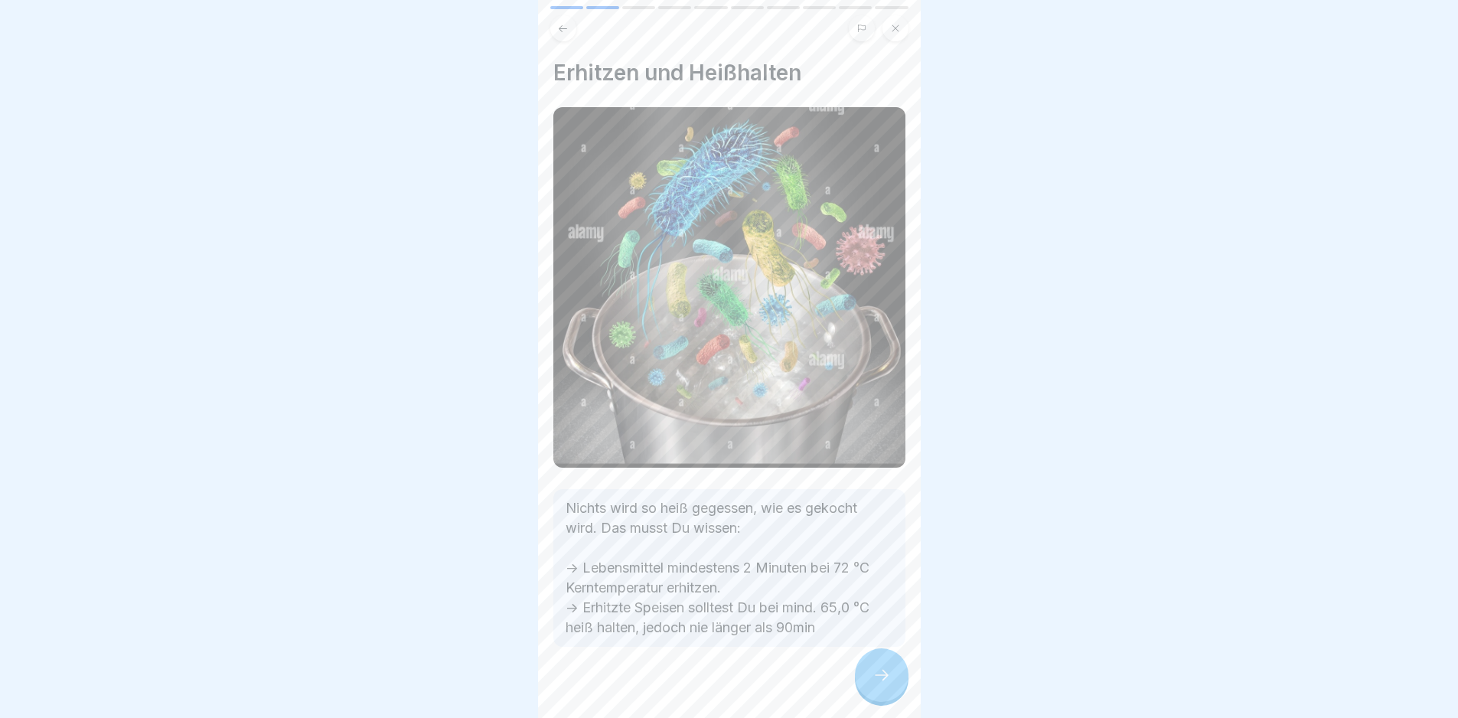
click at [865, 676] on div at bounding box center [882, 675] width 54 height 54
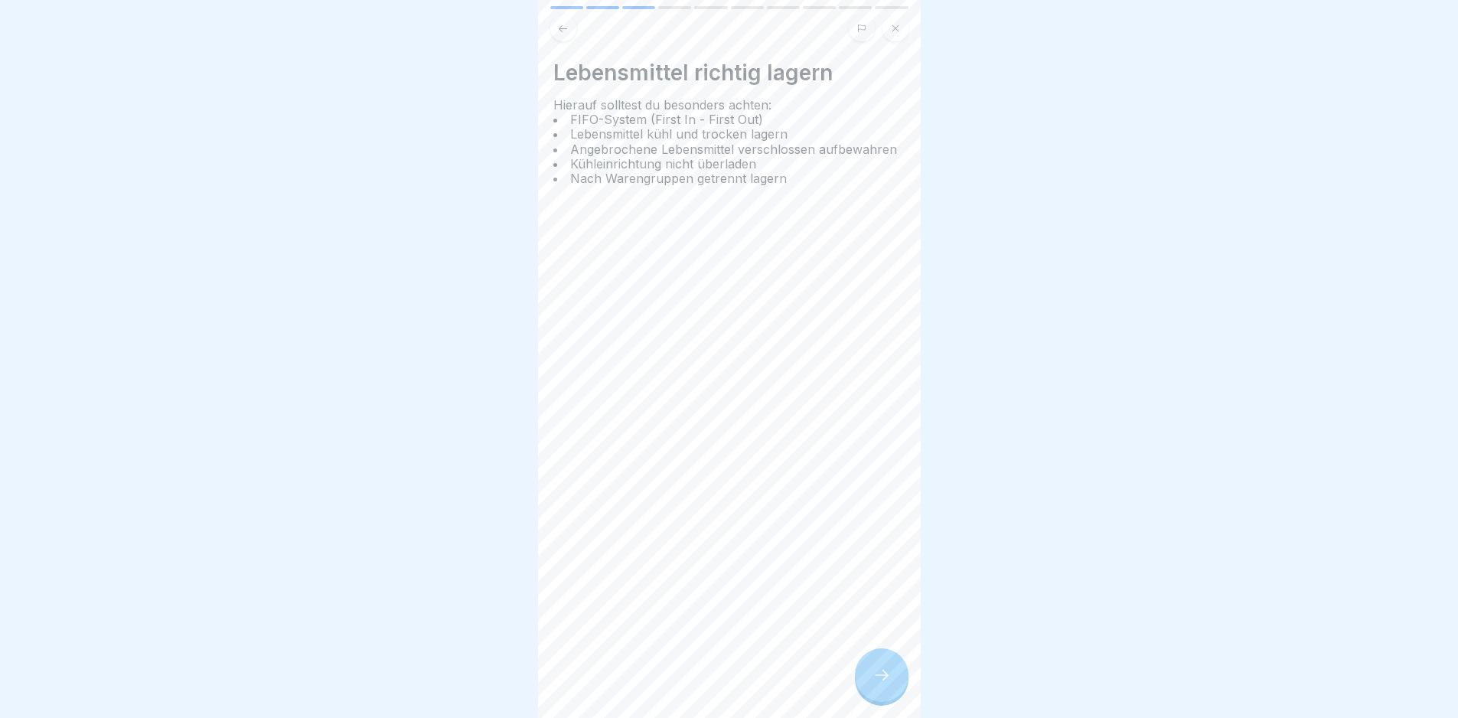
click at [863, 676] on div at bounding box center [882, 675] width 54 height 54
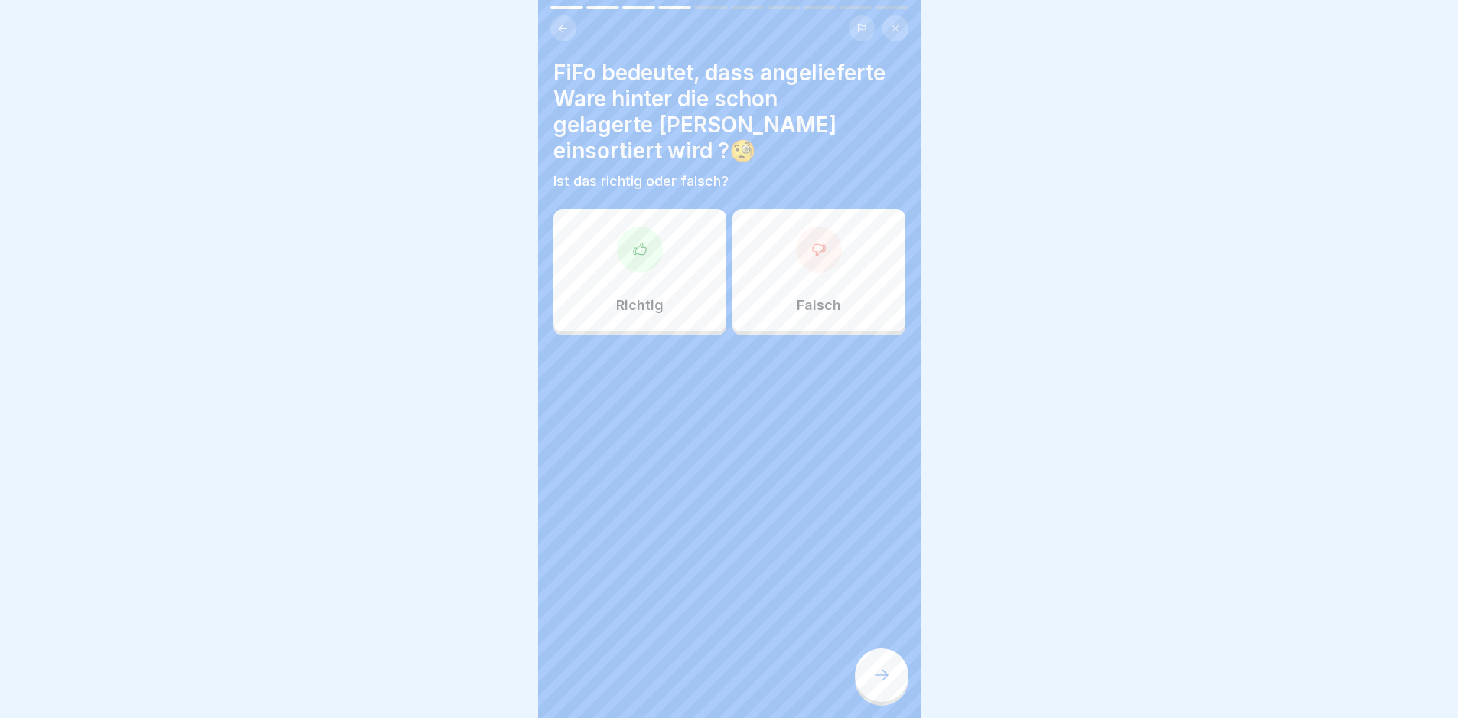
click at [863, 676] on div at bounding box center [882, 675] width 54 height 54
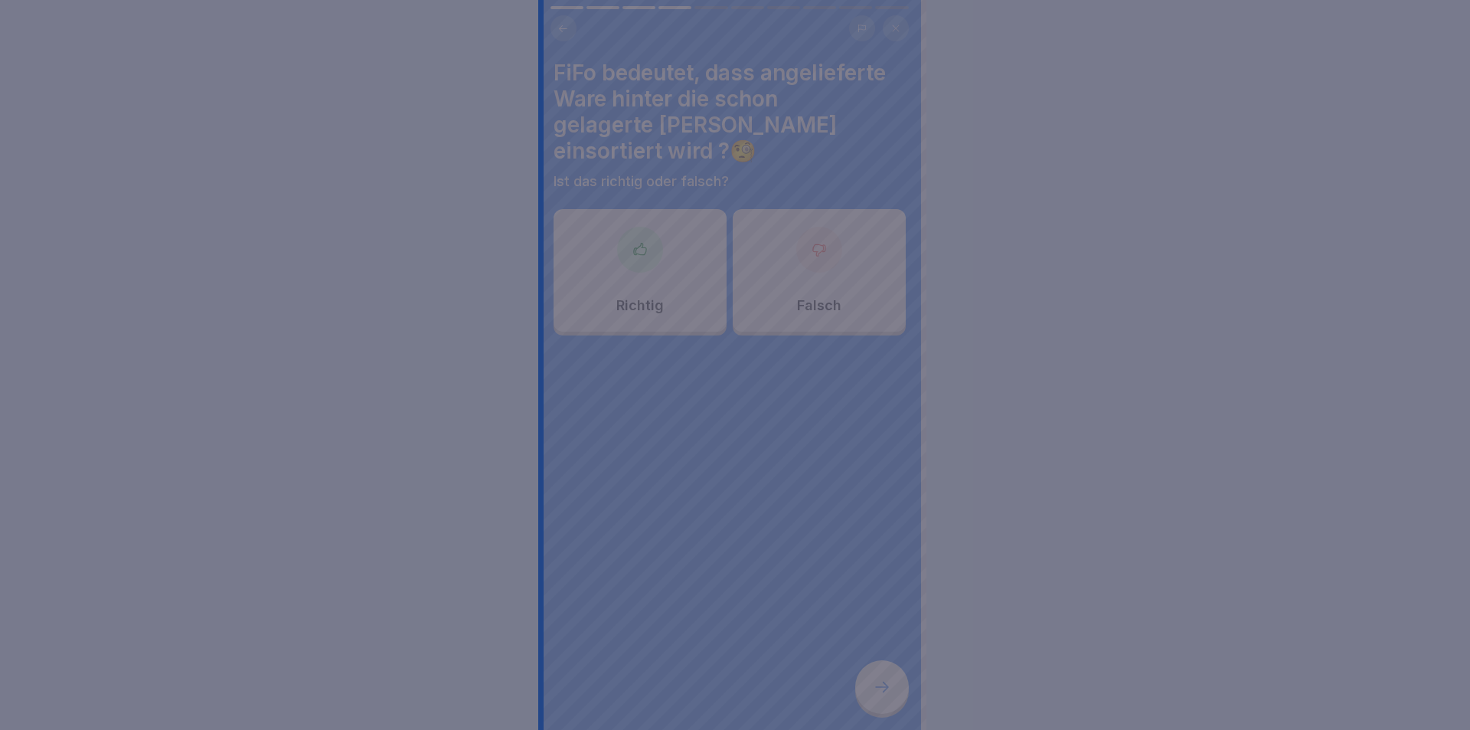
click at [678, 558] on div at bounding box center [735, 365] width 1470 height 730
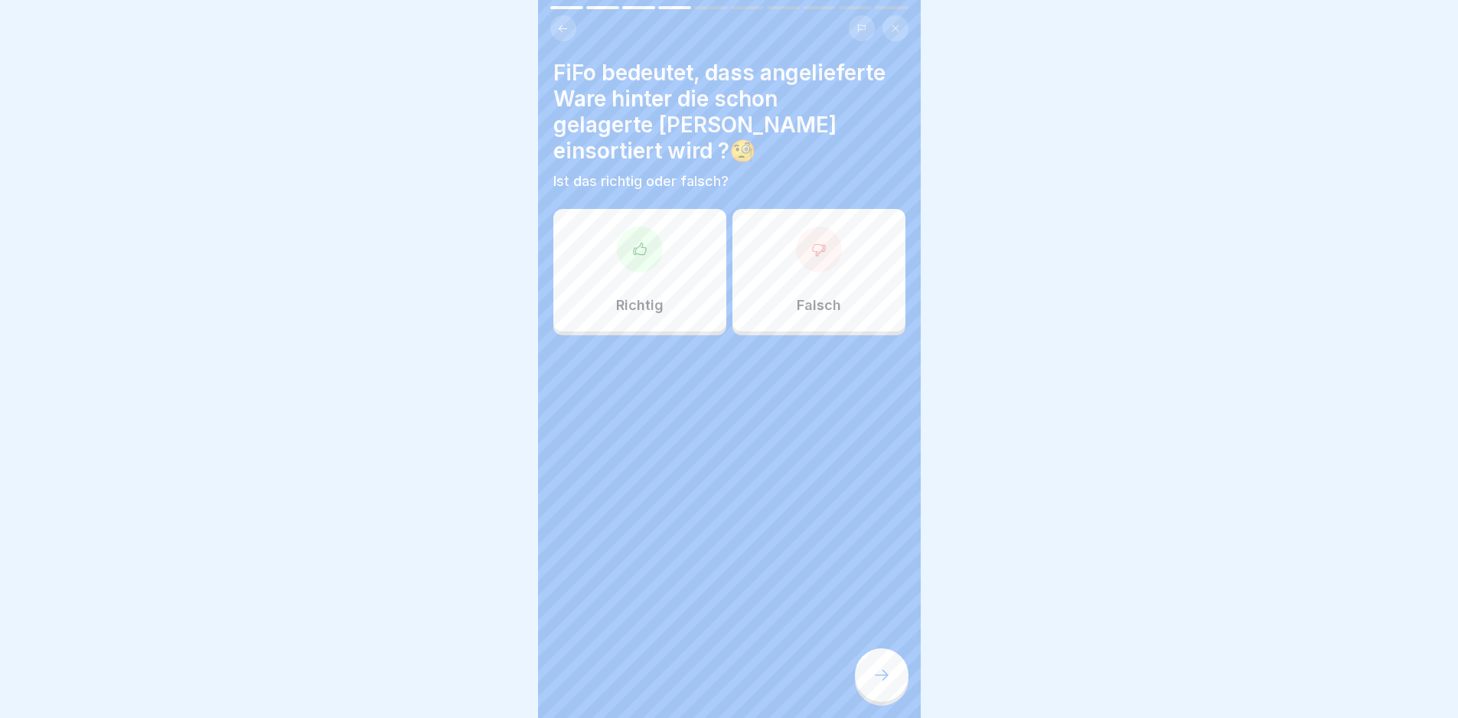
click at [667, 237] on div "Richtig" at bounding box center [639, 270] width 173 height 122
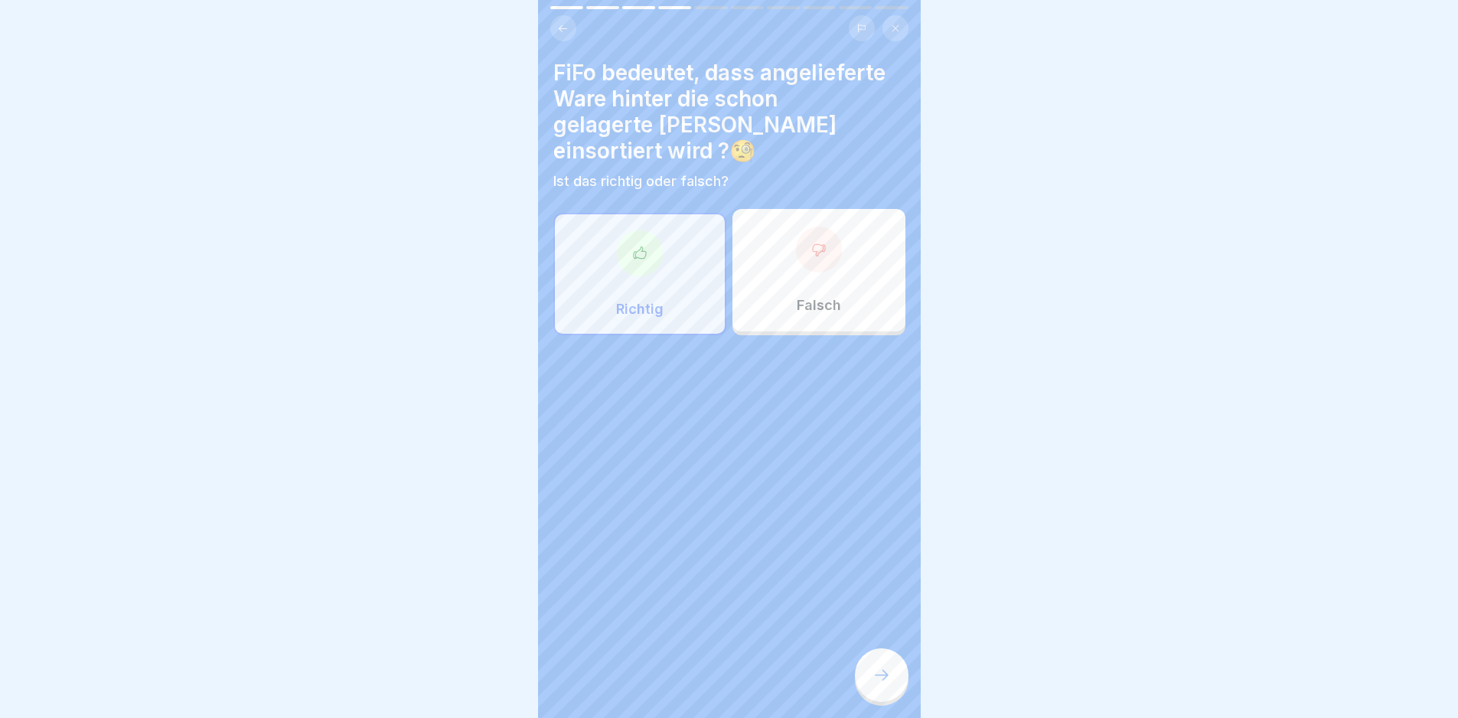
click at [888, 702] on div at bounding box center [882, 675] width 54 height 54
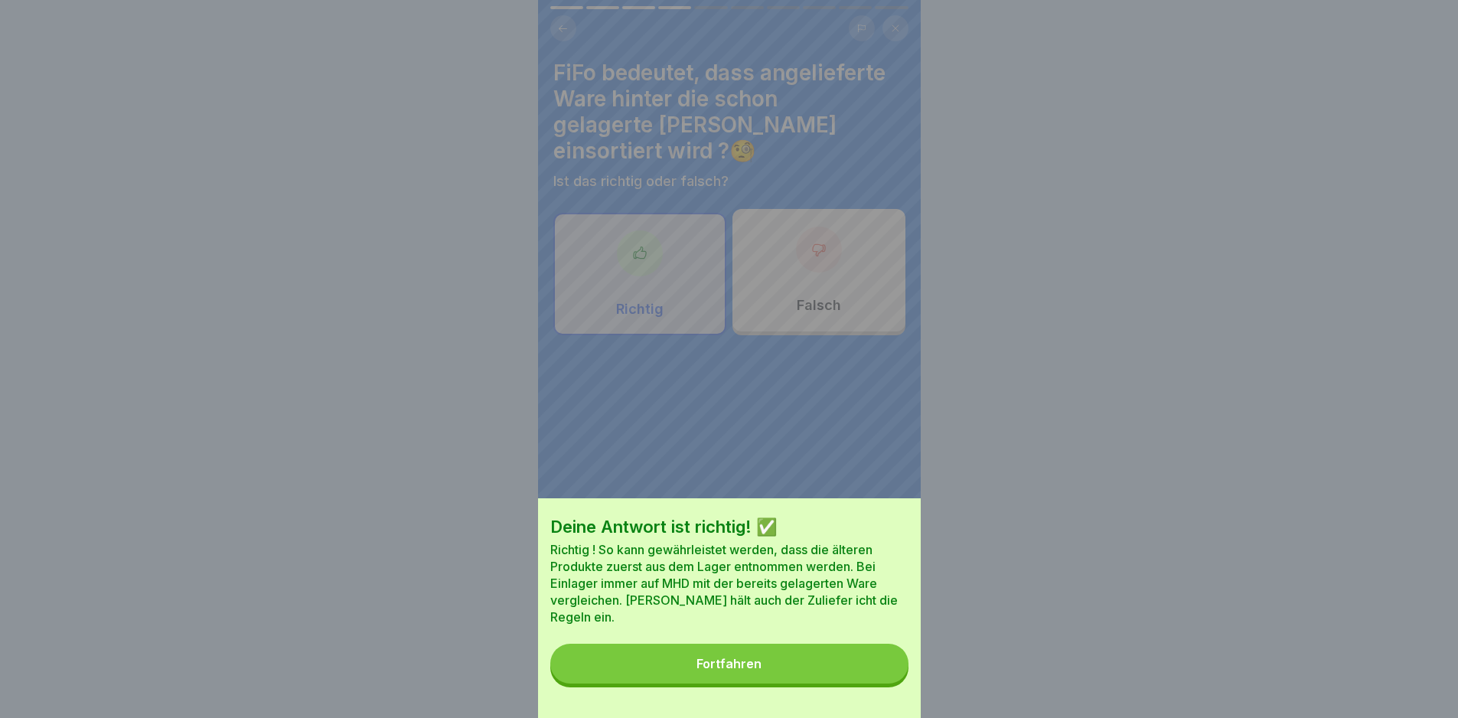
click at [860, 680] on button "Fortfahren" at bounding box center [729, 664] width 358 height 40
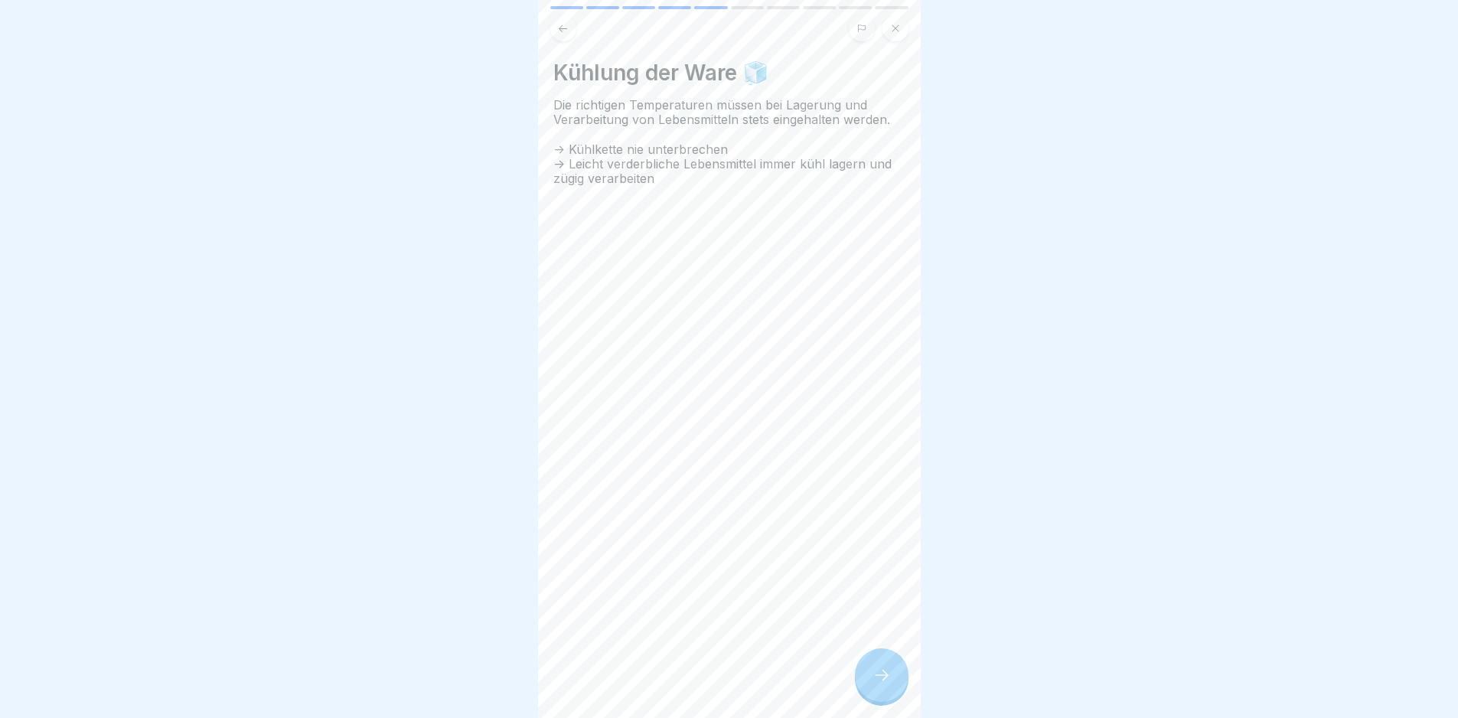
click at [867, 676] on div at bounding box center [882, 675] width 54 height 54
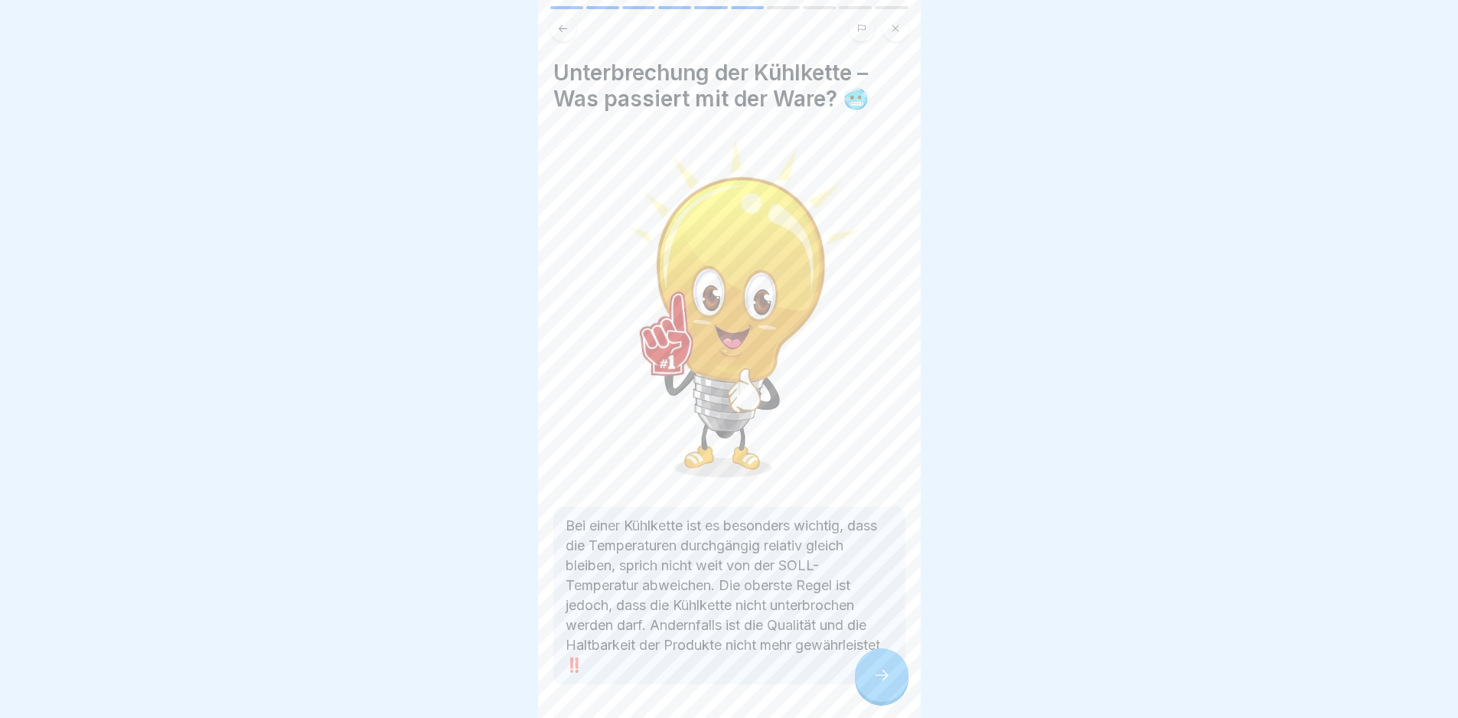
click at [872, 683] on div at bounding box center [882, 675] width 54 height 54
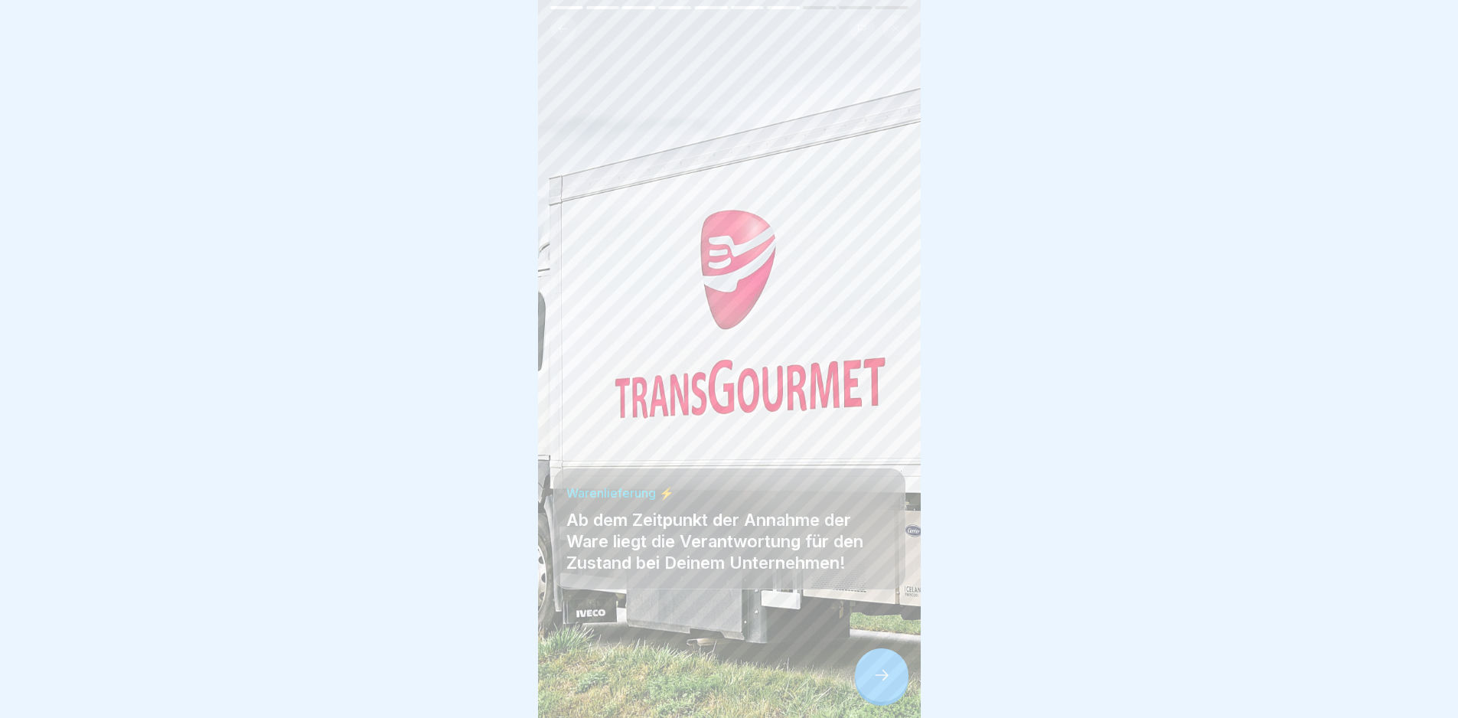
click at [872, 683] on div at bounding box center [882, 675] width 54 height 54
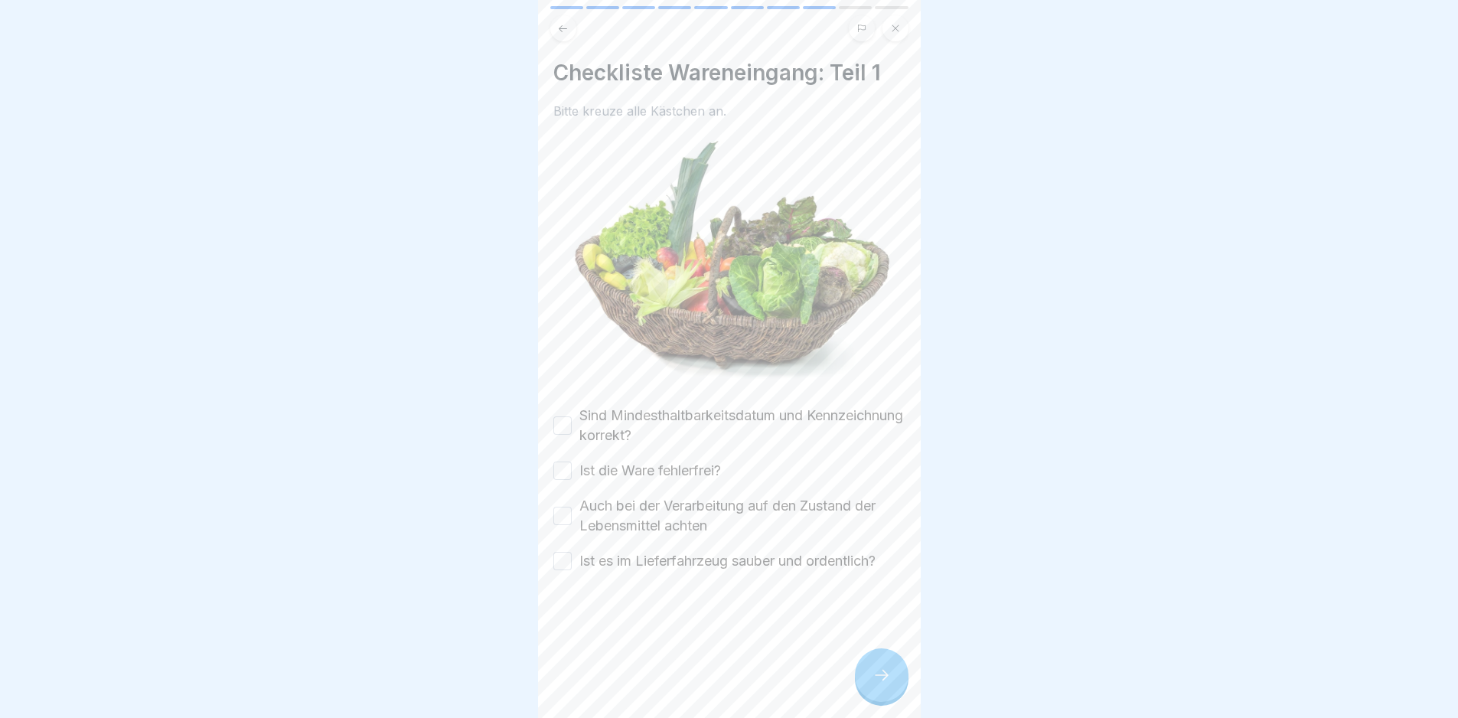
drag, startPoint x: 578, startPoint y: 432, endPoint x: 587, endPoint y: 437, distance: 10.6
click at [586, 436] on div "Sind Mindesthaltbarkeitsdatum und Kennzeichnung korrekt?" at bounding box center [729, 426] width 352 height 40
drag, startPoint x: 571, startPoint y: 418, endPoint x: 580, endPoint y: 460, distance: 42.9
click at [570, 418] on button "Sind Mindesthaltbarkeitsdatum und Kennzeichnung korrekt?" at bounding box center [562, 425] width 18 height 18
click at [580, 465] on label "Ist die Ware fehlerfrei?" at bounding box center [651, 471] width 142 height 20
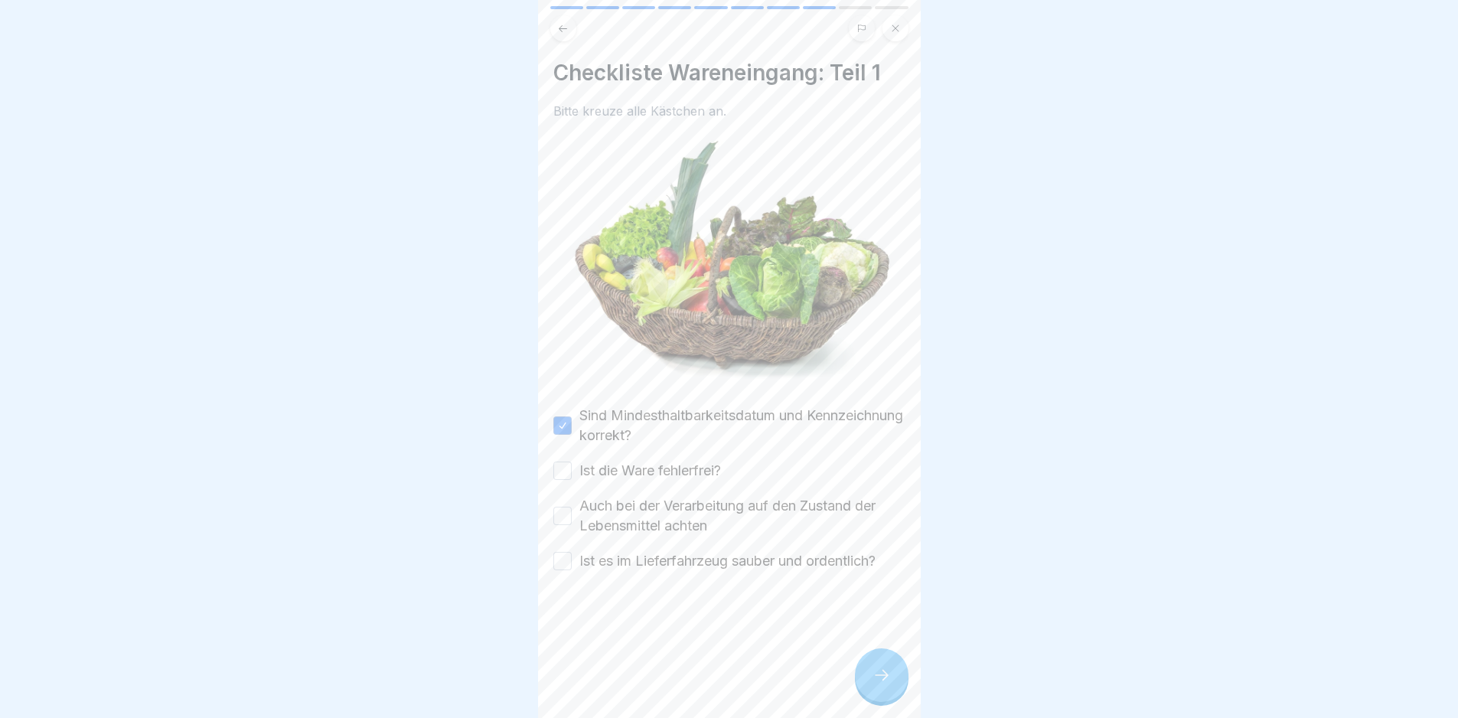
click at [572, 465] on button "Ist die Ware fehlerfrei?" at bounding box center [562, 471] width 18 height 18
drag, startPoint x: 577, startPoint y: 491, endPoint x: 575, endPoint y: 512, distance: 20.8
click at [575, 498] on div "Auch bei der Verarbeitung auf den Zustand der Lebensmittel achten" at bounding box center [729, 516] width 352 height 40
drag, startPoint x: 568, startPoint y: 512, endPoint x: 565, endPoint y: 540, distance: 28.5
click at [564, 514] on button "Auch bei der Verarbeitung auf den Zustand der Lebensmittel achten" at bounding box center [562, 516] width 18 height 18
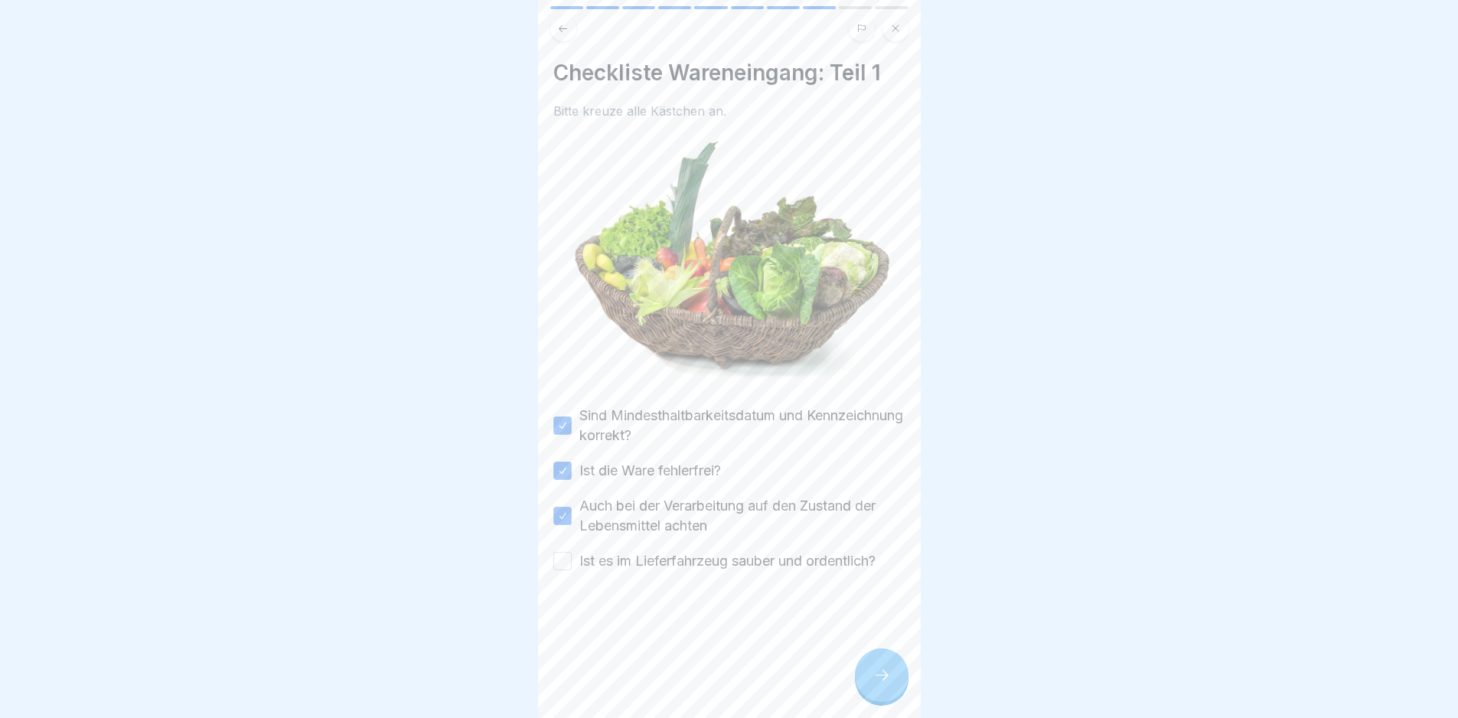
click at [565, 544] on div "Sind Mindesthaltbarkeitsdatum und Kennzeichnung korrekt? Ist die Ware fehlerfre…" at bounding box center [729, 488] width 352 height 165
drag, startPoint x: 578, startPoint y: 550, endPoint x: 570, endPoint y: 552, distance: 8.0
click at [573, 551] on div "Ist es im Lieferfahrzeug sauber und ordentlich?" at bounding box center [714, 561] width 322 height 20
drag, startPoint x: 570, startPoint y: 552, endPoint x: 593, endPoint y: 586, distance: 40.3
click at [570, 552] on button "Ist es im Lieferfahrzeug sauber und ordentlich?" at bounding box center [562, 561] width 18 height 18
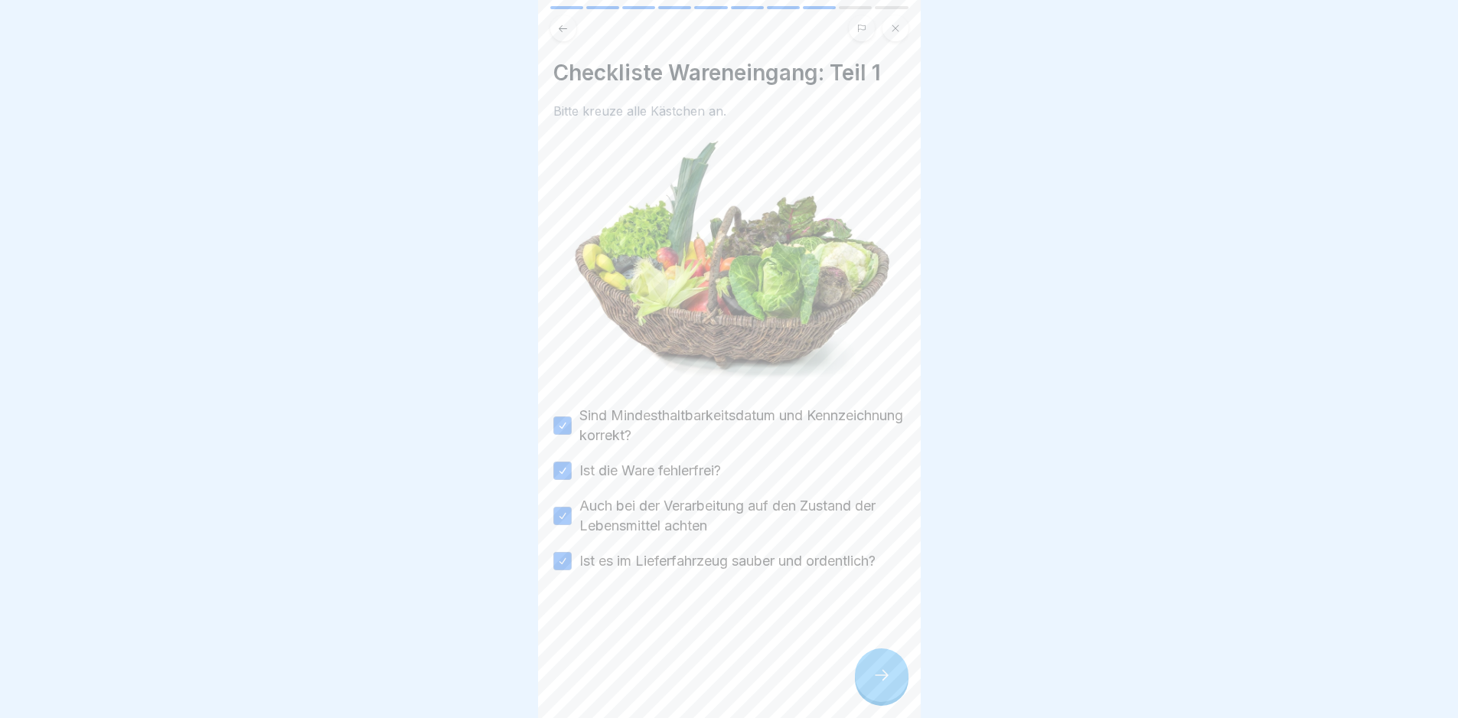
click at [868, 681] on div at bounding box center [882, 675] width 54 height 54
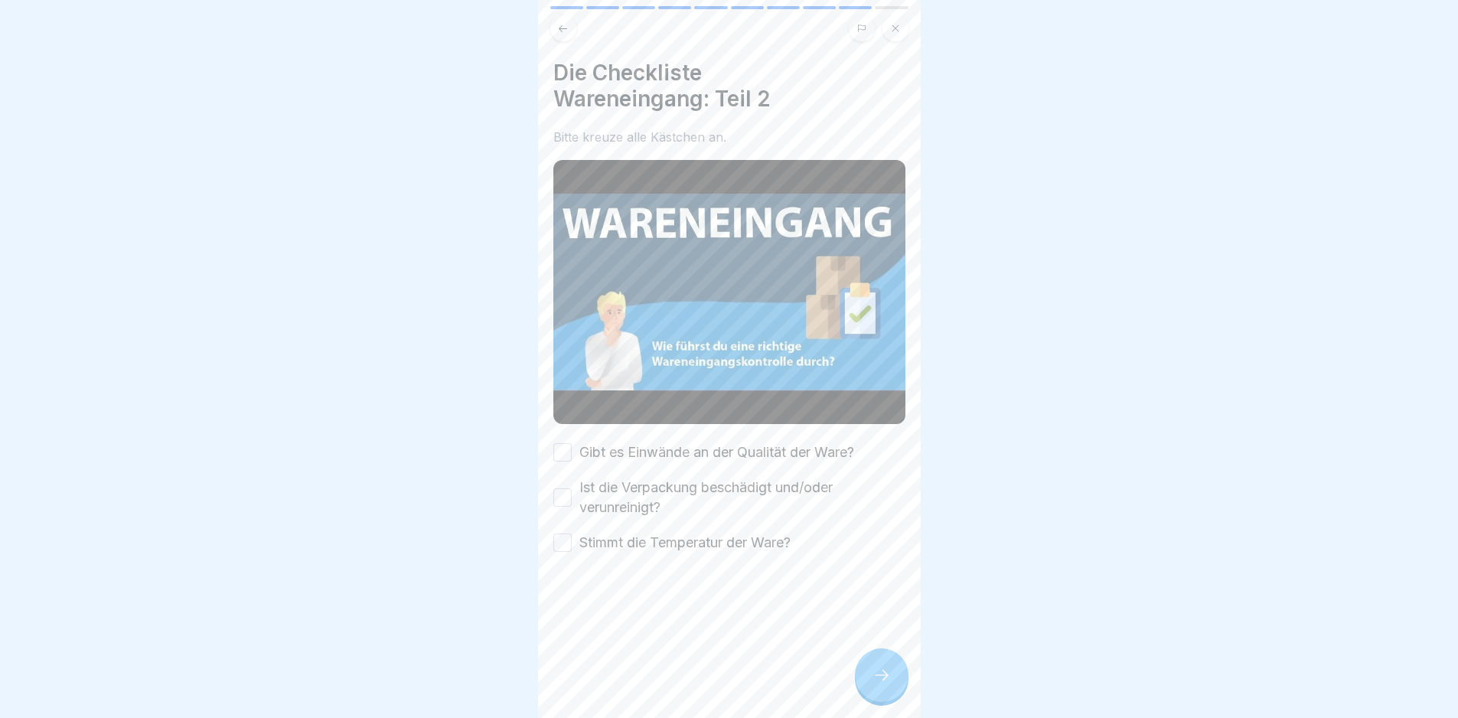
click at [565, 443] on button "Gibt es Einwände an der Qualität der Ware?" at bounding box center [562, 452] width 18 height 18
drag, startPoint x: 567, startPoint y: 495, endPoint x: 557, endPoint y: 512, distance: 20.2
click at [568, 491] on button "Ist die Verpackung beschädigt und/oder verunreinigt?" at bounding box center [562, 497] width 18 height 18
click at [561, 553] on div at bounding box center [729, 599] width 352 height 92
click at [569, 538] on button "Stimmt die Temperatur der Ware?" at bounding box center [562, 543] width 18 height 18
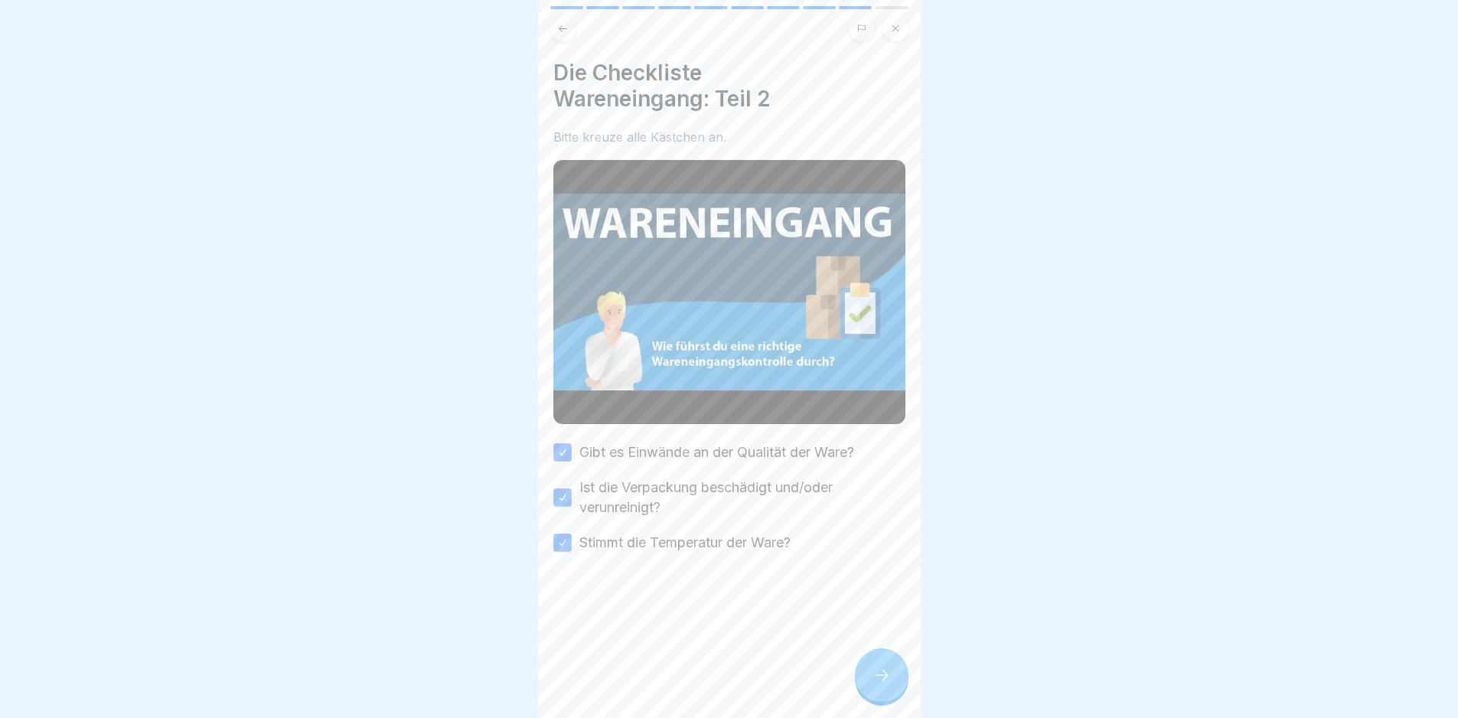
click at [894, 684] on div at bounding box center [882, 675] width 54 height 54
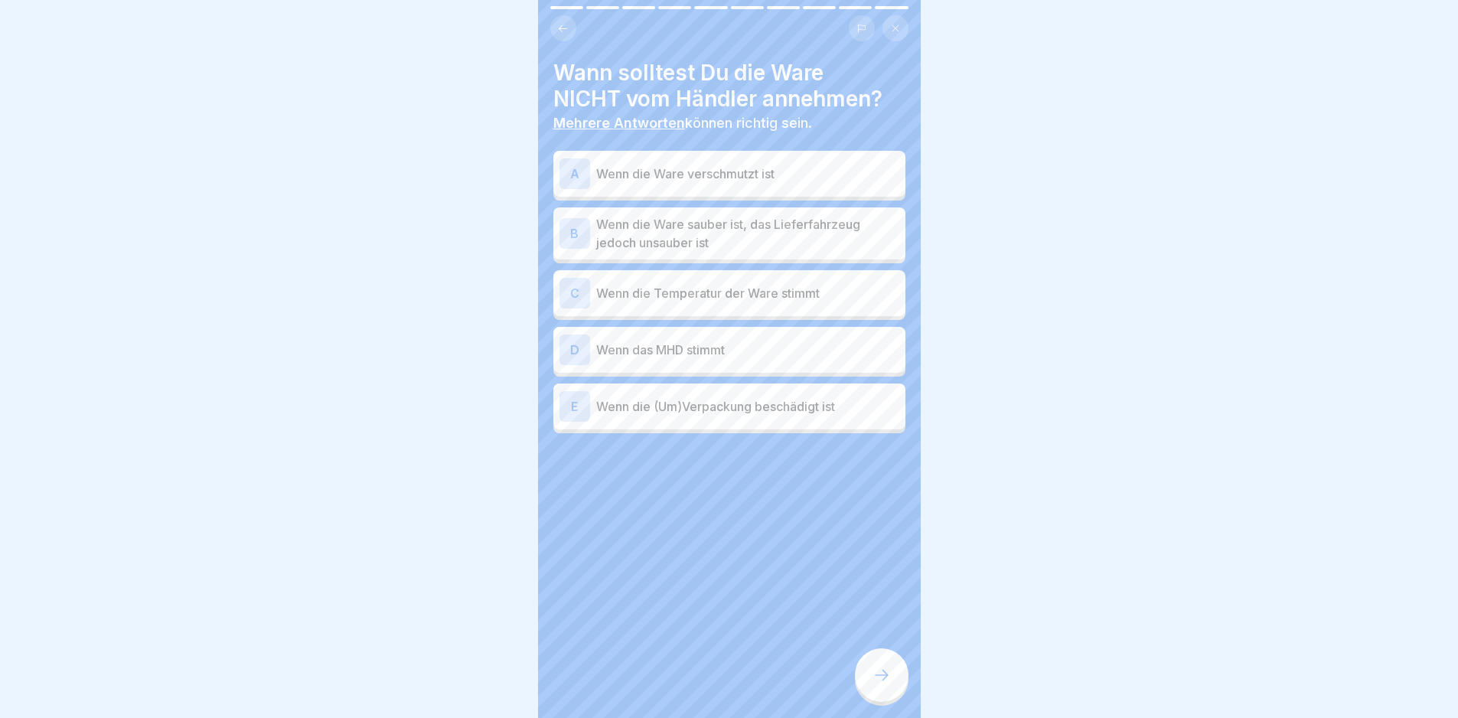
click at [733, 155] on div "A Wenn die Ware verschmutzt ist" at bounding box center [729, 174] width 352 height 46
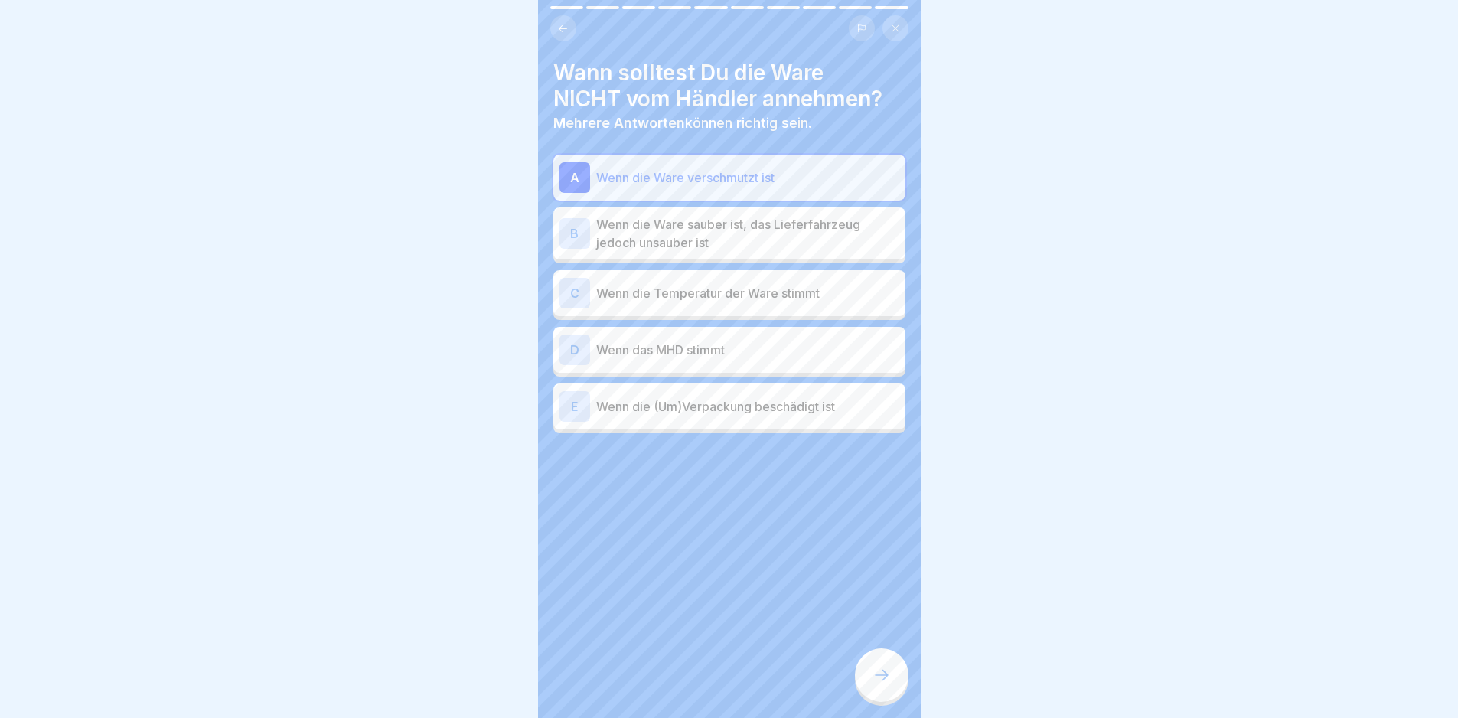
click at [749, 407] on div "E Wenn die (Um)Verpackung beschädigt ist" at bounding box center [730, 406] width 340 height 31
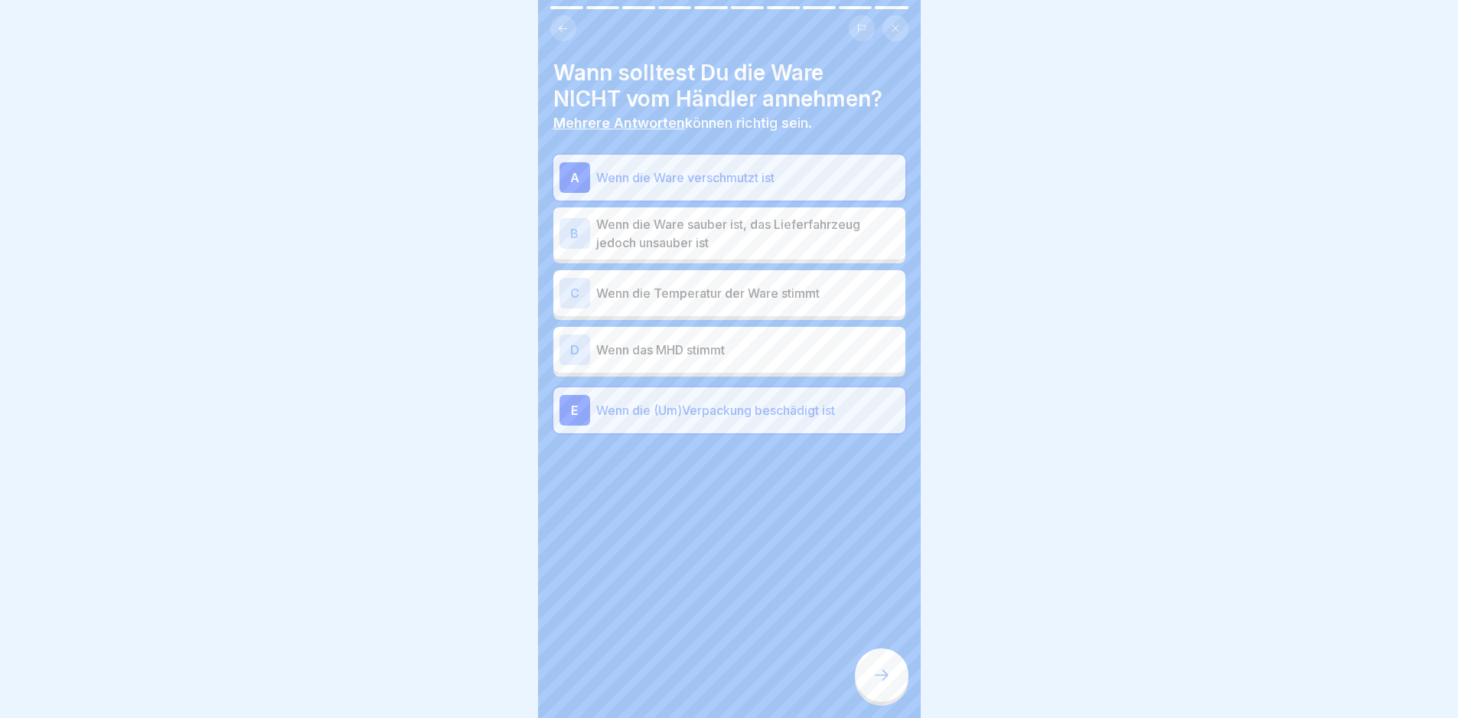
click at [903, 684] on div at bounding box center [882, 675] width 54 height 54
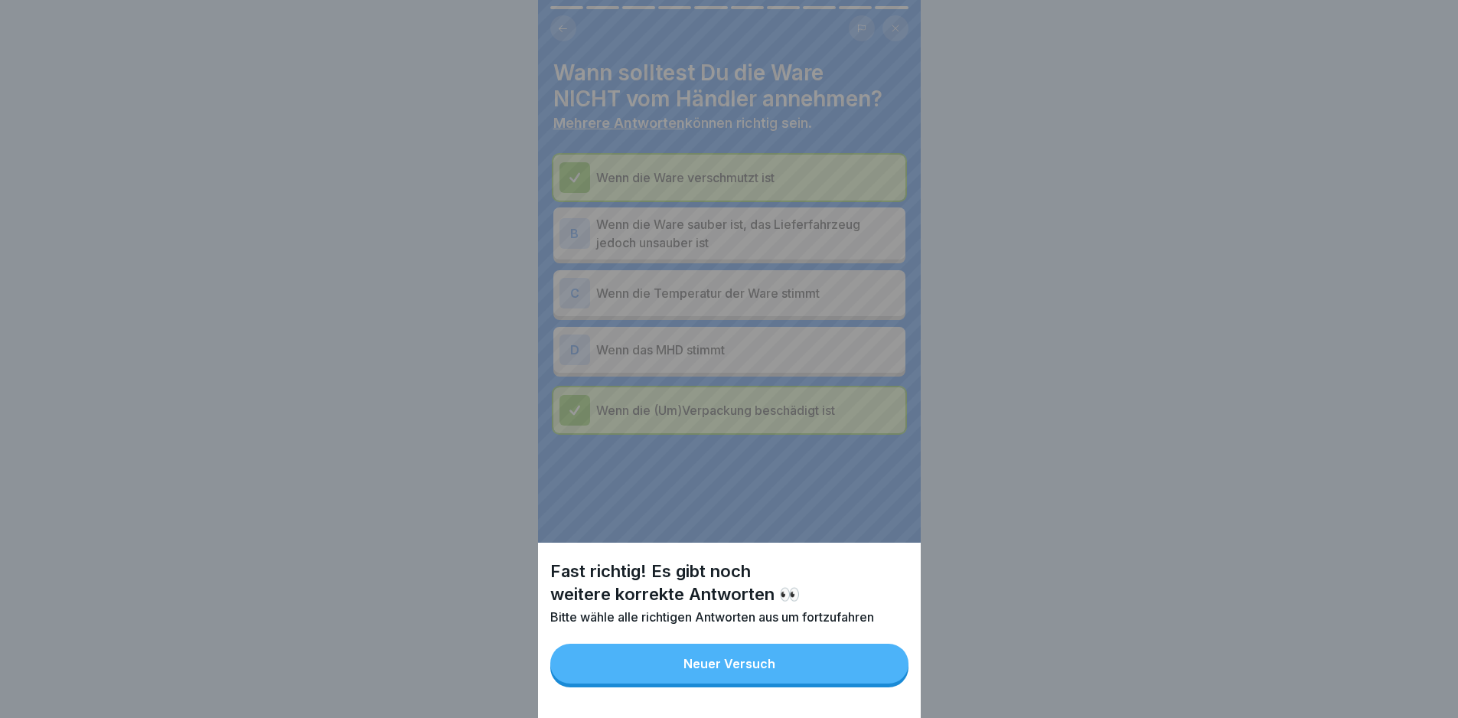
click at [906, 673] on button "Neuer Versuch" at bounding box center [729, 664] width 358 height 40
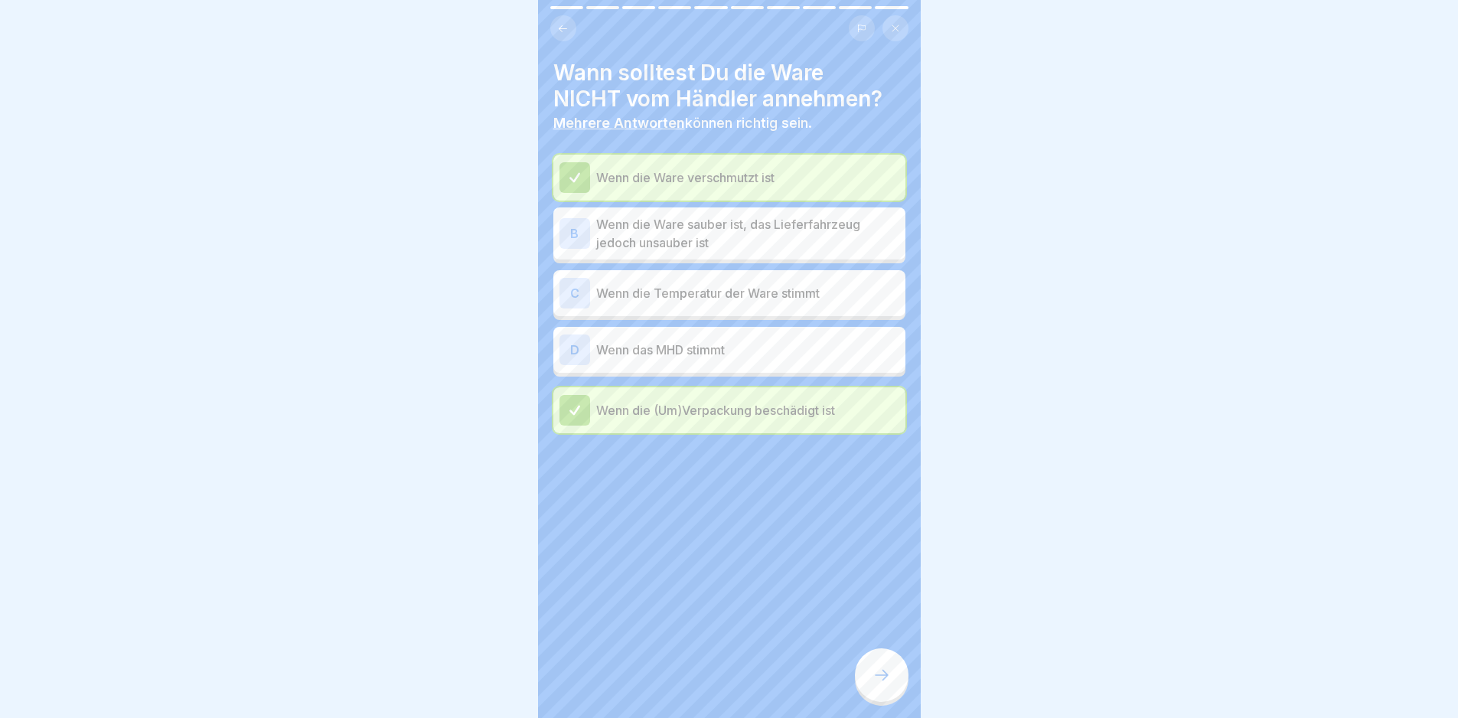
click at [878, 682] on icon at bounding box center [882, 675] width 18 height 18
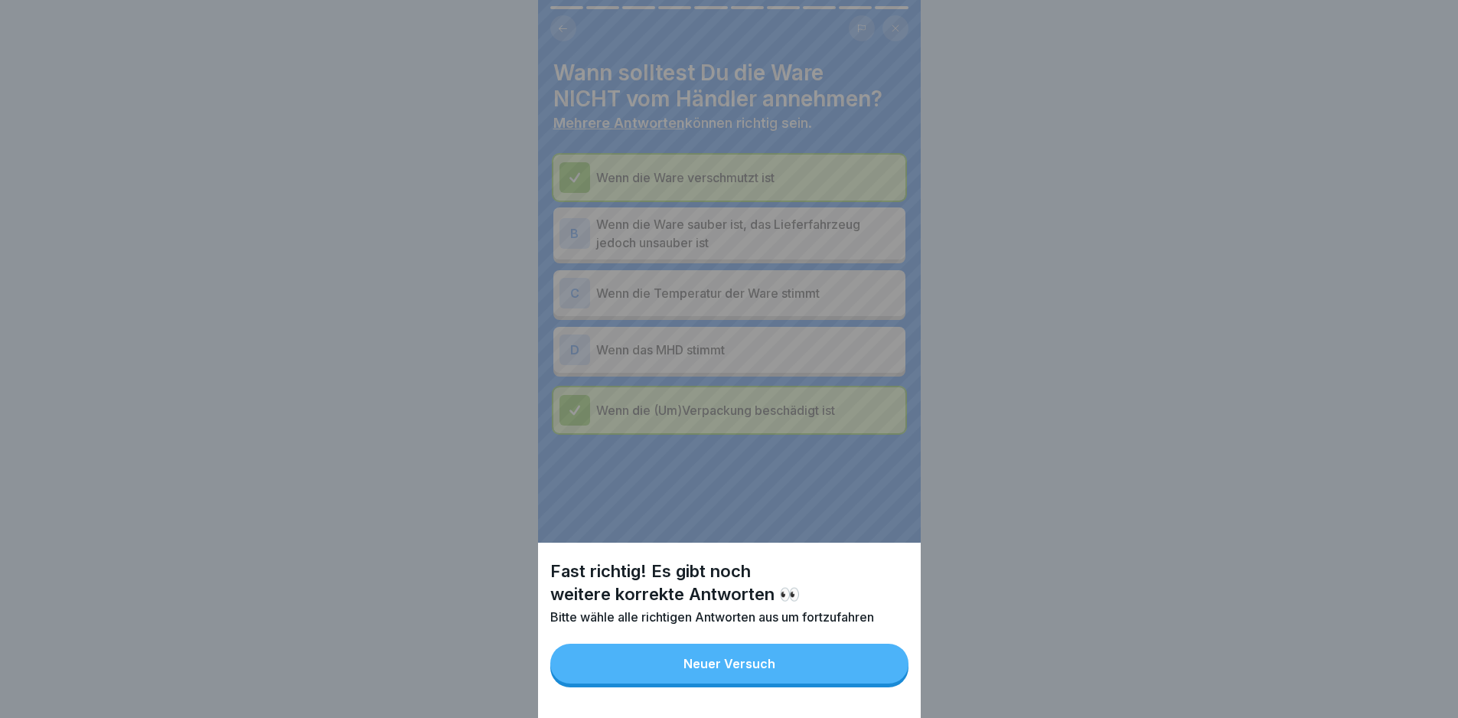
click at [878, 682] on button "Neuer Versuch" at bounding box center [729, 664] width 358 height 40
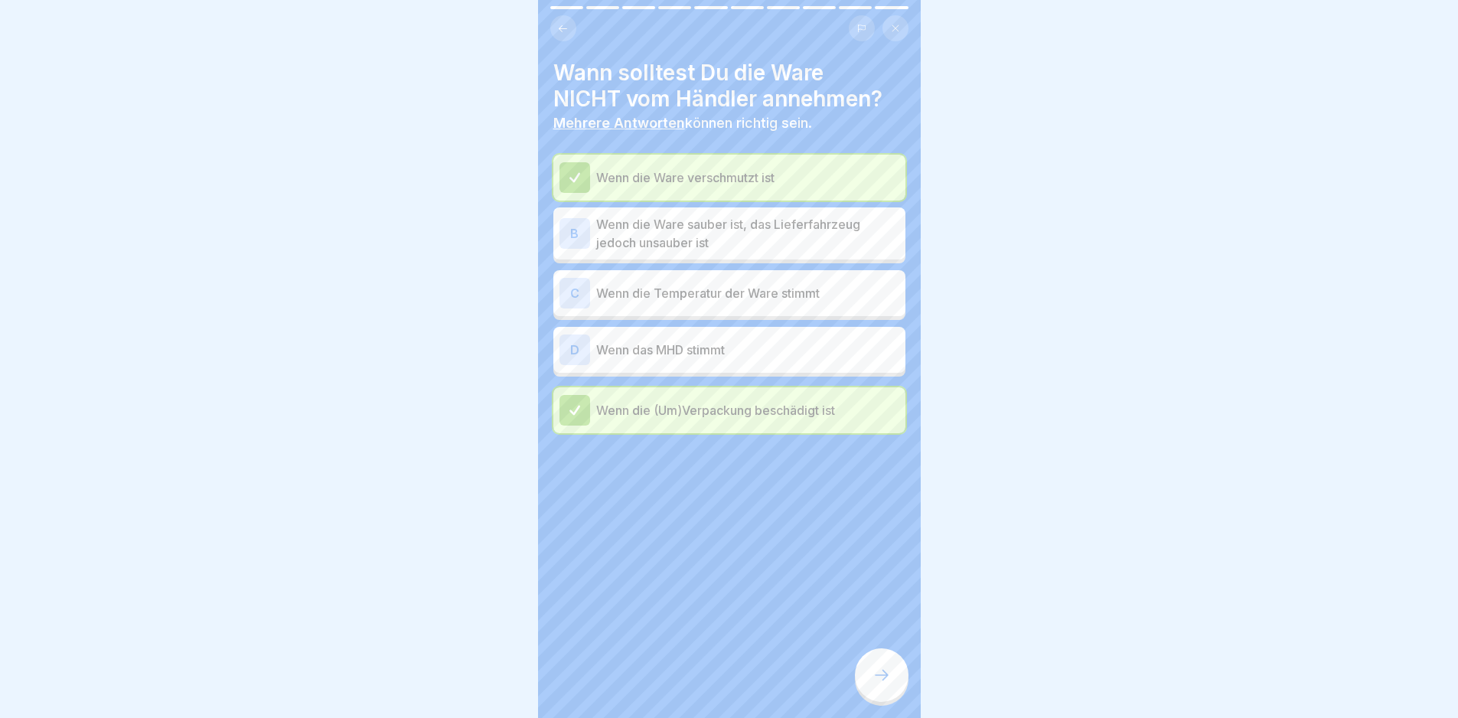
click at [714, 223] on p "Wenn die Ware sauber ist, das Lieferfahrzeug jedoch unsauber ist" at bounding box center [747, 233] width 303 height 37
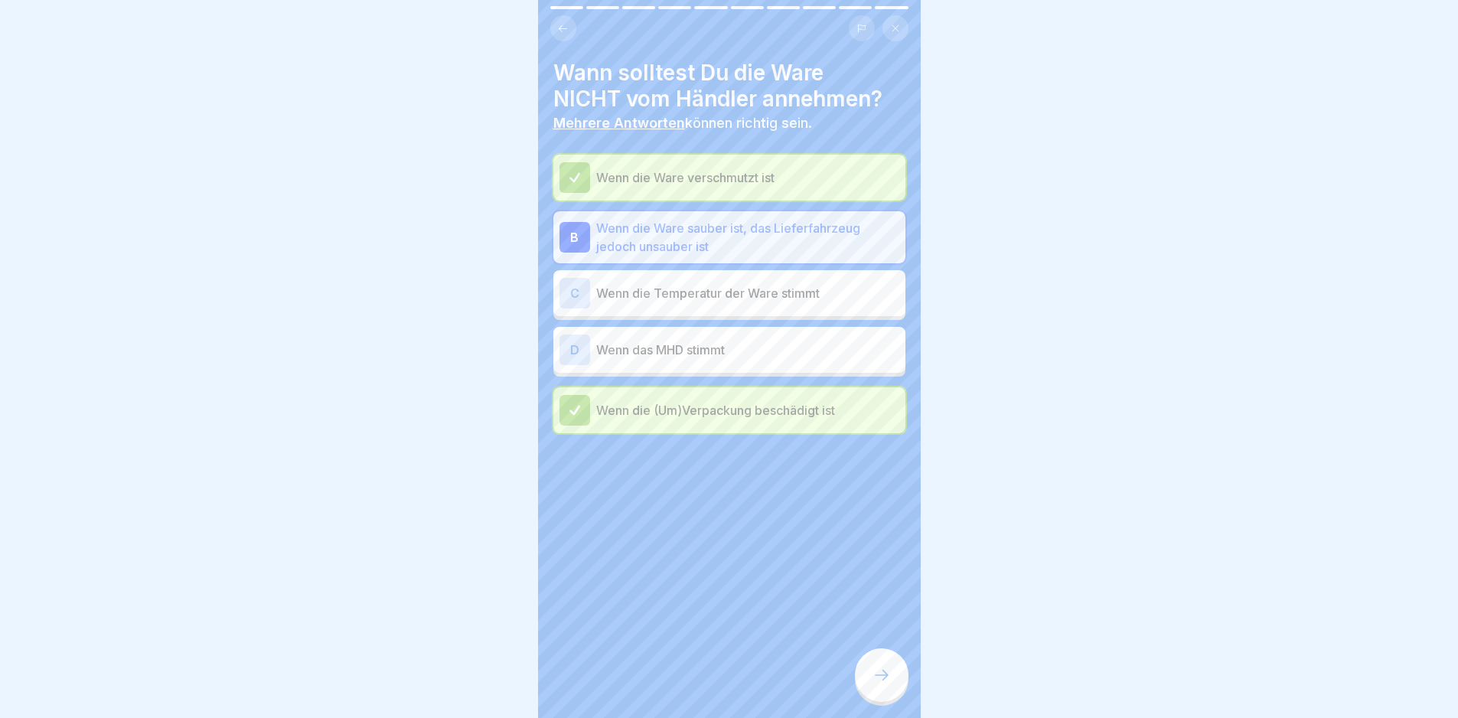
click at [883, 656] on div "Wann solltest Du die Ware NICHT vom Händler annehmen? Mehrere Antworten können …" at bounding box center [729, 359] width 383 height 718
click at [883, 668] on div at bounding box center [882, 675] width 54 height 54
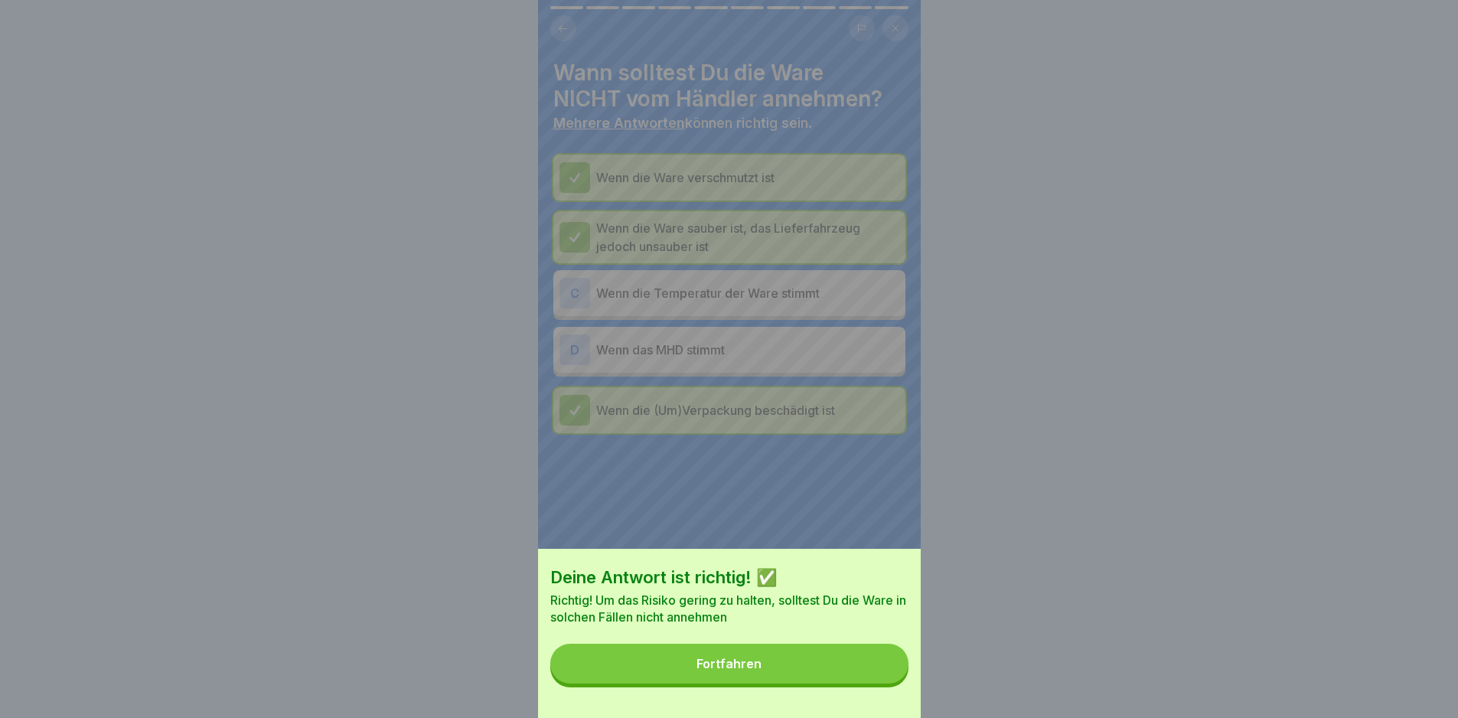
click at [883, 668] on button "Fortfahren" at bounding box center [729, 664] width 358 height 40
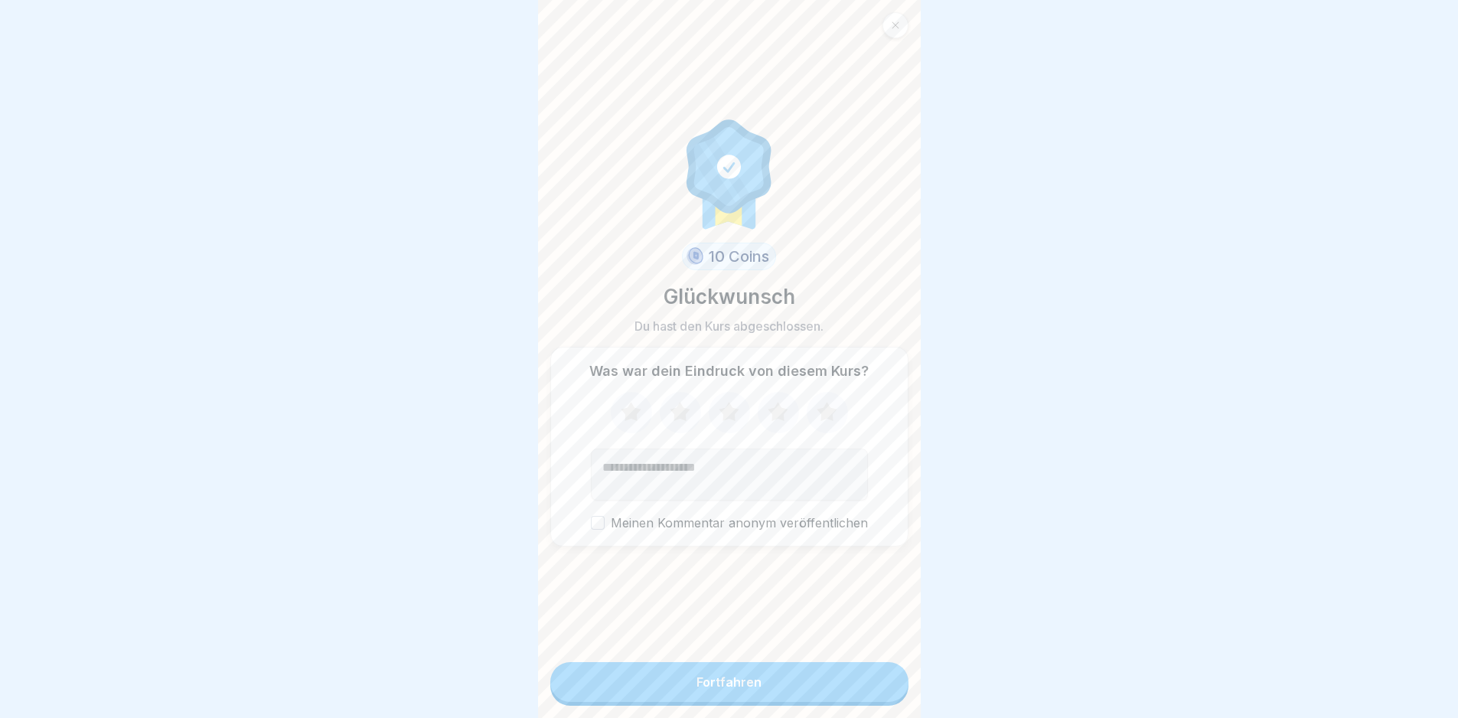
click at [896, 17] on div at bounding box center [896, 25] width 26 height 26
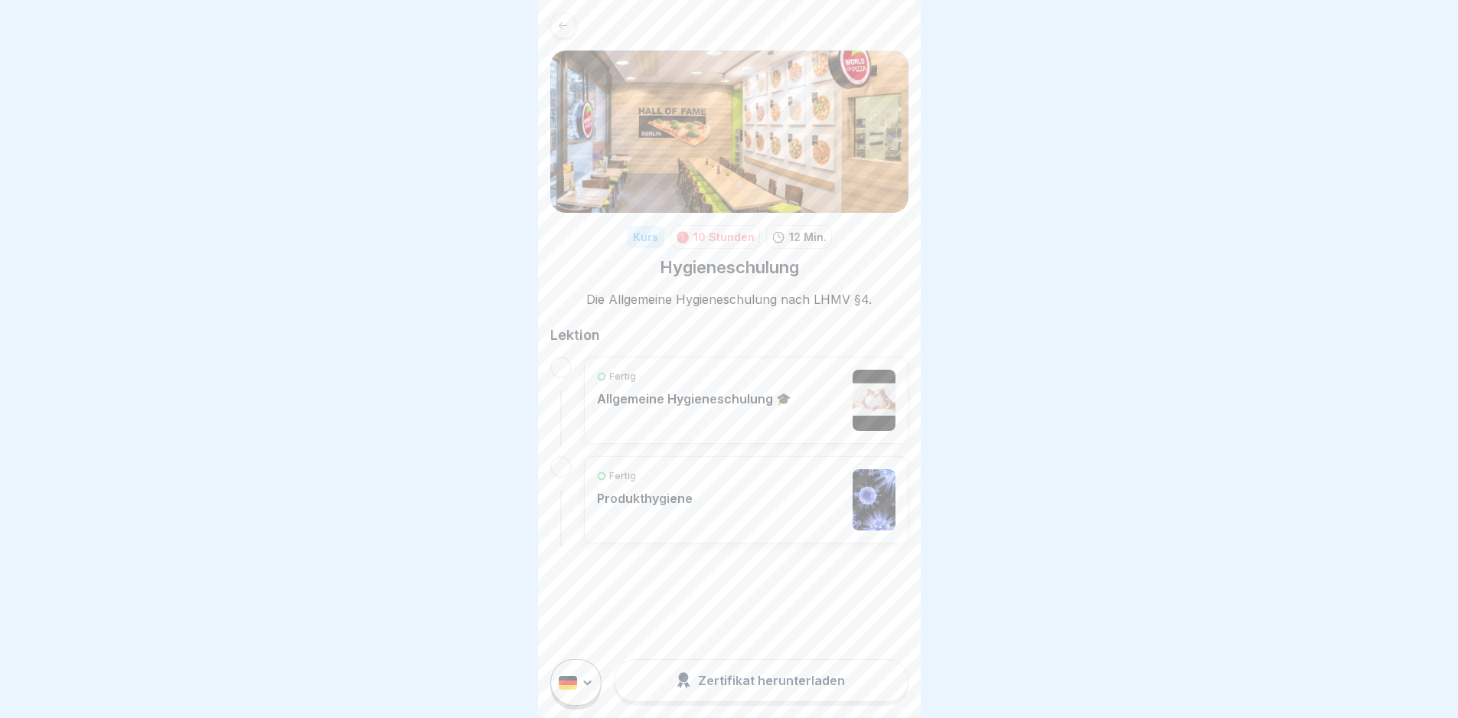
scroll to position [11, 0]
click at [560, 29] on div "Kurs 10 Stunden 12 Min. Hygieneschulung Die Allgemeine Hygieneschulung nach LHM…" at bounding box center [729, 278] width 383 height 556
click at [560, 20] on icon at bounding box center [562, 25] width 11 height 11
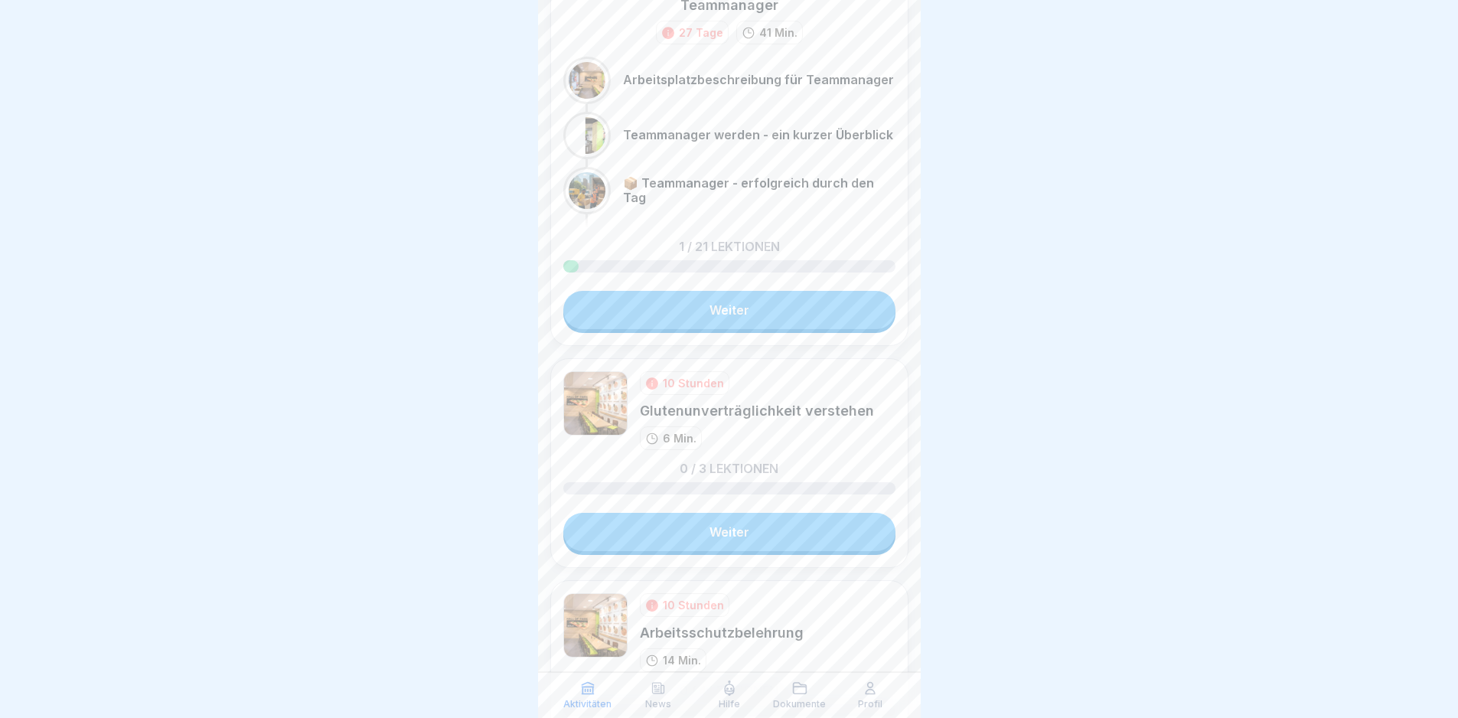
scroll to position [209, 0]
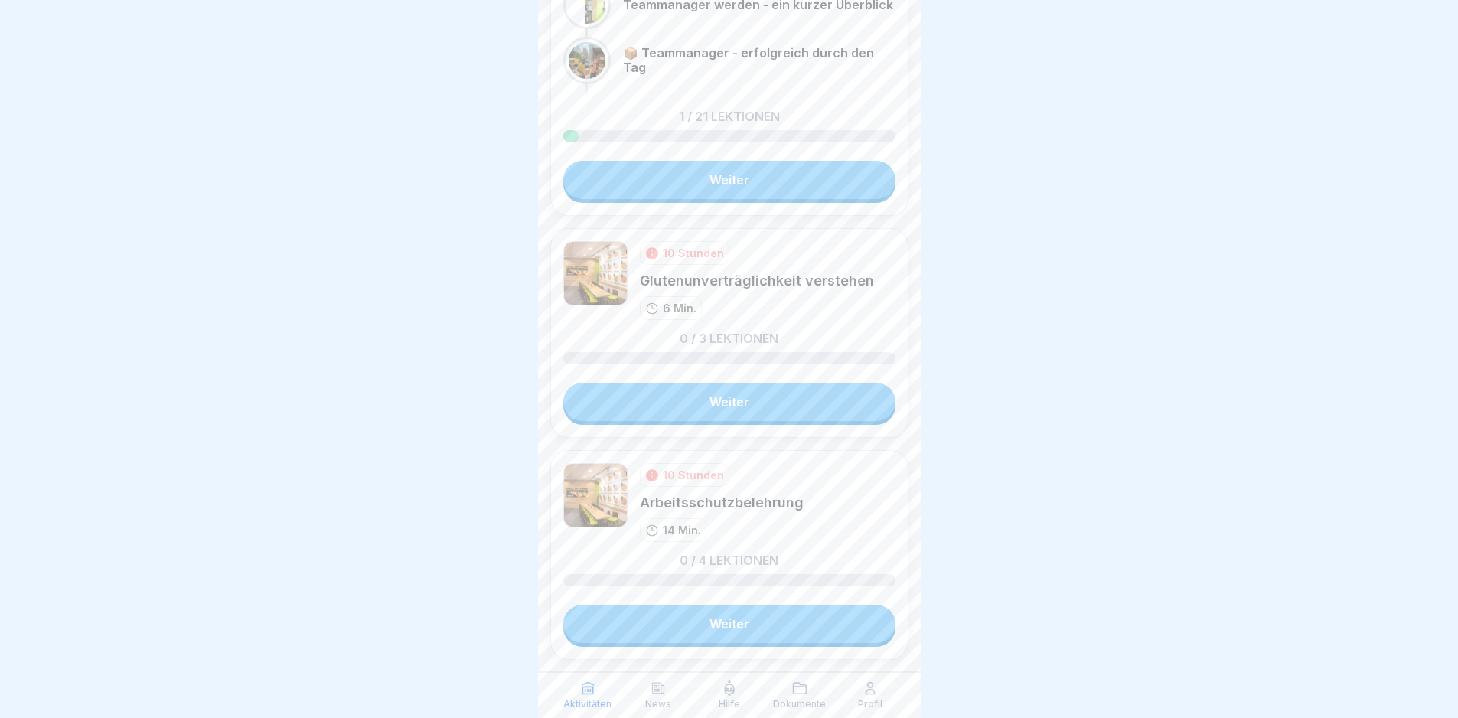
click at [752, 383] on link "Weiter" at bounding box center [729, 402] width 332 height 38
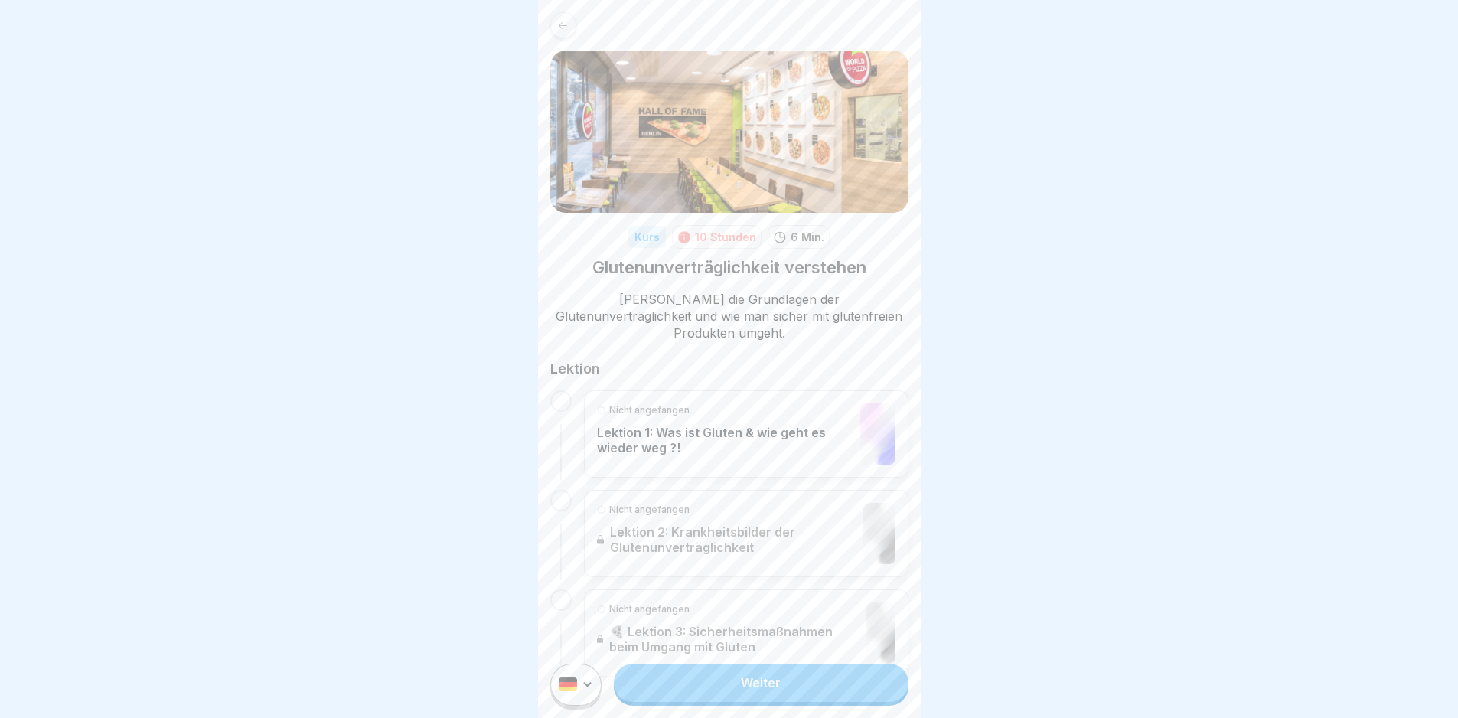
click at [821, 698] on link "Weiter" at bounding box center [761, 683] width 294 height 38
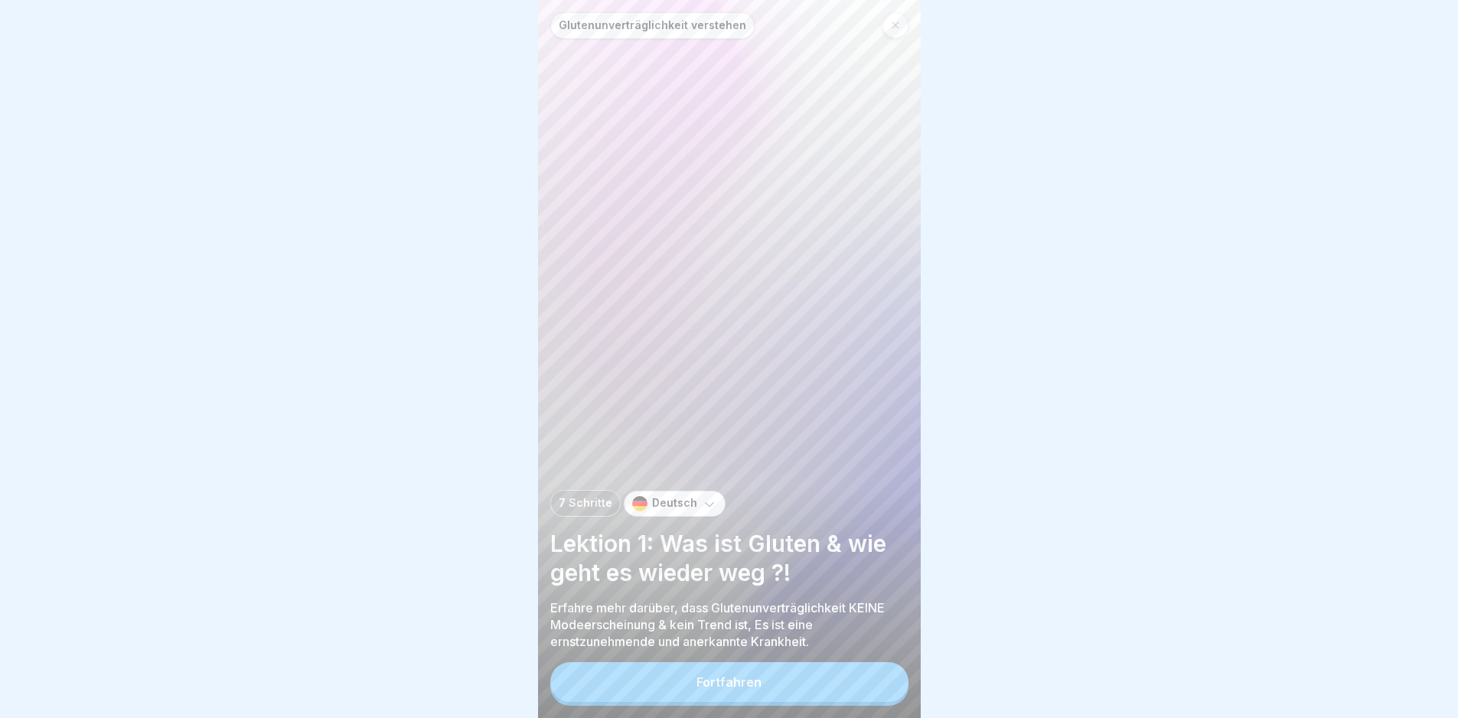
click at [834, 685] on button "Fortfahren" at bounding box center [729, 682] width 358 height 40
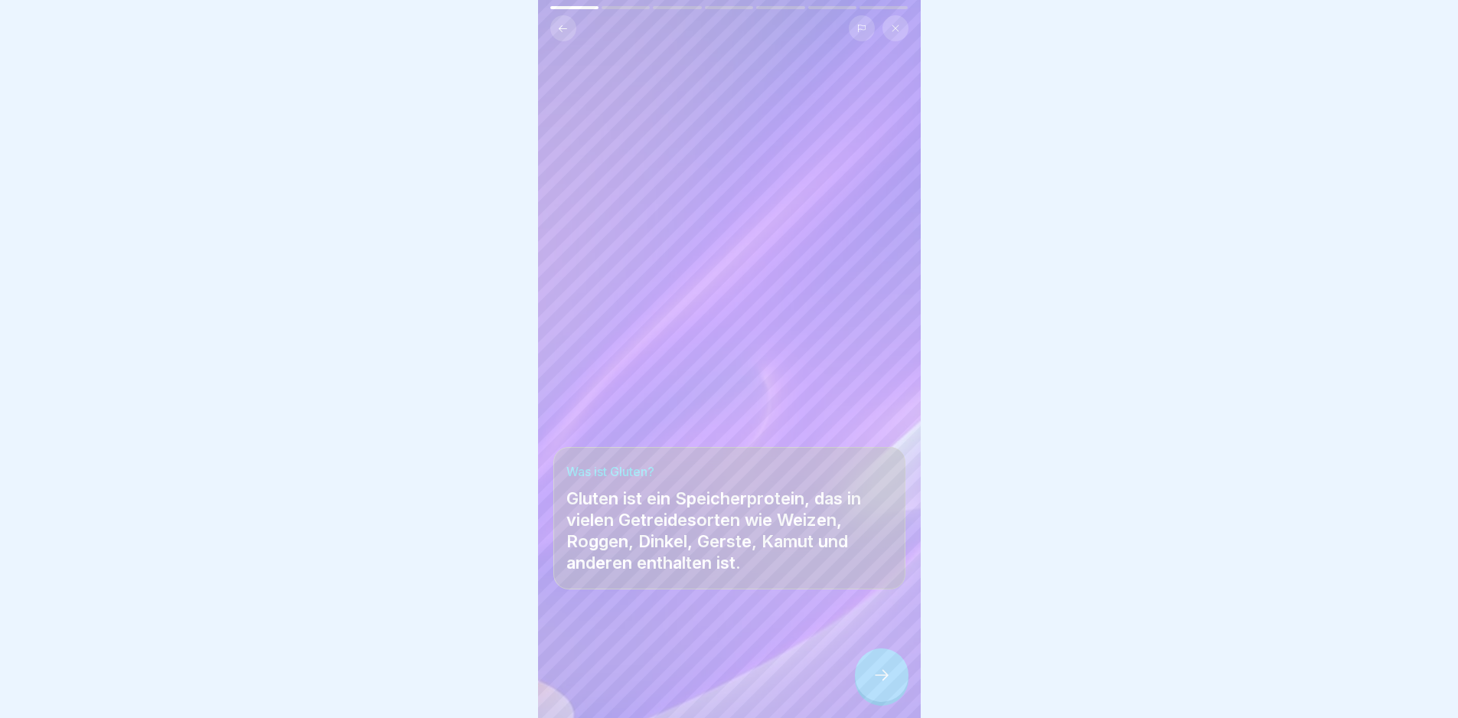
click at [834, 685] on div at bounding box center [729, 672] width 352 height 92
click at [929, 683] on div at bounding box center [729, 359] width 1458 height 718
click at [921, 687] on div at bounding box center [729, 359] width 1458 height 718
click at [861, 700] on div at bounding box center [882, 675] width 54 height 54
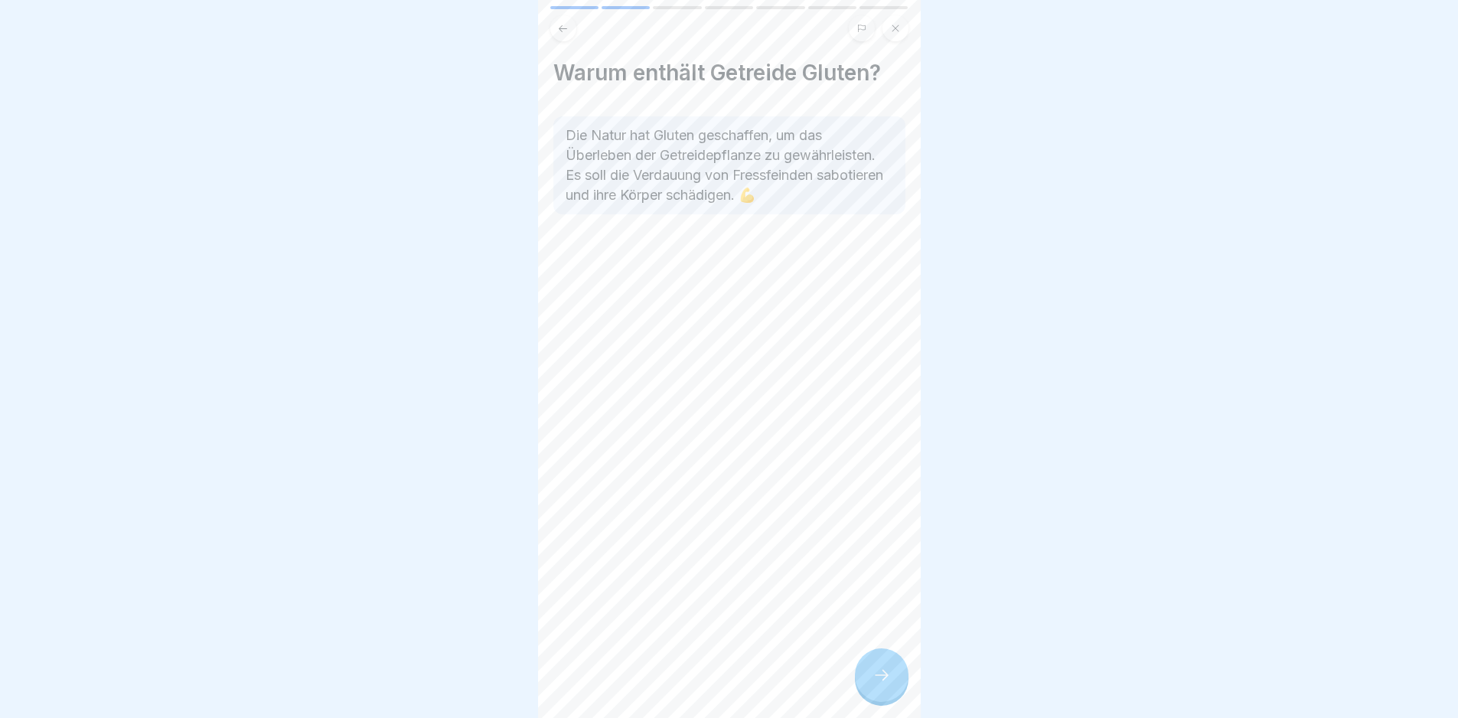
click at [879, 684] on icon at bounding box center [882, 675] width 18 height 18
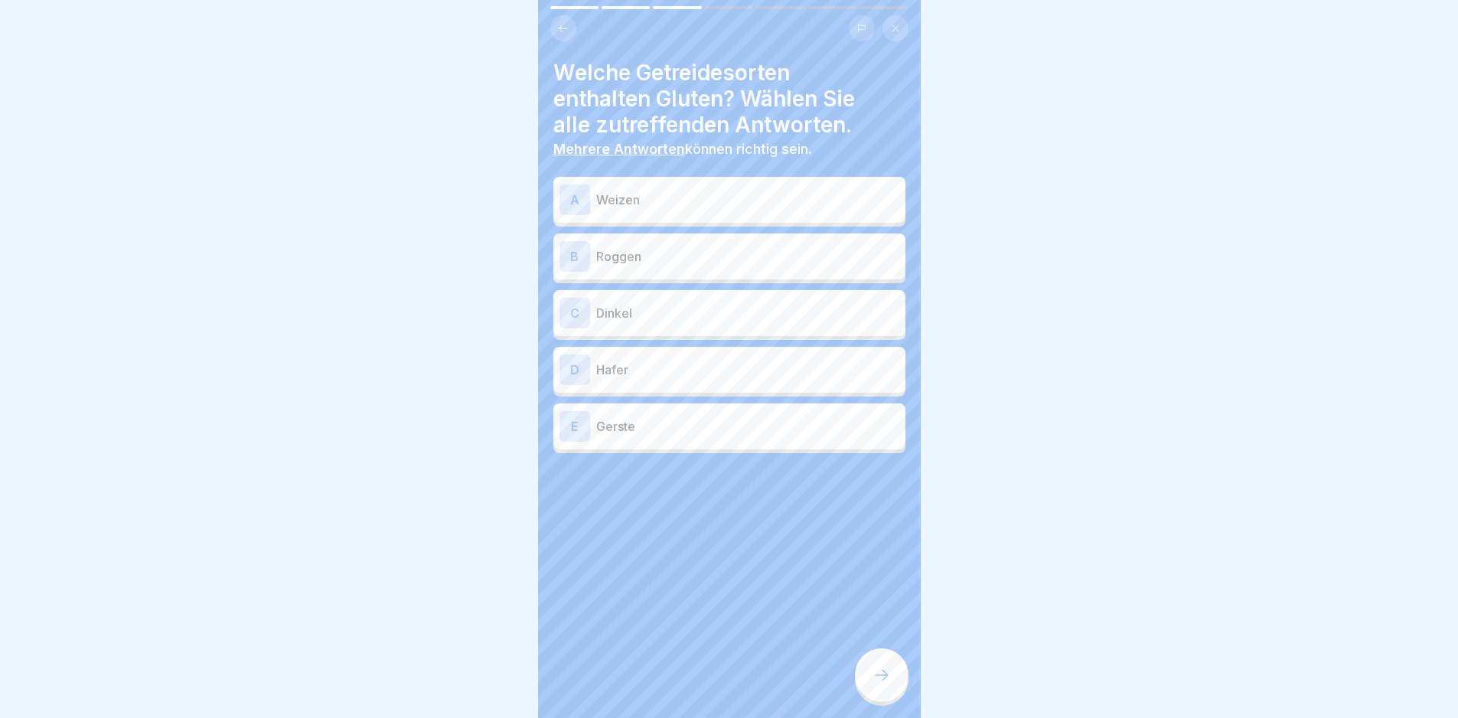
click at [773, 201] on p "Weizen" at bounding box center [747, 200] width 303 height 18
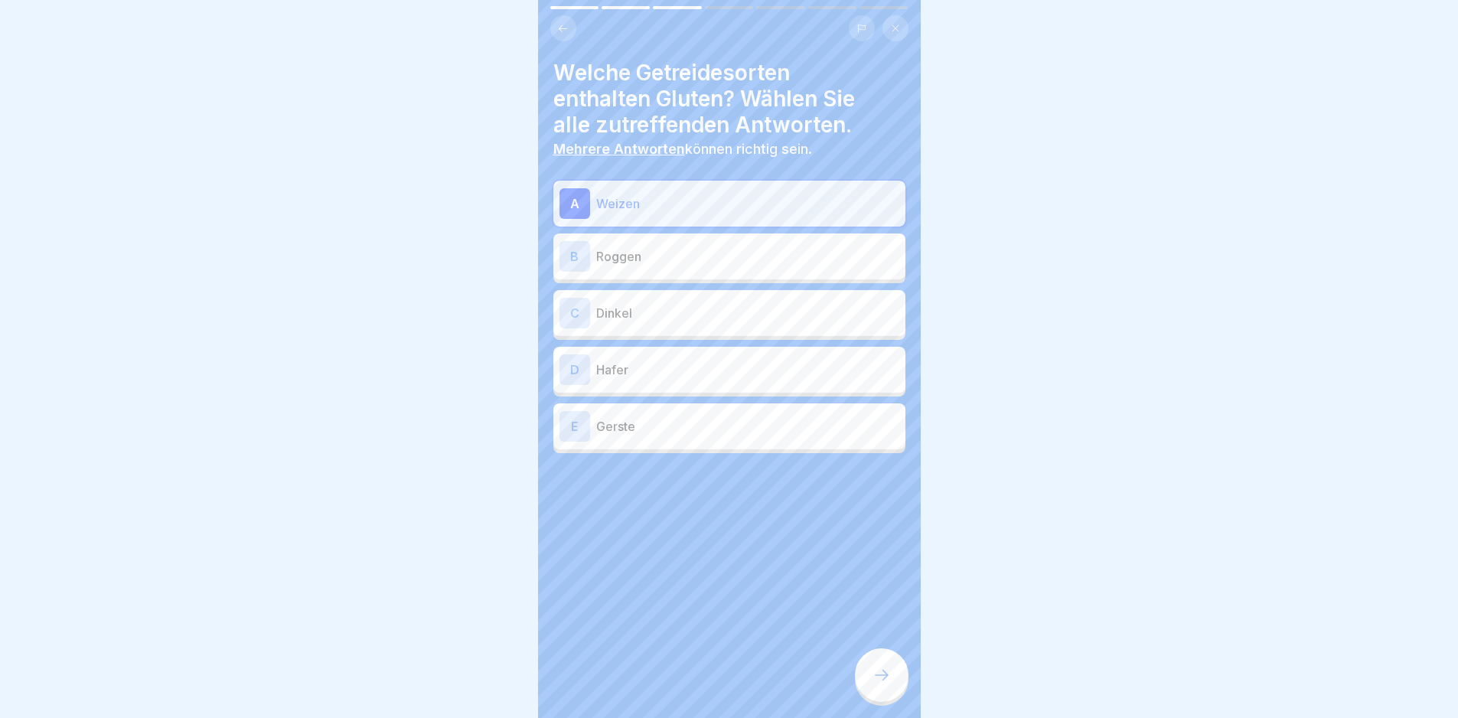
click at [885, 697] on div at bounding box center [882, 675] width 54 height 54
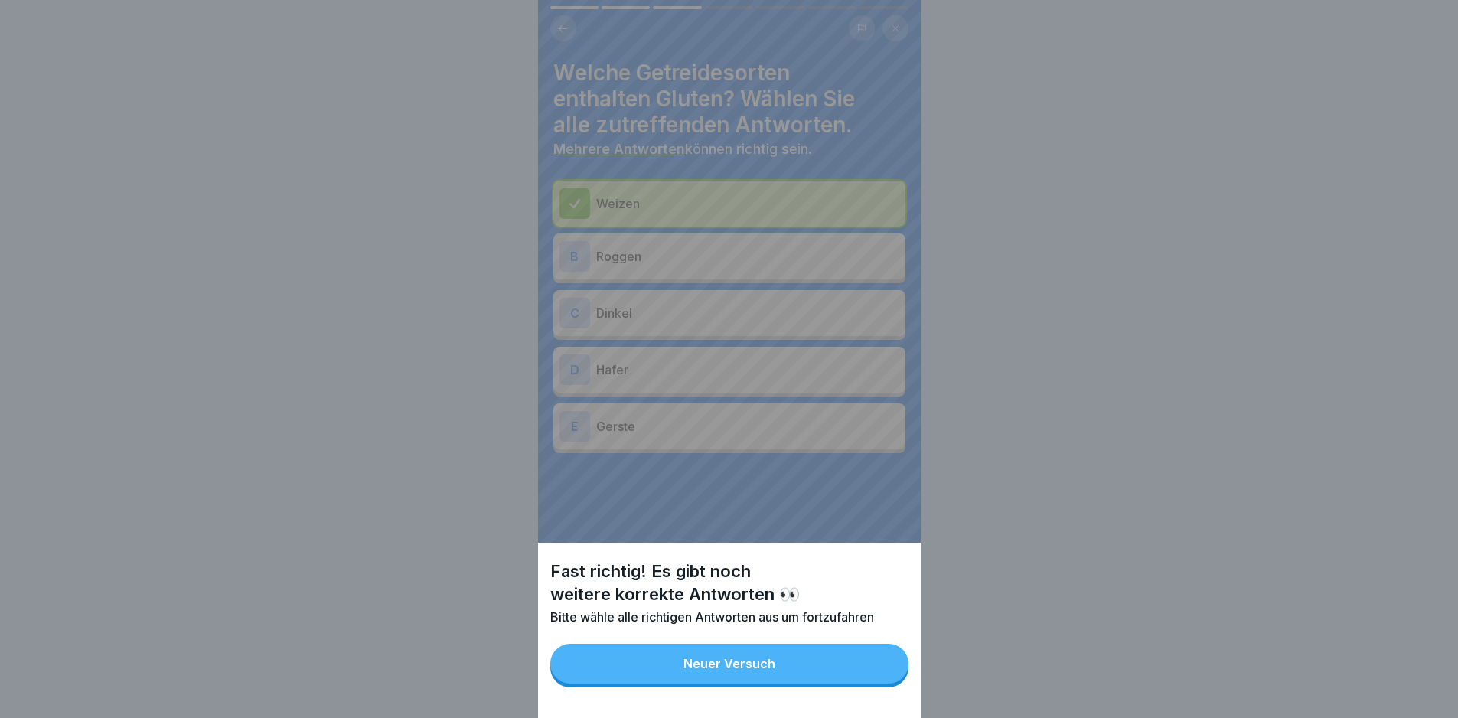
click at [885, 684] on button "Neuer Versuch" at bounding box center [729, 664] width 358 height 40
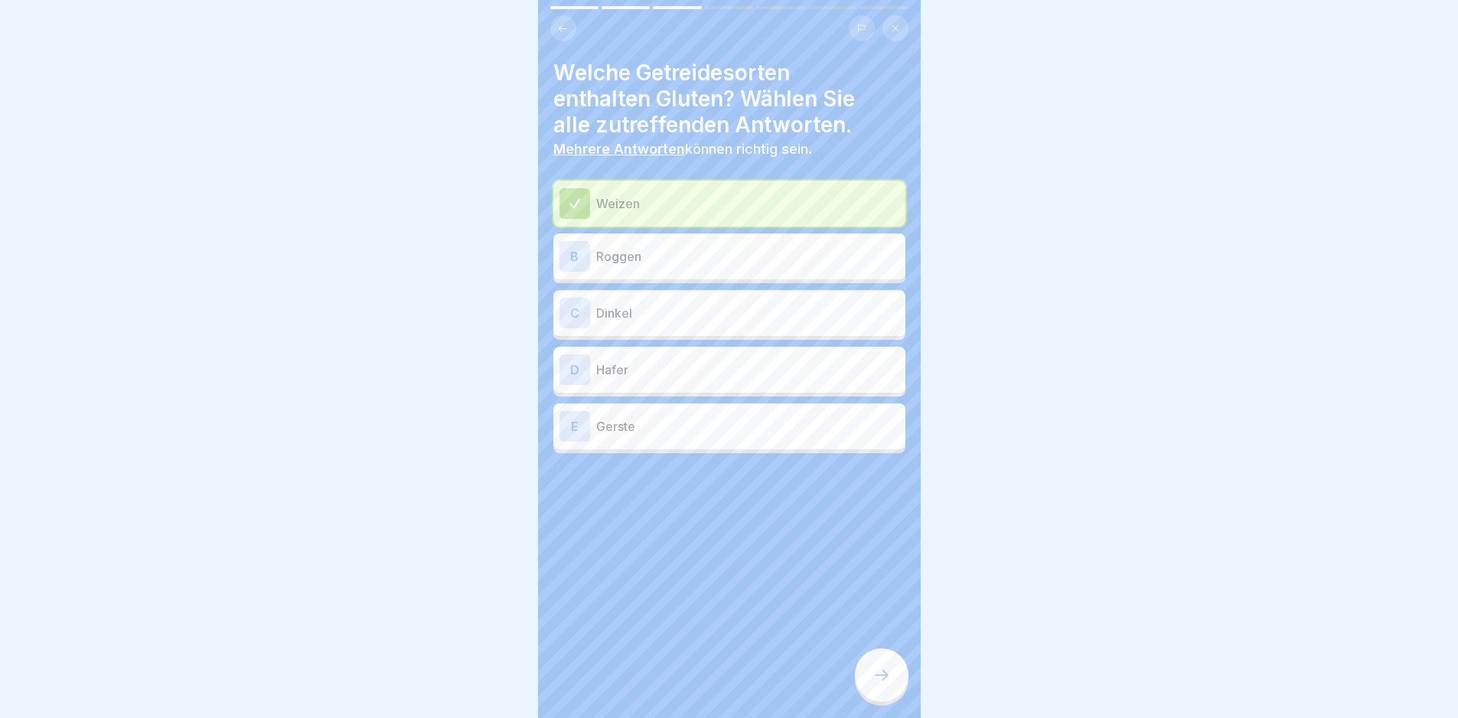
click at [739, 411] on div "E Gerste" at bounding box center [730, 426] width 340 height 31
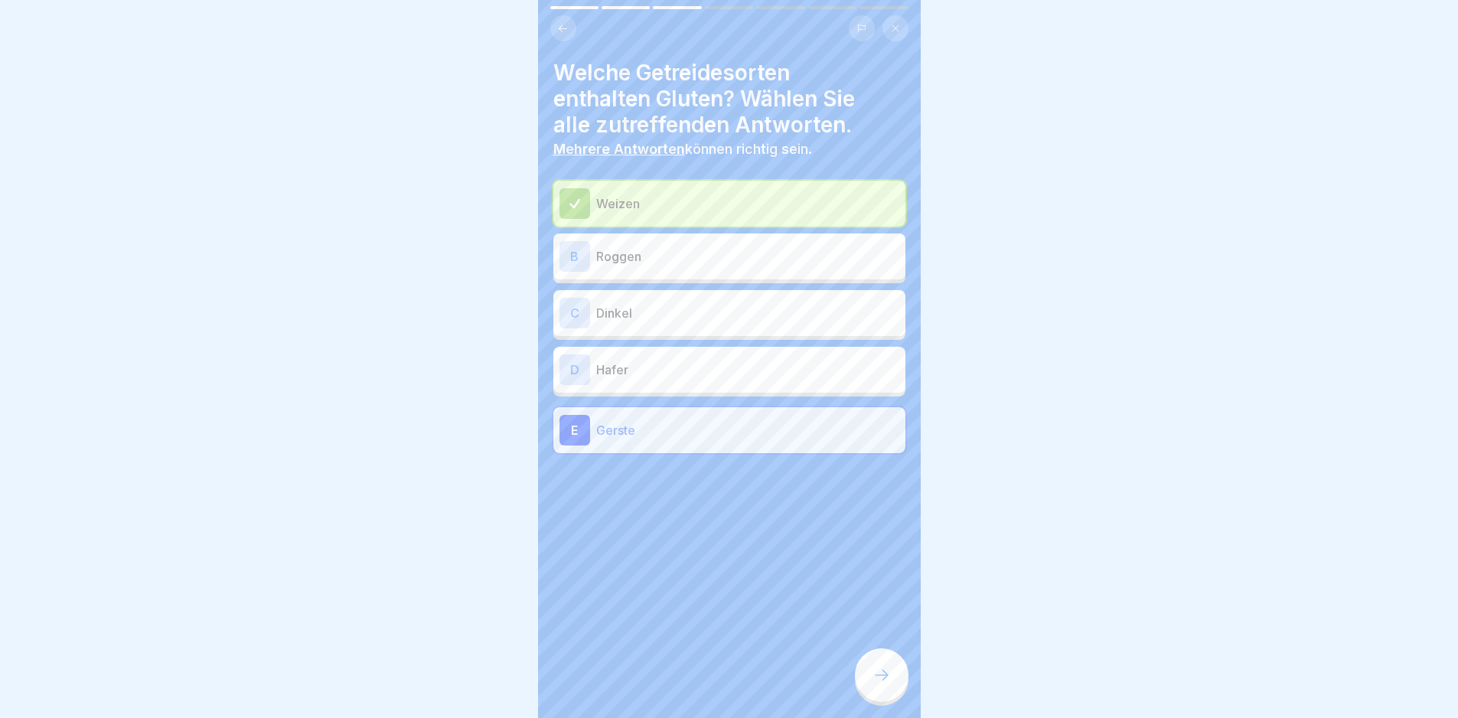
click at [735, 263] on div "B Roggen" at bounding box center [730, 256] width 340 height 31
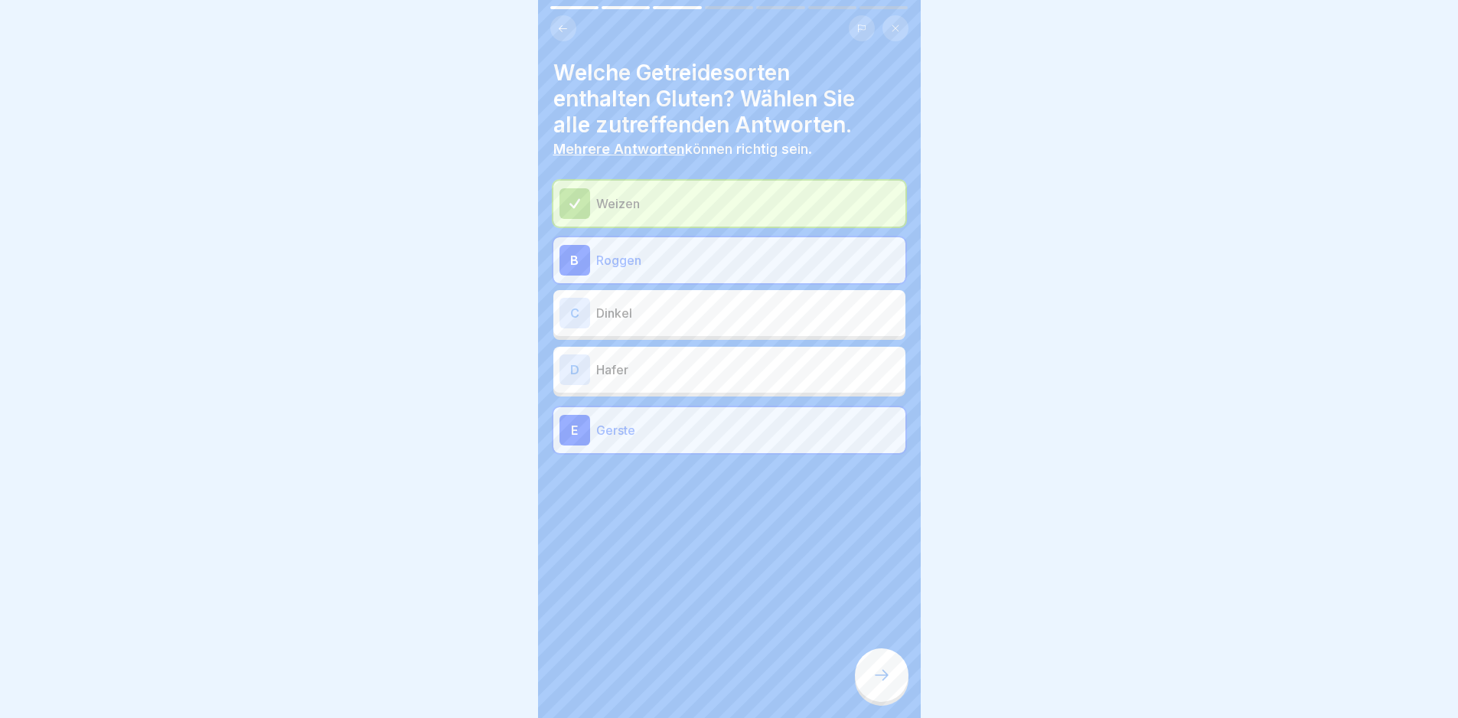
click at [904, 678] on div at bounding box center [882, 675] width 54 height 54
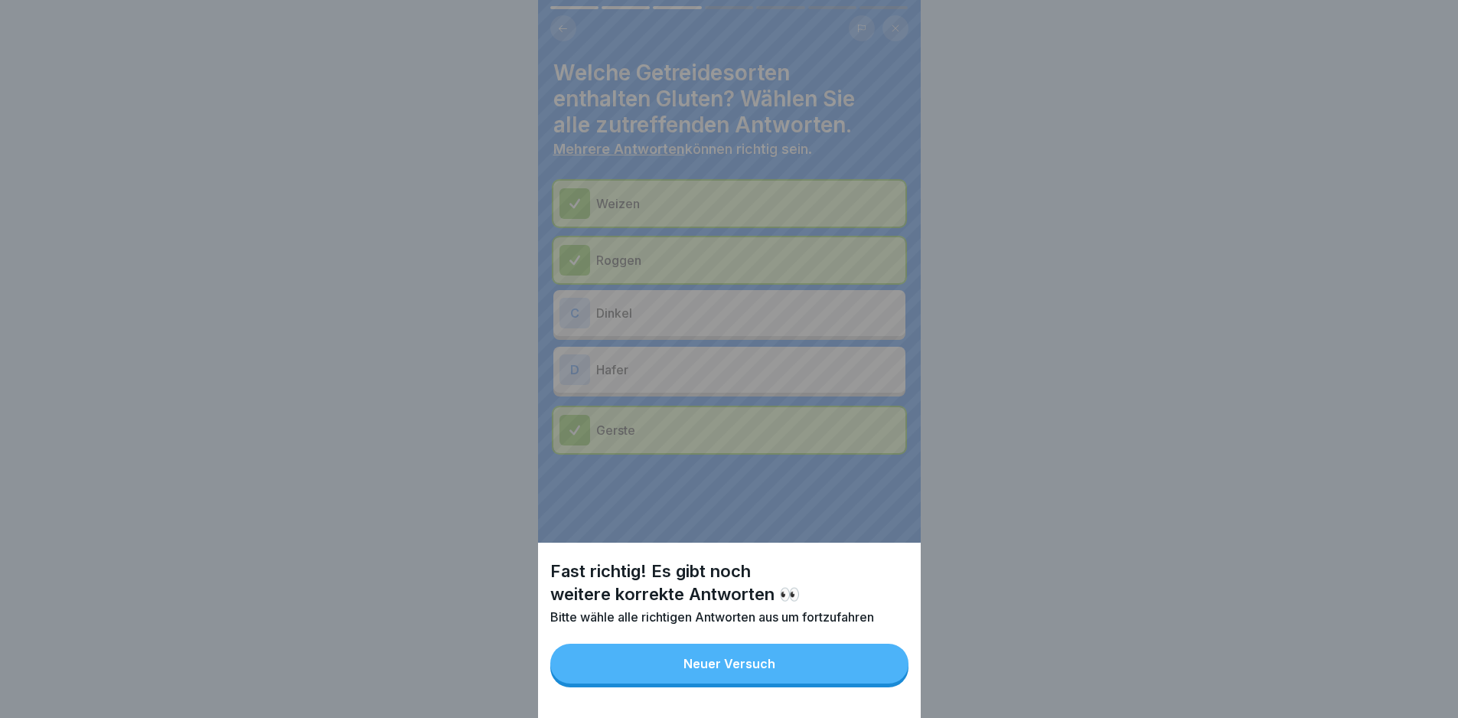
click at [904, 678] on button "Neuer Versuch" at bounding box center [729, 664] width 358 height 40
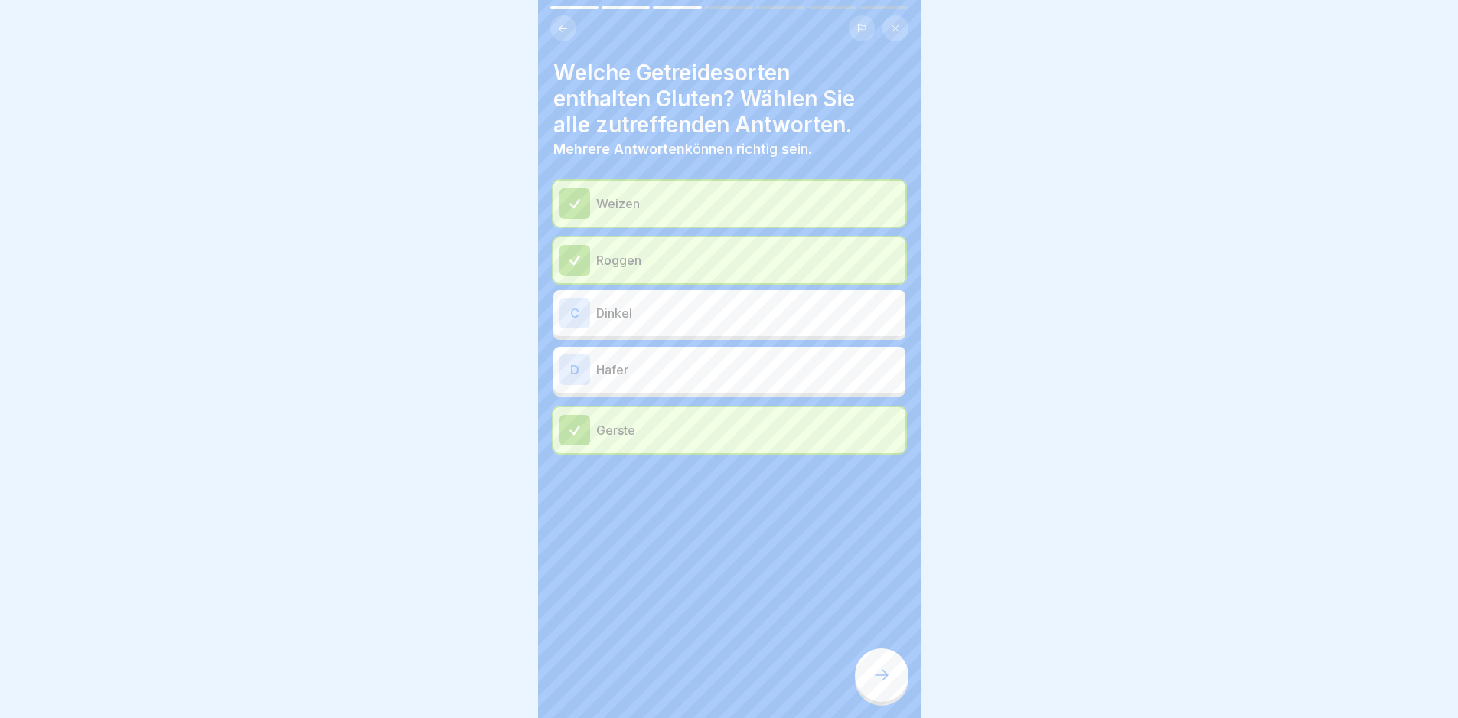
click at [707, 316] on p "Dinkel" at bounding box center [747, 313] width 303 height 18
click at [730, 322] on div "[PERSON_NAME]" at bounding box center [730, 317] width 340 height 31
click at [732, 311] on p "Dinkel" at bounding box center [747, 313] width 303 height 18
click at [882, 702] on div at bounding box center [882, 675] width 54 height 54
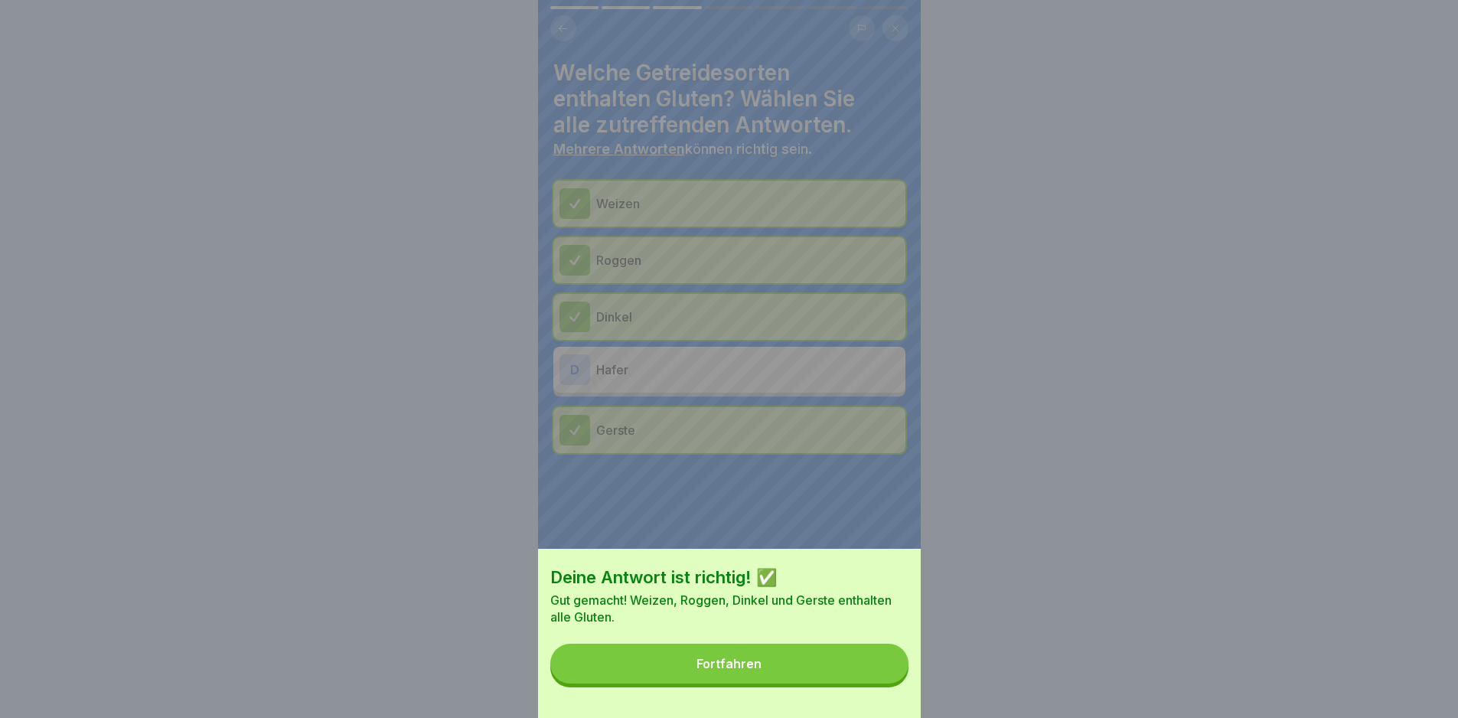
click at [880, 667] on button "Fortfahren" at bounding box center [729, 664] width 358 height 40
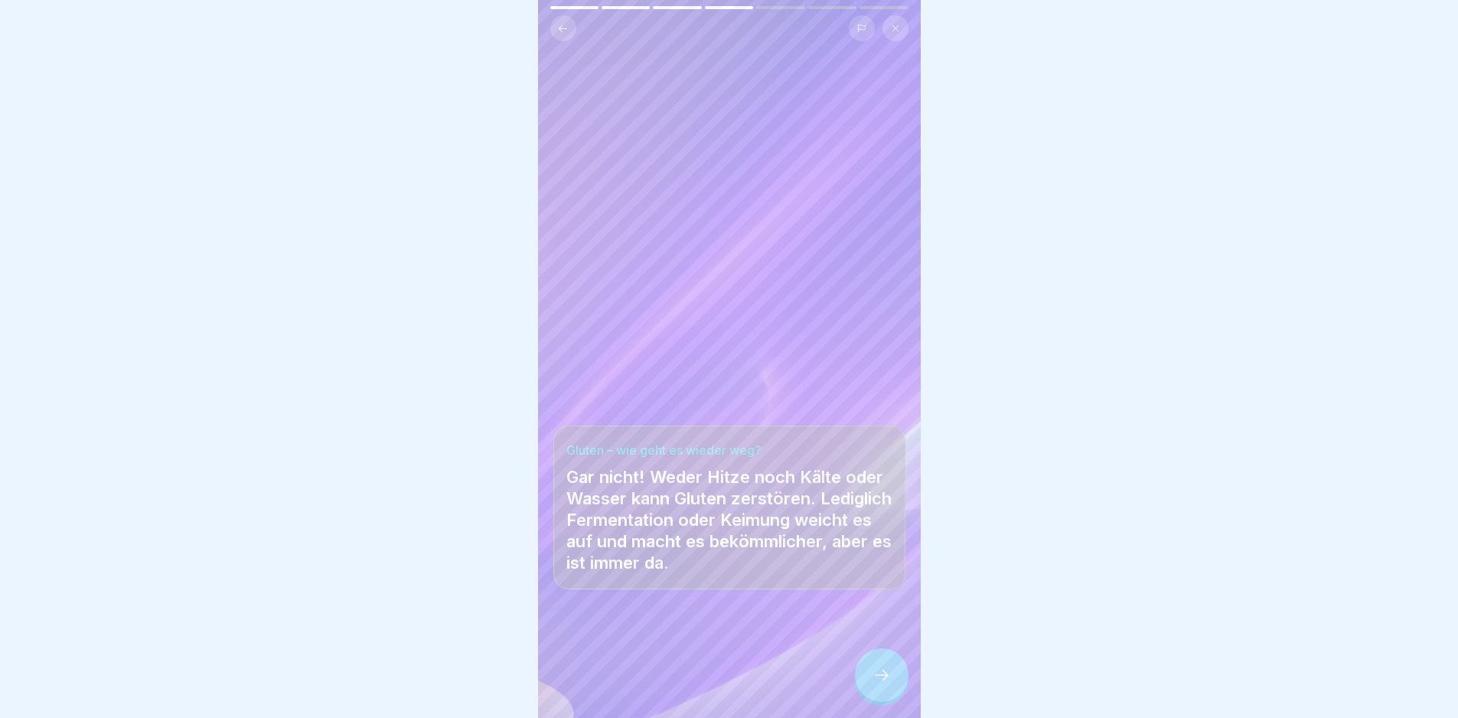
click at [879, 667] on div at bounding box center [882, 675] width 54 height 54
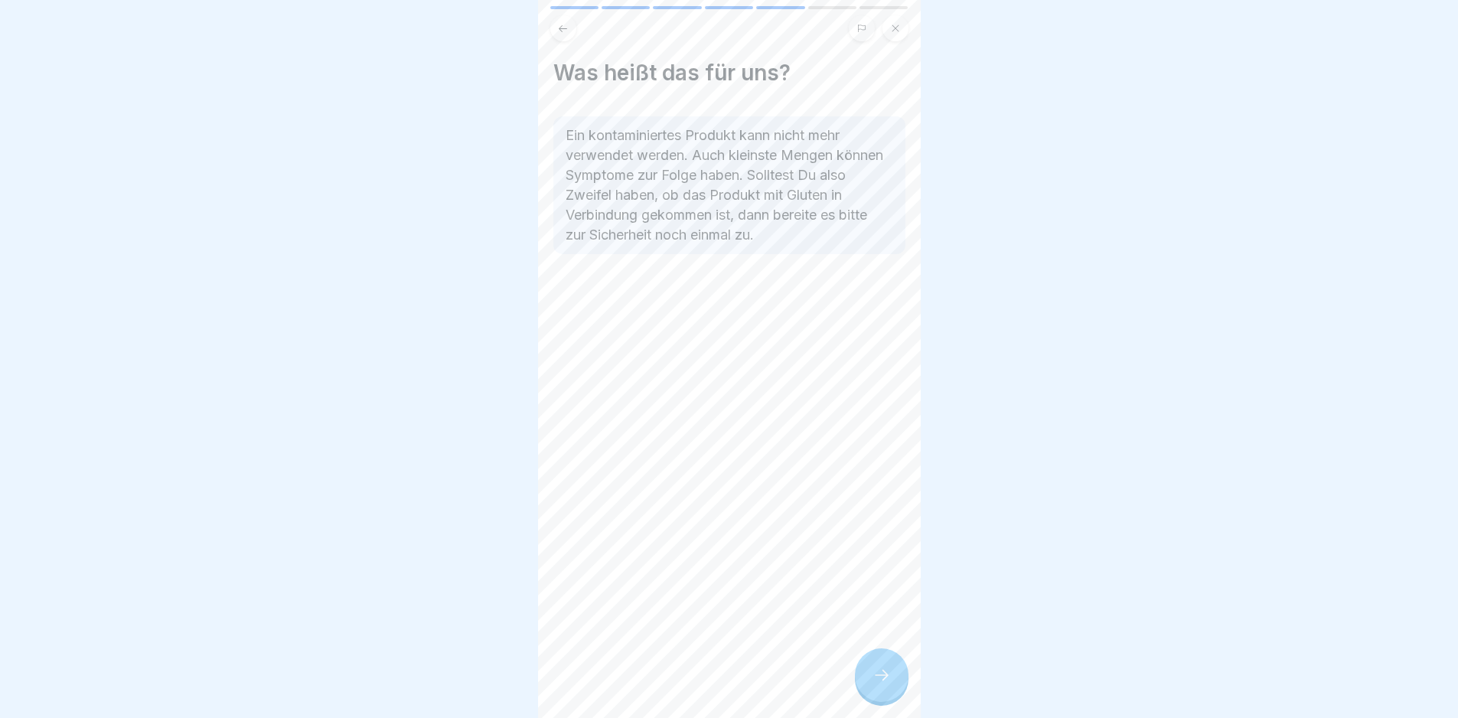
click at [879, 667] on div at bounding box center [882, 675] width 54 height 54
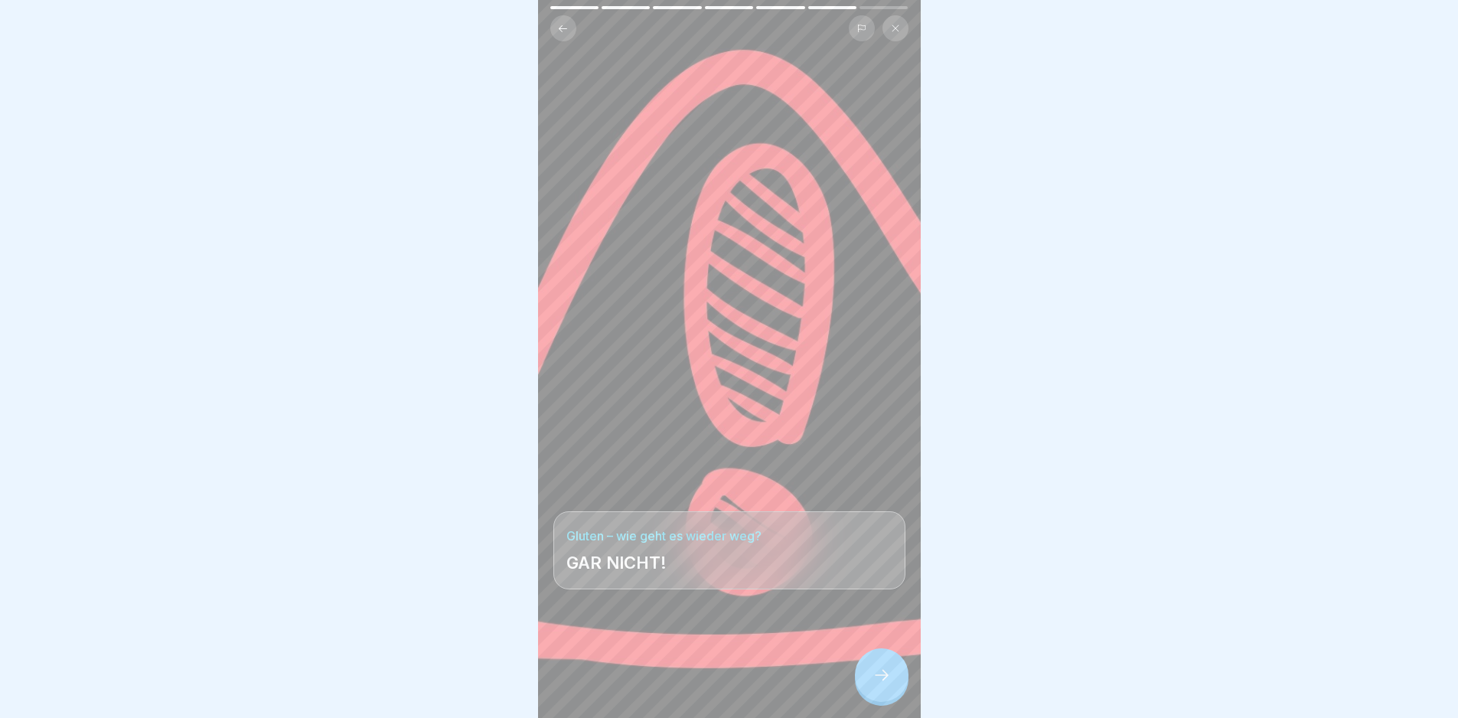
click at [879, 667] on div at bounding box center [882, 675] width 54 height 54
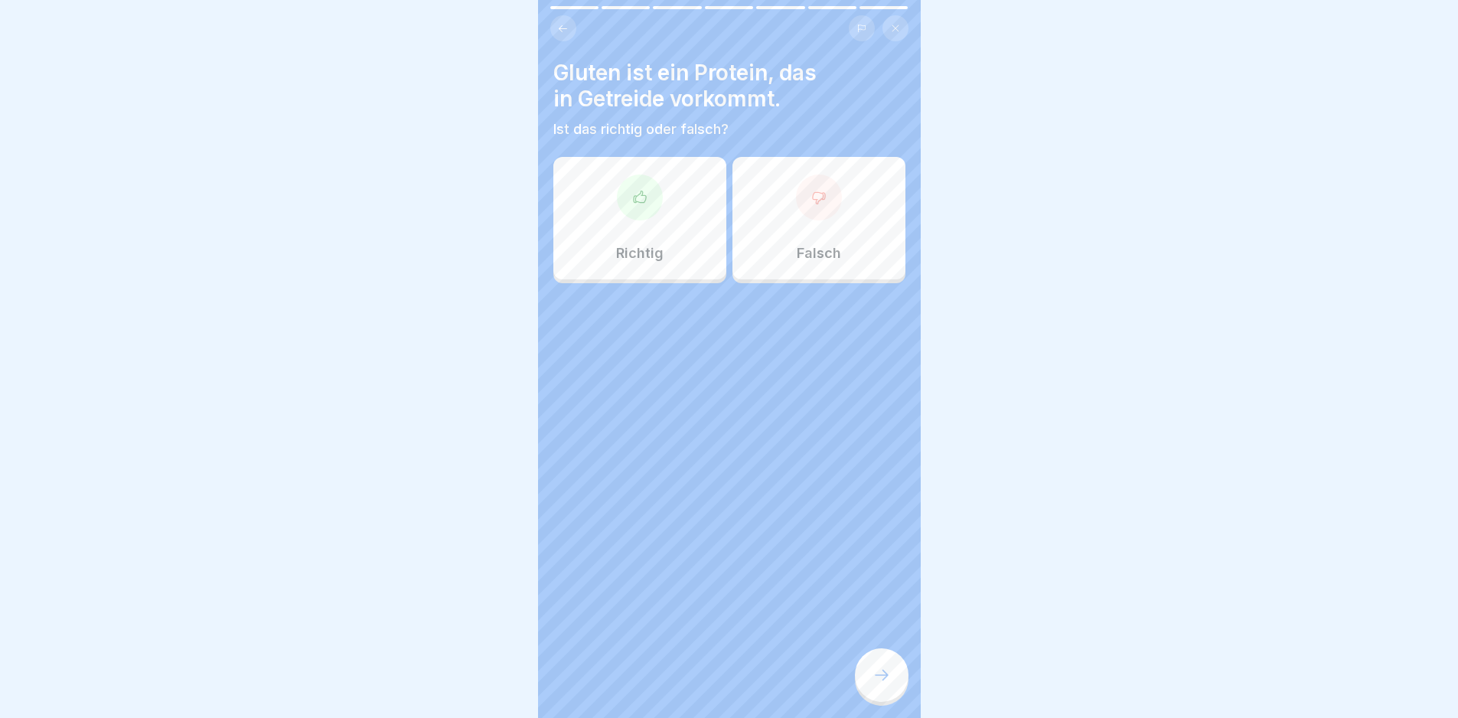
click at [669, 214] on div "Richtig" at bounding box center [639, 218] width 173 height 122
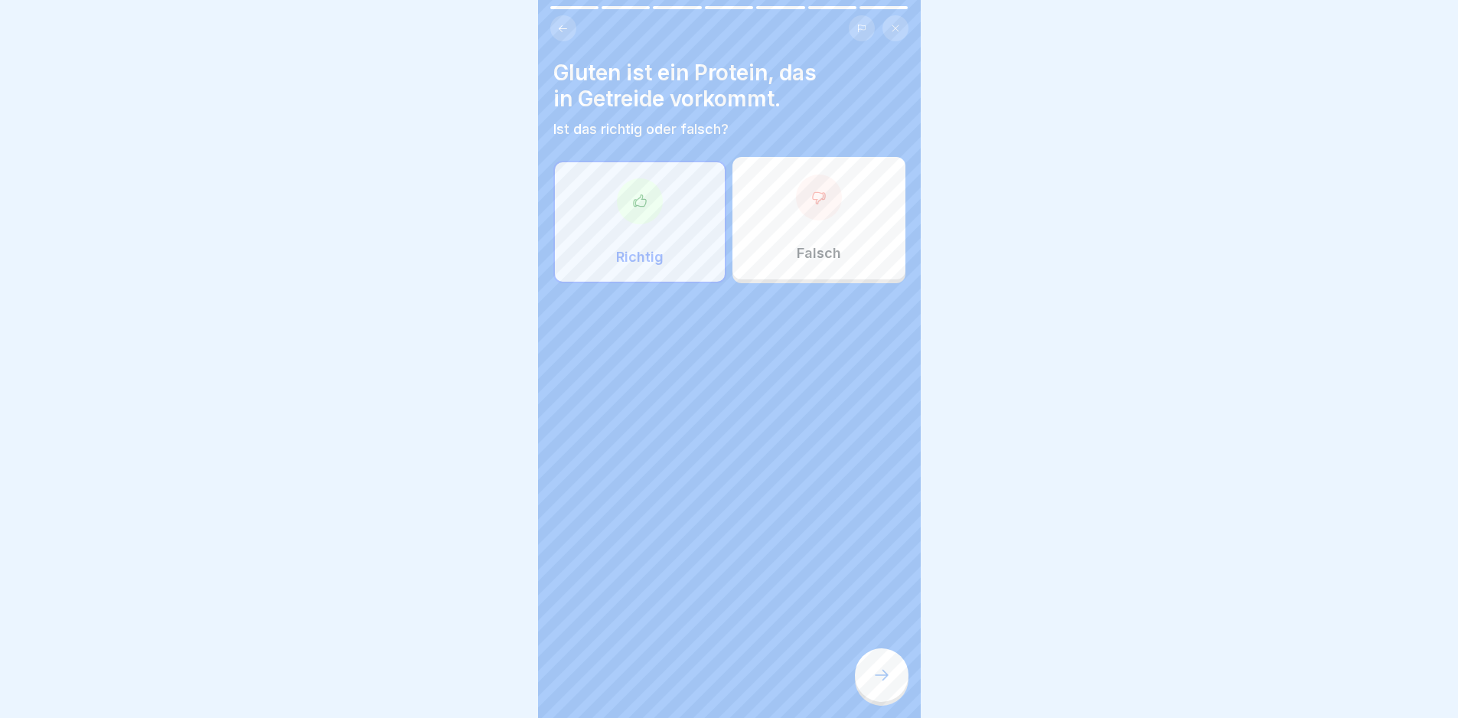
click at [896, 694] on div at bounding box center [882, 675] width 54 height 54
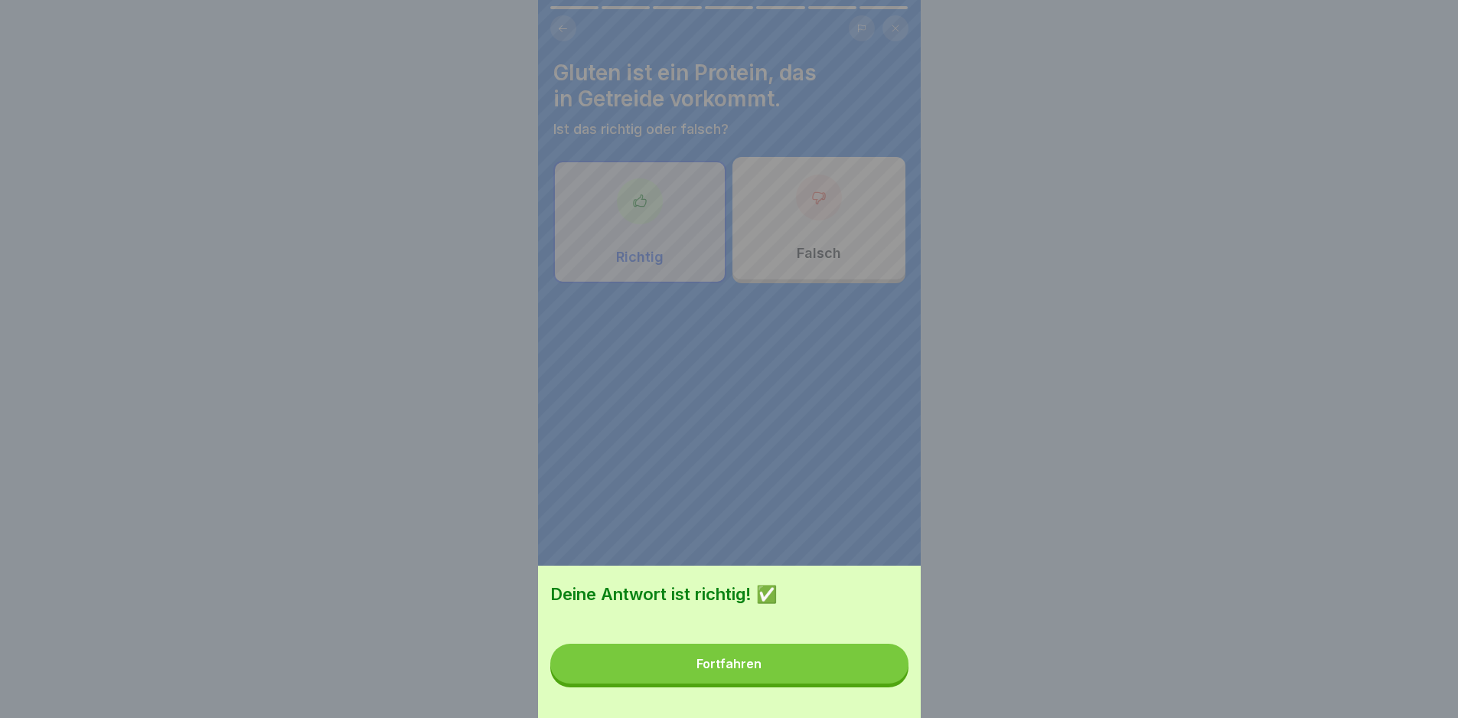
click at [895, 684] on button "Fortfahren" at bounding box center [729, 664] width 358 height 40
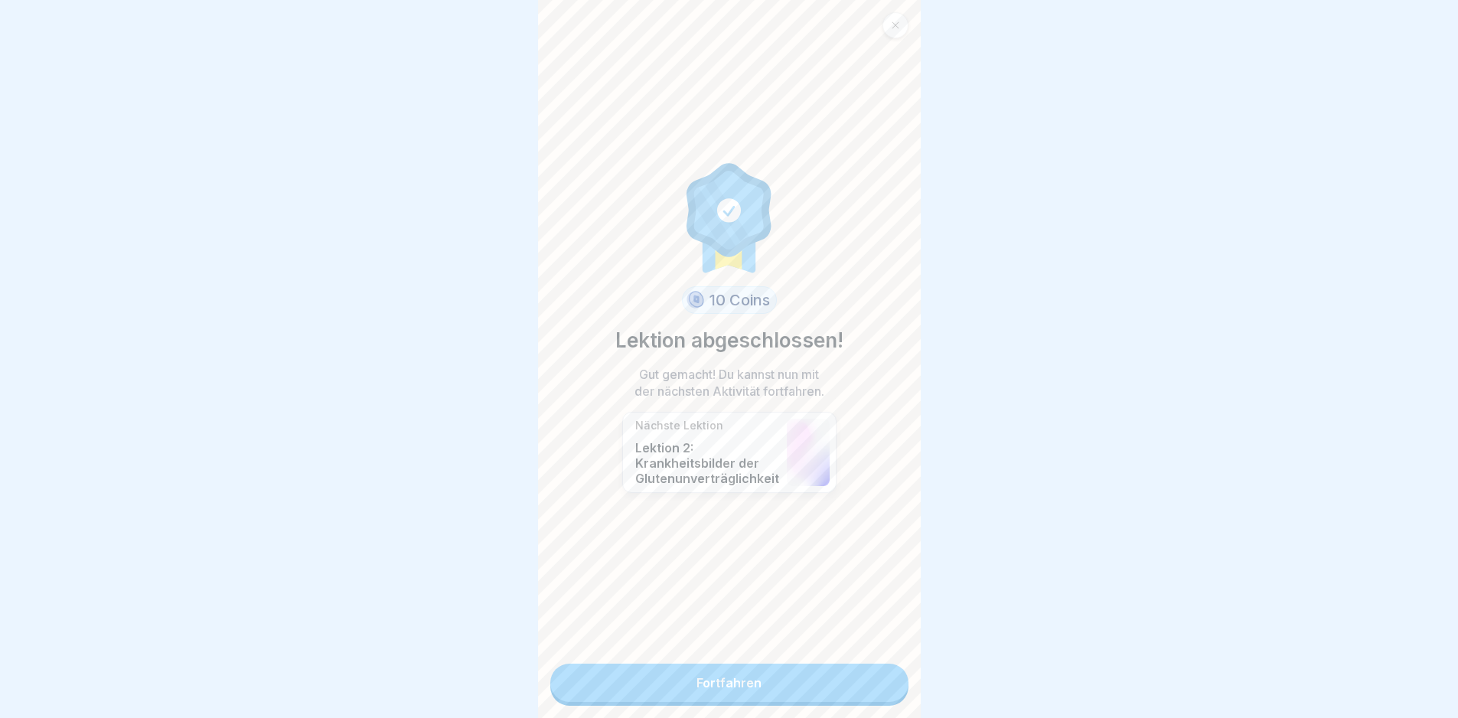
click at [895, 687] on link "Fortfahren" at bounding box center [729, 683] width 358 height 38
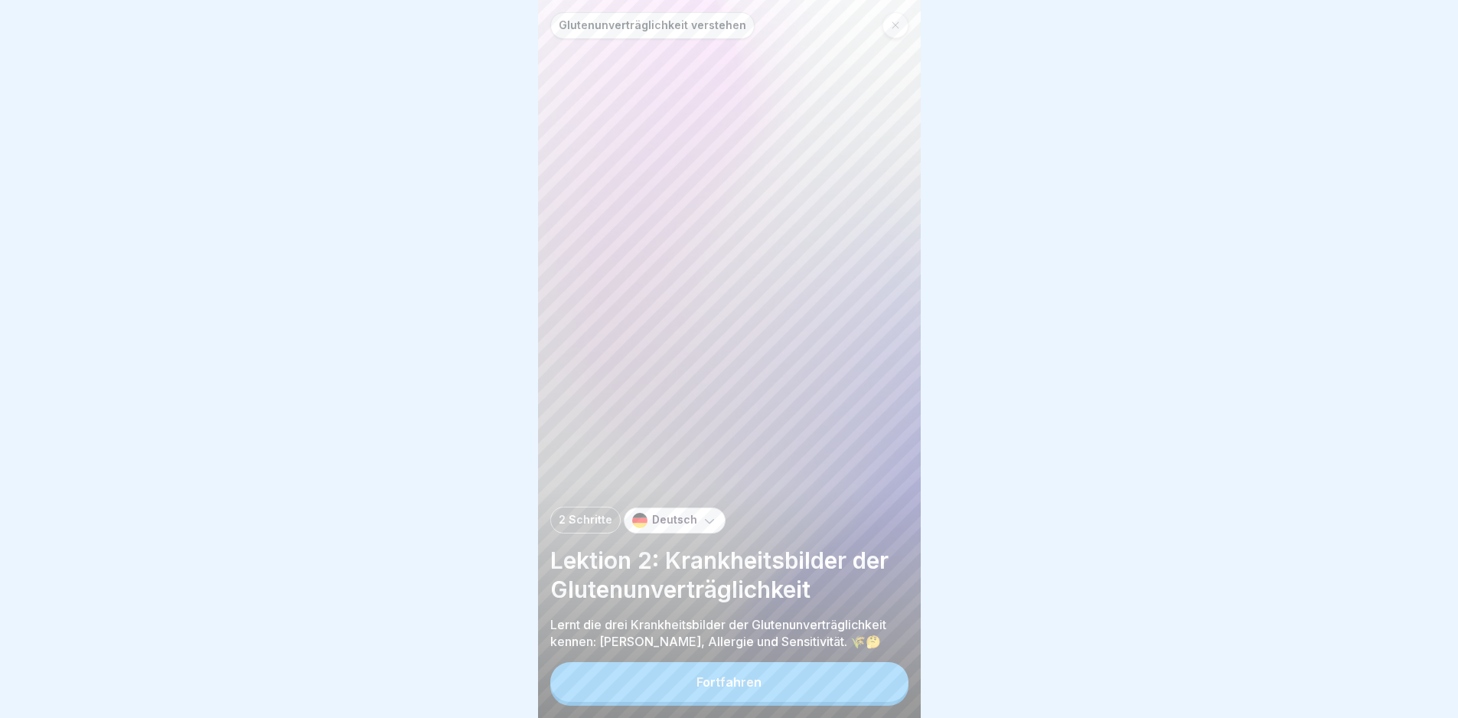
click at [895, 687] on button "Fortfahren" at bounding box center [729, 682] width 358 height 40
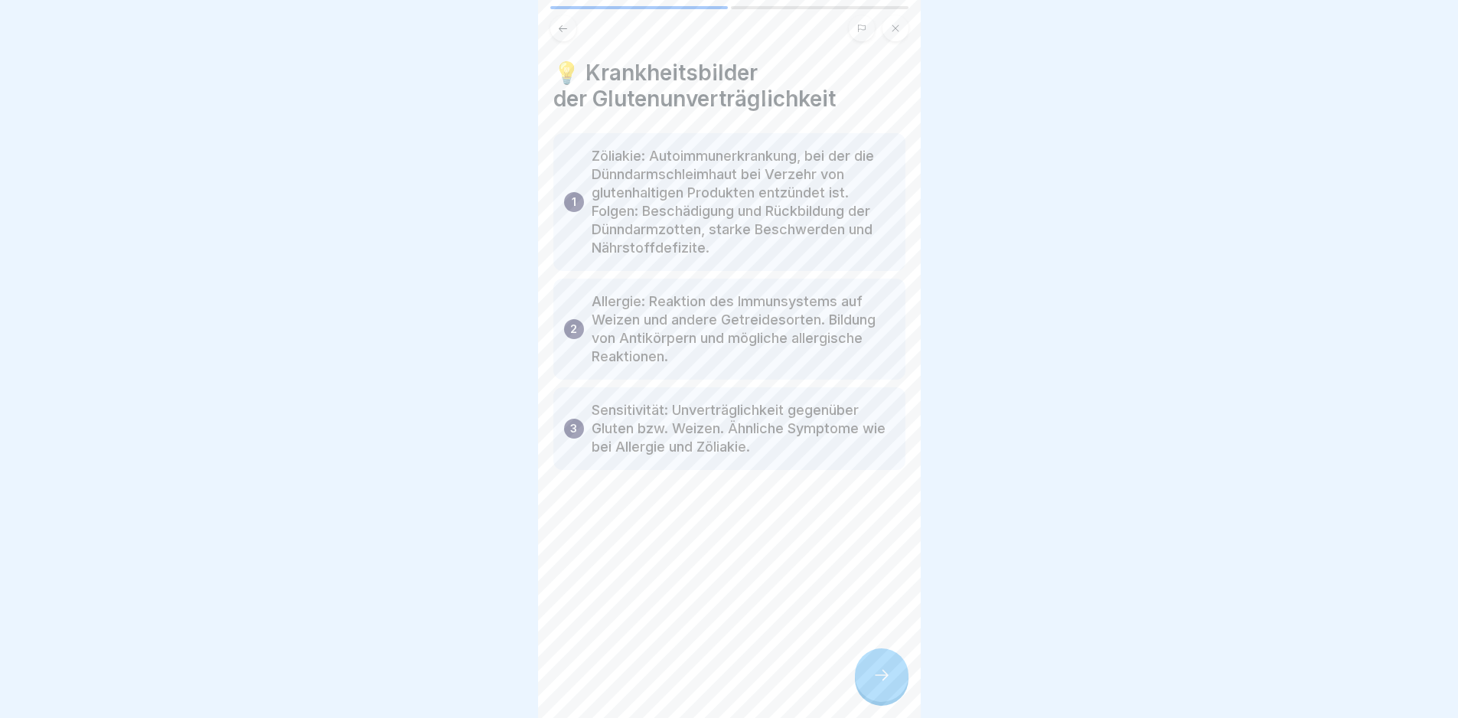
click at [895, 687] on div at bounding box center [882, 675] width 54 height 54
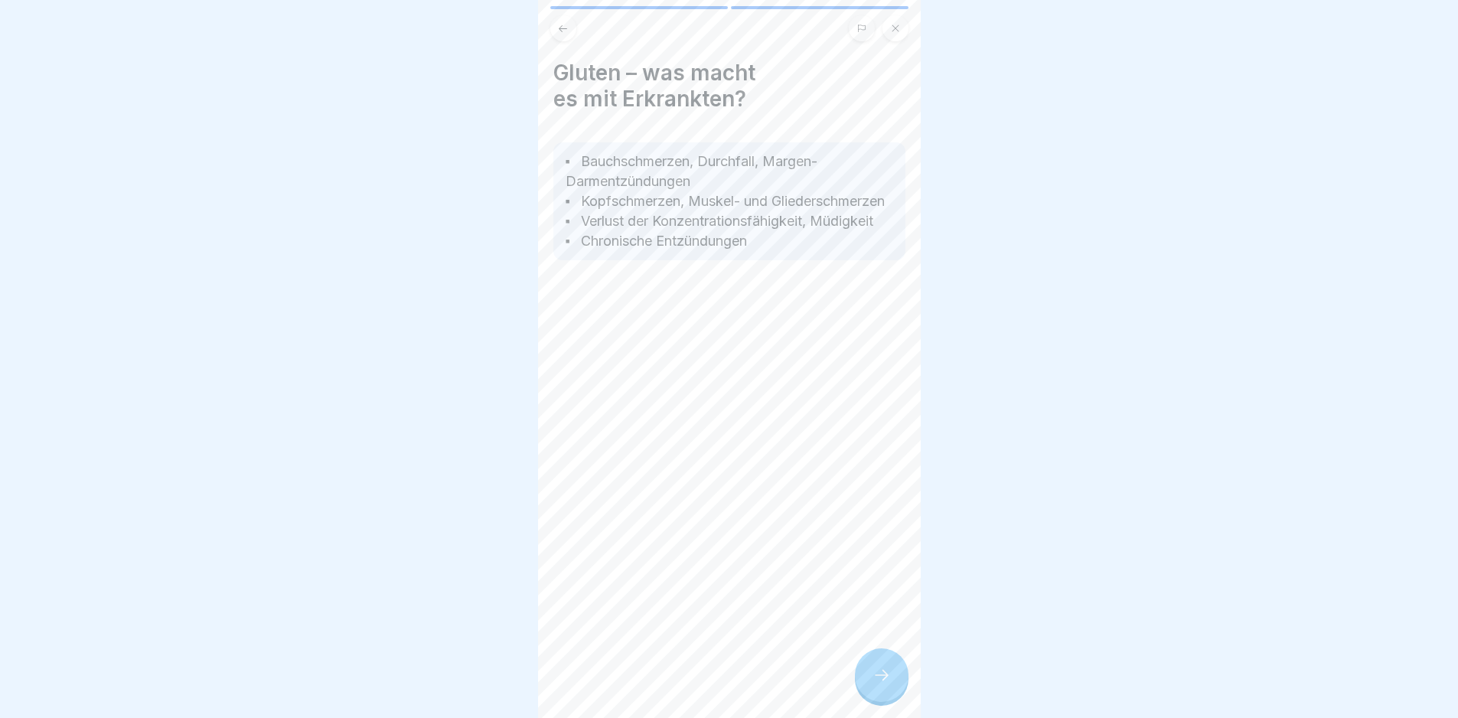
click at [895, 687] on div at bounding box center [882, 675] width 54 height 54
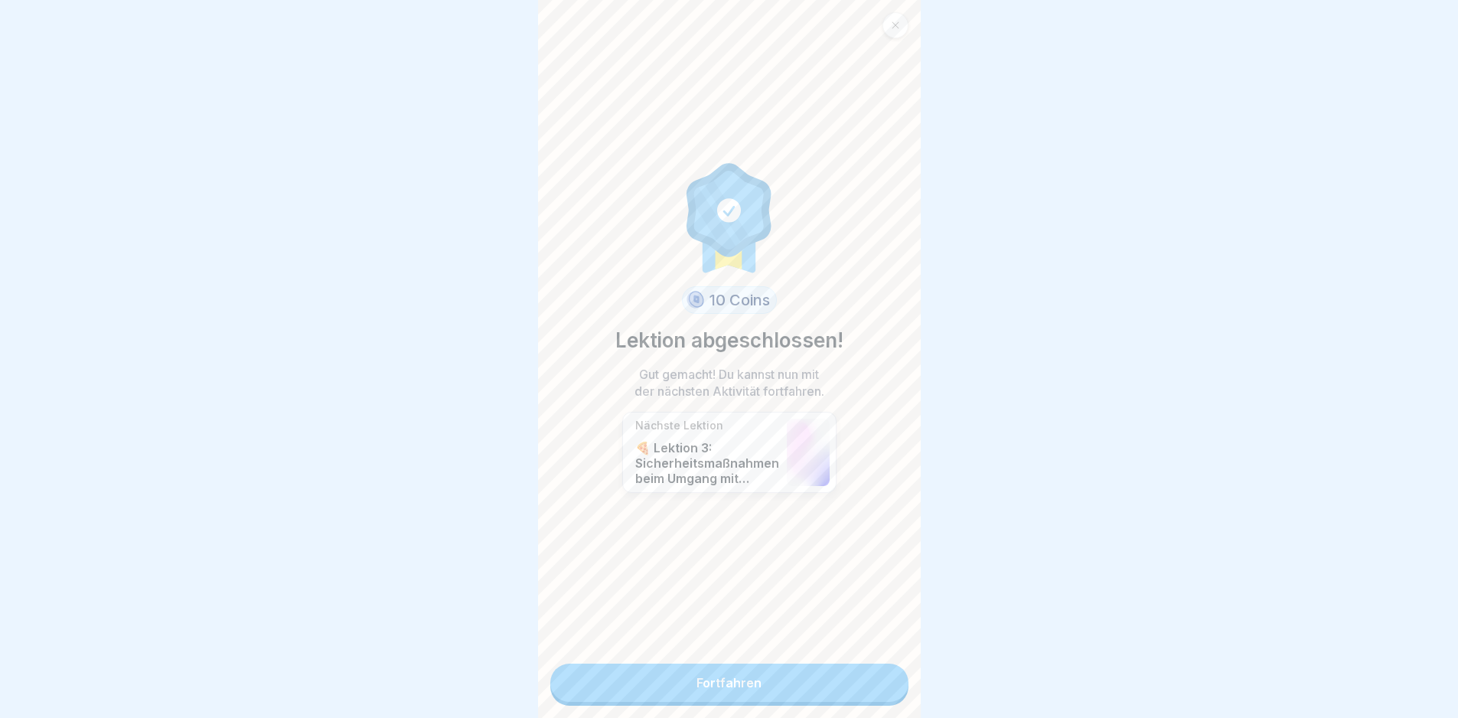
click at [900, 25] on icon at bounding box center [895, 25] width 9 height 9
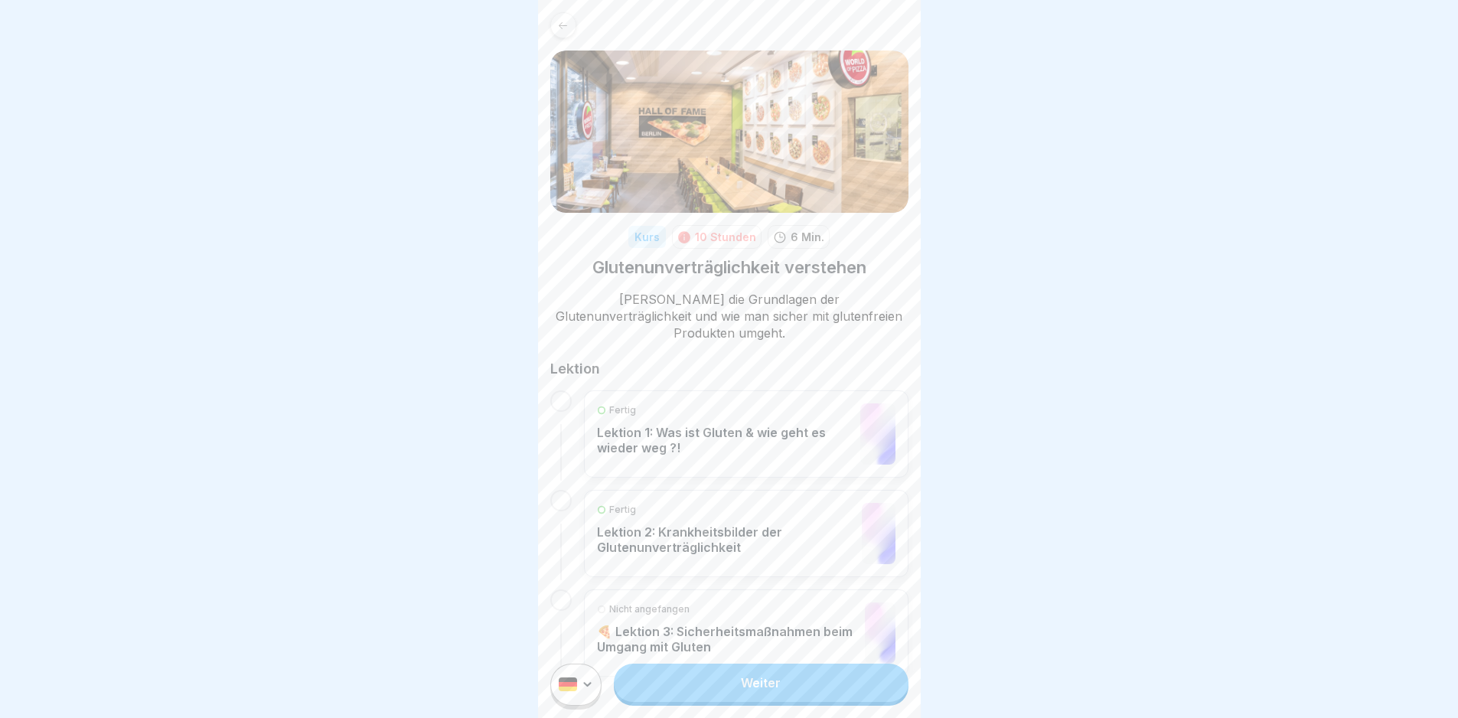
click at [828, 687] on link "Weiter" at bounding box center [761, 683] width 294 height 38
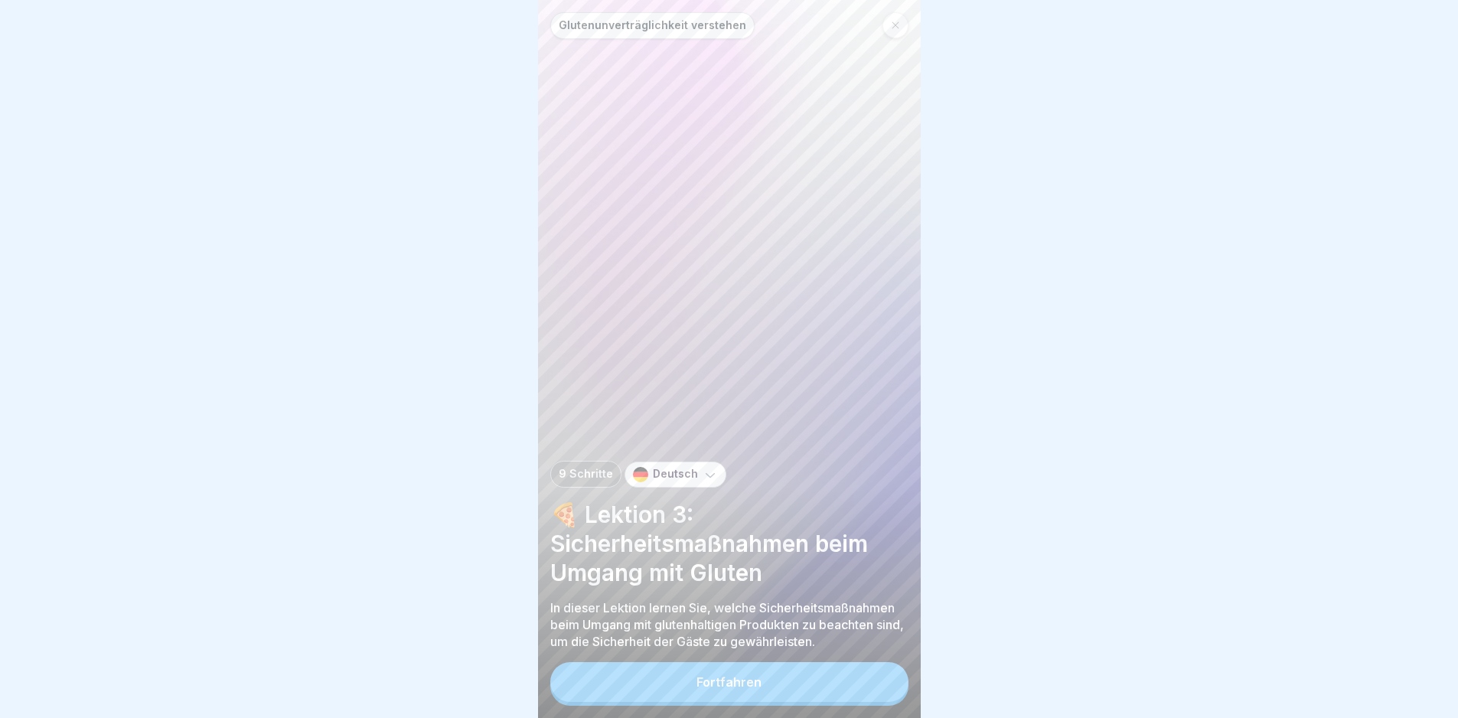
click at [862, 702] on button "Fortfahren" at bounding box center [729, 682] width 358 height 40
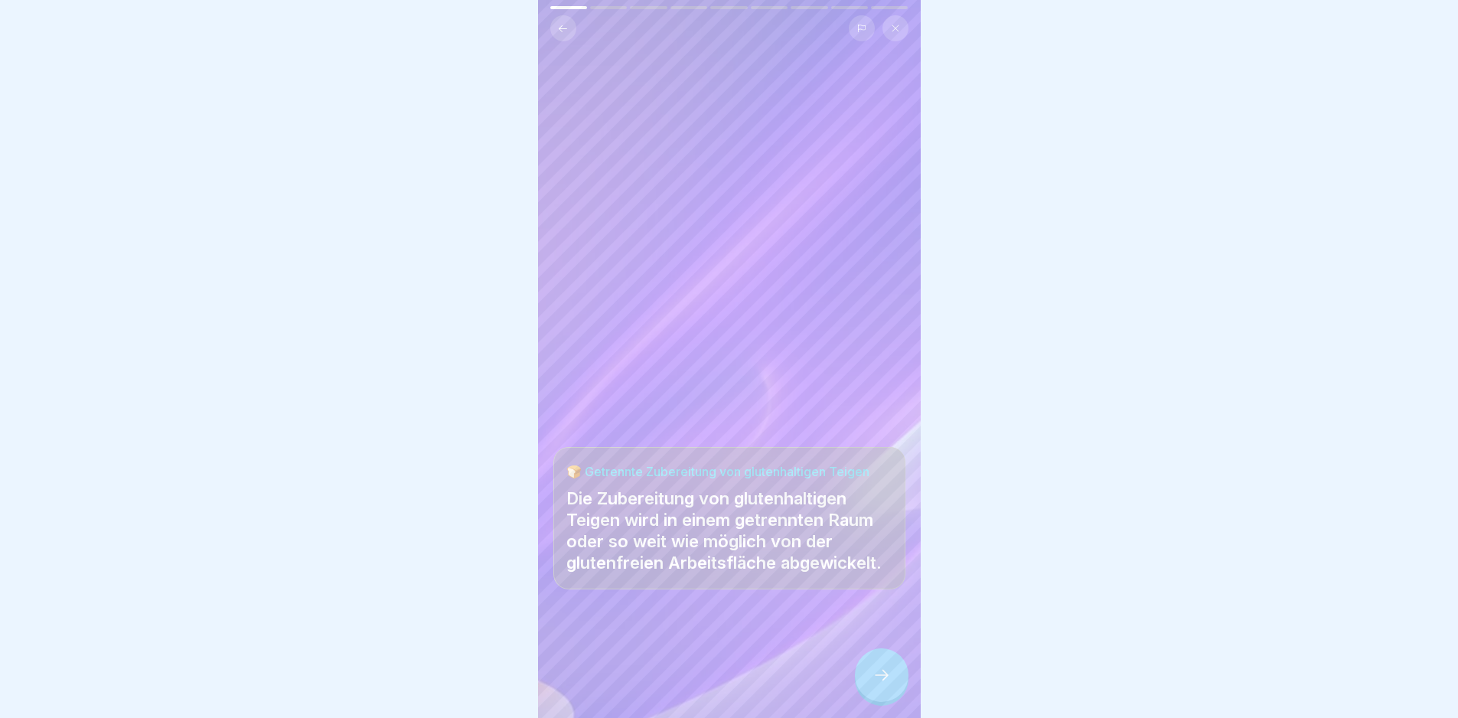
click at [876, 684] on icon at bounding box center [882, 675] width 18 height 18
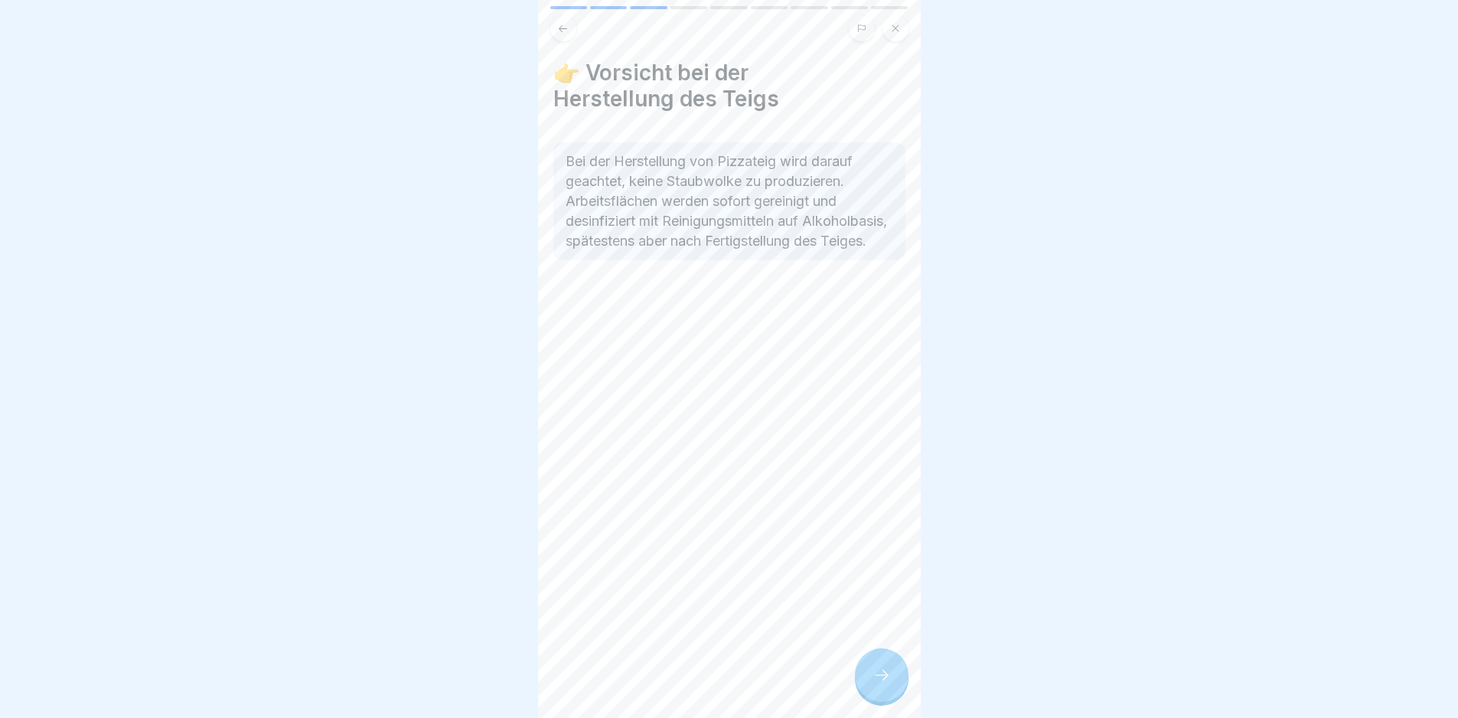
click at [876, 684] on icon at bounding box center [882, 675] width 18 height 18
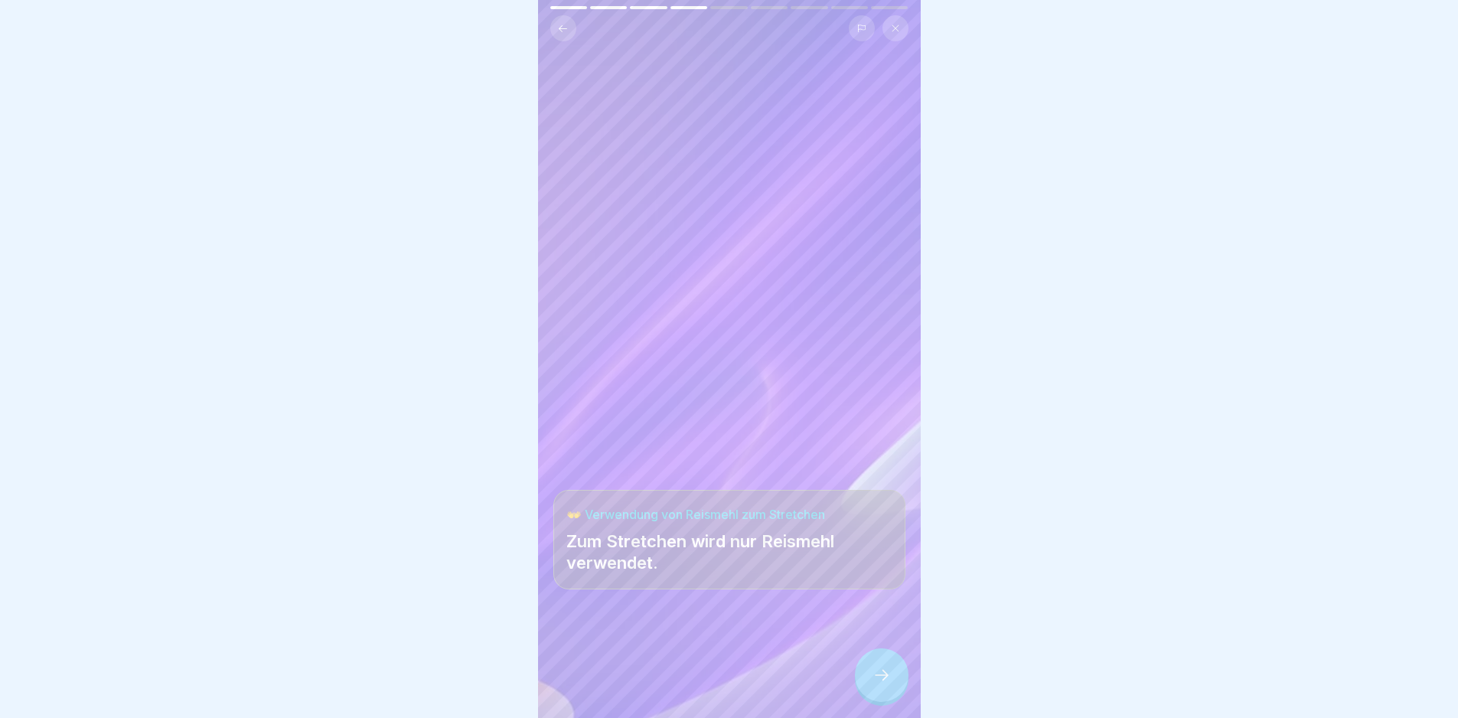
click at [876, 684] on icon at bounding box center [882, 675] width 18 height 18
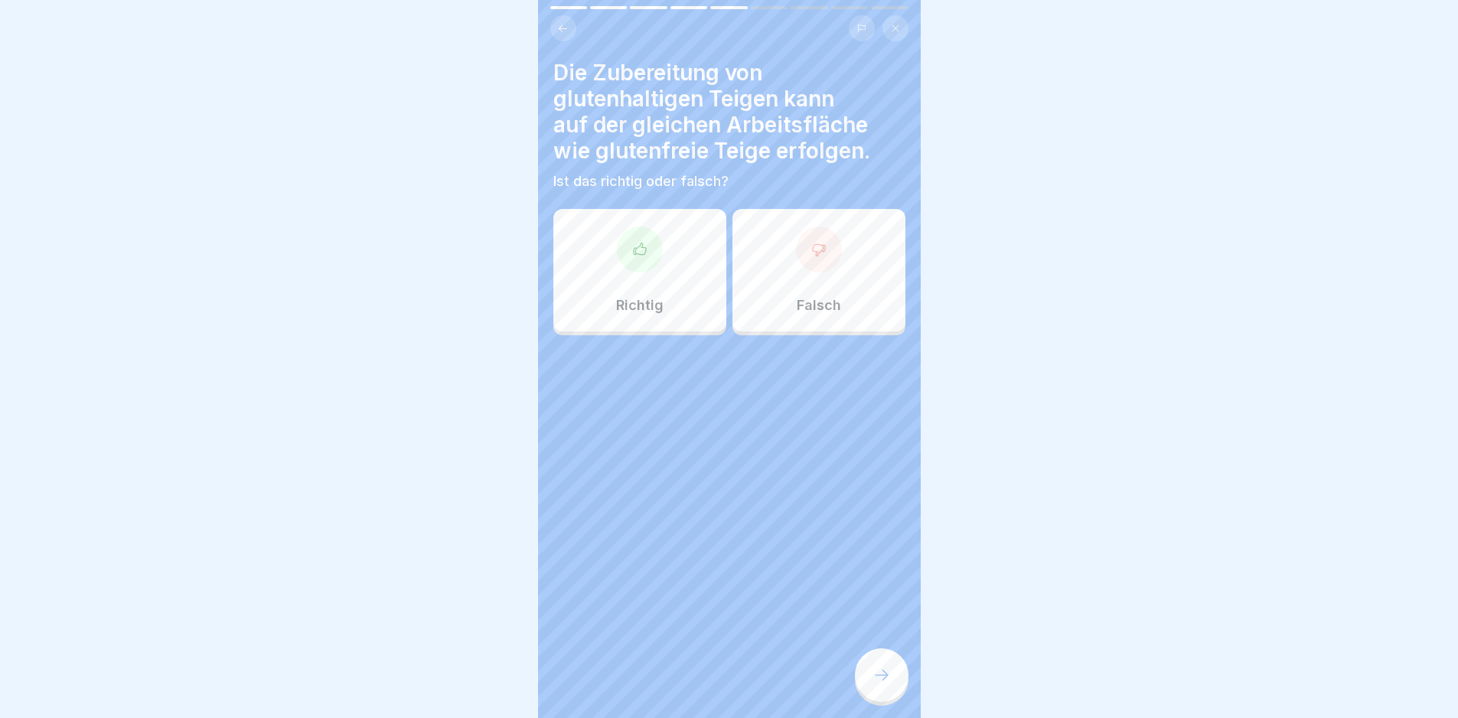
drag, startPoint x: 876, startPoint y: 692, endPoint x: 1189, endPoint y: 264, distance: 530.2
click at [1189, 265] on div at bounding box center [729, 359] width 1458 height 718
click at [673, 285] on div "Richtig" at bounding box center [639, 270] width 173 height 122
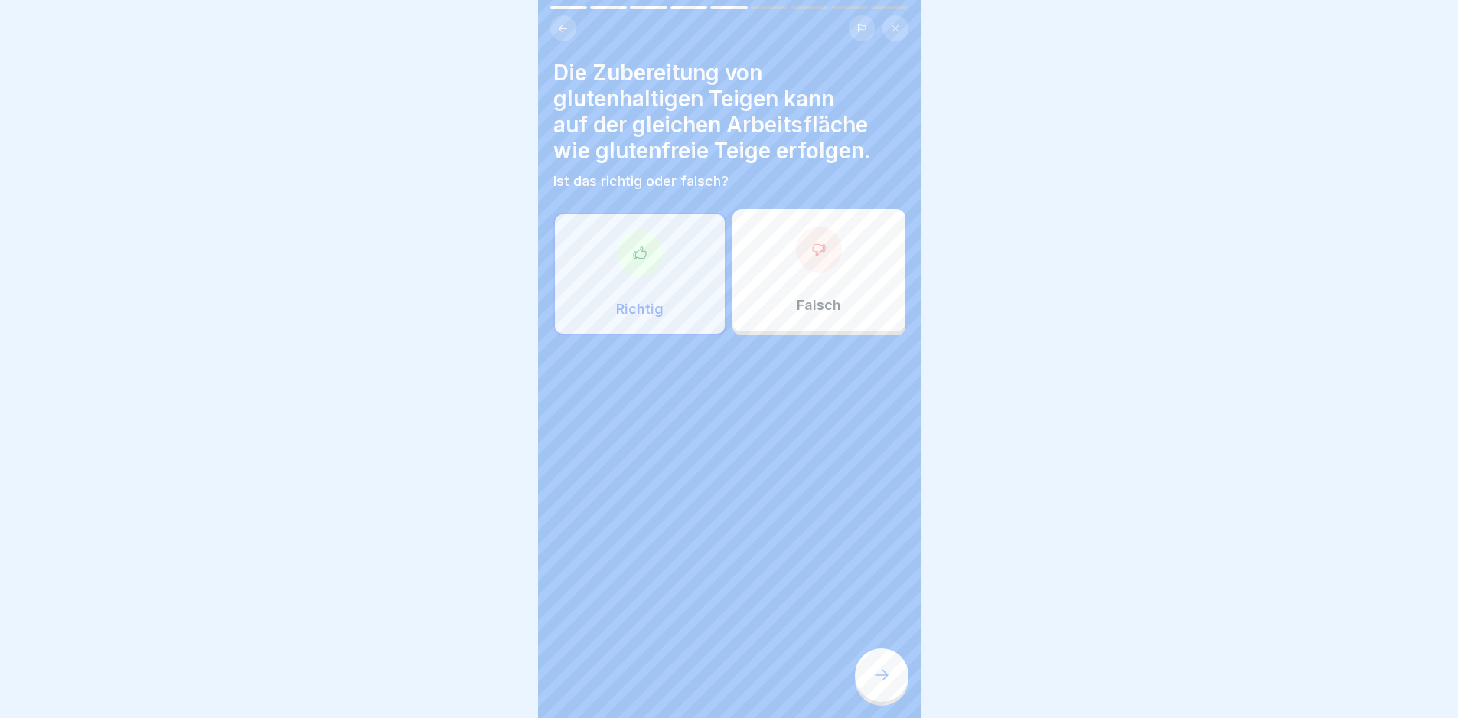
click at [887, 671] on div at bounding box center [882, 675] width 54 height 54
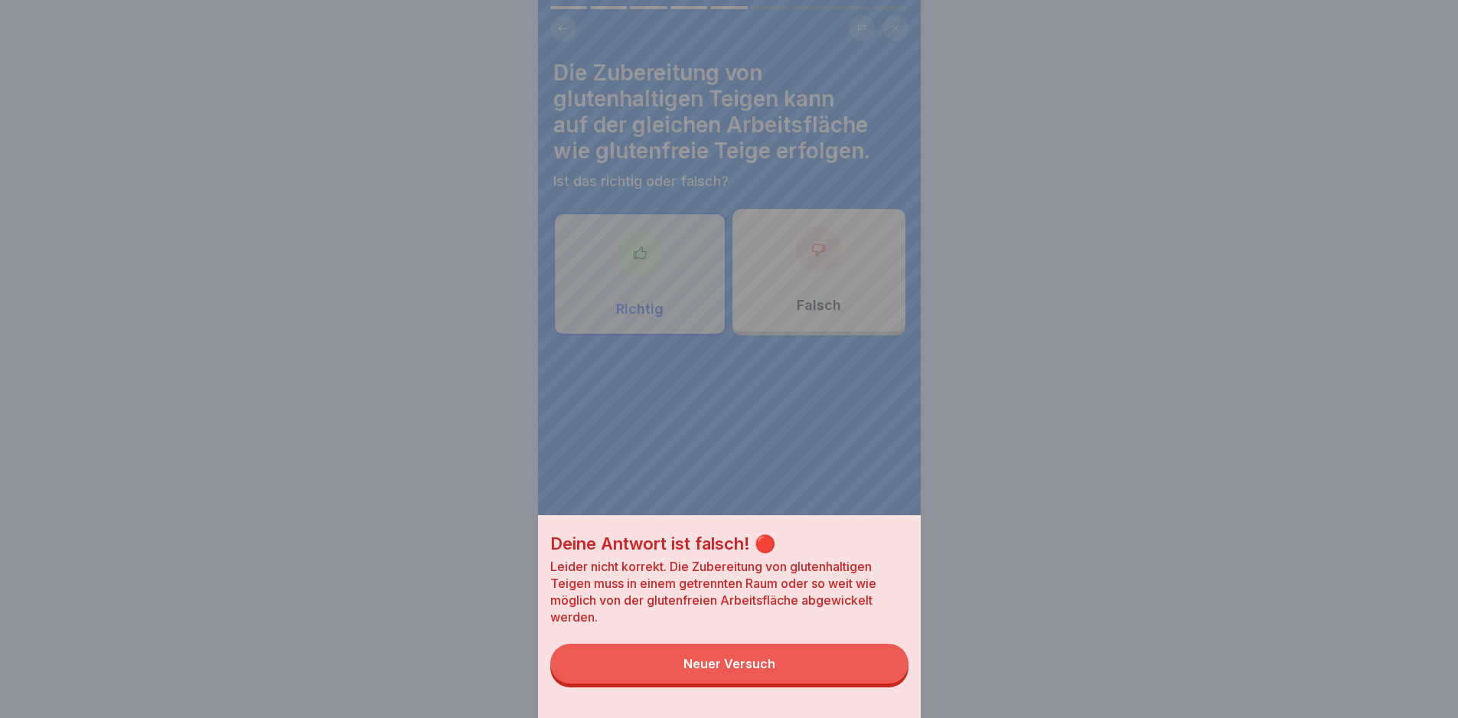
click at [878, 677] on button "Neuer Versuch" at bounding box center [729, 664] width 358 height 40
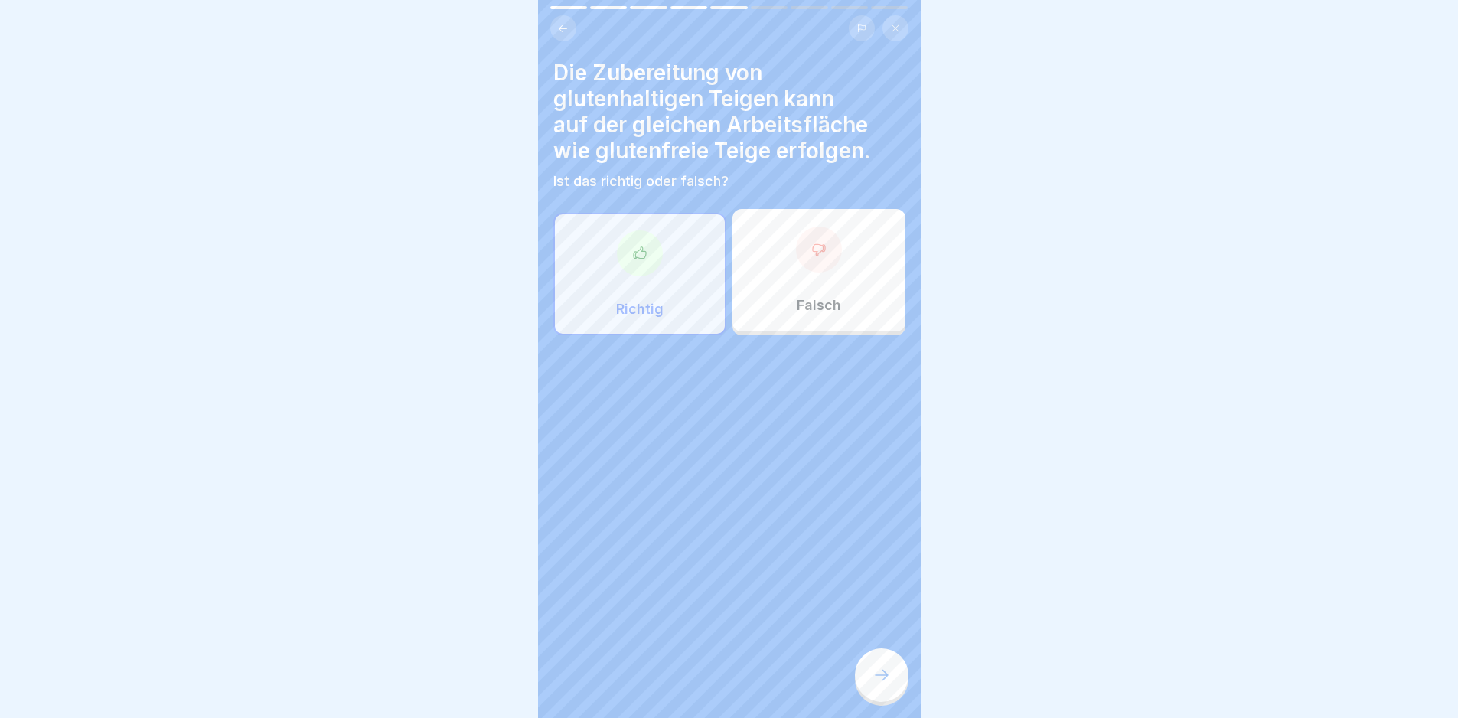
click at [847, 353] on div at bounding box center [729, 381] width 352 height 92
click at [844, 324] on div "Falsch" at bounding box center [819, 270] width 173 height 122
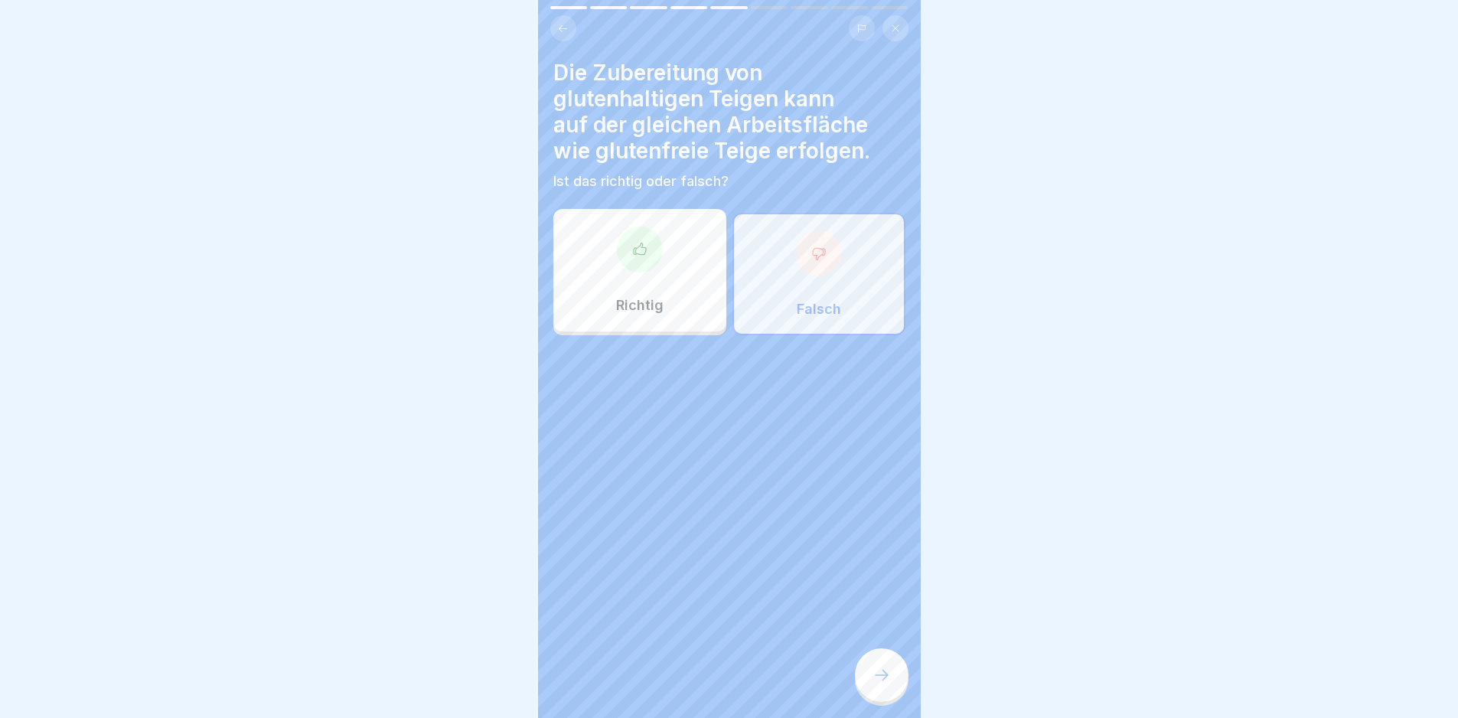
click at [883, 702] on div at bounding box center [882, 675] width 54 height 54
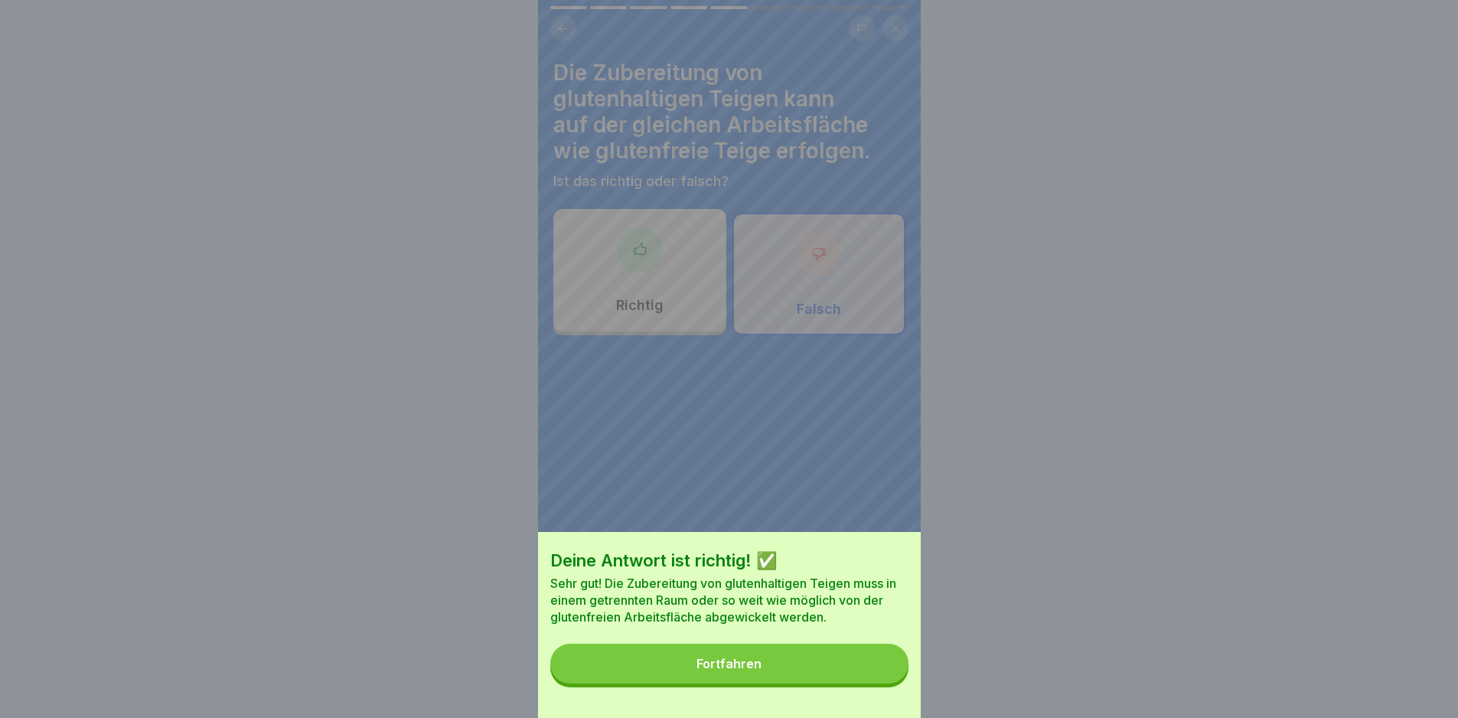
click at [864, 652] on div "Deine Antwort ist richtig! ✅ Sehr gut! Die Zubereitung von glutenhaltigen Teige…" at bounding box center [729, 625] width 383 height 186
click at [855, 658] on button "Fortfahren" at bounding box center [729, 664] width 358 height 40
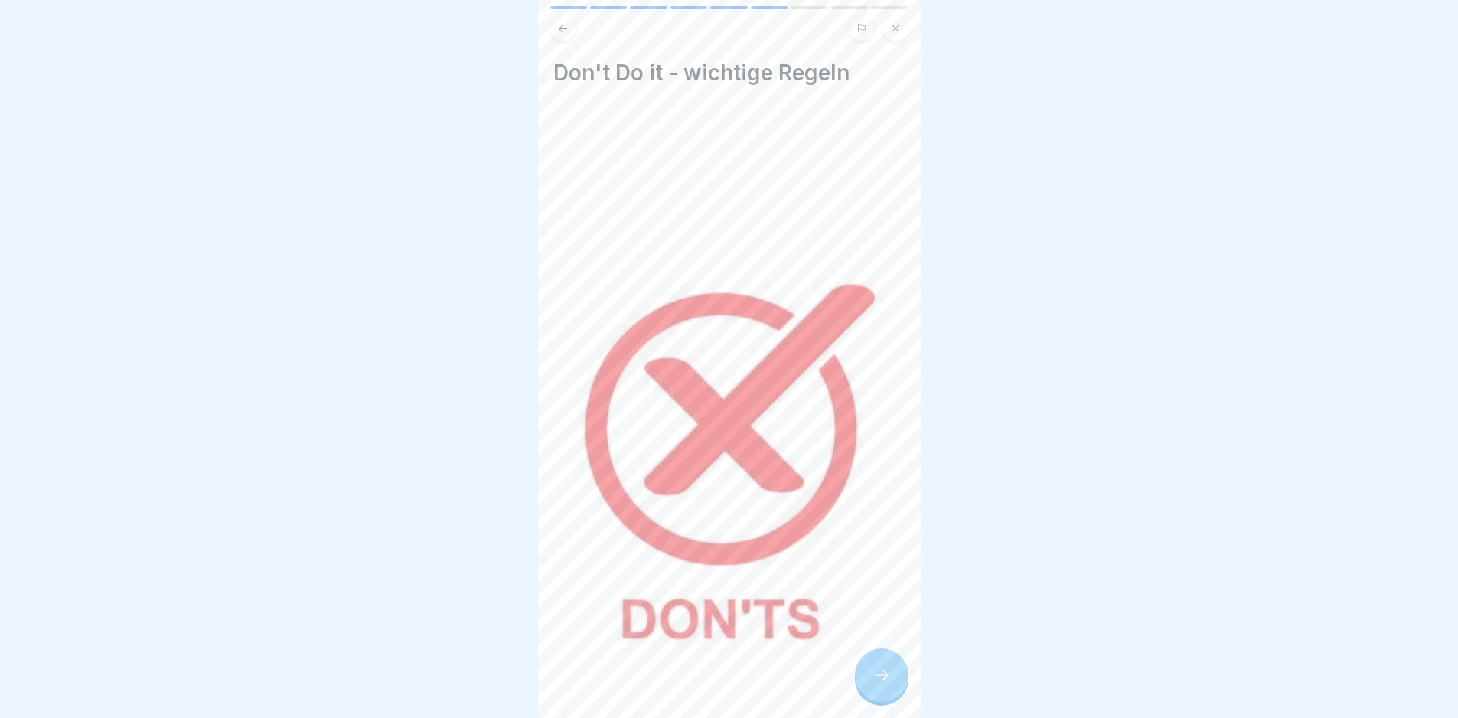
click at [902, 686] on div at bounding box center [882, 675] width 54 height 54
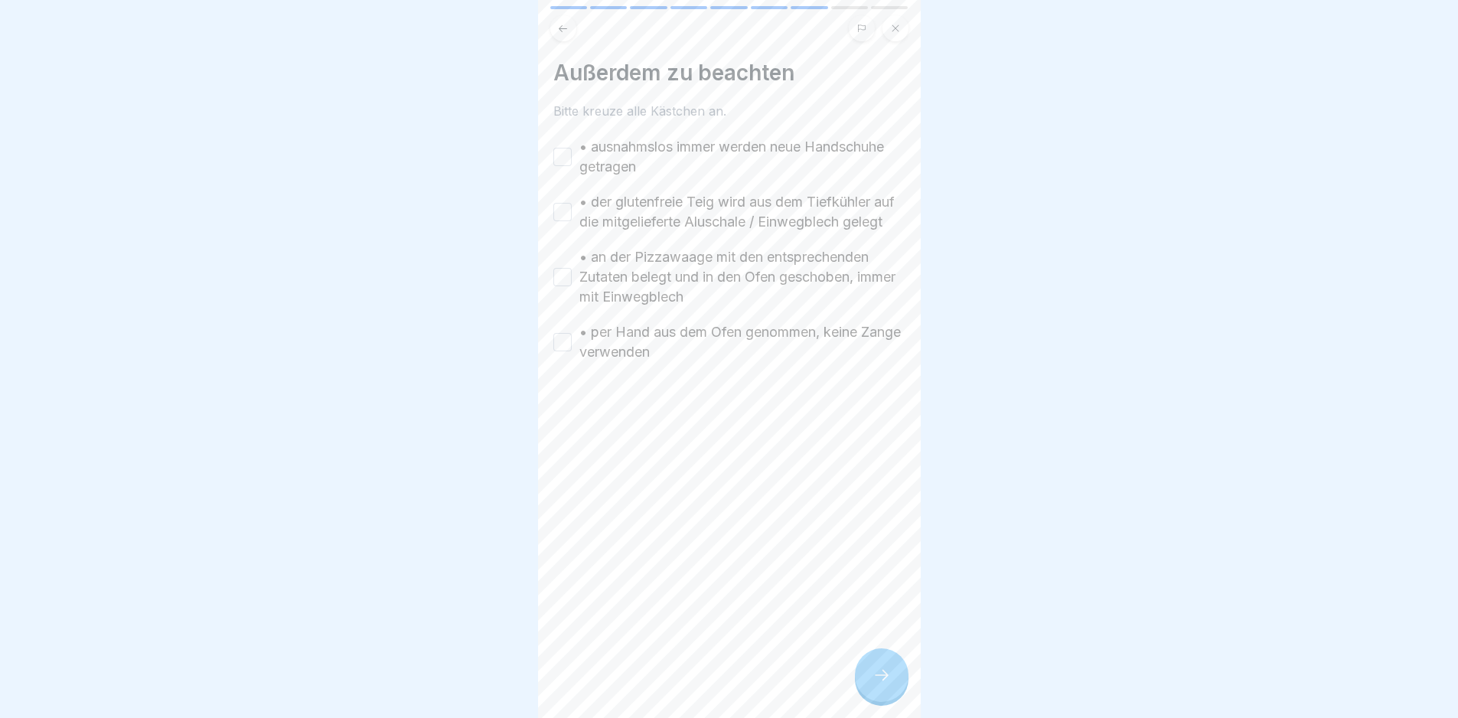
drag, startPoint x: 563, startPoint y: 148, endPoint x: 563, endPoint y: 221, distance: 73.5
click at [563, 149] on button "• ausnahmslos immer werden neue Handschuhe getragen" at bounding box center [562, 157] width 18 height 18
click at [563, 221] on button "• der glutenfreie Teig wird aus dem Tiefkühler auf die mitgelieferte Aluschale …" at bounding box center [562, 212] width 18 height 18
click at [538, 305] on div "Außerdem zu beachten Bitte kreuze alle Kästchen an. • ausnahmslos immer werden …" at bounding box center [729, 359] width 383 height 718
click at [565, 286] on button "• an der Pizzawaage mit den entsprechenden Zutaten belegt und in den Ofen gesch…" at bounding box center [562, 277] width 18 height 18
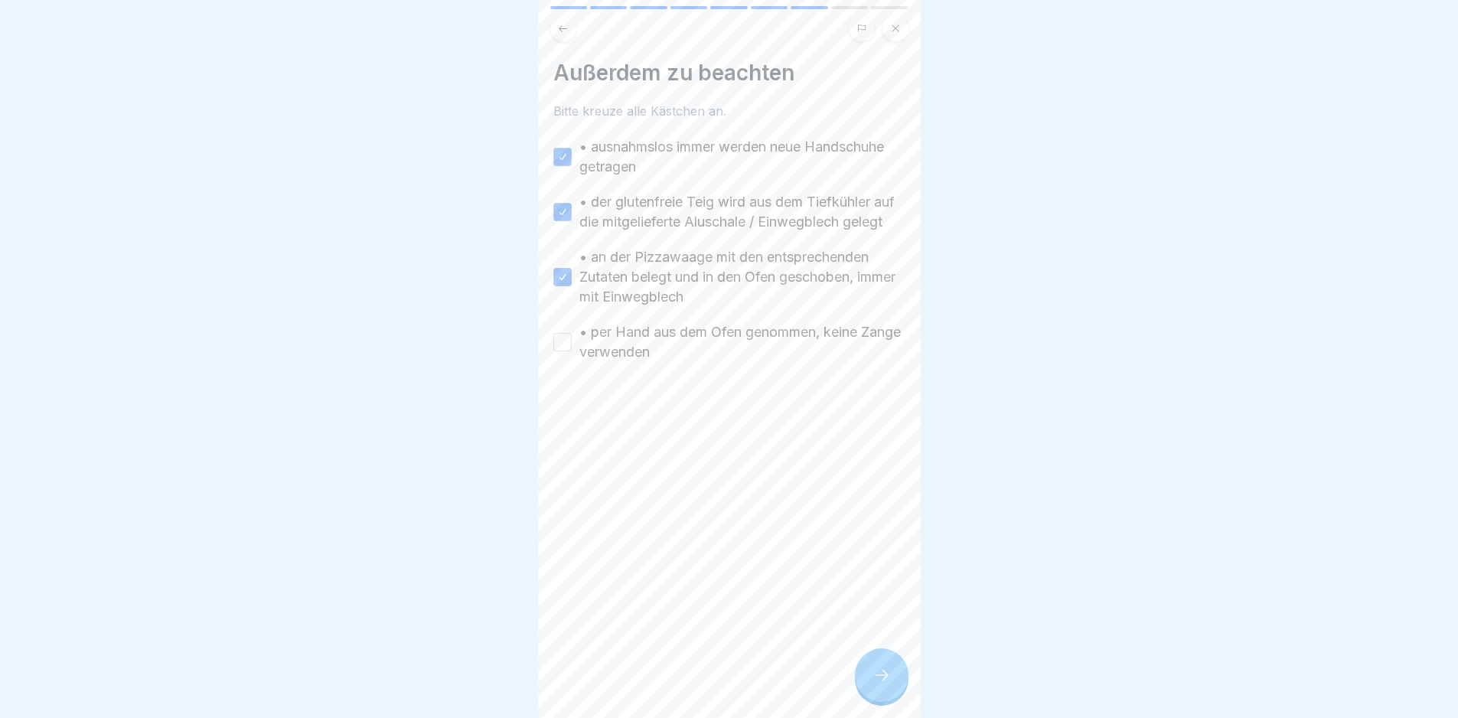
drag, startPoint x: 554, startPoint y: 362, endPoint x: 710, endPoint y: 459, distance: 182.9
click at [558, 351] on button "• per Hand aus dem Ofen genommen, keine Zange verwenden" at bounding box center [562, 342] width 18 height 18
click at [875, 684] on icon at bounding box center [882, 675] width 18 height 18
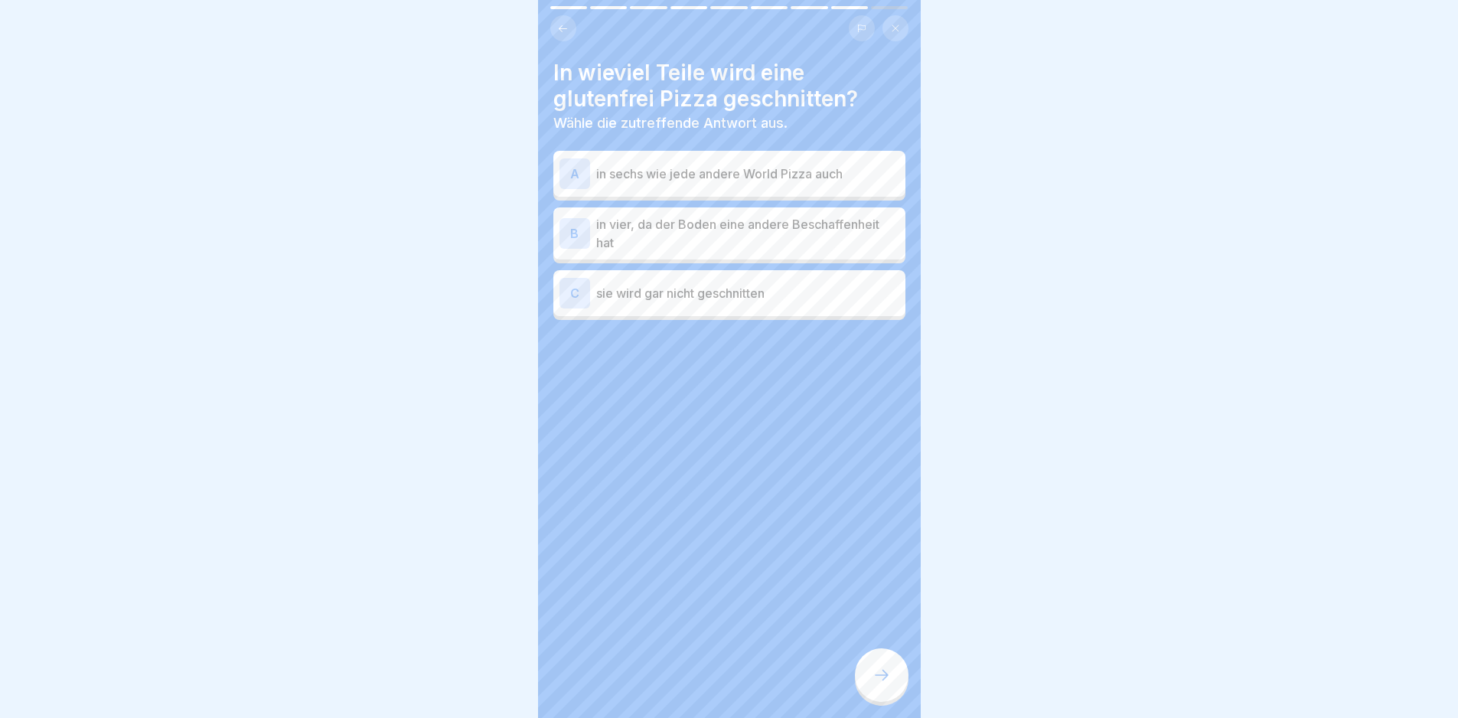
click at [765, 284] on p "sie wird gar nicht geschnitten" at bounding box center [747, 293] width 303 height 18
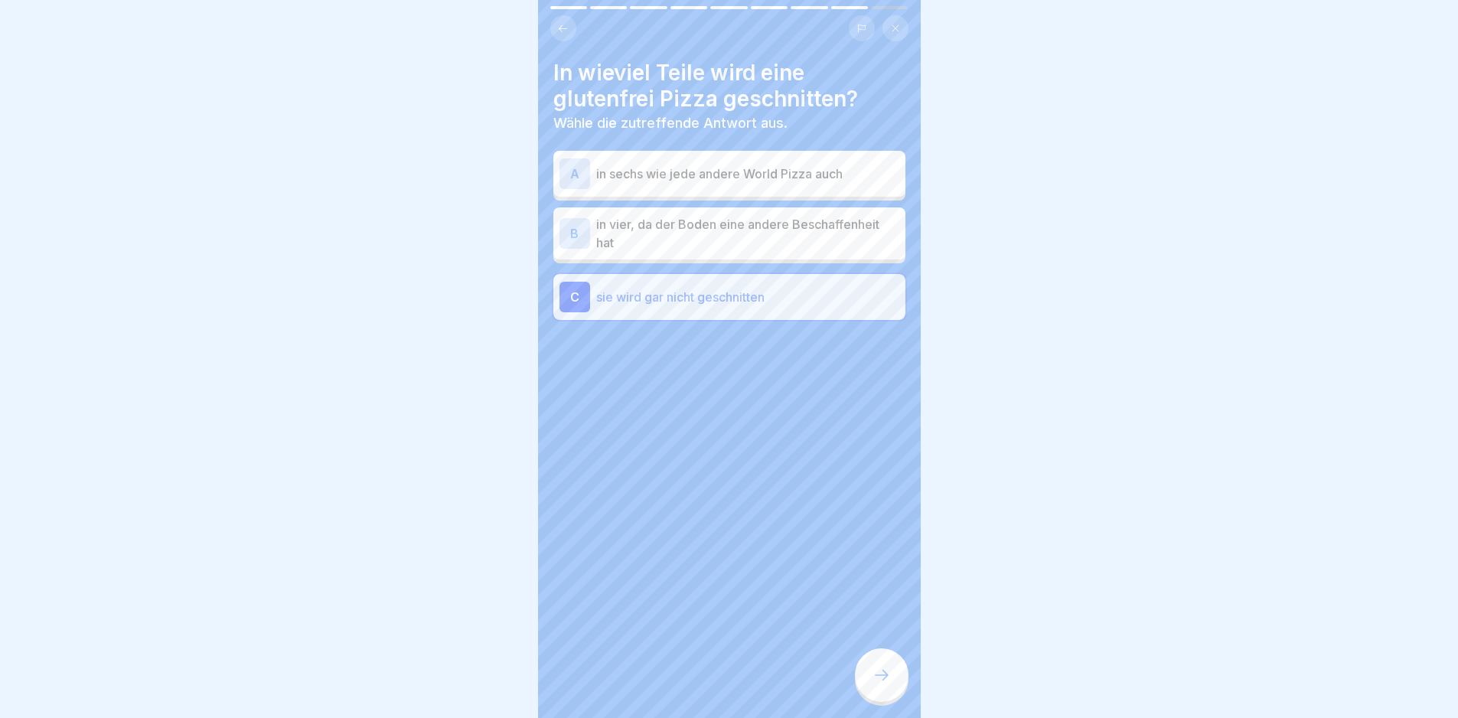
click at [886, 699] on div at bounding box center [882, 675] width 54 height 54
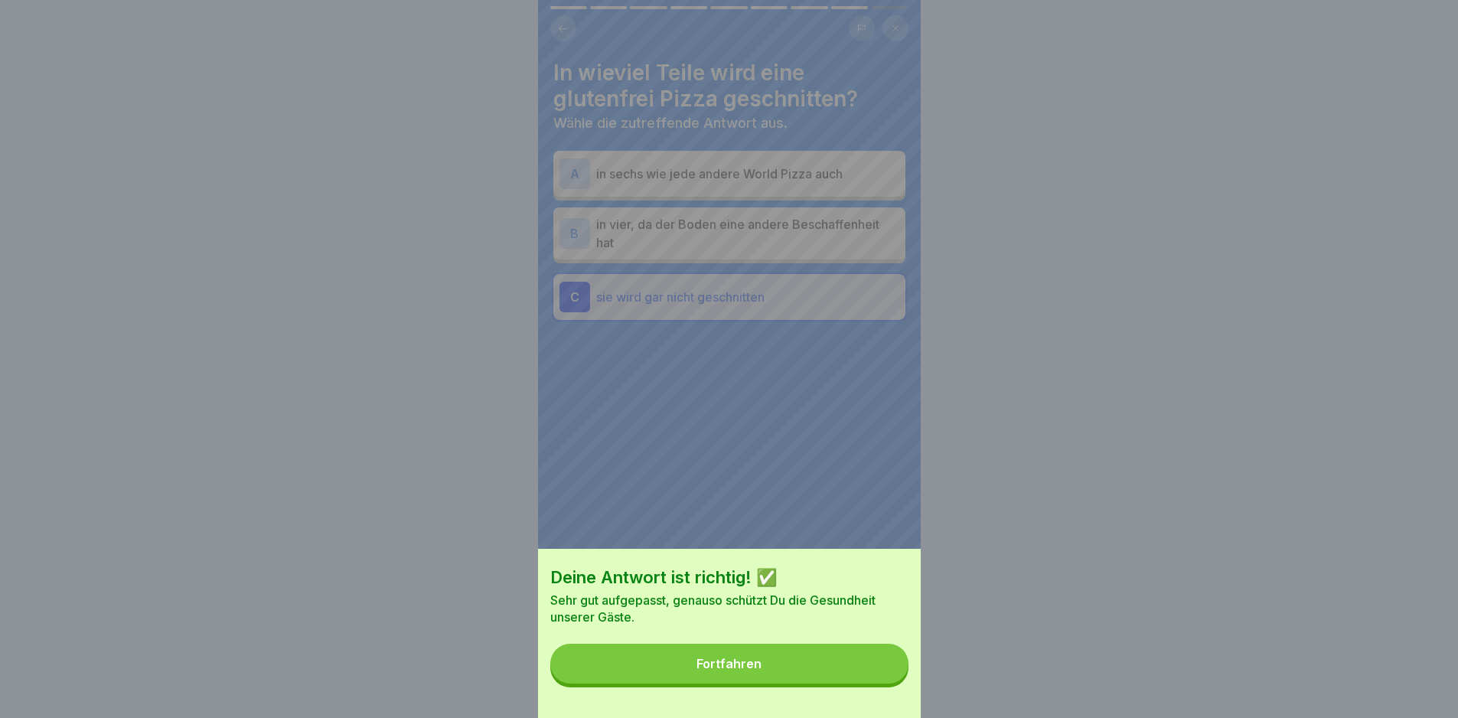
click at [888, 698] on div "Deine Antwort ist richtig! ✅ Sehr gut aufgepasst, genauso schützt Du die Gesund…" at bounding box center [729, 633] width 383 height 169
click at [890, 680] on button "Fortfahren" at bounding box center [729, 664] width 358 height 40
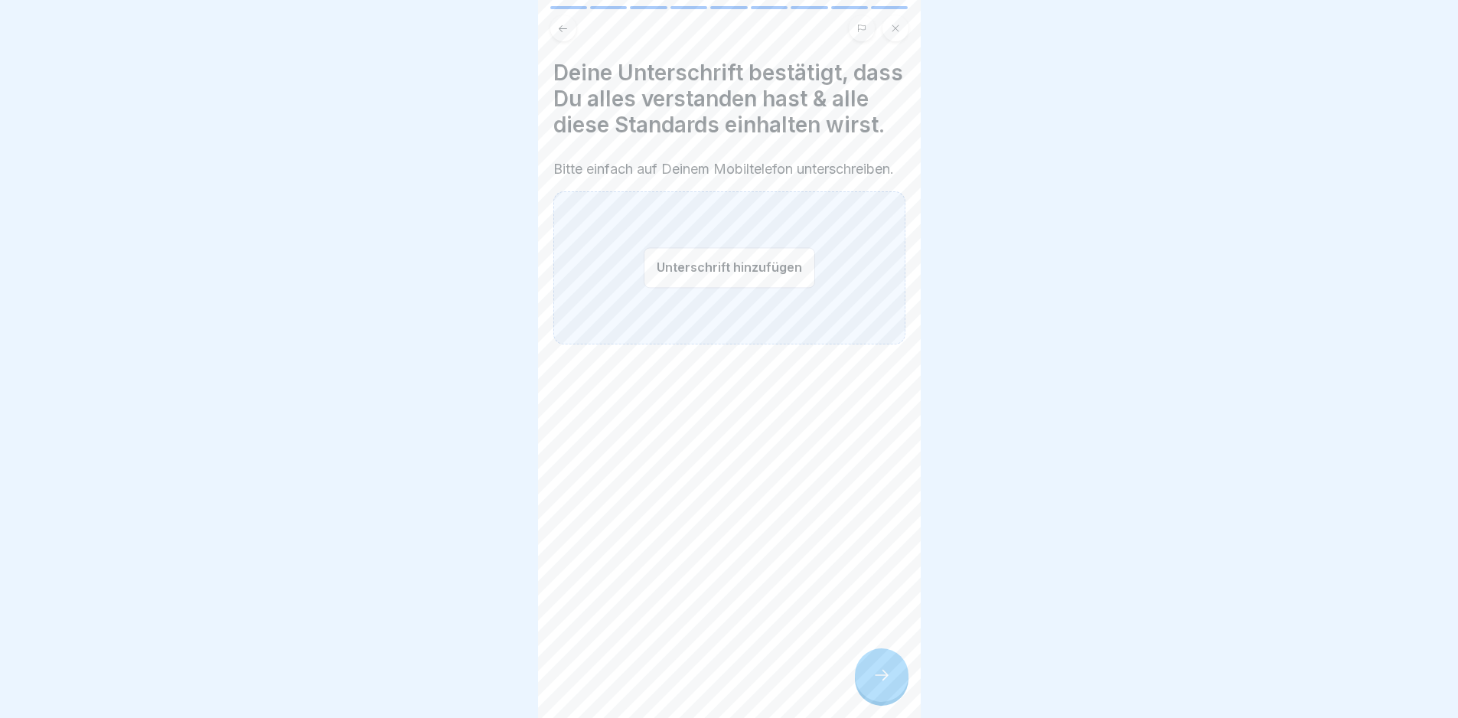
click at [892, 676] on div at bounding box center [882, 675] width 54 height 54
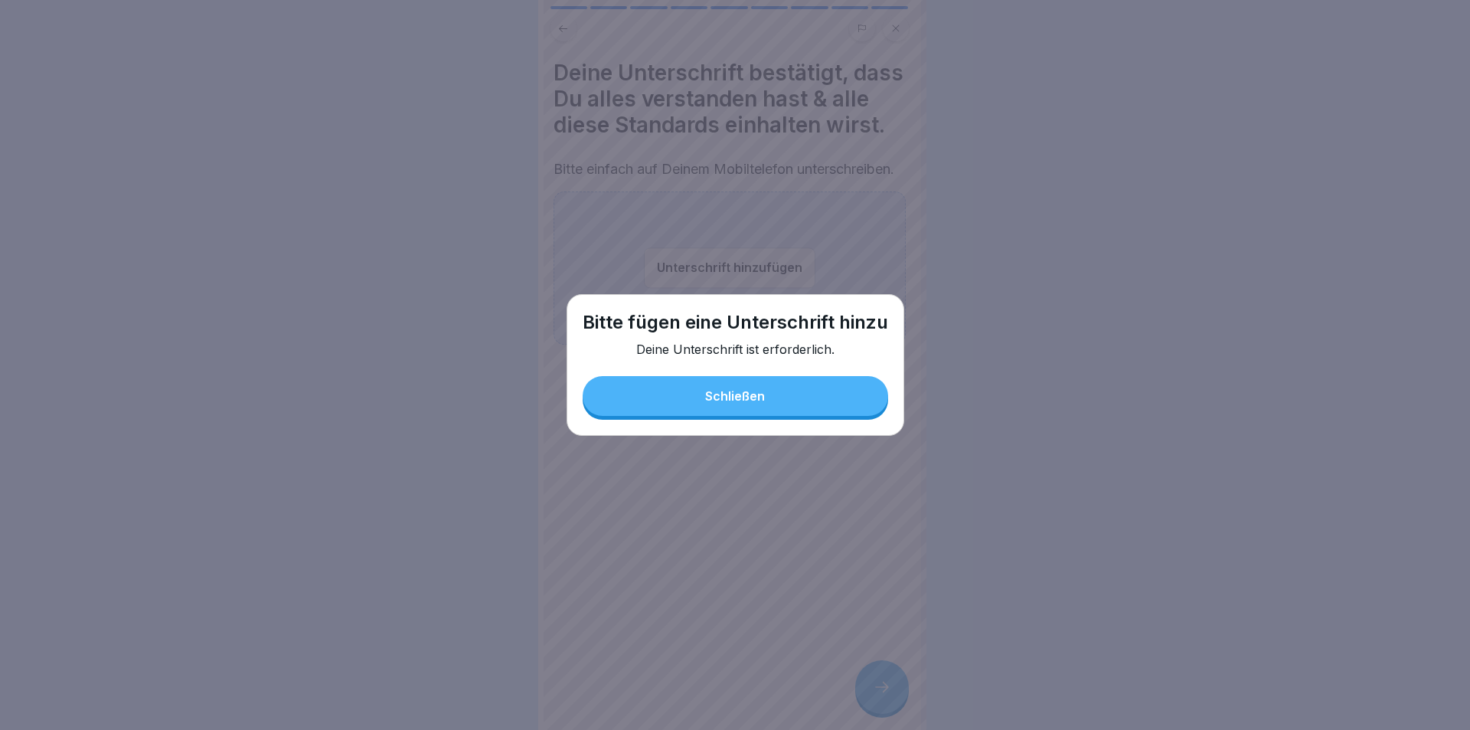
click at [782, 380] on button "Schließen" at bounding box center [735, 396] width 305 height 40
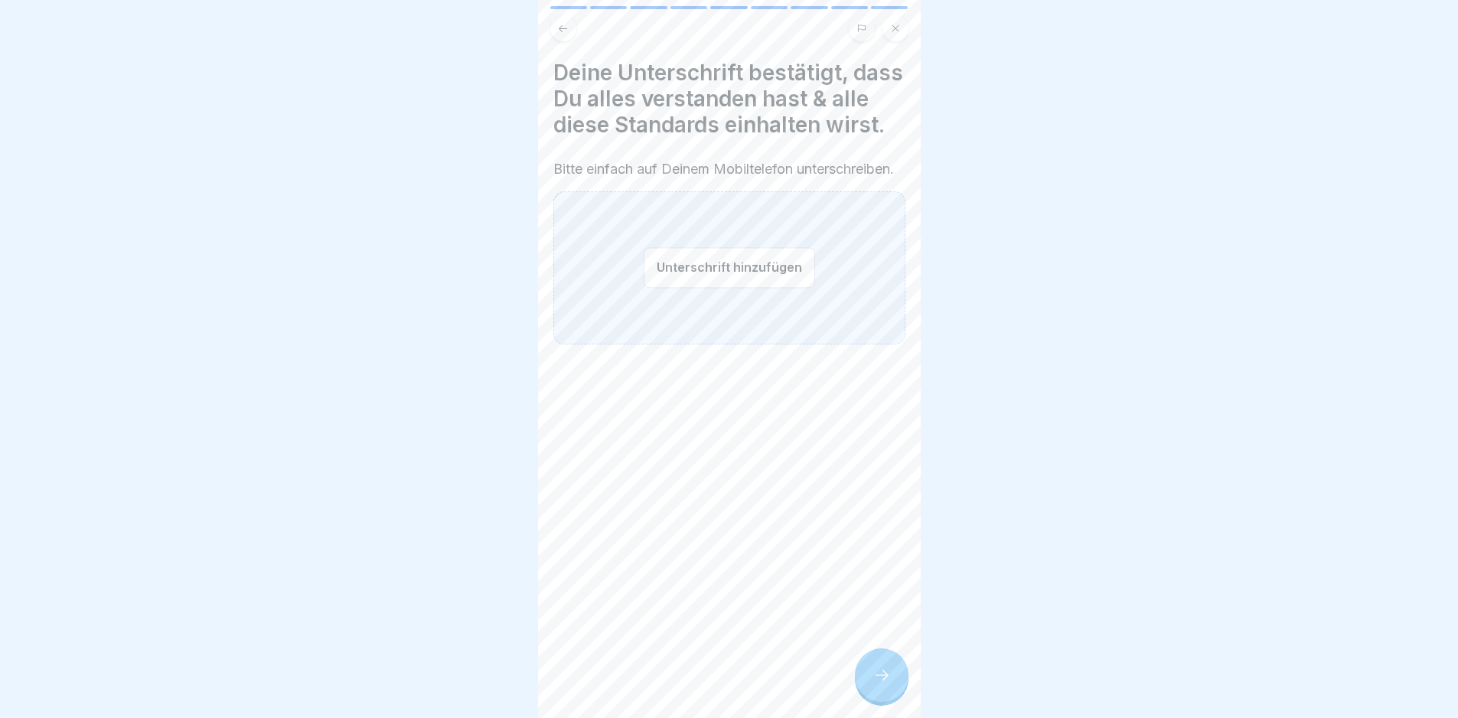
click at [903, 31] on button at bounding box center [896, 28] width 26 height 26
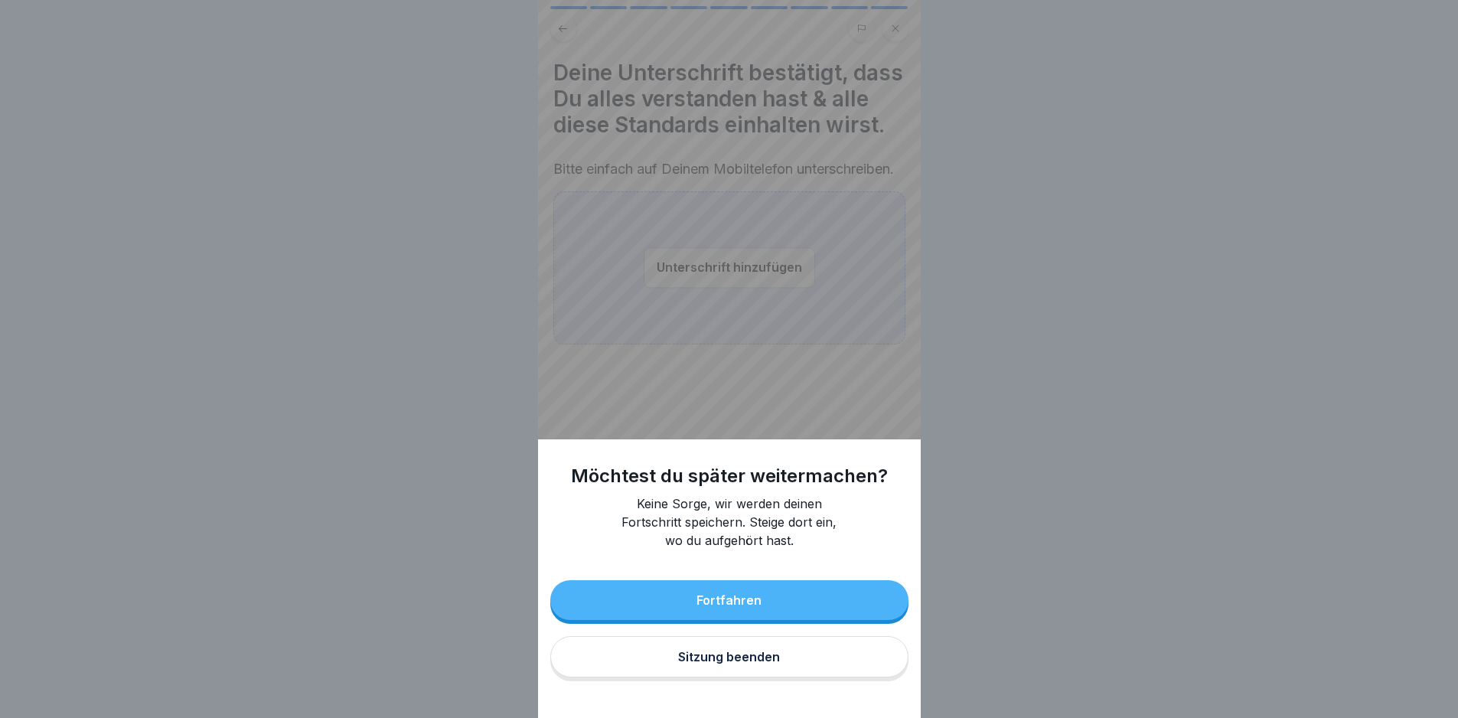
click at [756, 677] on button "Sitzung beenden" at bounding box center [729, 656] width 358 height 41
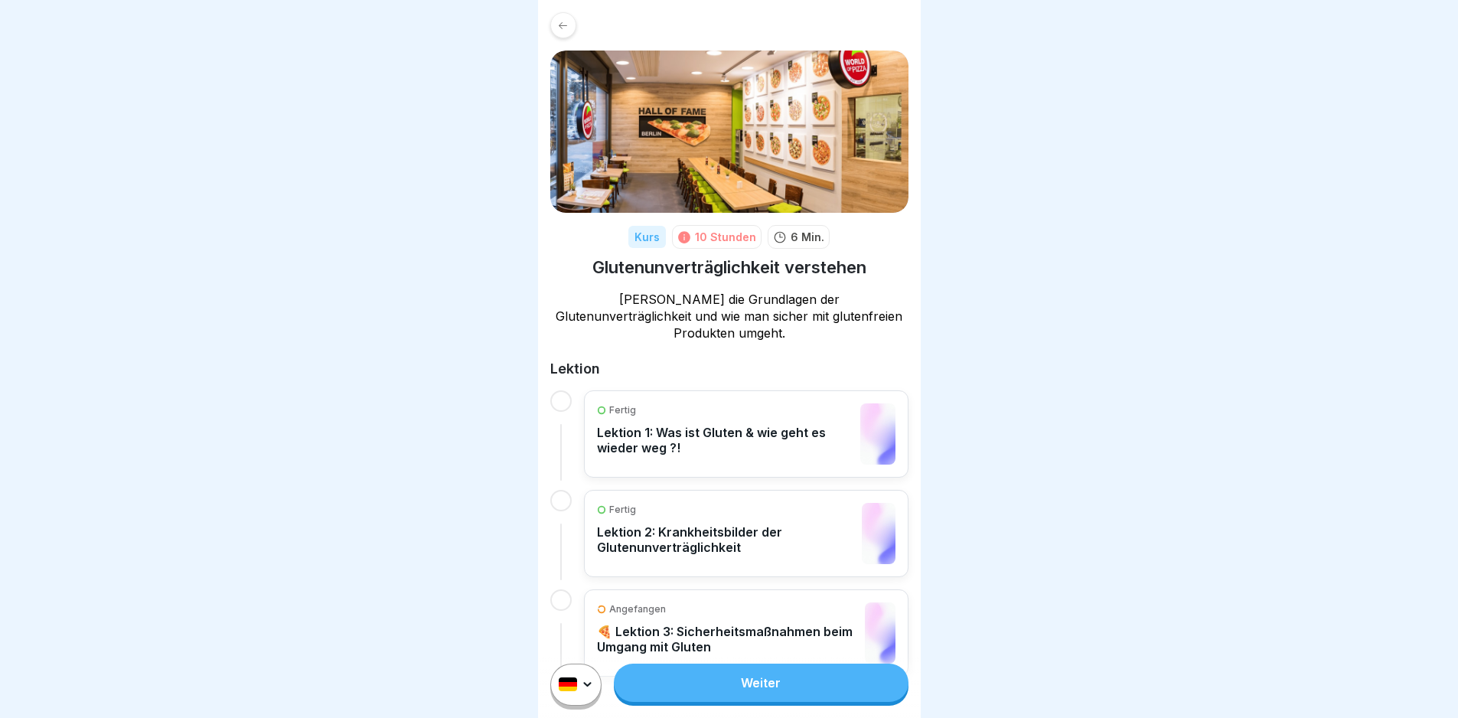
click at [566, 24] on icon at bounding box center [562, 25] width 11 height 11
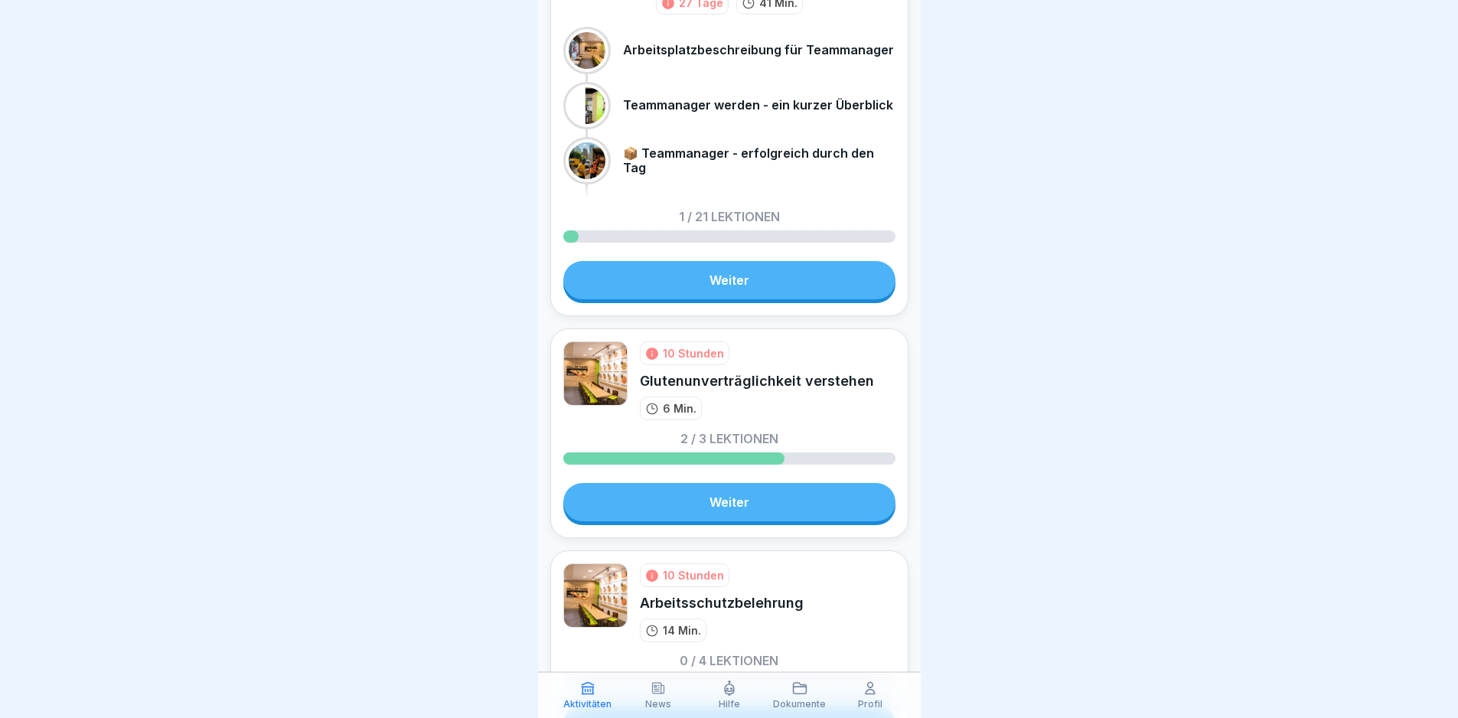
scroll to position [209, 0]
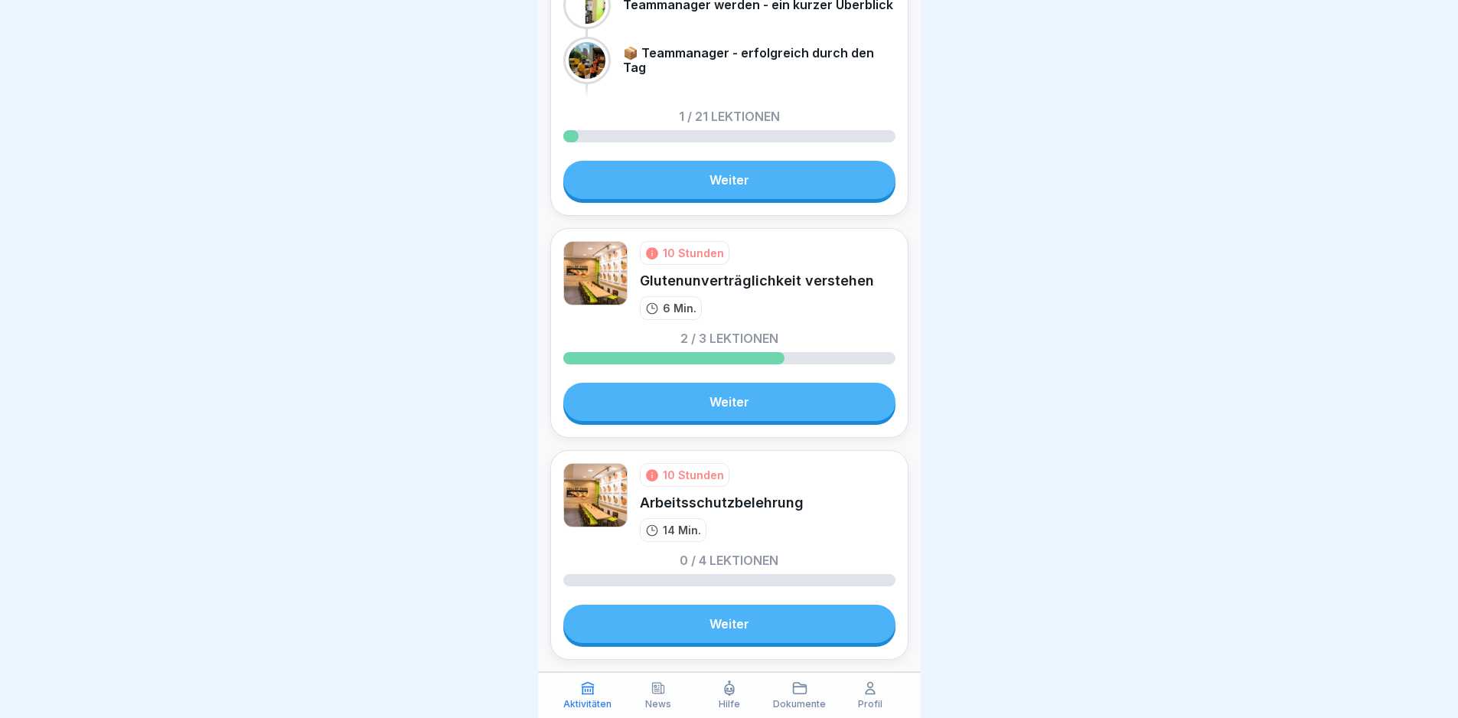
click at [810, 699] on p "Dokumente" at bounding box center [799, 704] width 53 height 11
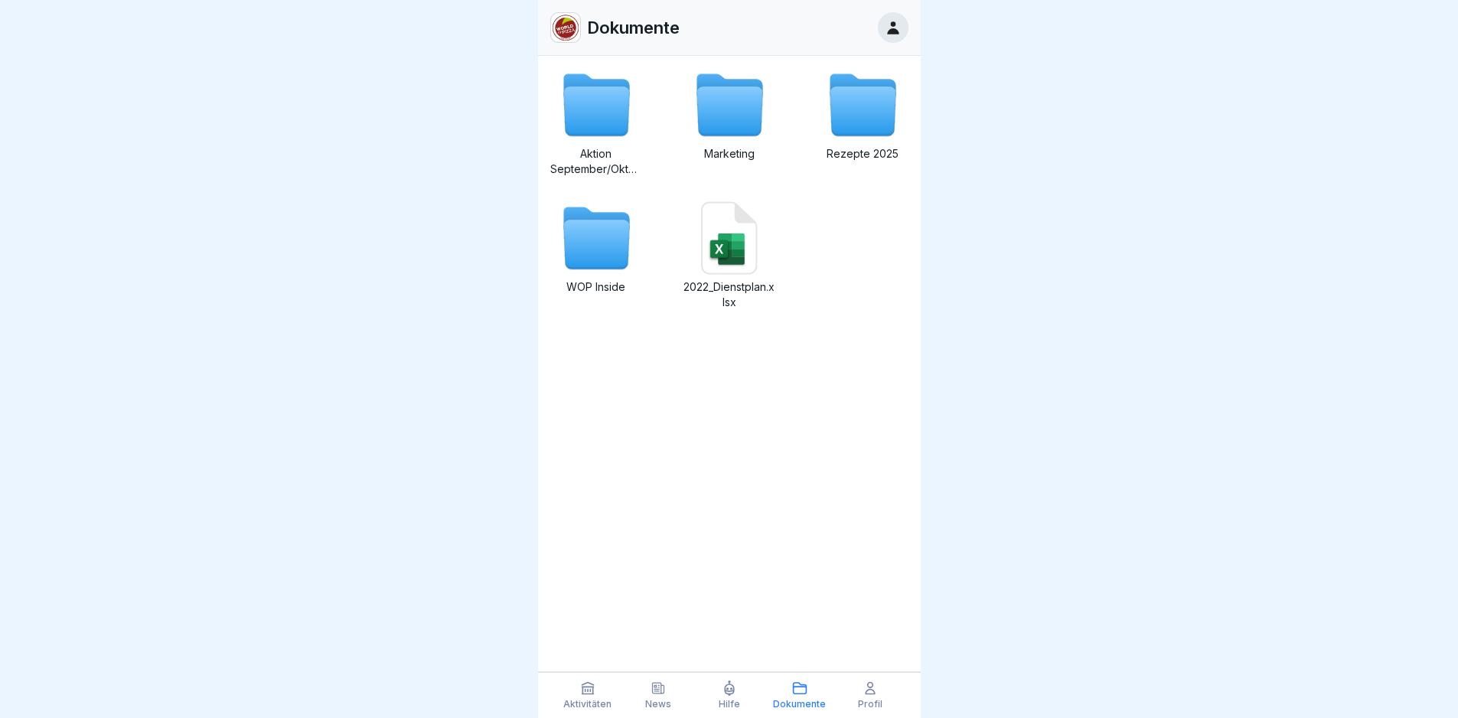
click at [847, 92] on icon at bounding box center [863, 111] width 66 height 49
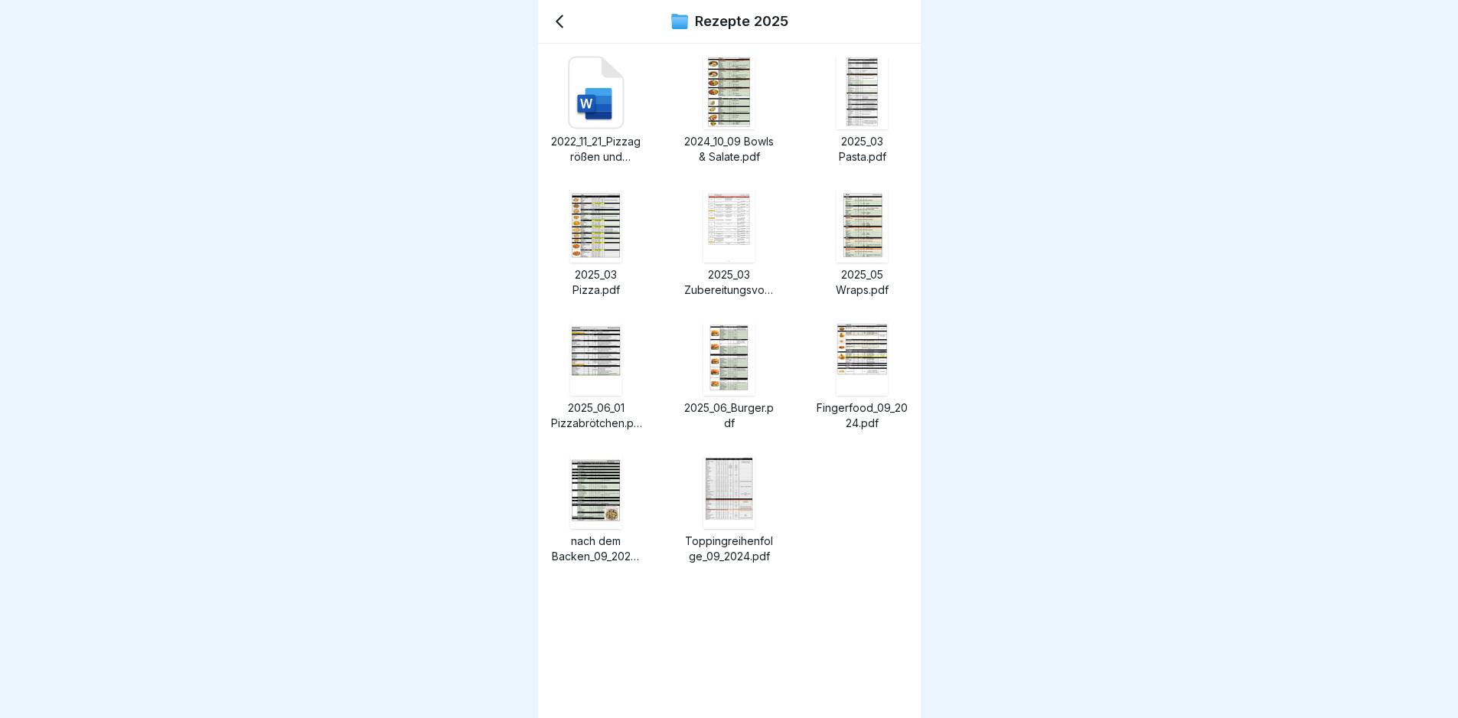
click at [847, 92] on div at bounding box center [862, 92] width 73 height 73
click at [726, 103] on img at bounding box center [729, 92] width 51 height 73
click at [841, 374] on img at bounding box center [862, 358] width 51 height 73
click at [710, 240] on img at bounding box center [729, 225] width 51 height 73
click at [594, 361] on img at bounding box center [595, 358] width 51 height 73
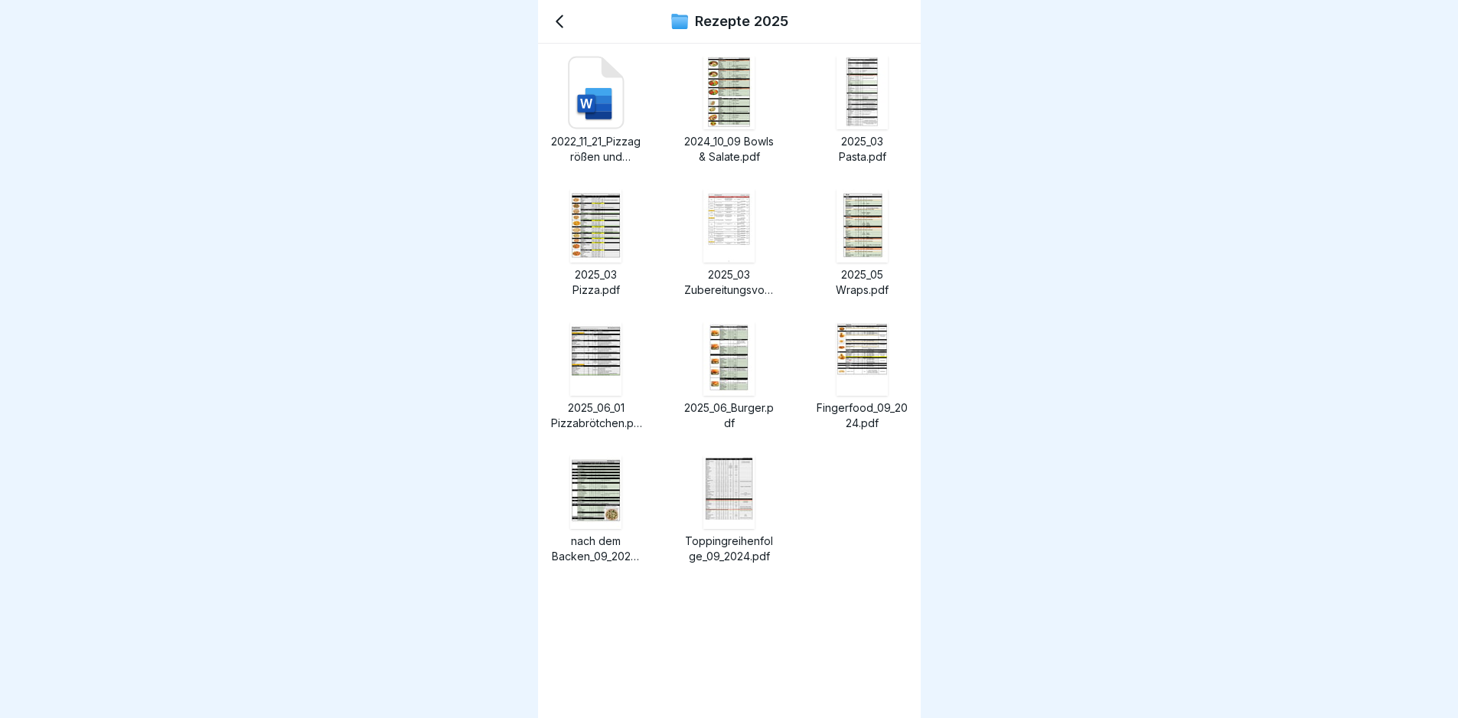
click at [580, 104] on icon at bounding box center [586, 104] width 18 height 18
click at [560, 18] on icon at bounding box center [559, 21] width 18 height 18
